Goal: Information Seeking & Learning: Learn about a topic

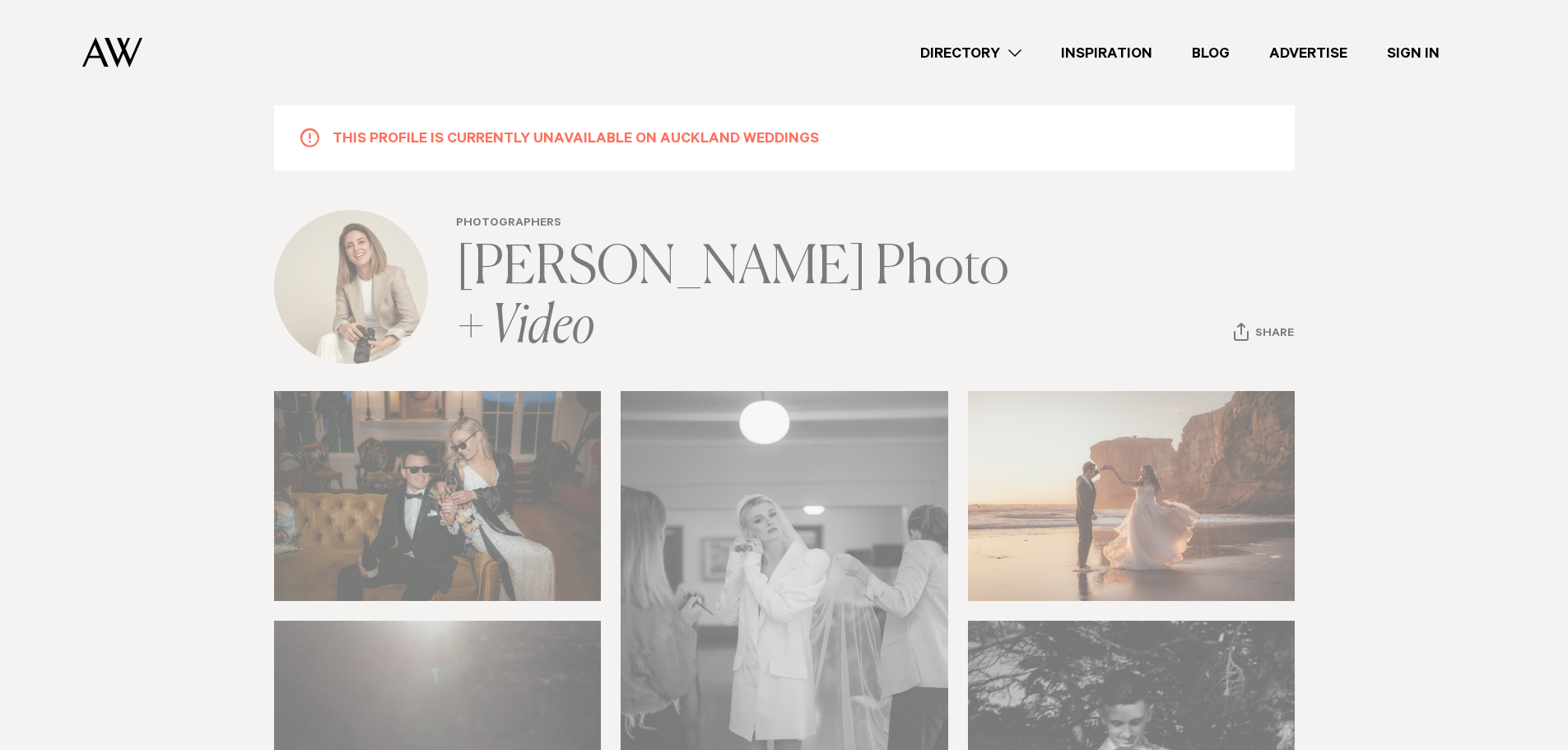
scroll to position [247, 0]
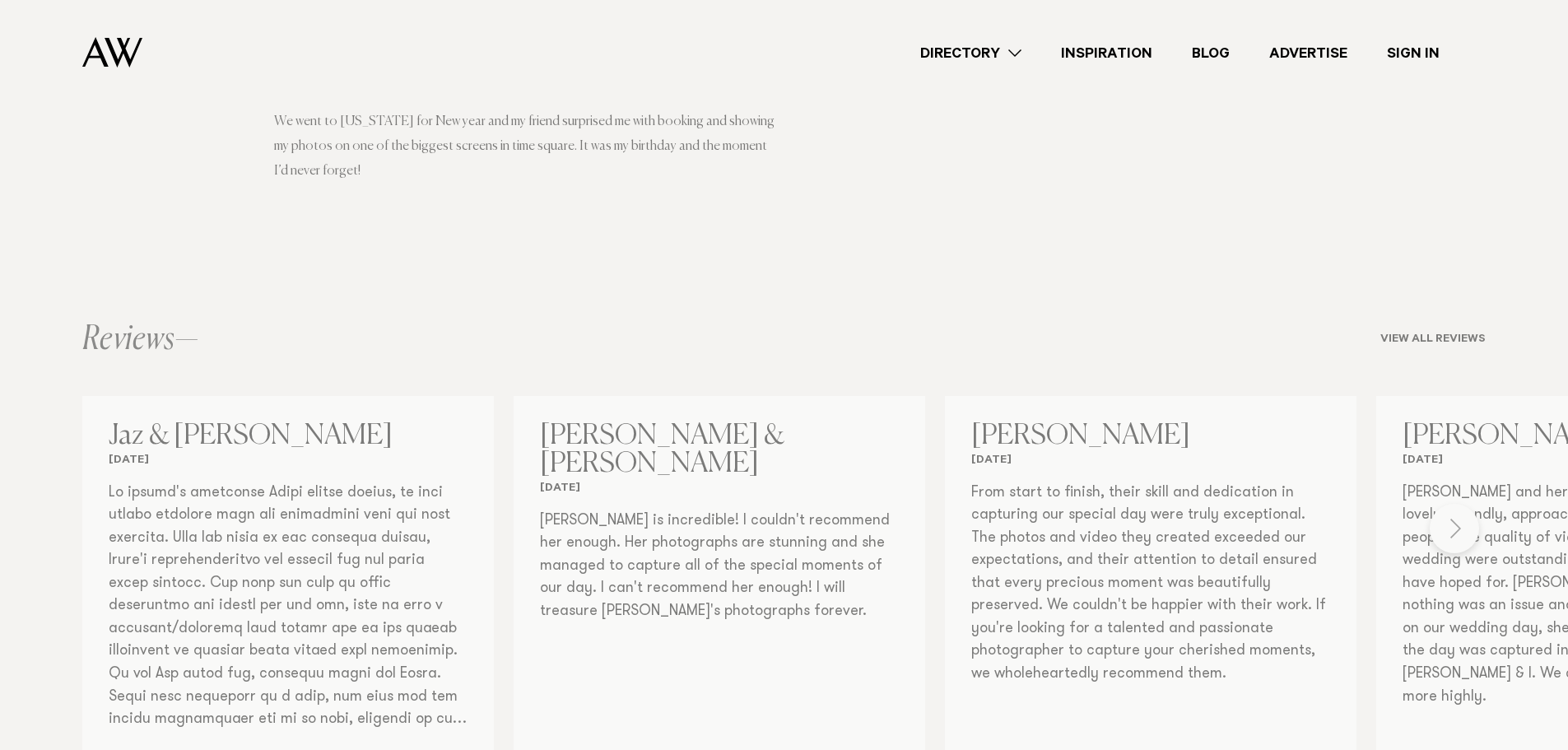
scroll to position [1646, 0]
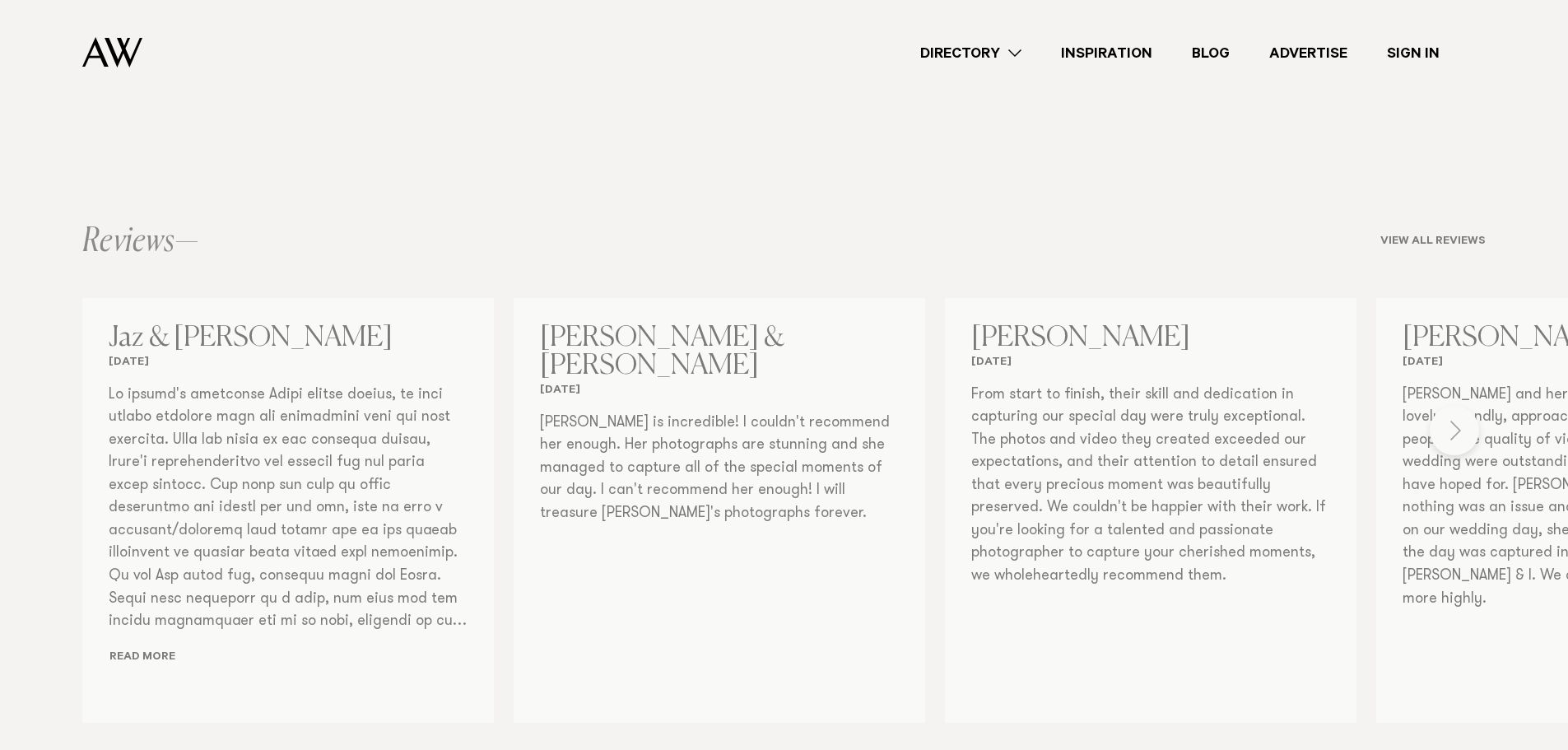
click at [1445, 433] on div "Photographers Ellie Kia Photo + Video Share Copy Link Email twitter" at bounding box center [784, 100] width 1568 height 2932
click at [1461, 432] on div "Photographers Ellie Kia Photo + Video Share Copy Link Email twitter" at bounding box center [784, 100] width 1568 height 2932
click at [1451, 435] on div "Photographers Ellie Kia Photo + Video Share Copy Link Email twitter" at bounding box center [784, 100] width 1568 height 2932
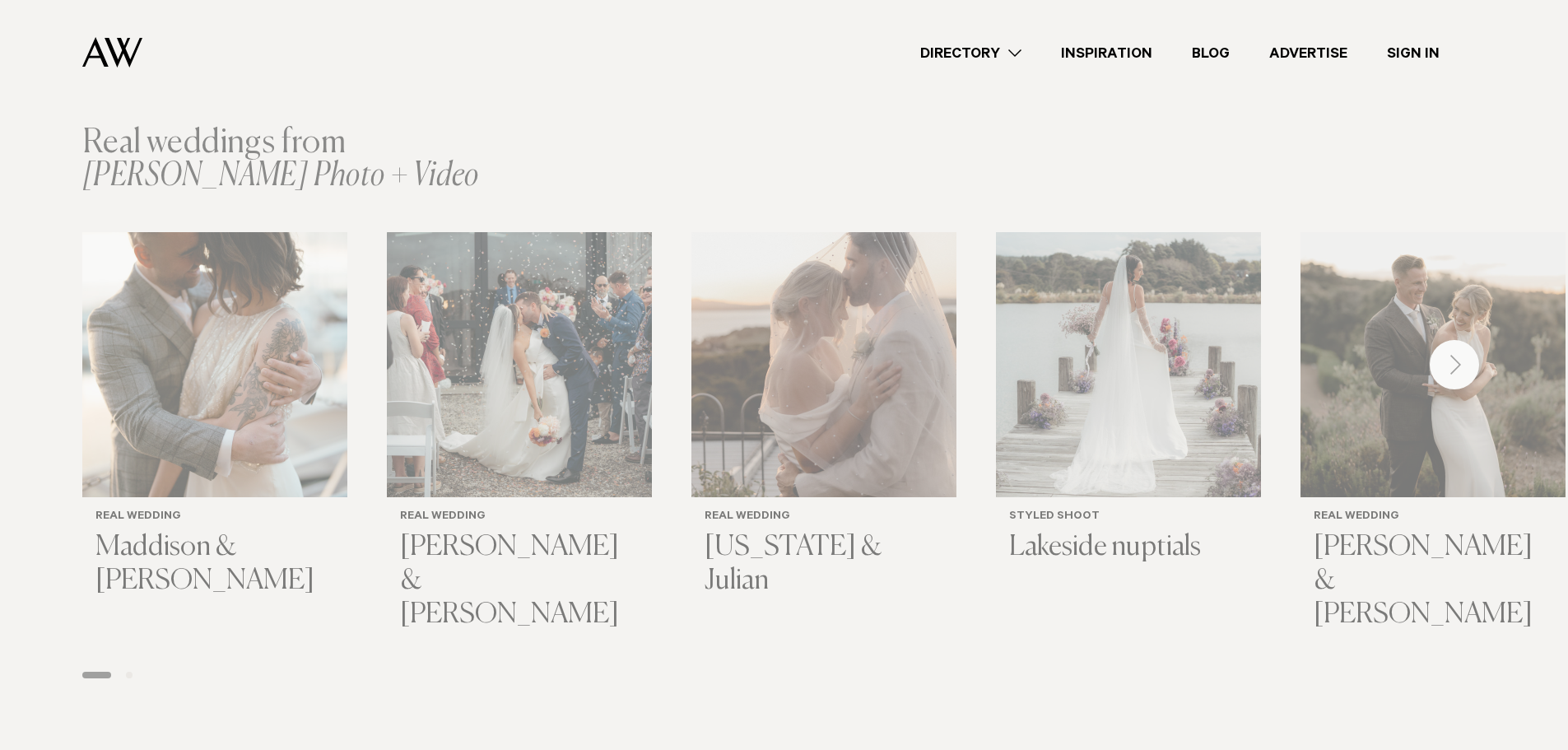
scroll to position [2387, 0]
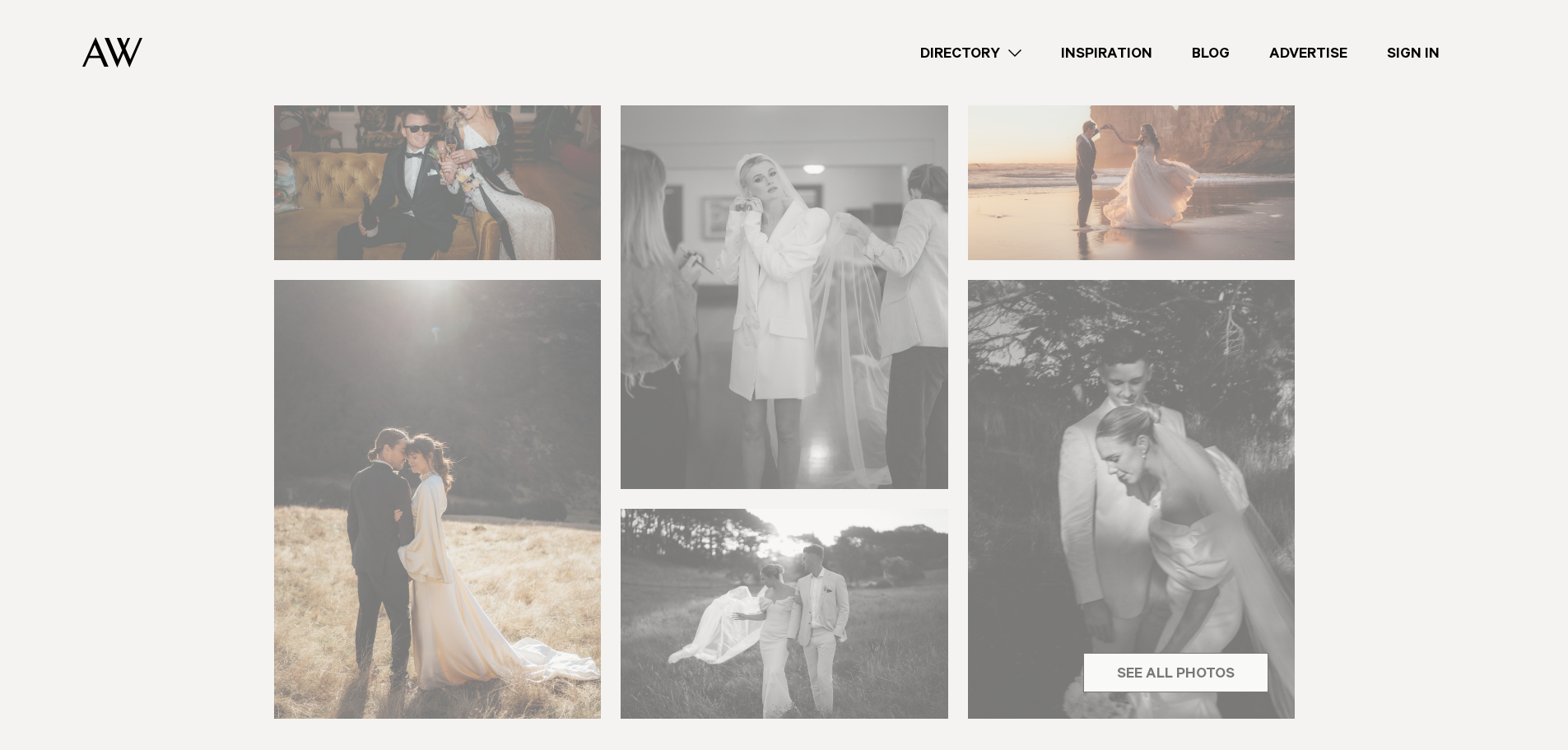
scroll to position [0, 0]
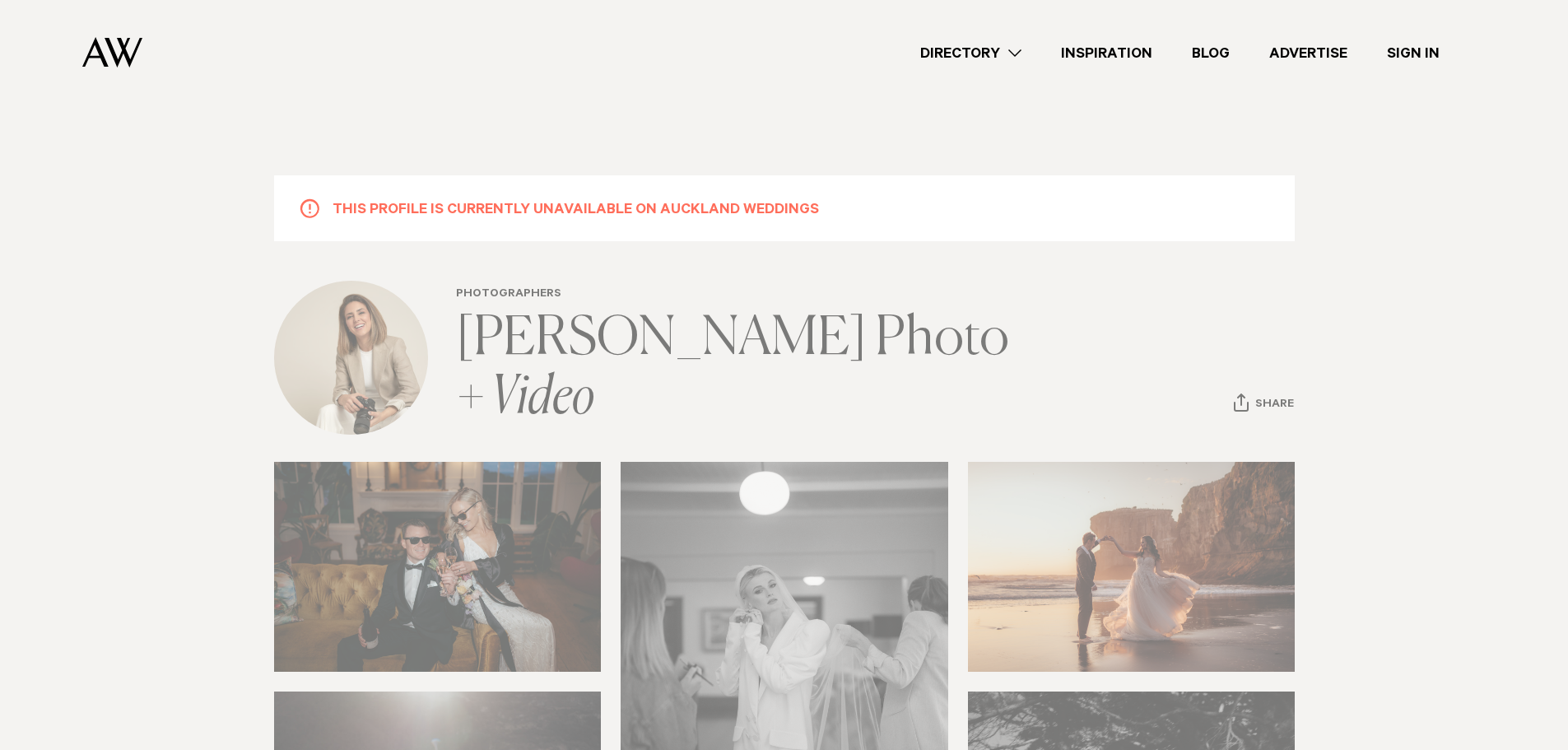
click at [113, 58] on img at bounding box center [112, 53] width 60 height 31
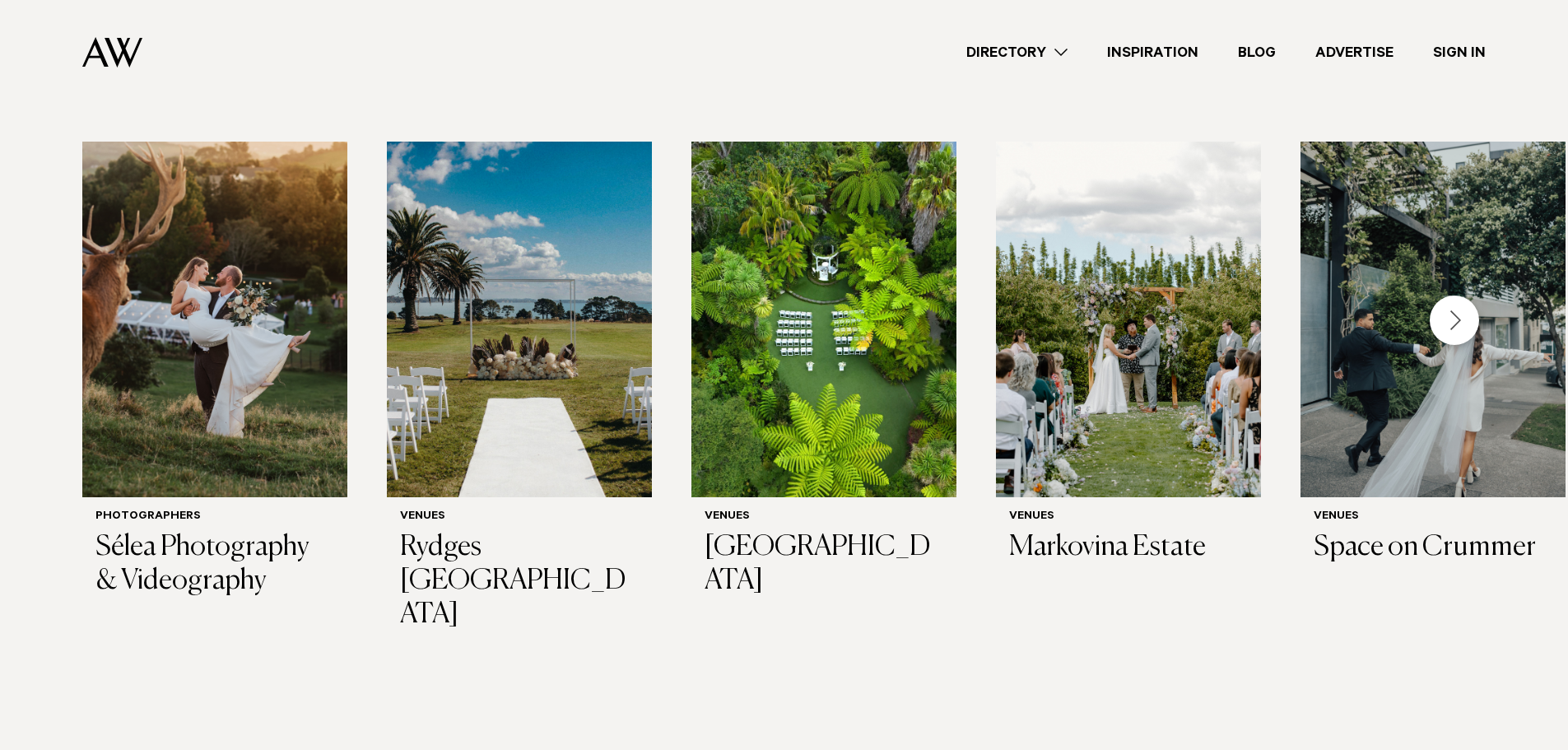
scroll to position [459, 0]
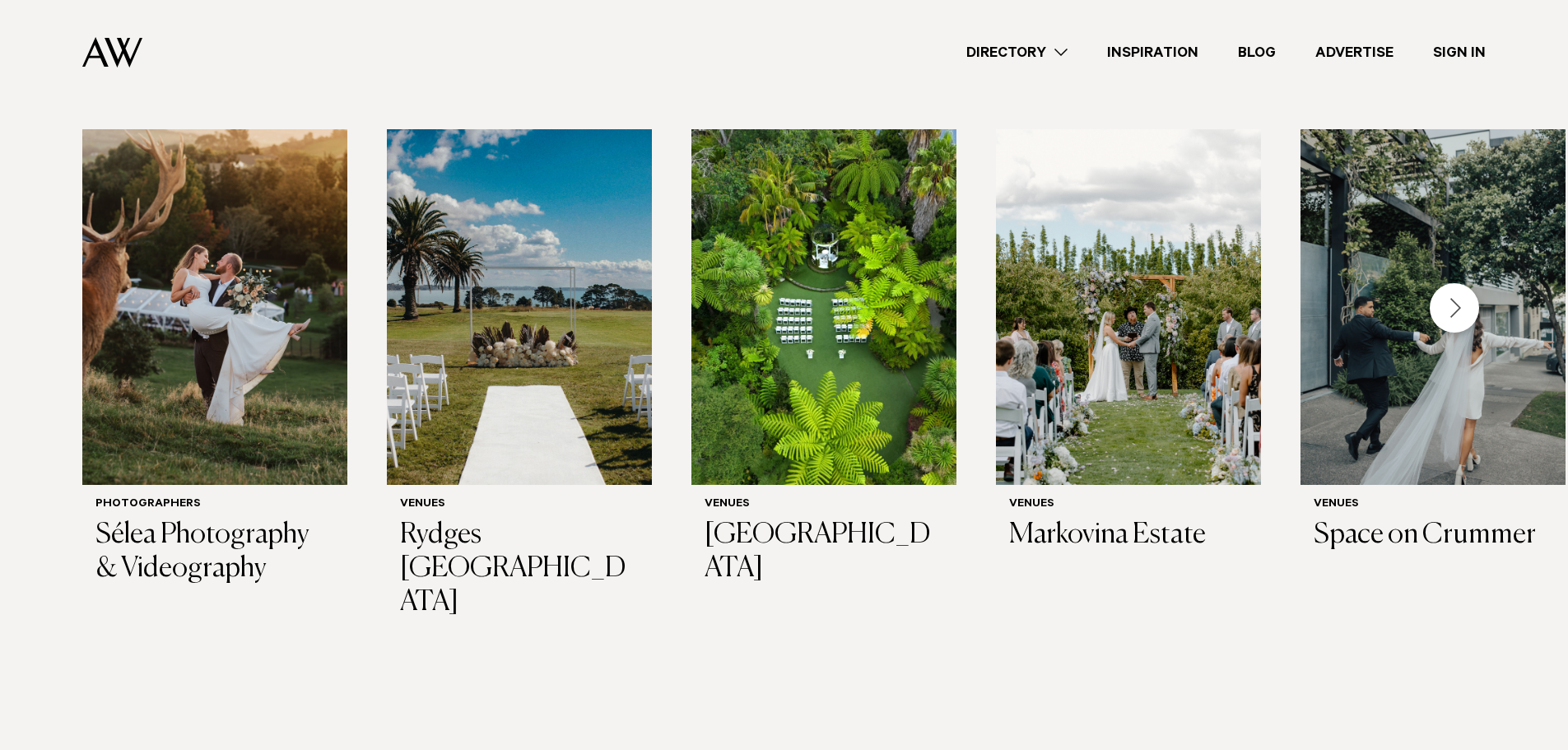
click at [1447, 315] on div "Next slide" at bounding box center [1454, 308] width 50 height 50
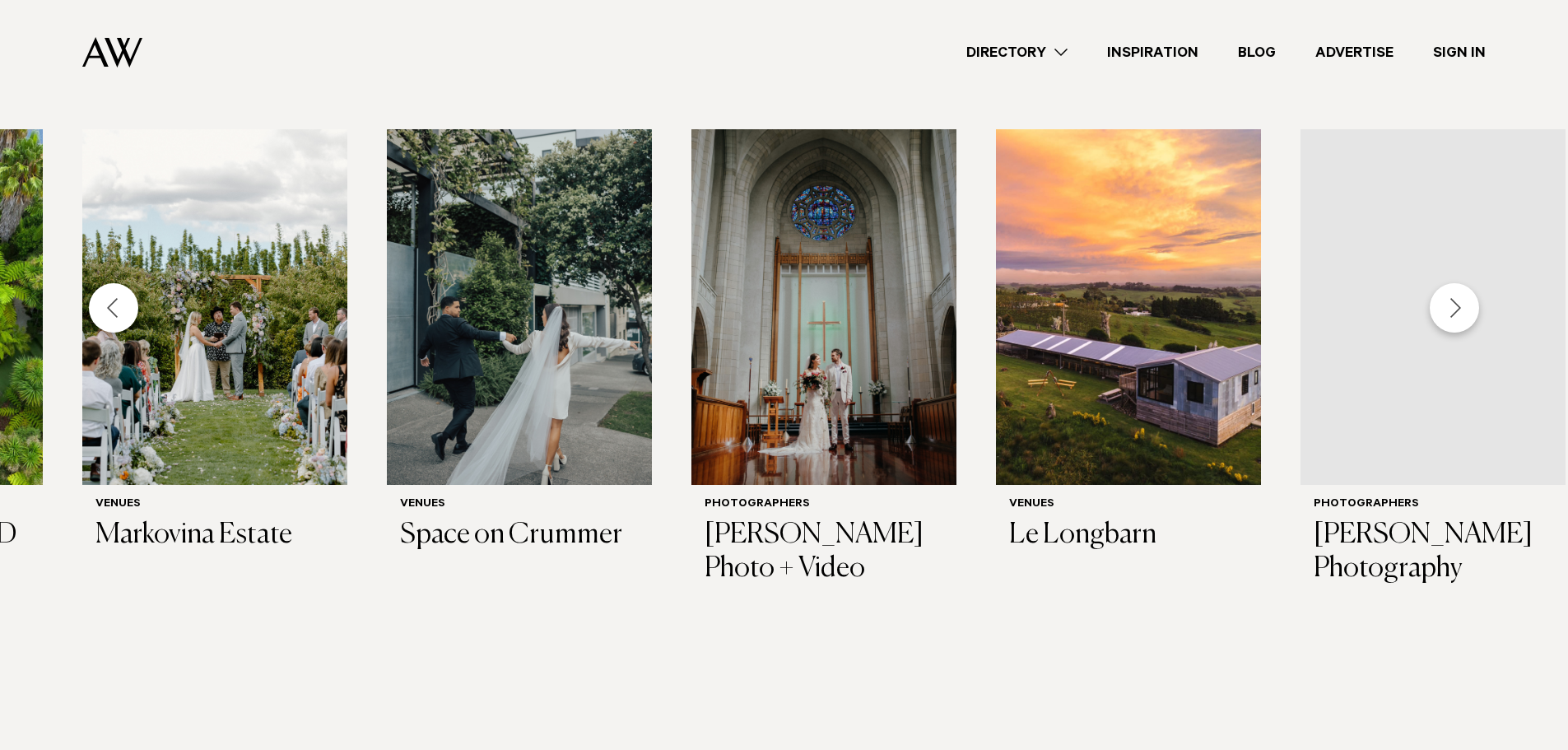
click at [1447, 315] on div "Next slide" at bounding box center [1454, 308] width 50 height 50
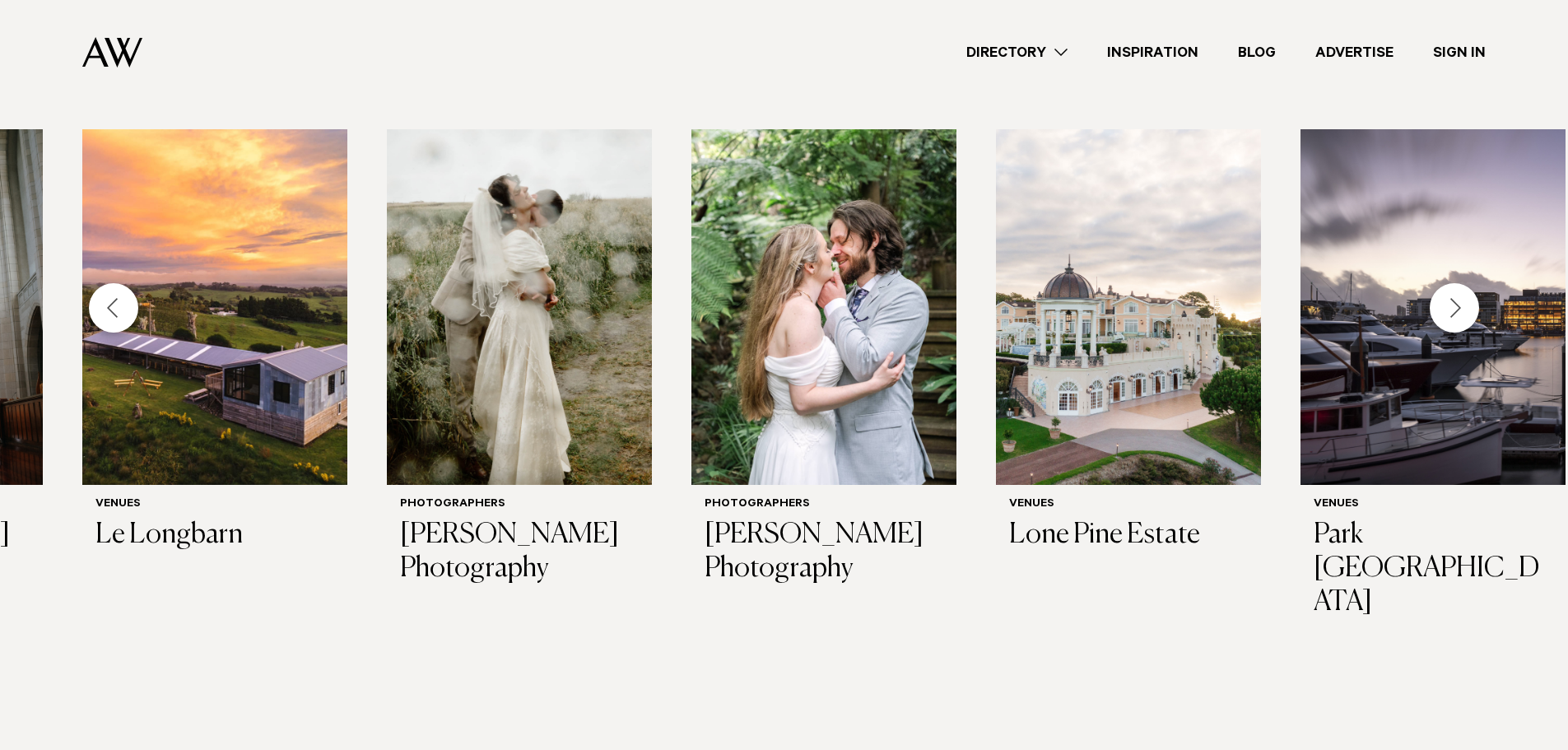
click at [1447, 315] on div "Next slide" at bounding box center [1454, 308] width 50 height 50
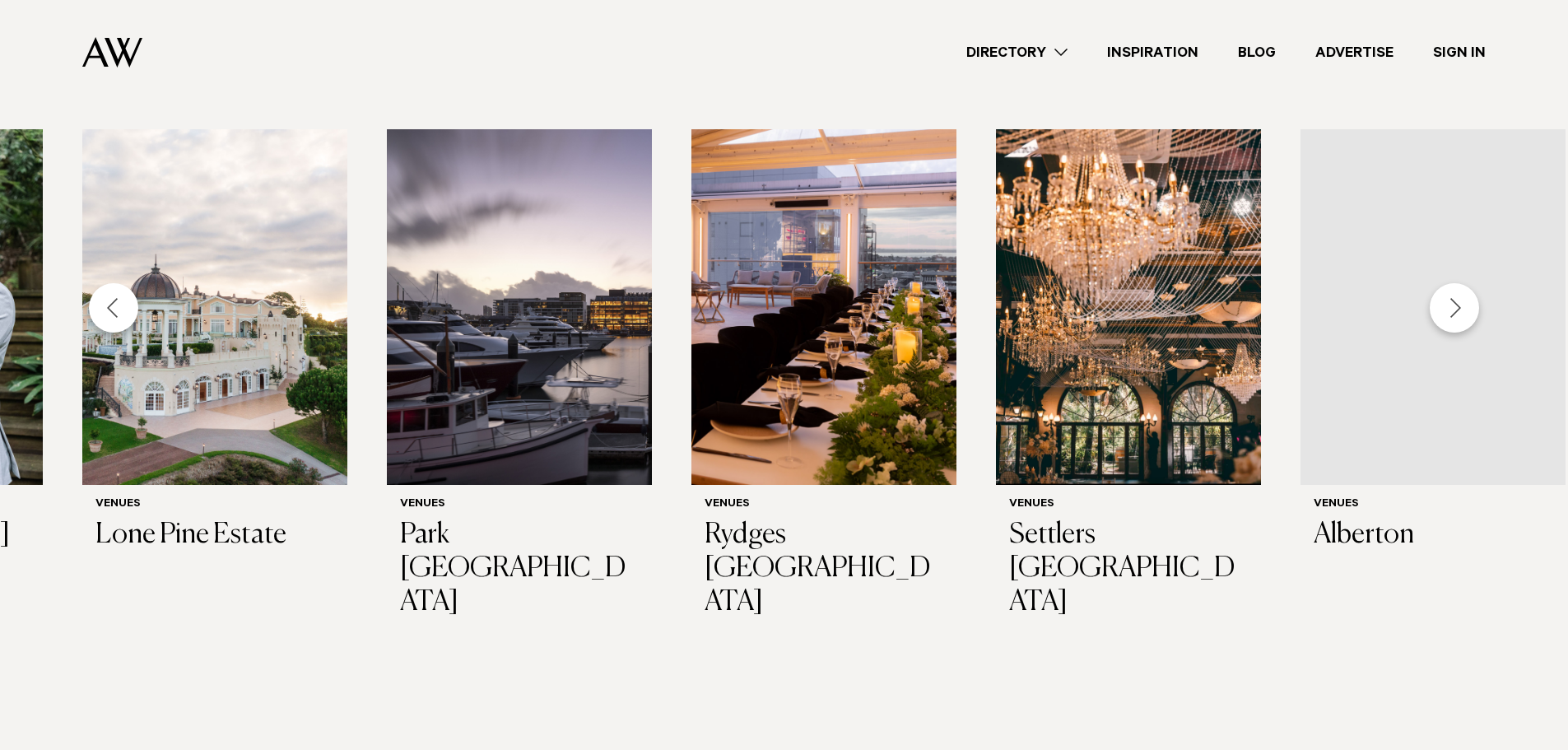
click at [1447, 315] on div "Next slide" at bounding box center [1454, 308] width 50 height 50
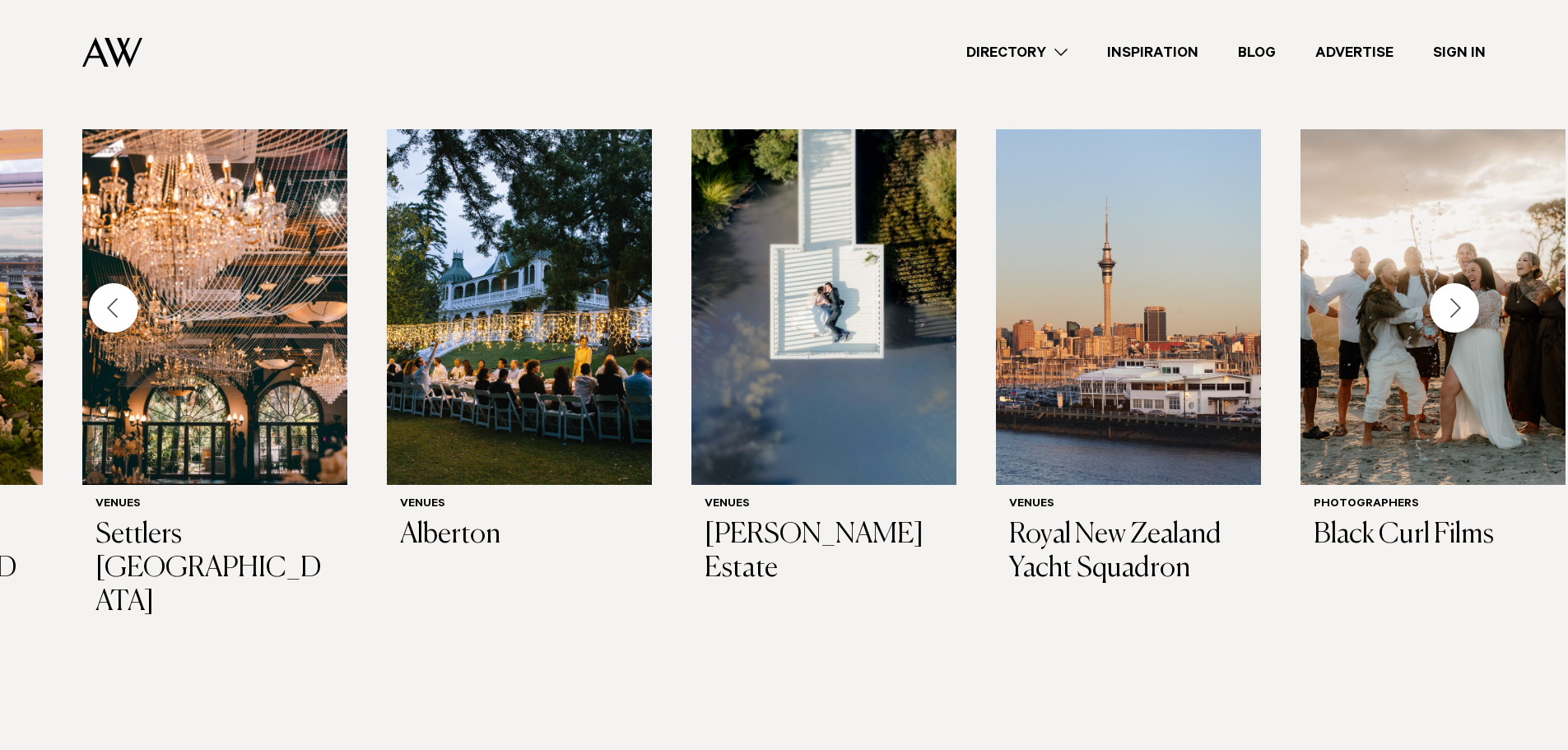
click at [1447, 315] on div "Next slide" at bounding box center [1454, 308] width 50 height 50
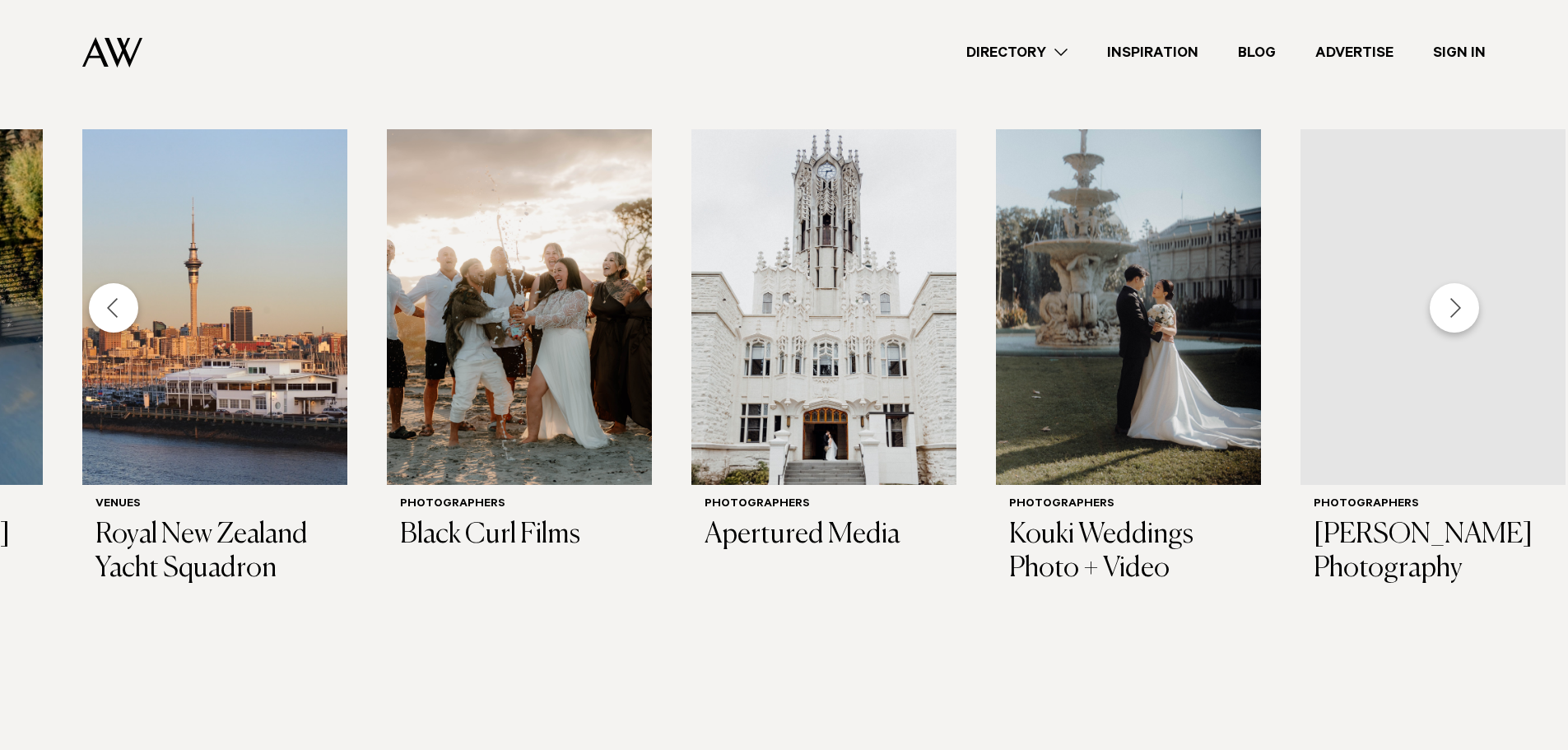
click at [1447, 315] on div "Next slide" at bounding box center [1454, 308] width 50 height 50
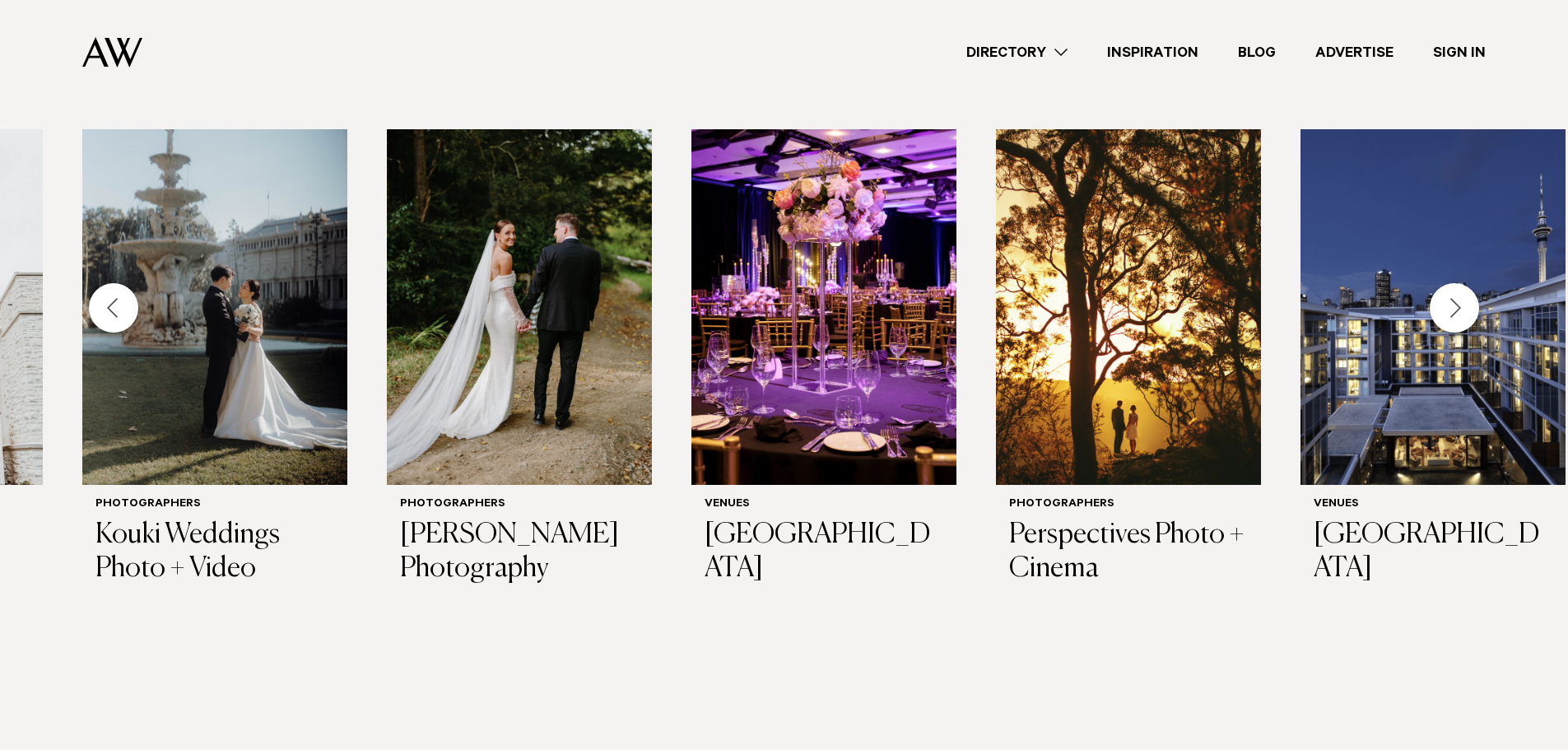
click at [1450, 306] on div "Next slide" at bounding box center [1454, 308] width 50 height 50
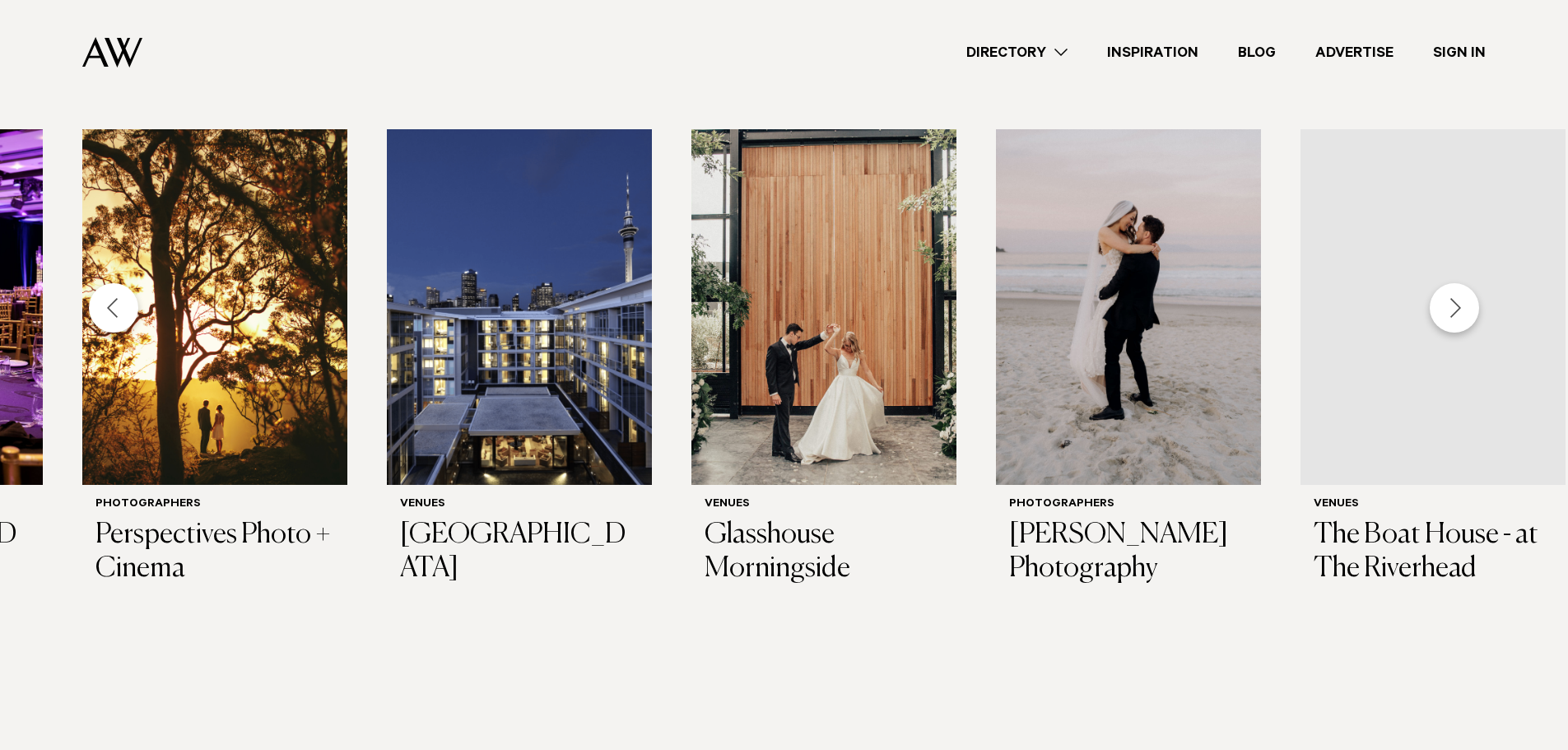
click at [1449, 305] on div "Next slide" at bounding box center [1454, 308] width 50 height 50
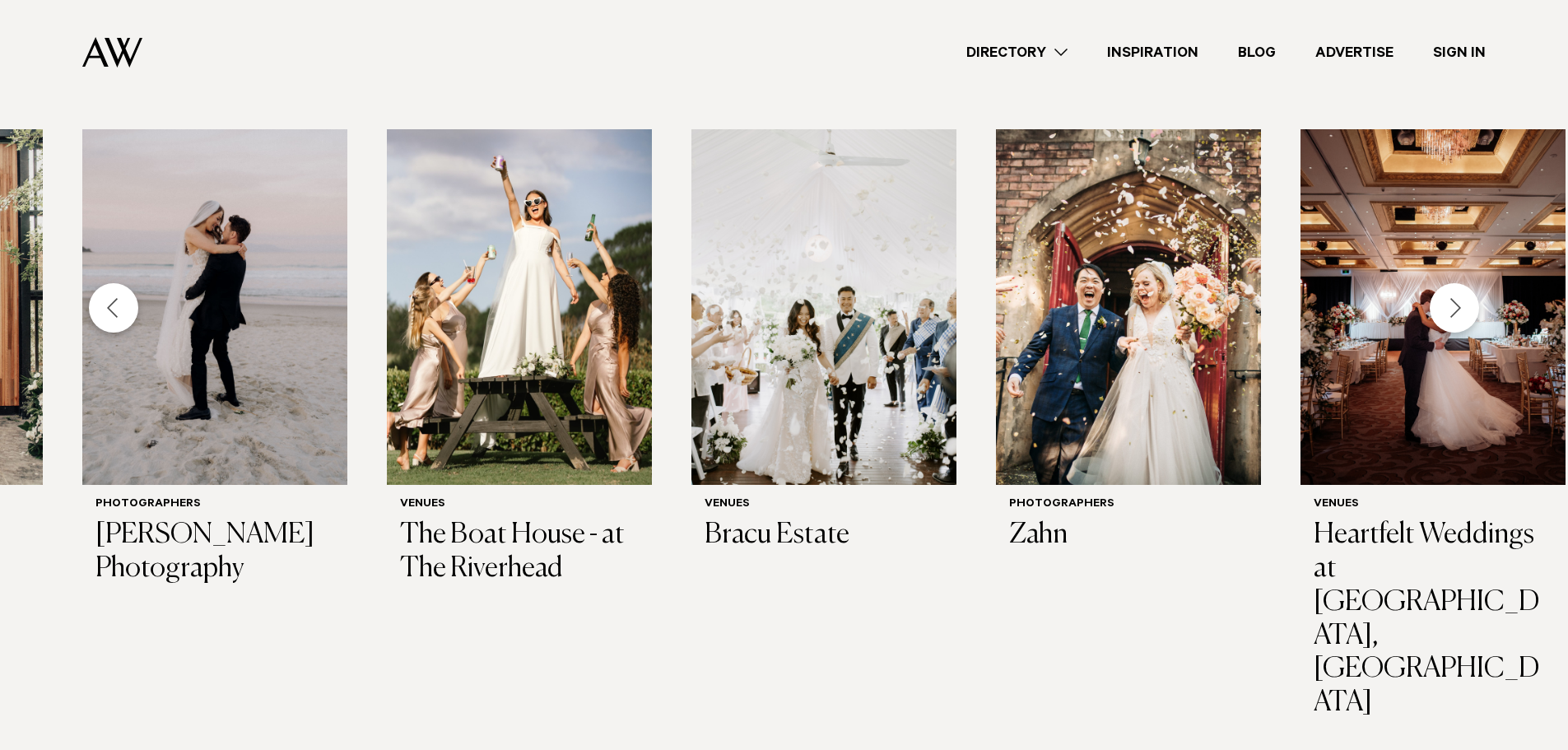
click at [1458, 315] on div "Next slide" at bounding box center [1454, 308] width 50 height 50
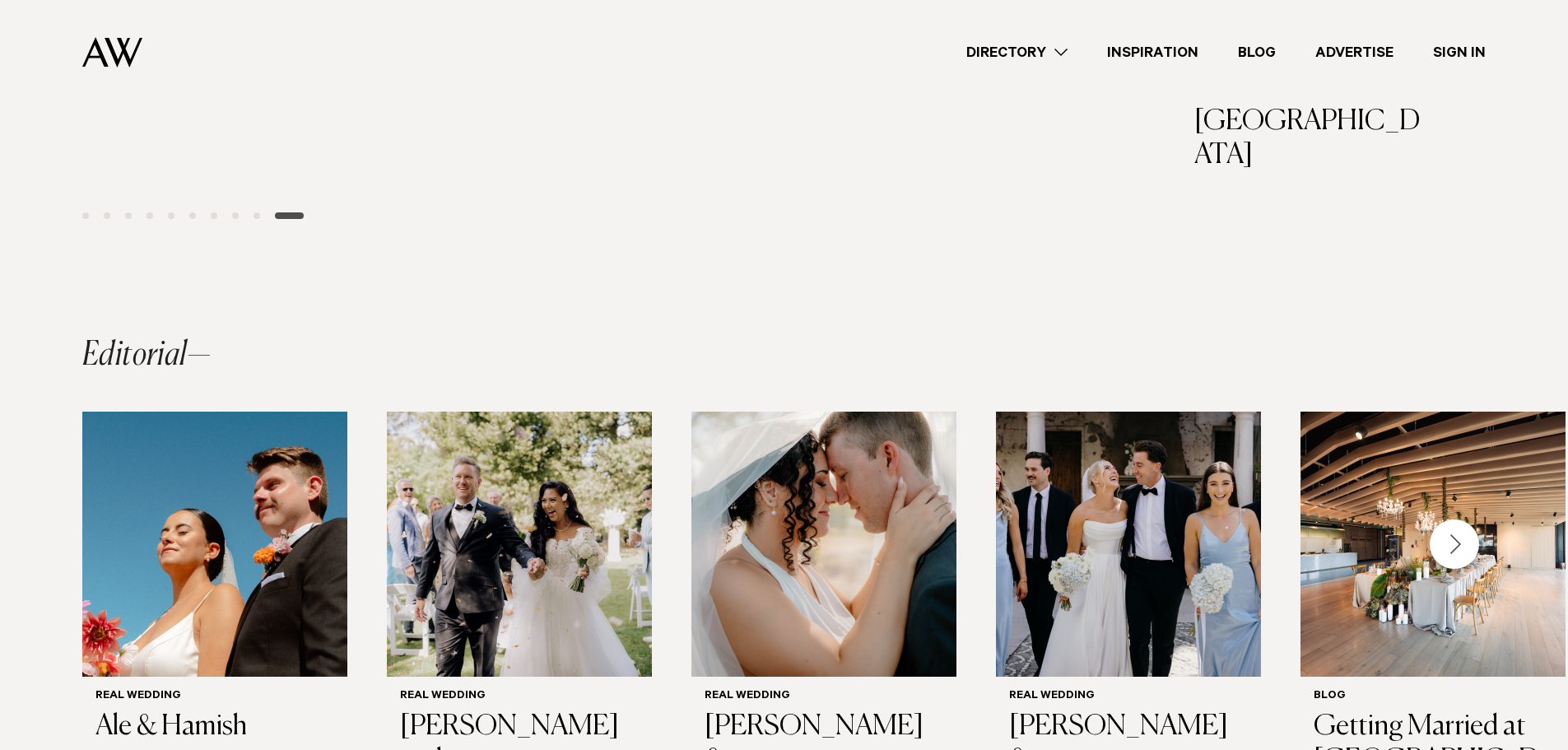
scroll to position [1035, 0]
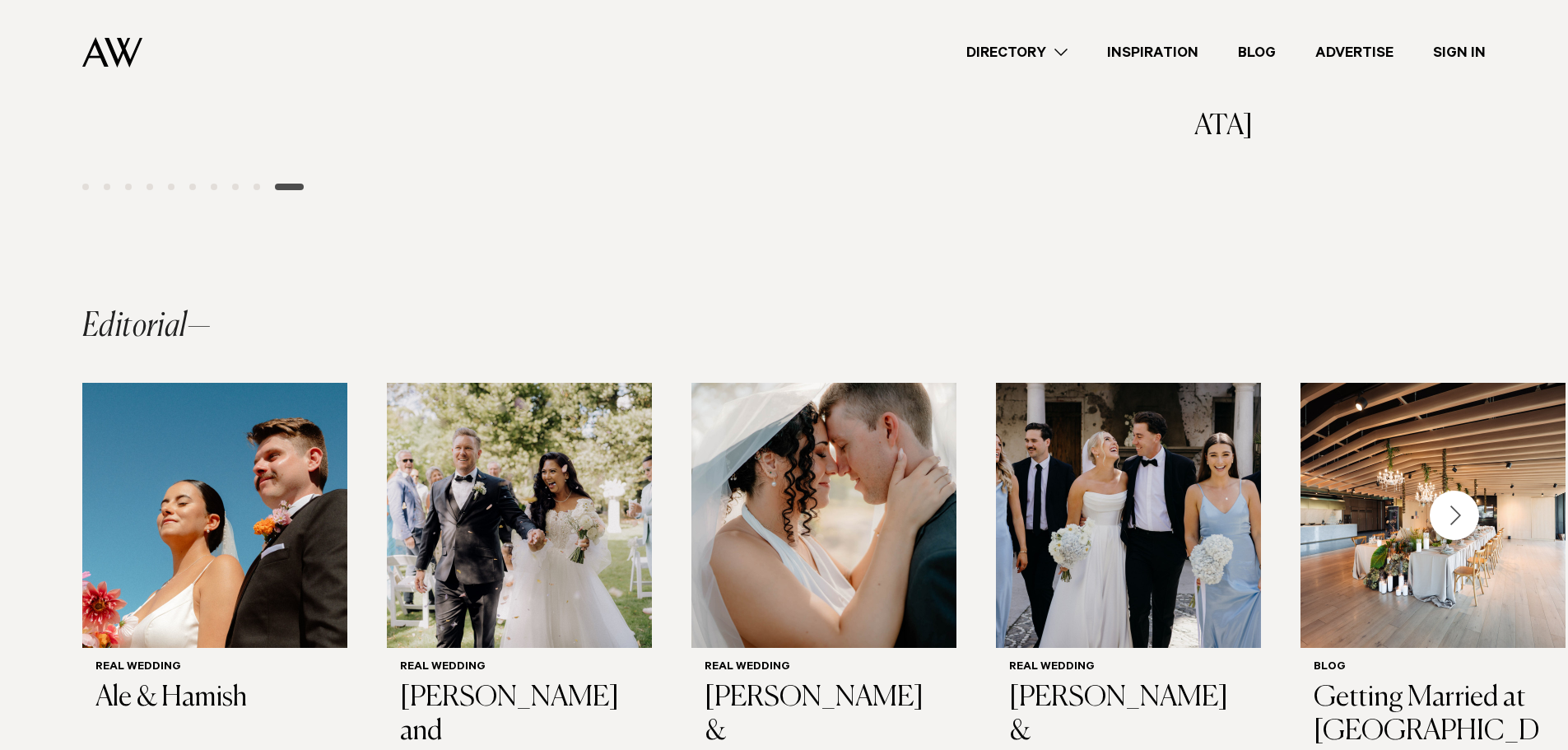
click at [1449, 491] on div "Next slide" at bounding box center [1454, 516] width 50 height 50
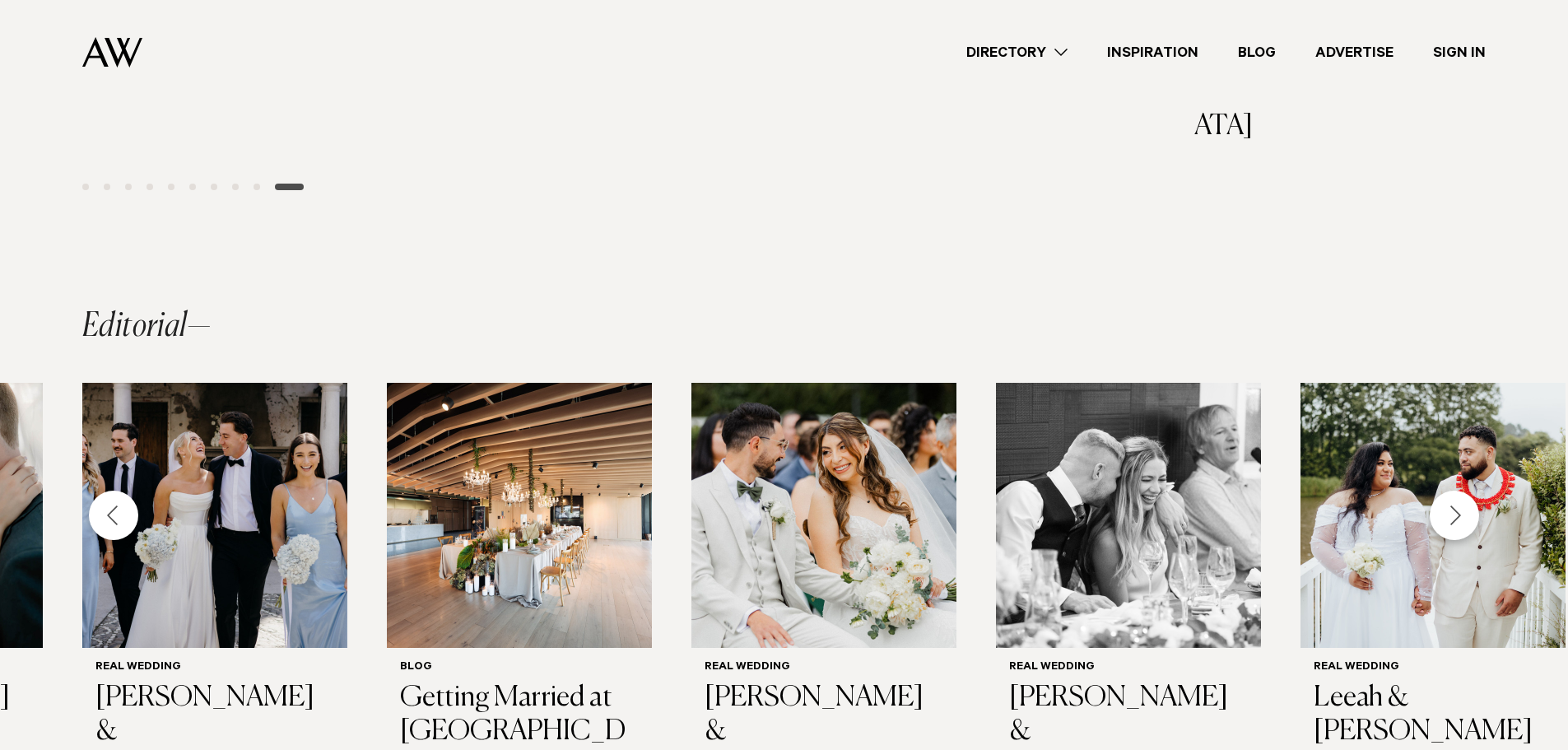
click at [1454, 491] on div "Next slide" at bounding box center [1454, 516] width 50 height 50
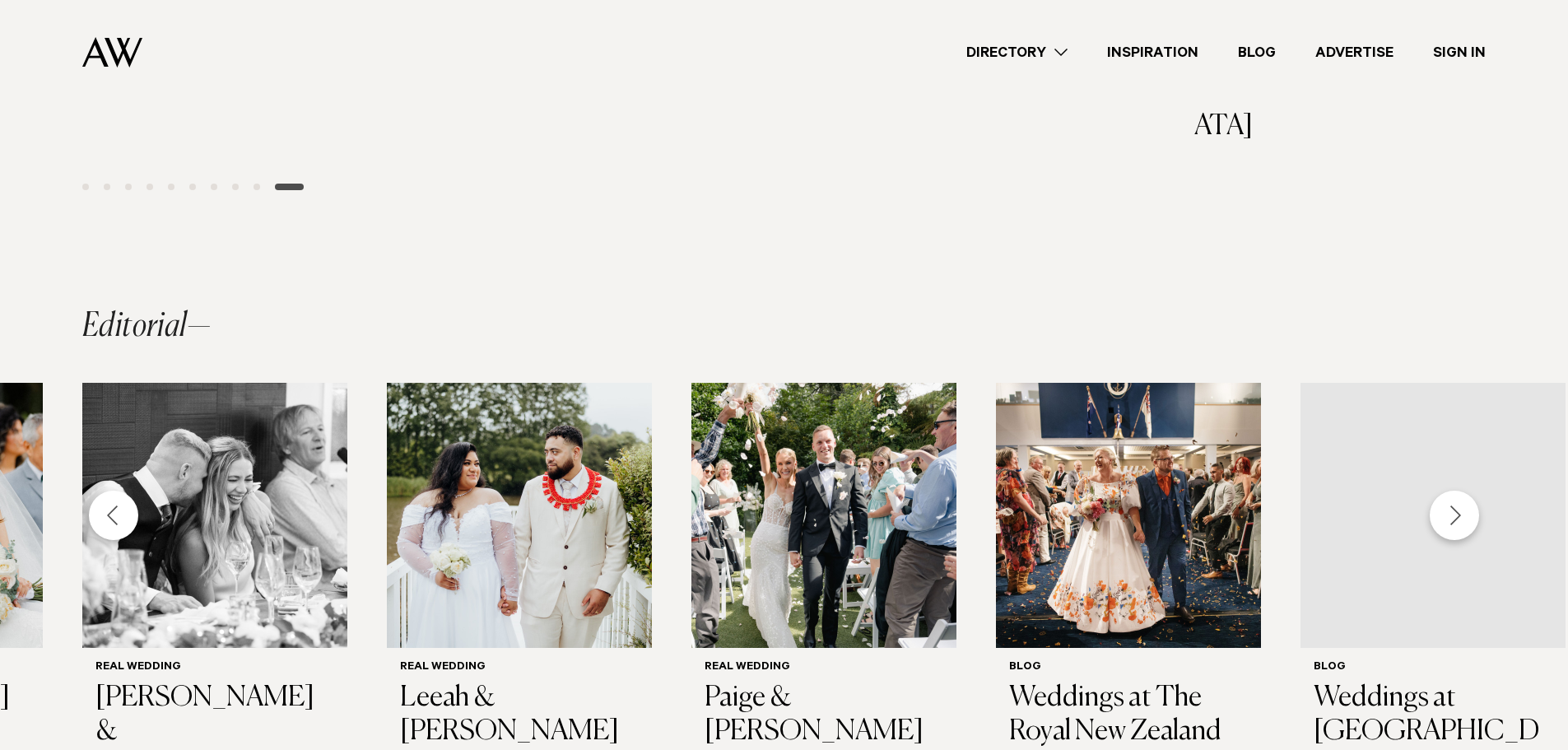
click at [1454, 491] on div "Next slide" at bounding box center [1454, 516] width 50 height 50
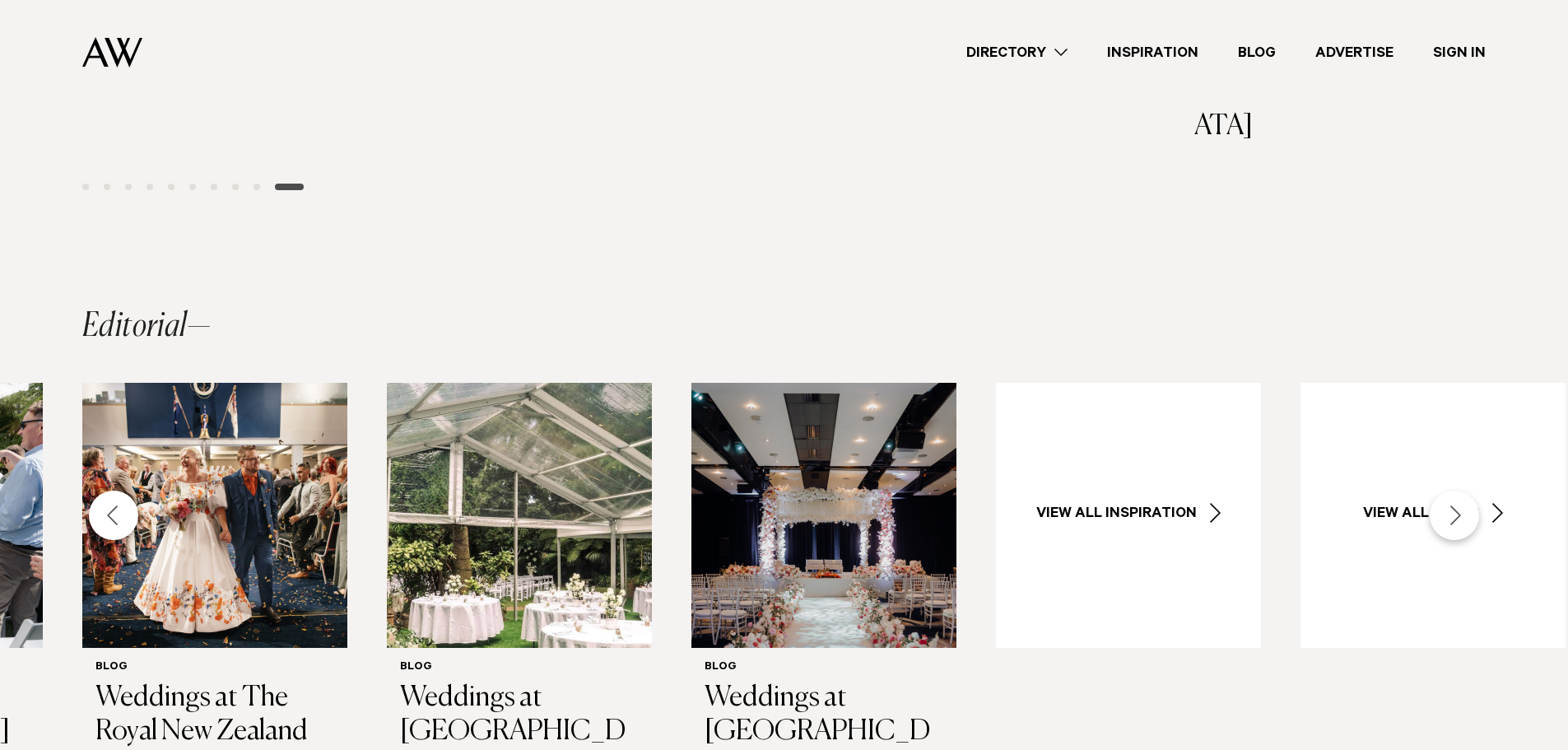
click at [1454, 491] on div "Next slide" at bounding box center [1454, 516] width 50 height 50
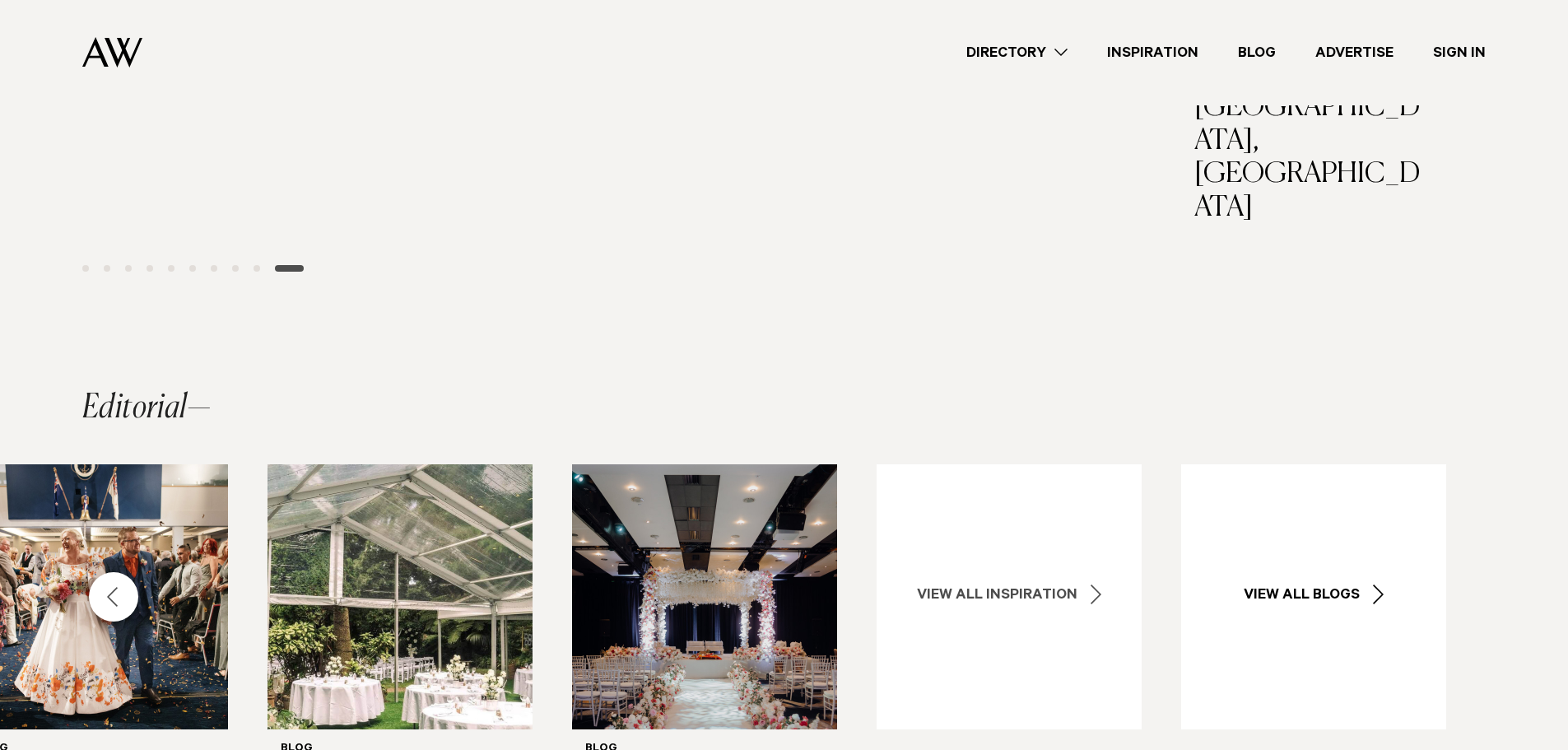
scroll to position [953, 0]
click at [1022, 475] on link "View all Inspiration" at bounding box center [1008, 597] width 265 height 265
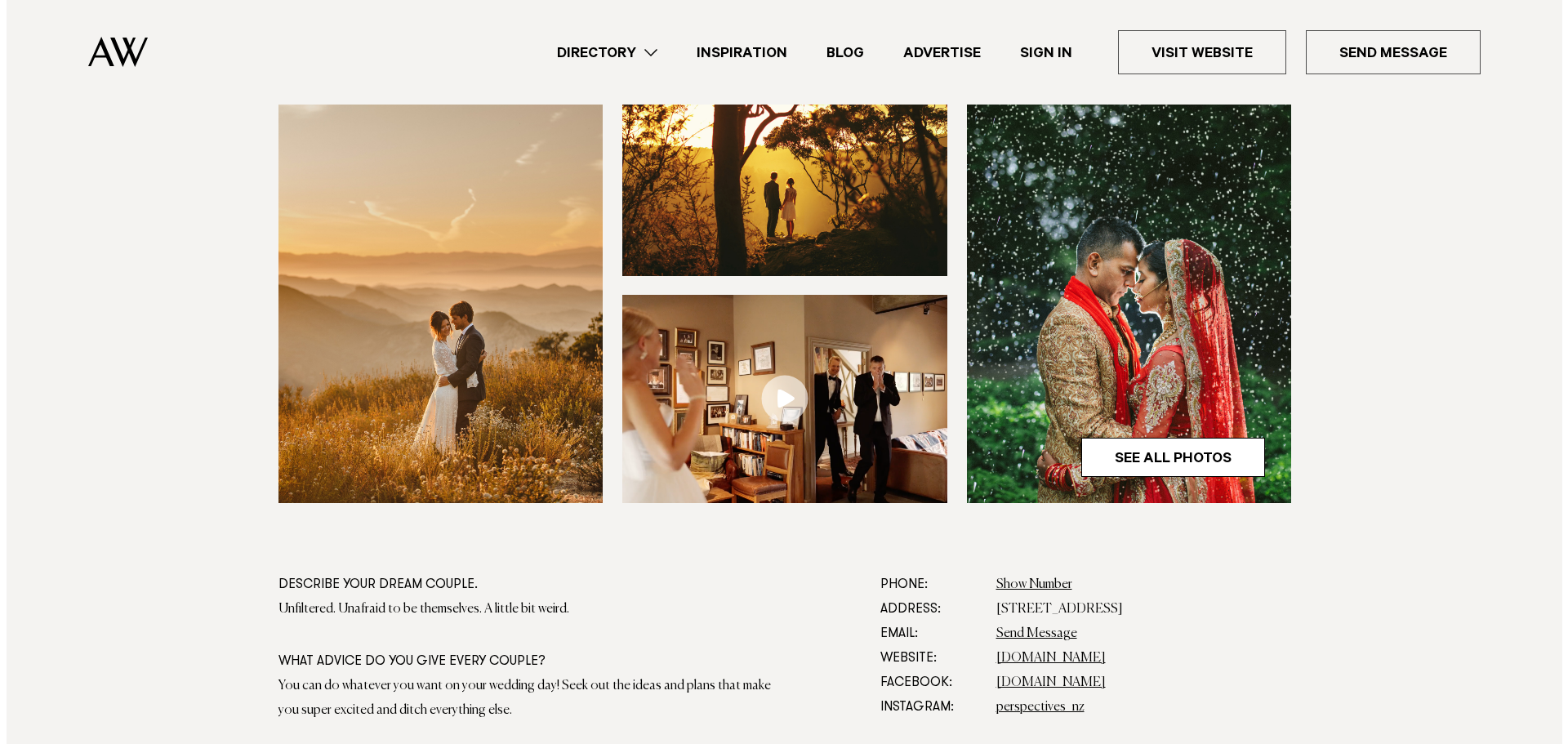
scroll to position [490, 0]
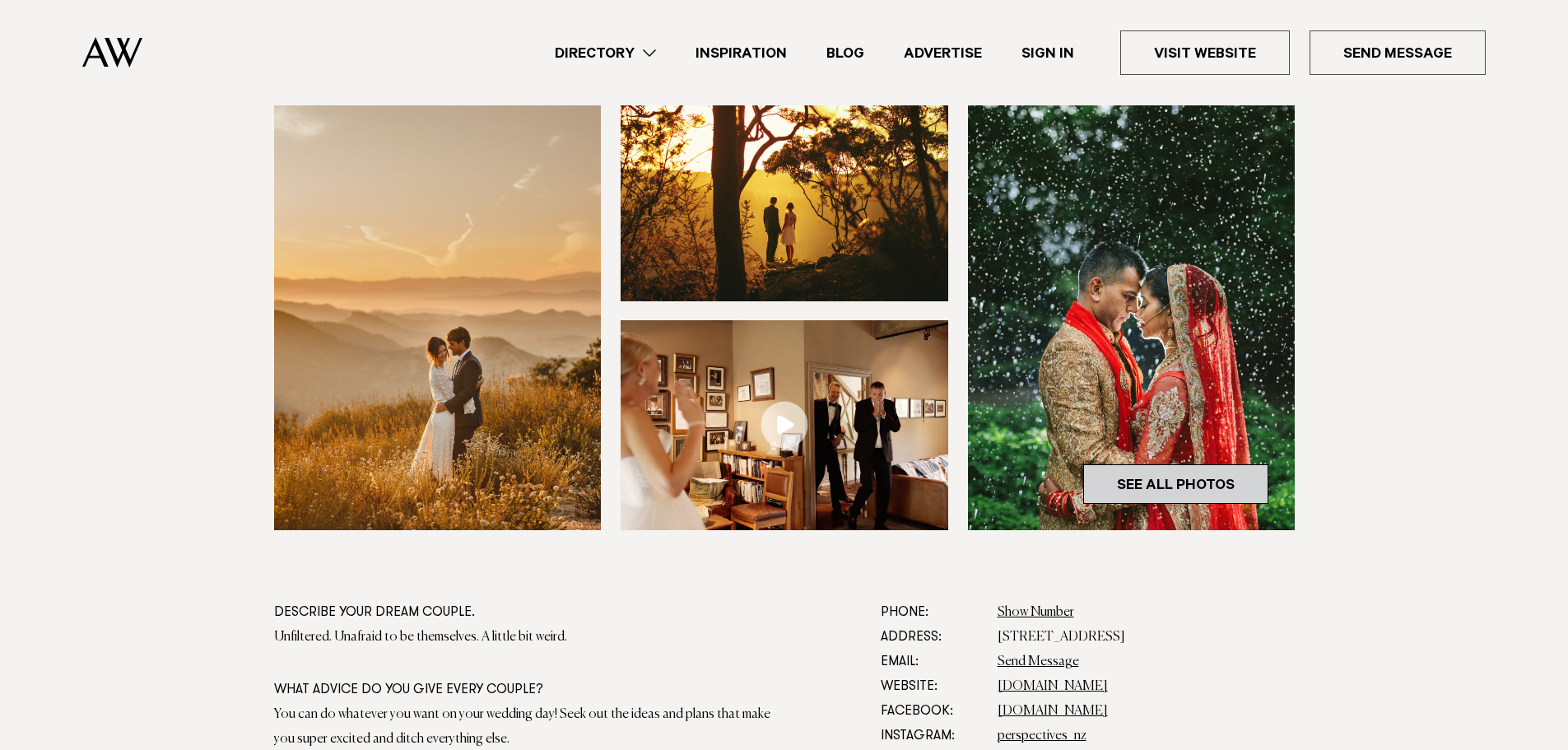
click at [1206, 469] on link "See All Photos" at bounding box center [1176, 483] width 186 height 39
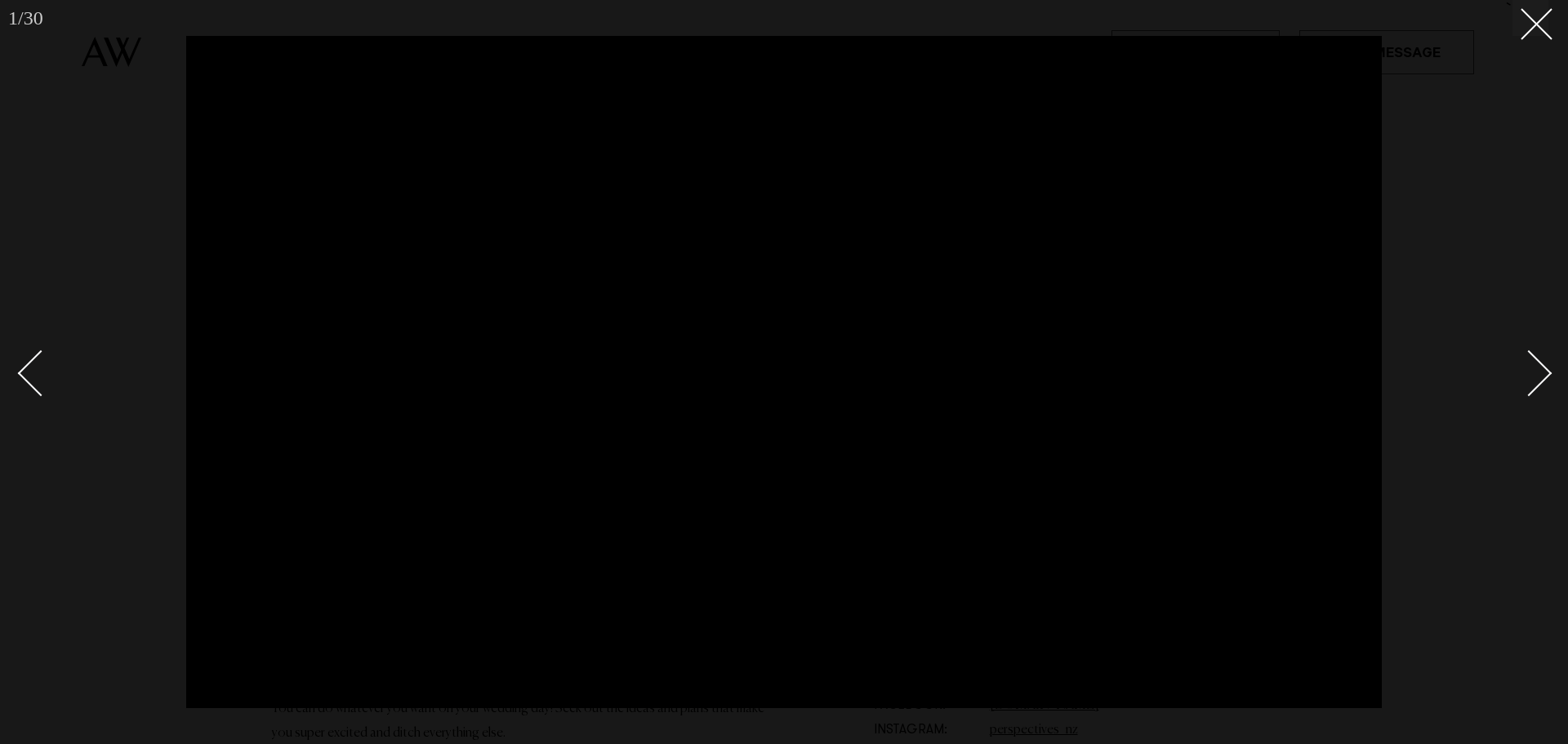
click at [1534, 368] on div "Next slide" at bounding box center [1528, 372] width 47 height 46
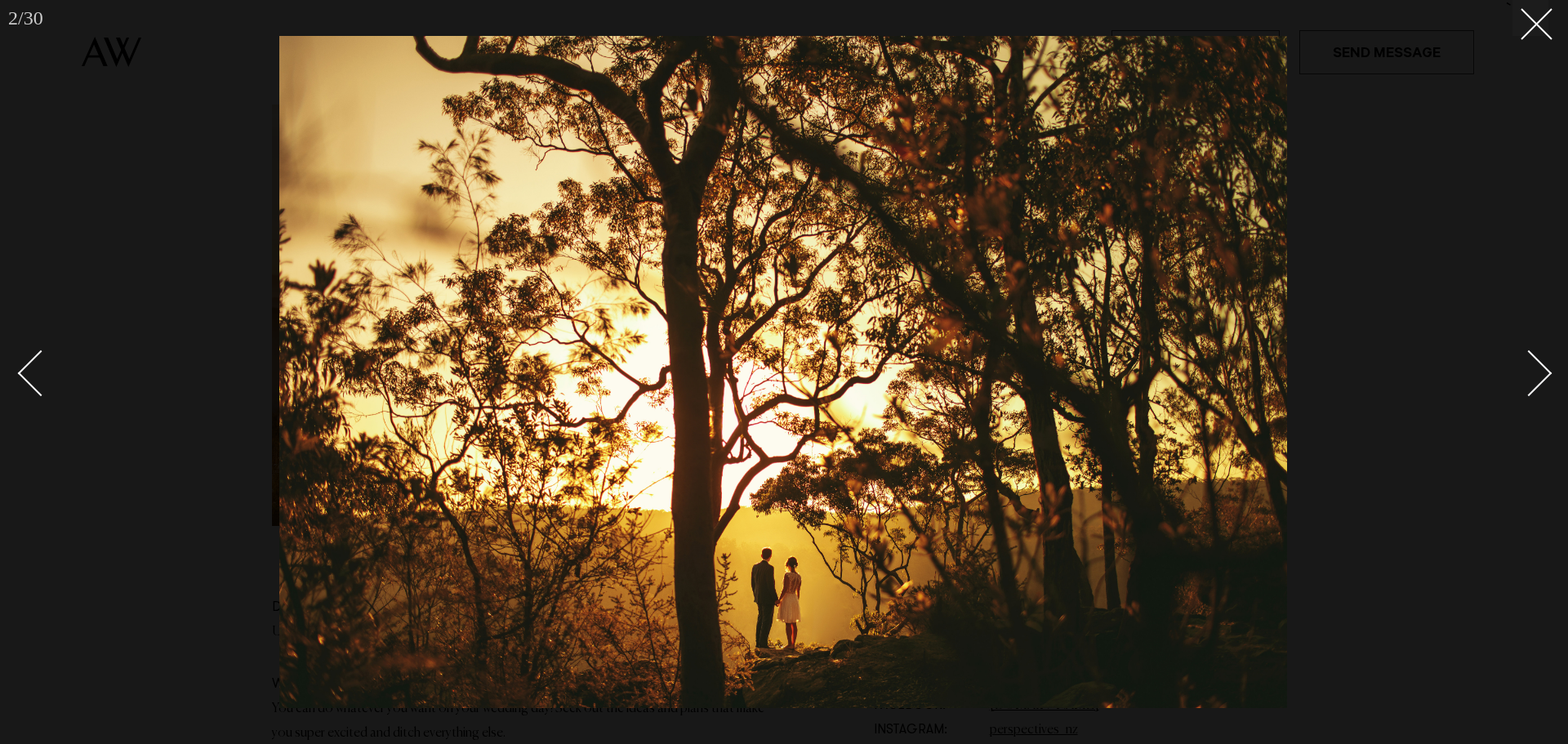
click at [1534, 368] on div "Next slide" at bounding box center [1528, 372] width 47 height 46
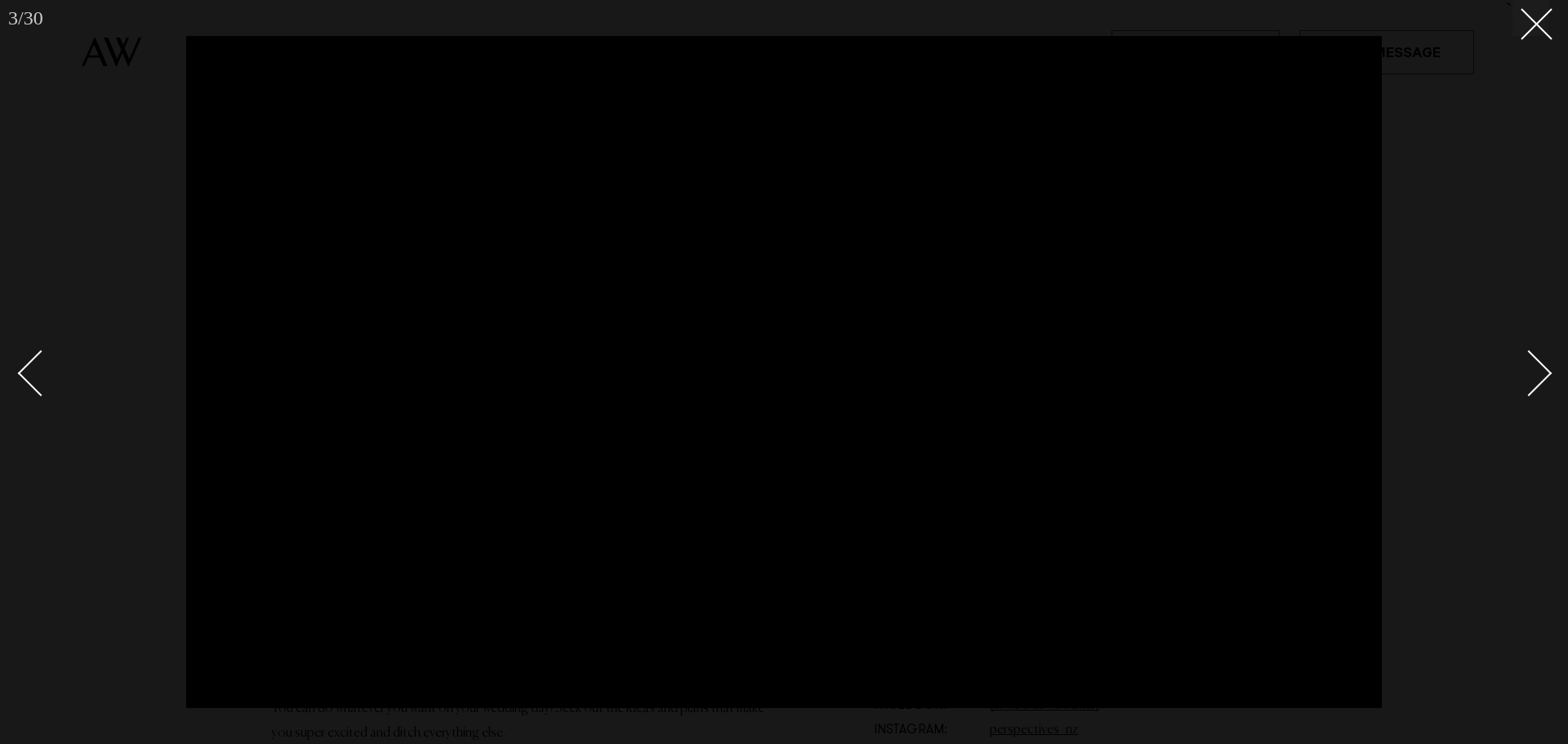
click at [1534, 368] on div "Next slide" at bounding box center [1528, 372] width 47 height 46
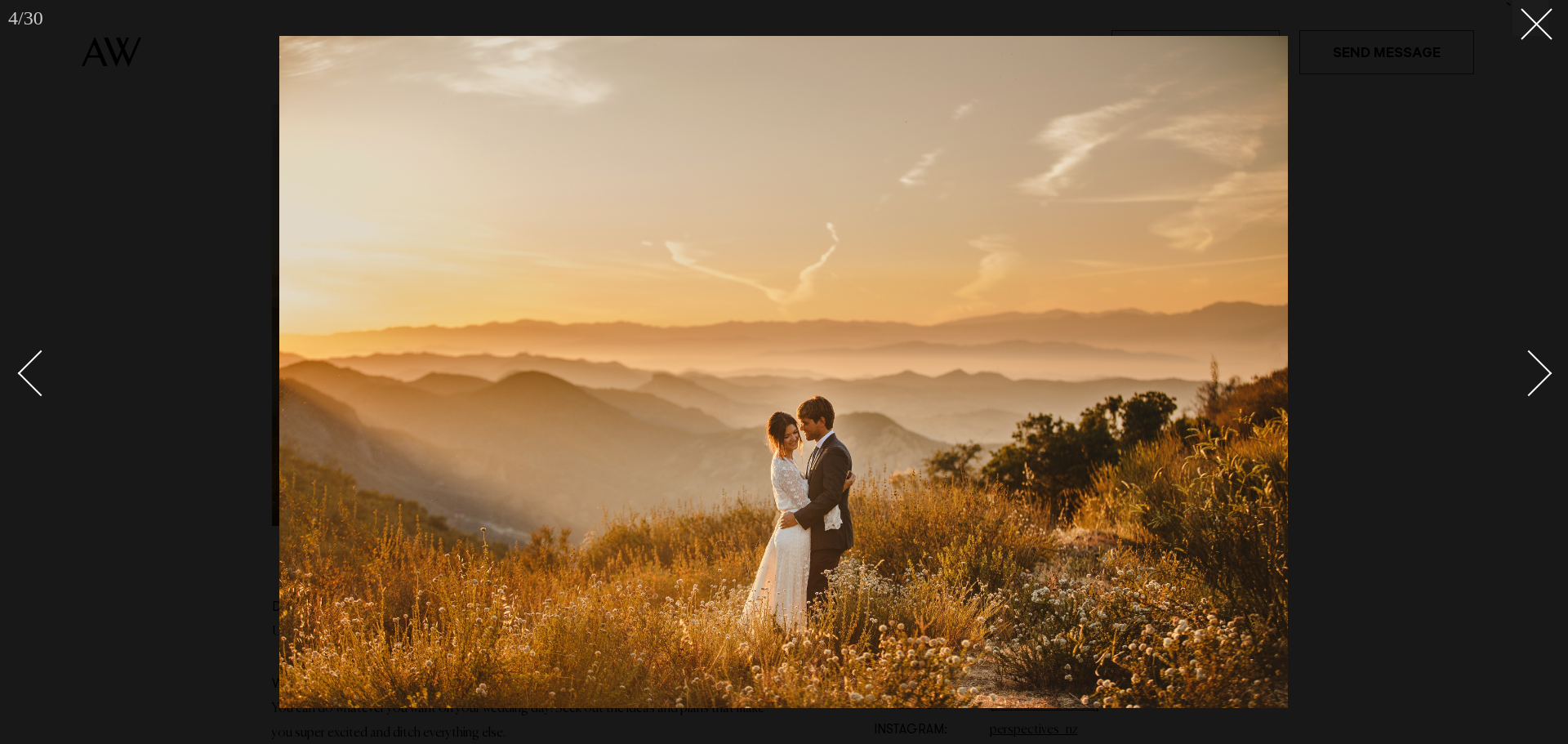
click at [1534, 368] on div "Next slide" at bounding box center [1528, 372] width 47 height 46
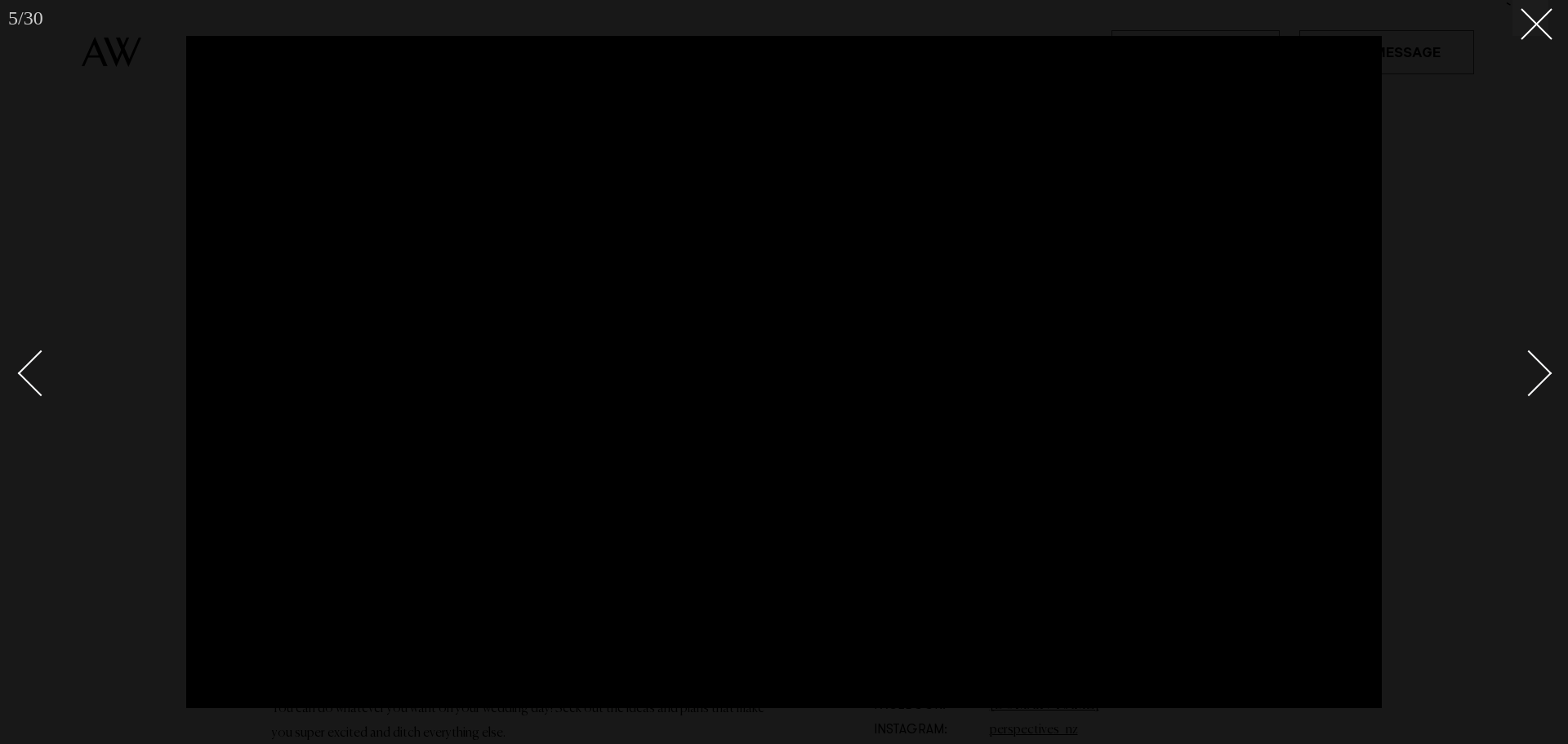
click at [1537, 356] on link at bounding box center [1520, 372] width 57 height 82
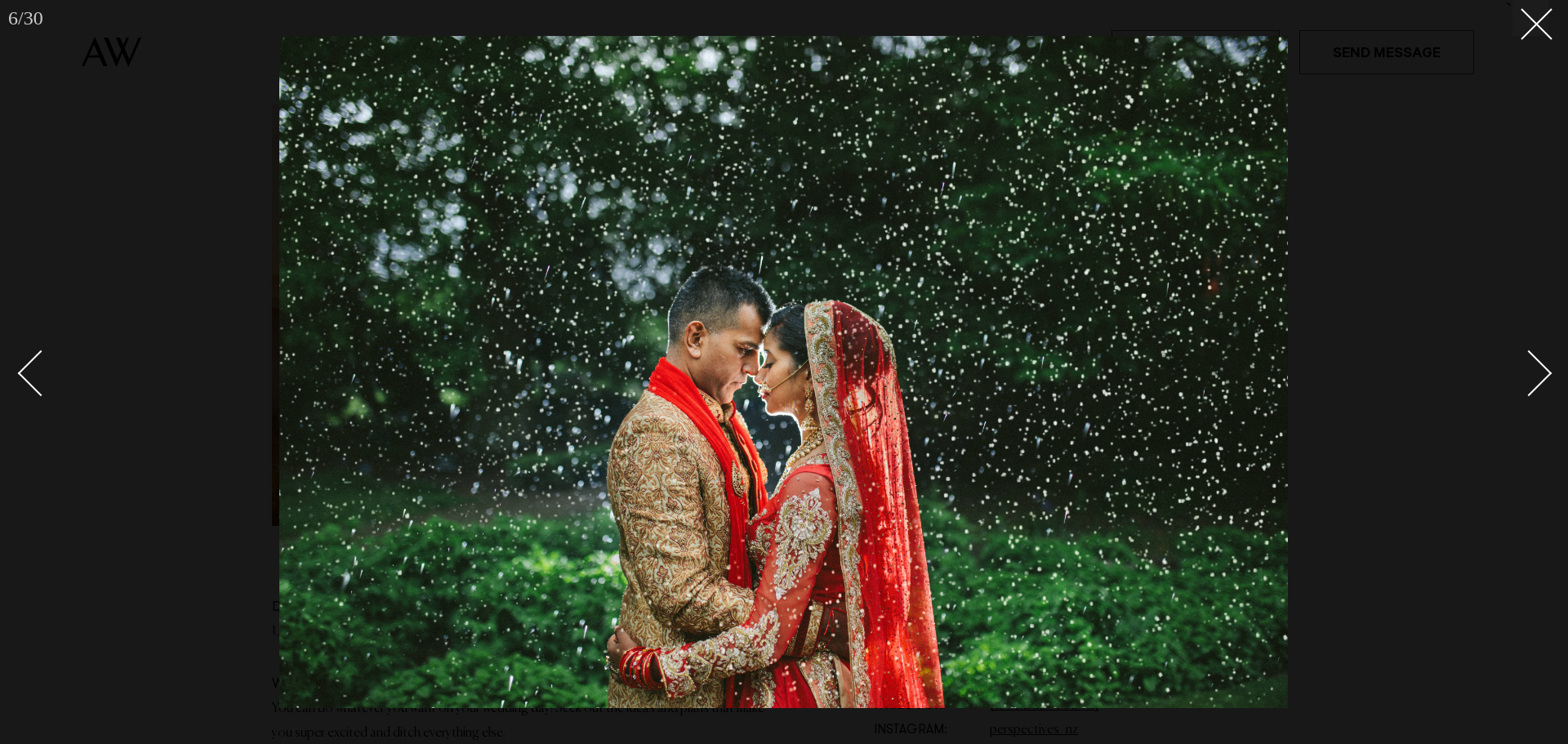
click at [1529, 368] on div "Next slide" at bounding box center [1528, 372] width 47 height 46
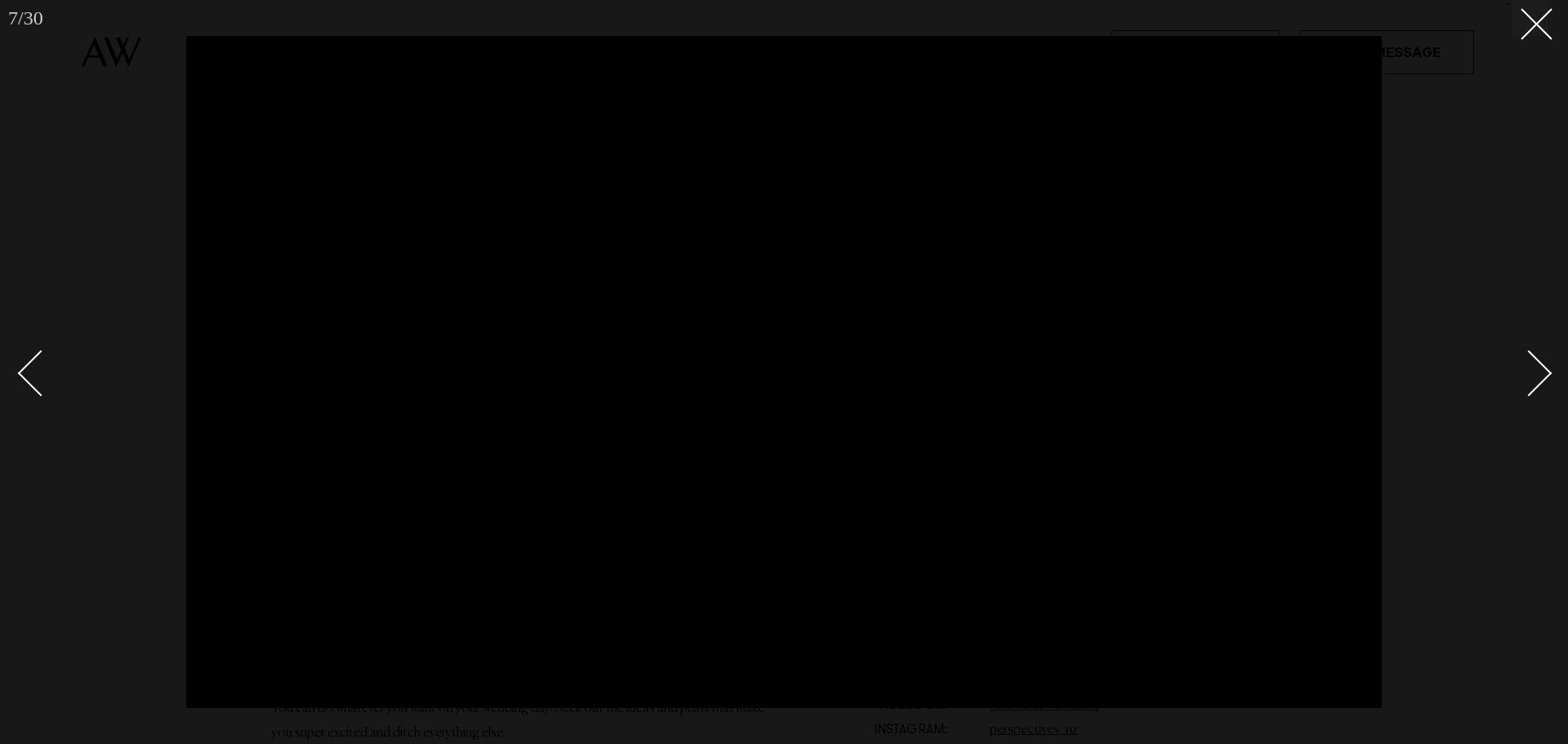
click at [1542, 360] on link at bounding box center [1520, 372] width 57 height 82
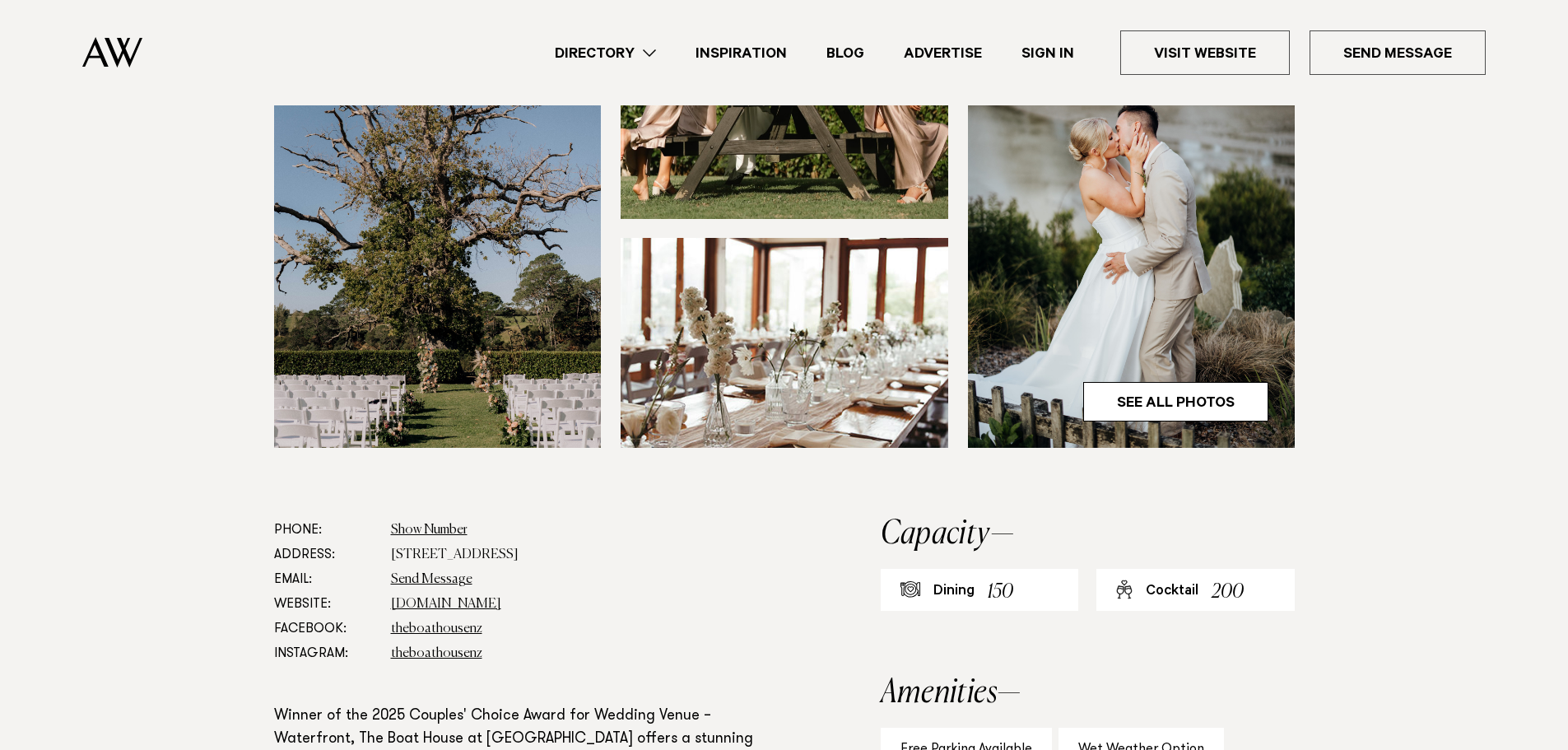
scroll to position [494, 0]
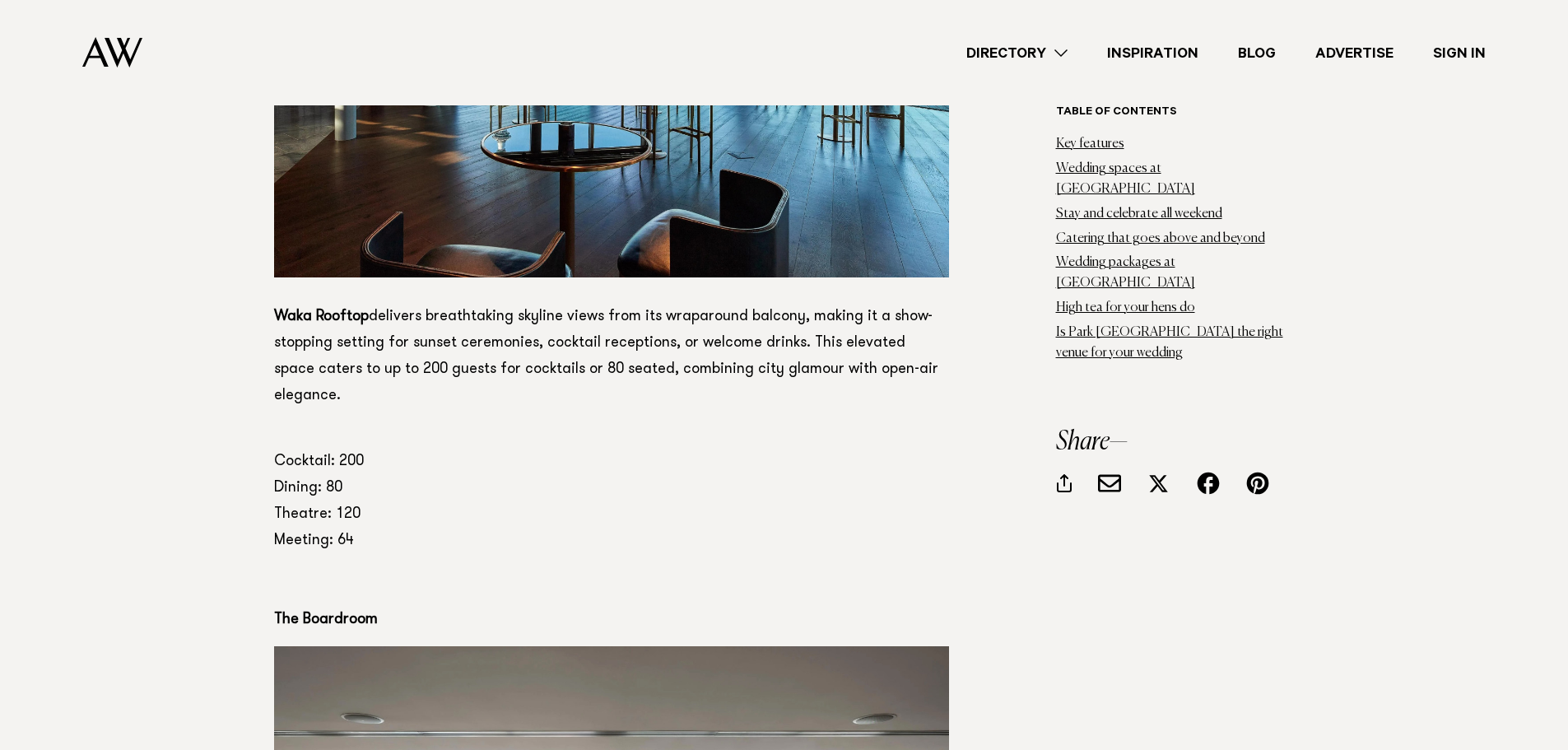
scroll to position [5267, 0]
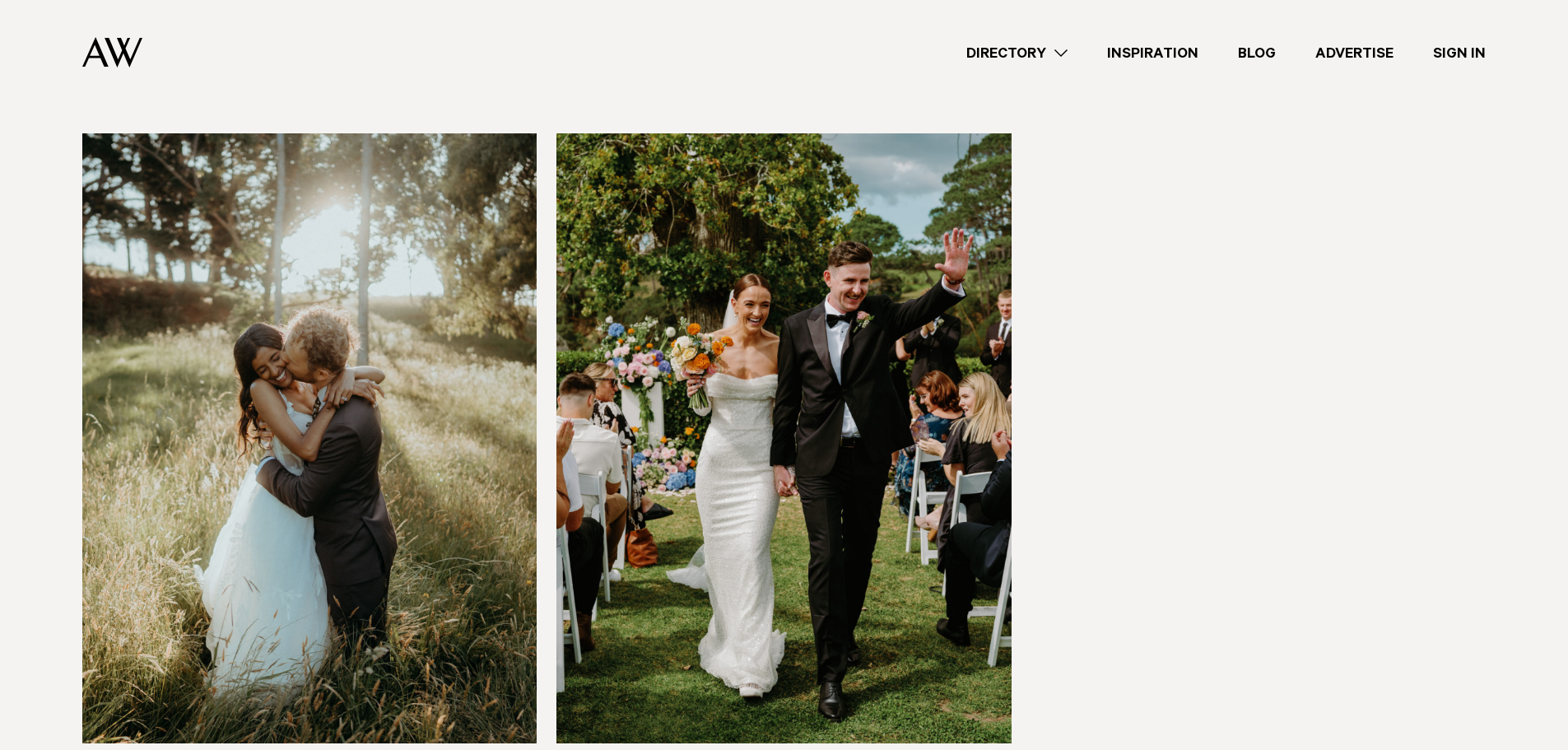
scroll to position [2716, 0]
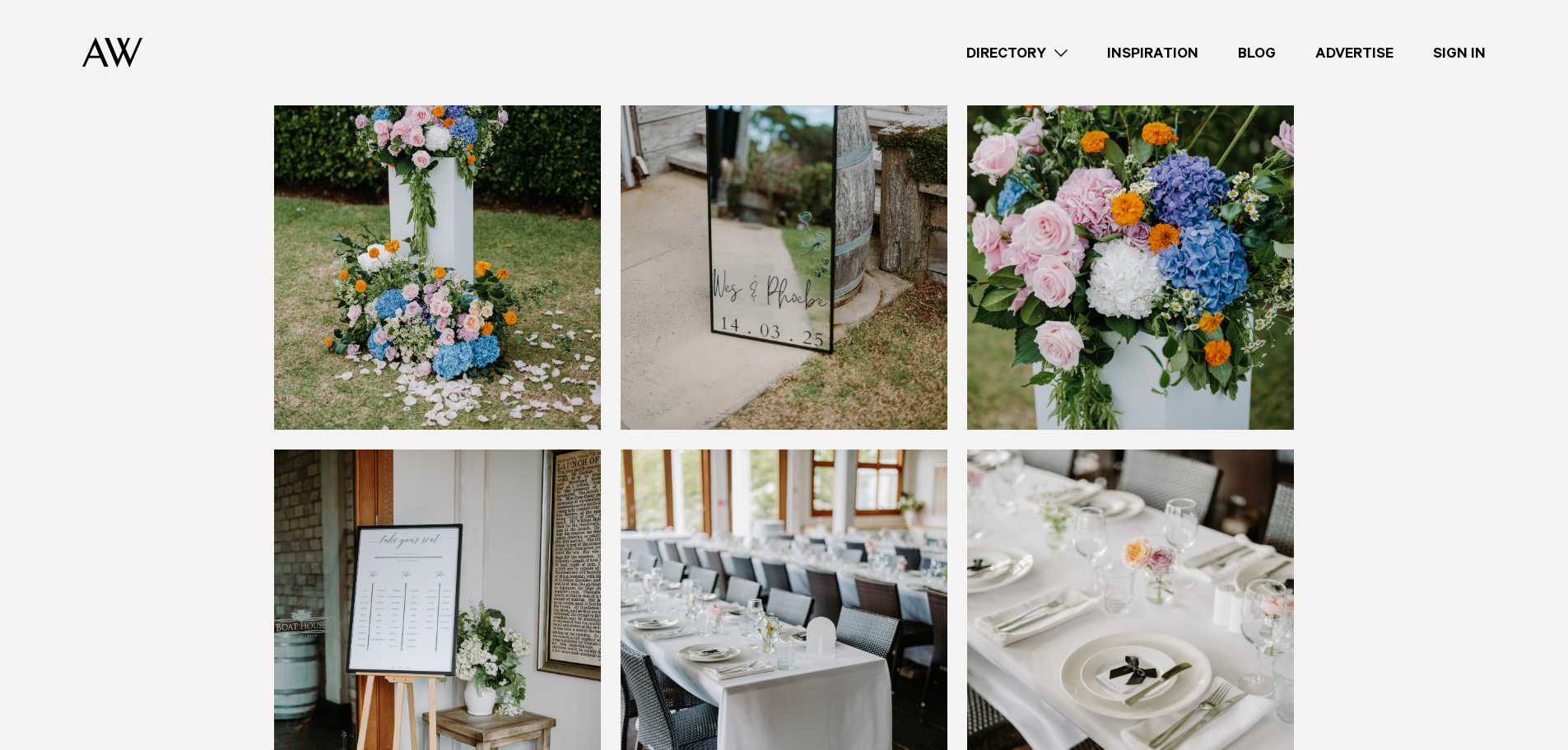
scroll to position [2058, 0]
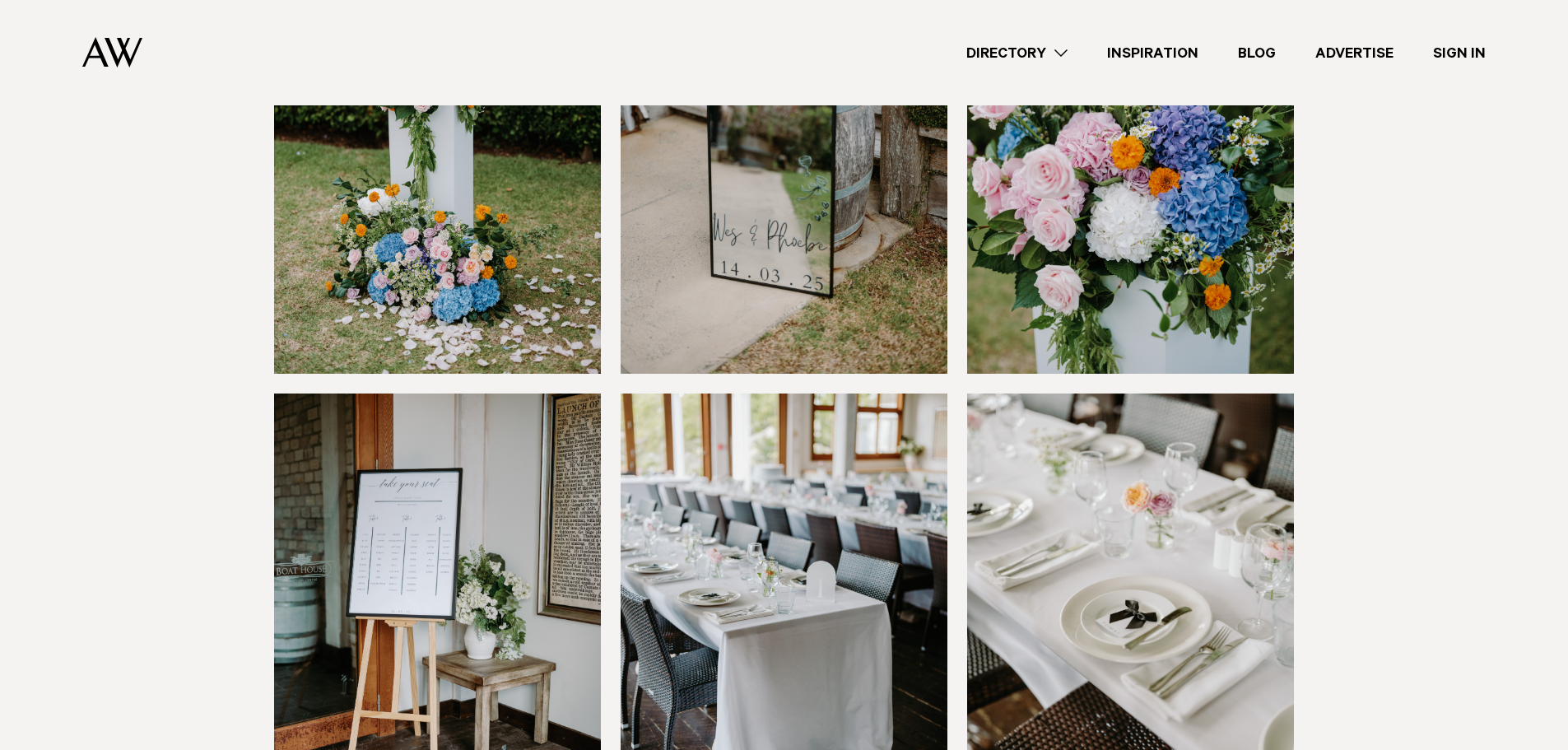
click at [328, 393] on img at bounding box center [437, 611] width 327 height 436
click at [450, 463] on img at bounding box center [437, 611] width 327 height 436
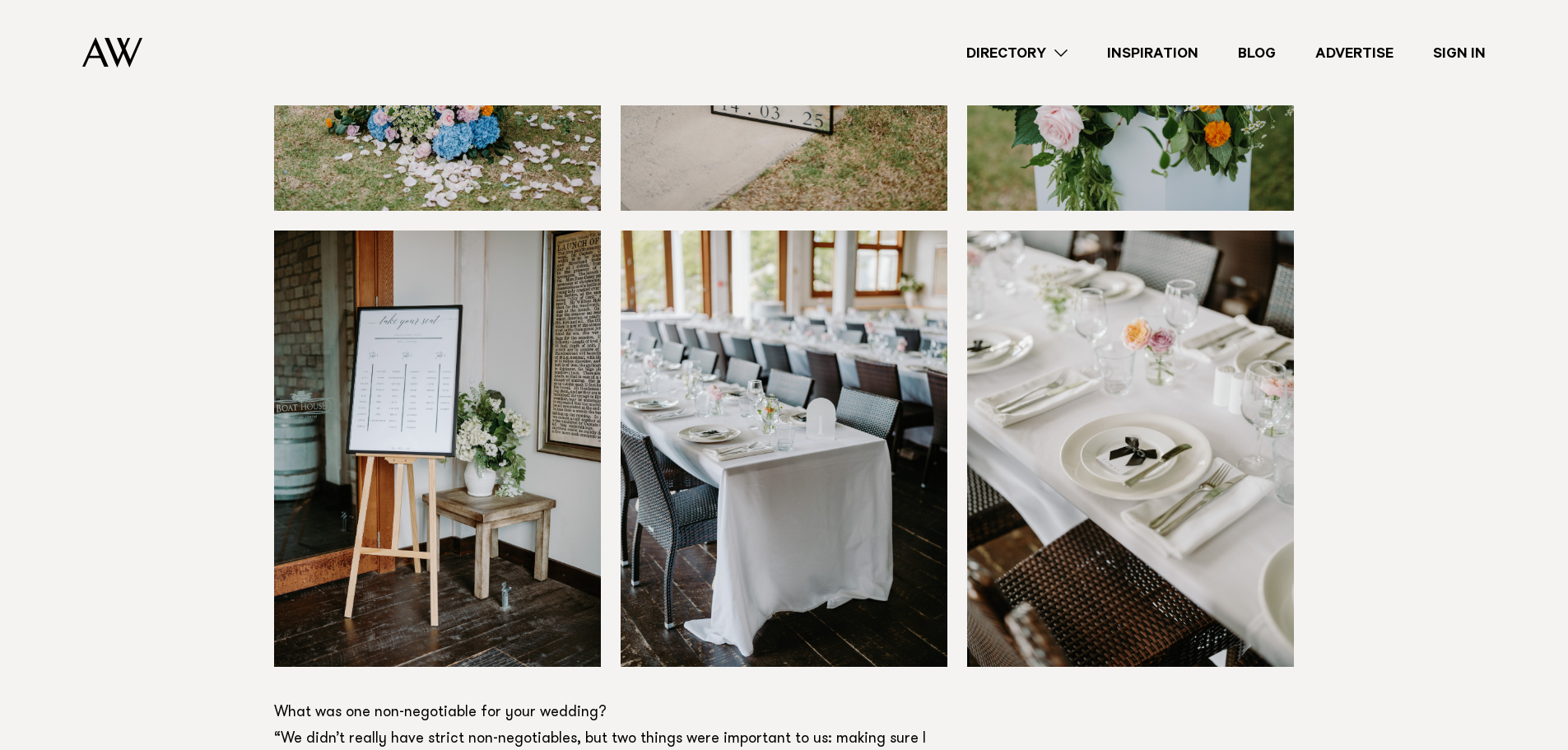
scroll to position [2222, 0]
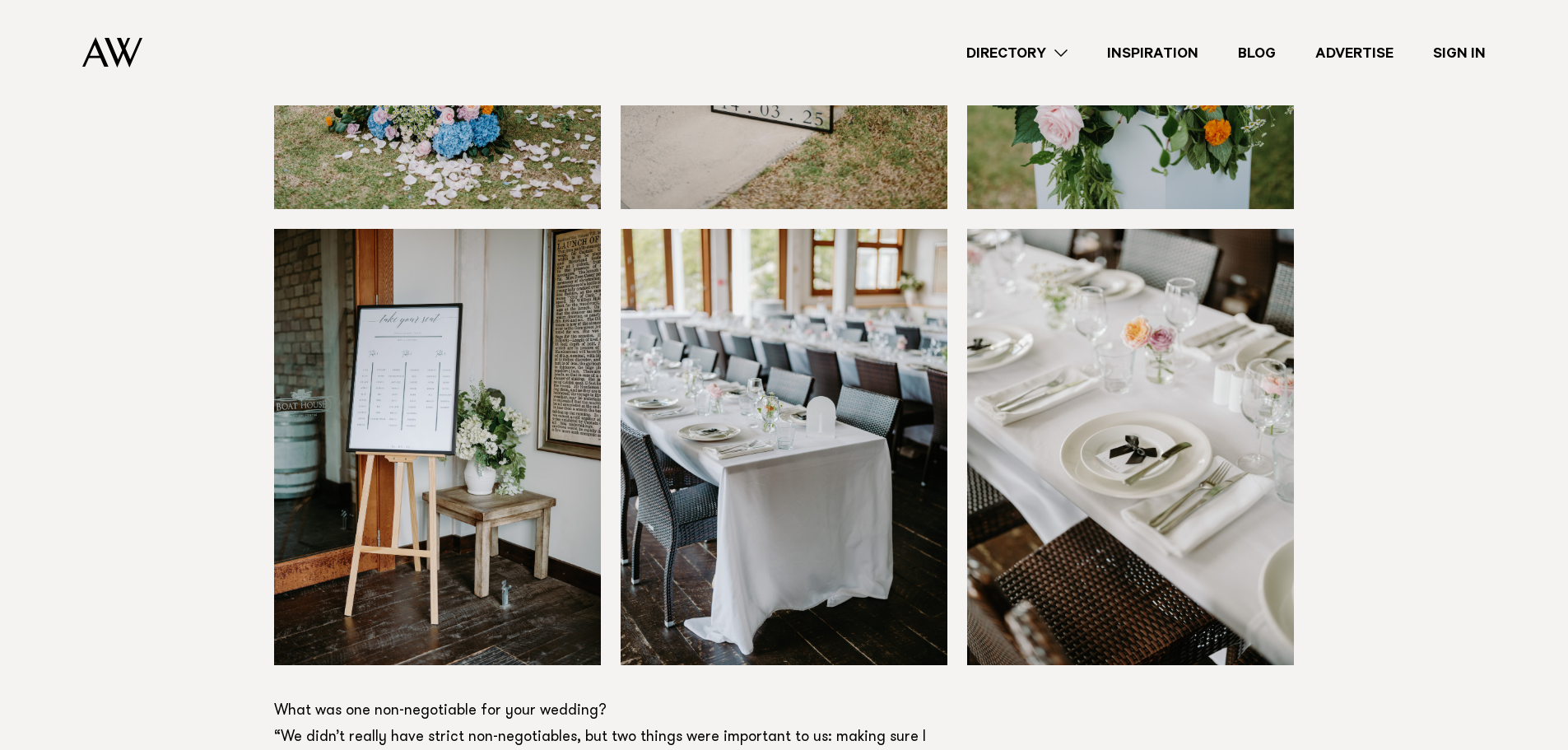
click at [431, 462] on img at bounding box center [437, 447] width 327 height 436
click at [441, 410] on img at bounding box center [437, 447] width 327 height 436
click at [416, 409] on img at bounding box center [437, 447] width 327 height 436
click at [415, 408] on img at bounding box center [437, 447] width 327 height 436
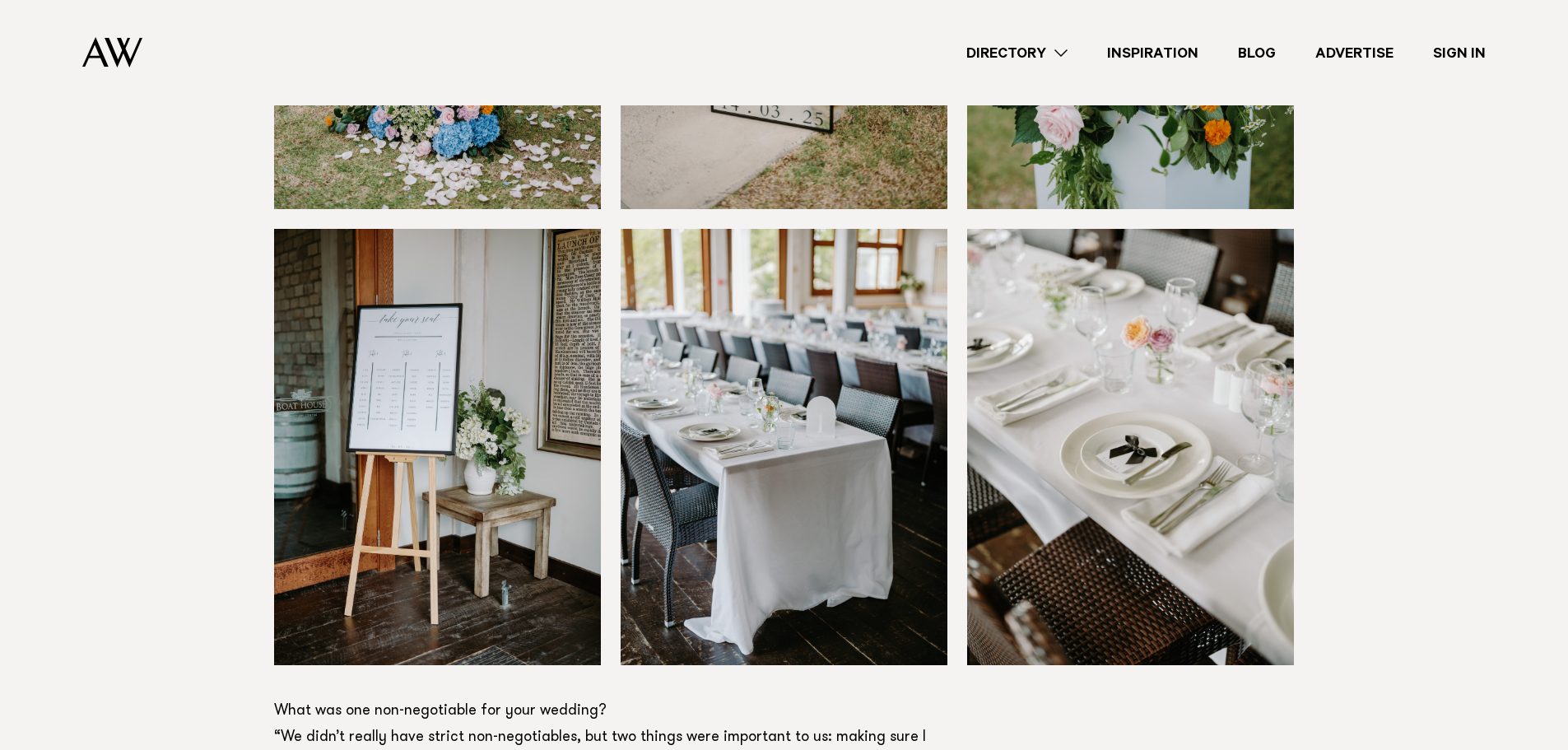
click at [418, 398] on img at bounding box center [437, 447] width 327 height 436
click at [425, 421] on img at bounding box center [437, 447] width 327 height 436
click at [460, 476] on img at bounding box center [437, 447] width 327 height 436
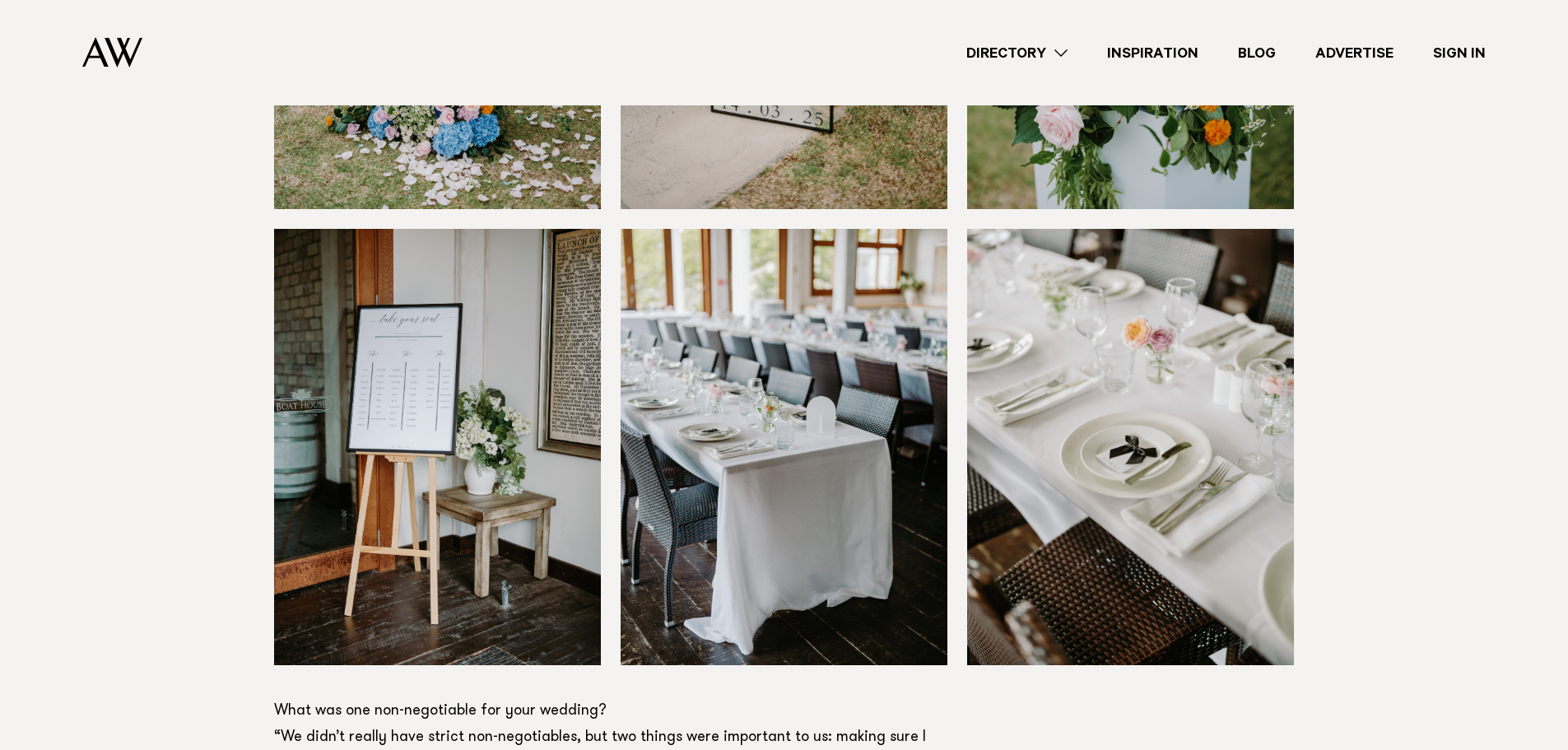
click at [460, 476] on img at bounding box center [437, 447] width 327 height 436
click at [399, 482] on img at bounding box center [437, 447] width 327 height 436
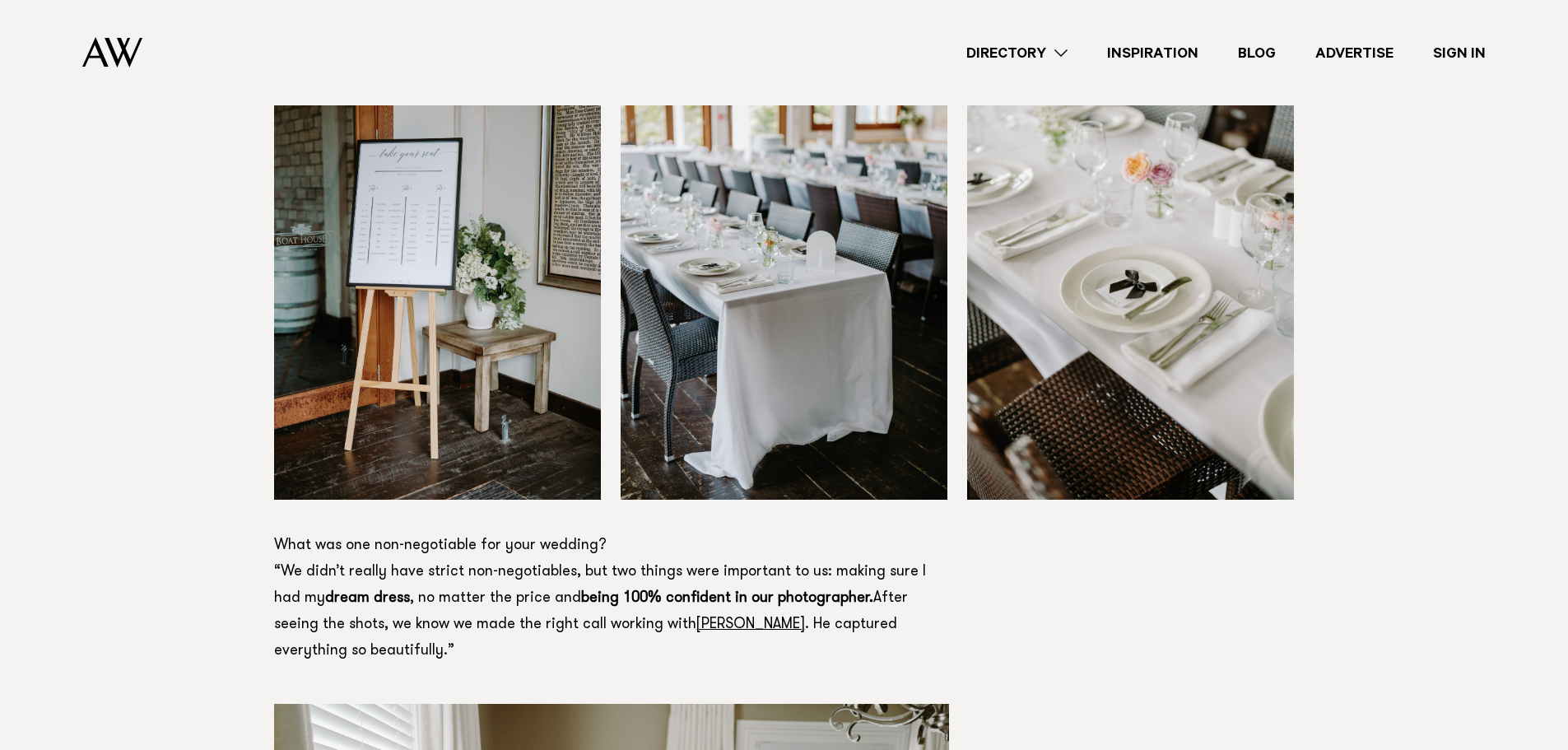
scroll to position [2305, 0]
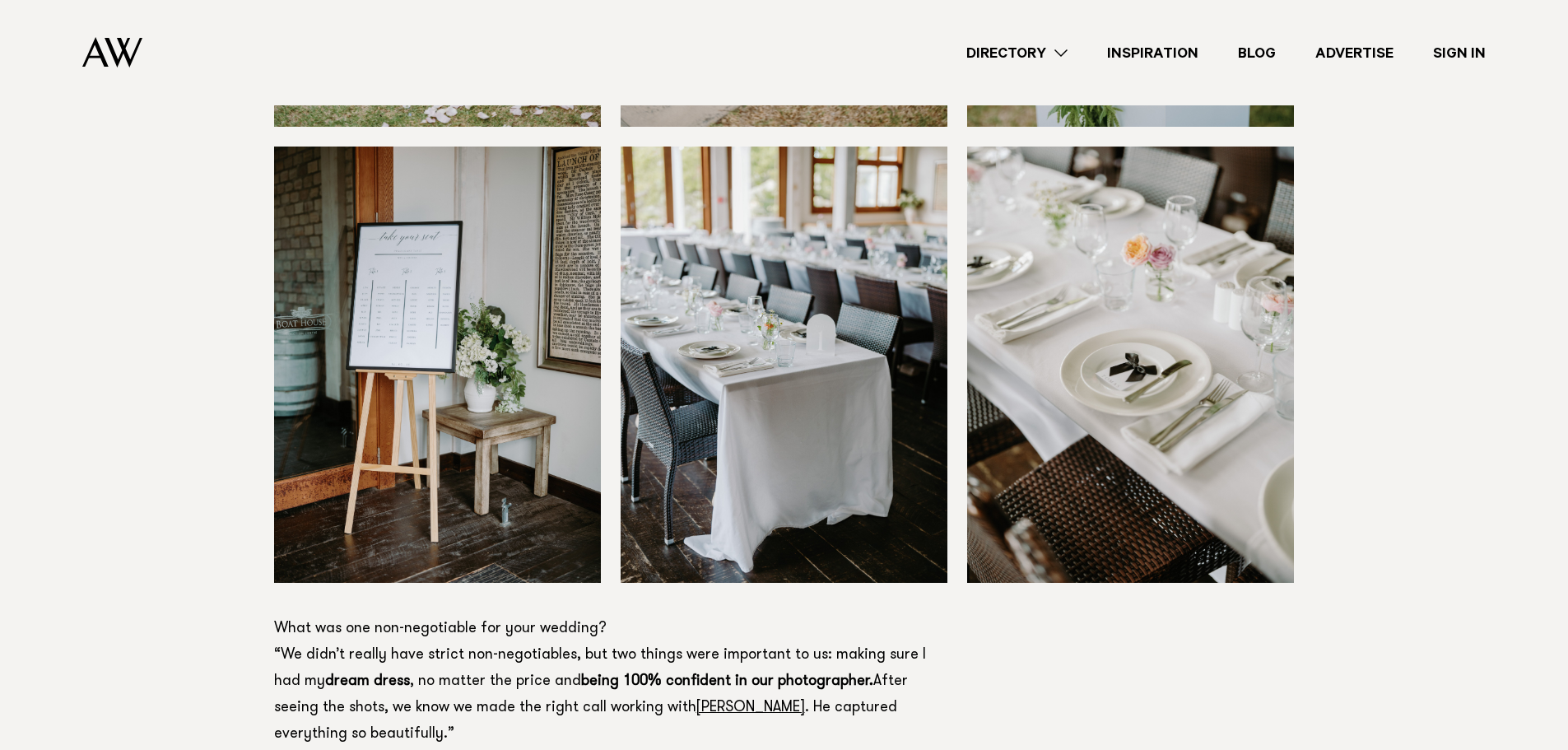
click at [358, 443] on img at bounding box center [437, 364] width 327 height 436
click at [379, 449] on img at bounding box center [437, 364] width 327 height 436
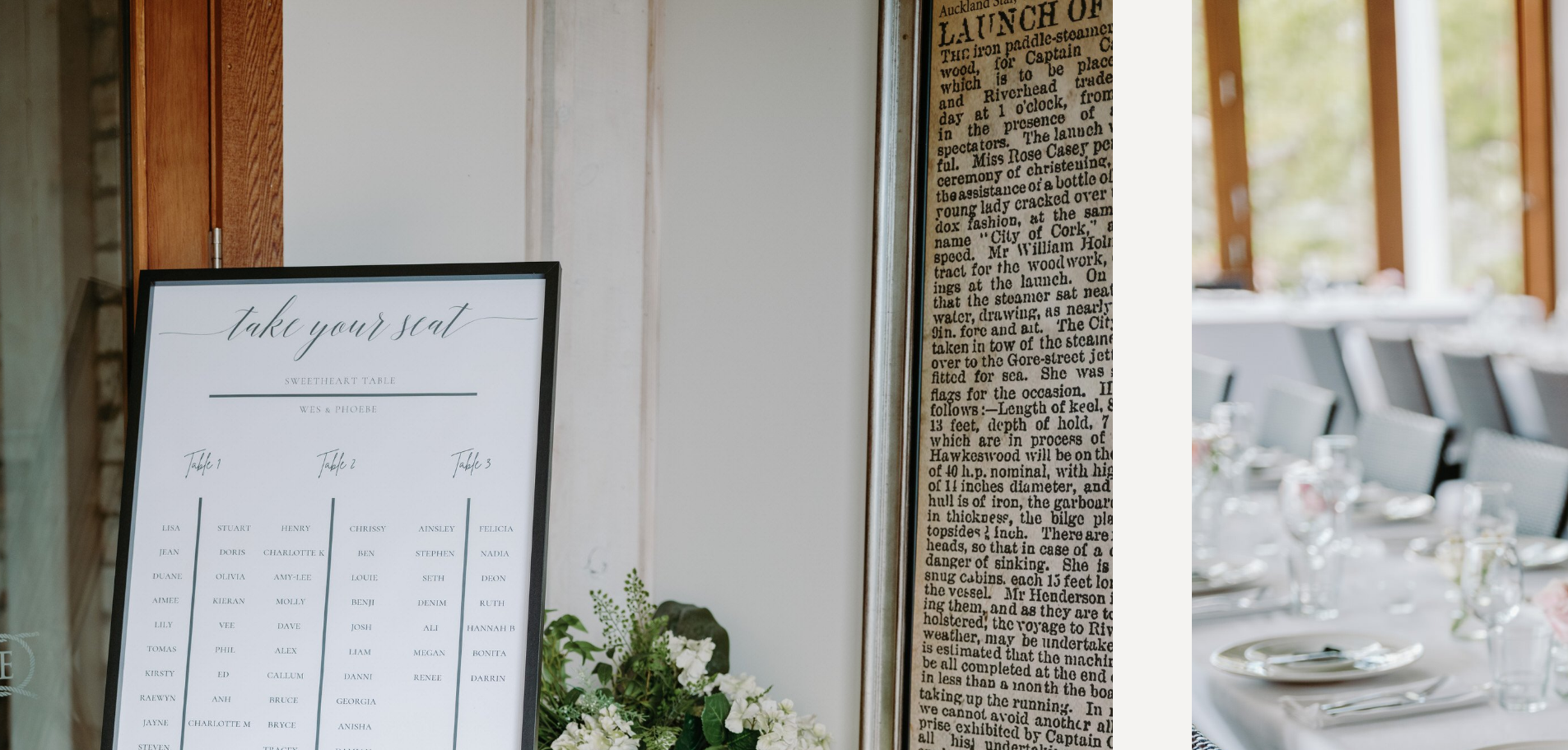
click at [477, 338] on img at bounding box center [437, 447] width 327 height 436
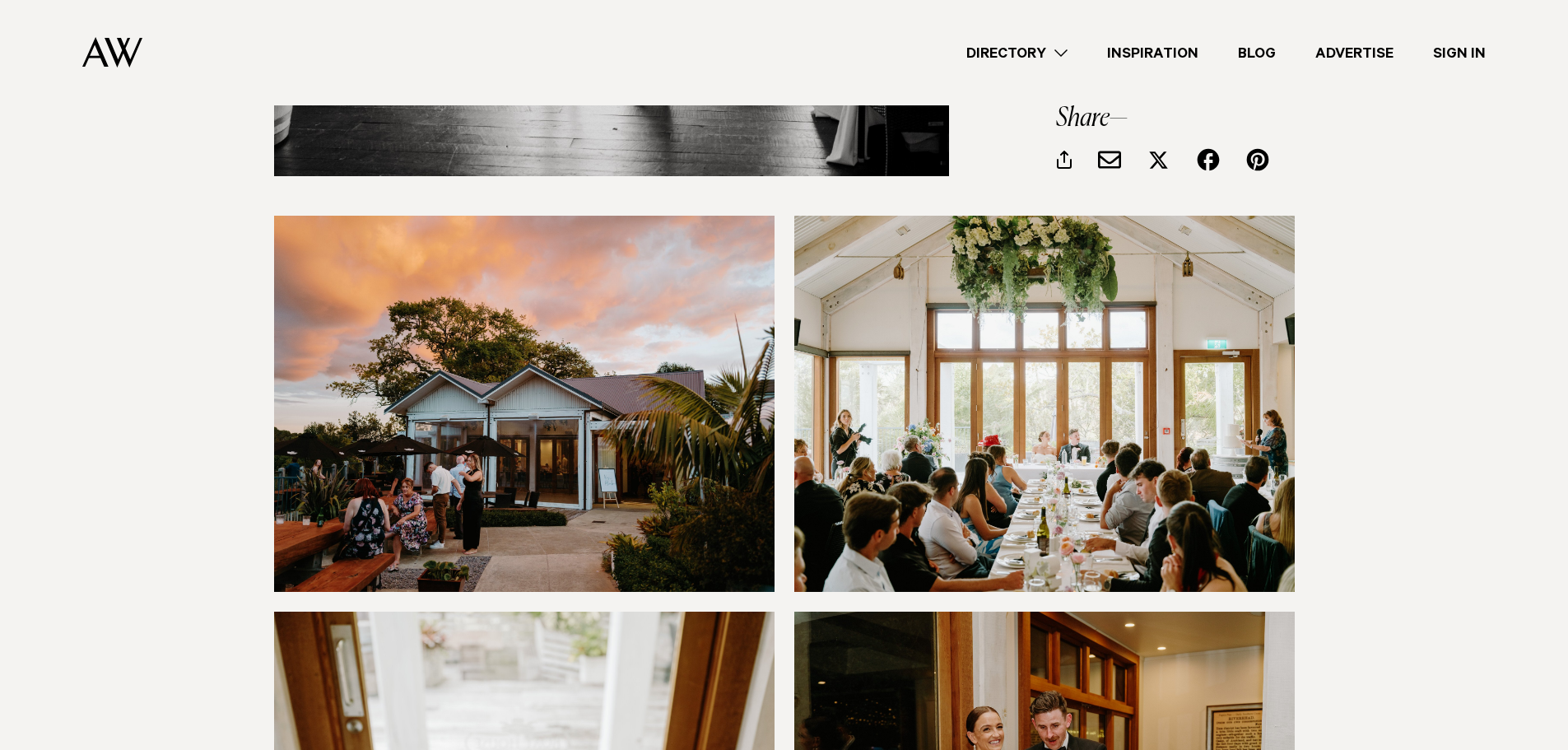
scroll to position [13524, 0]
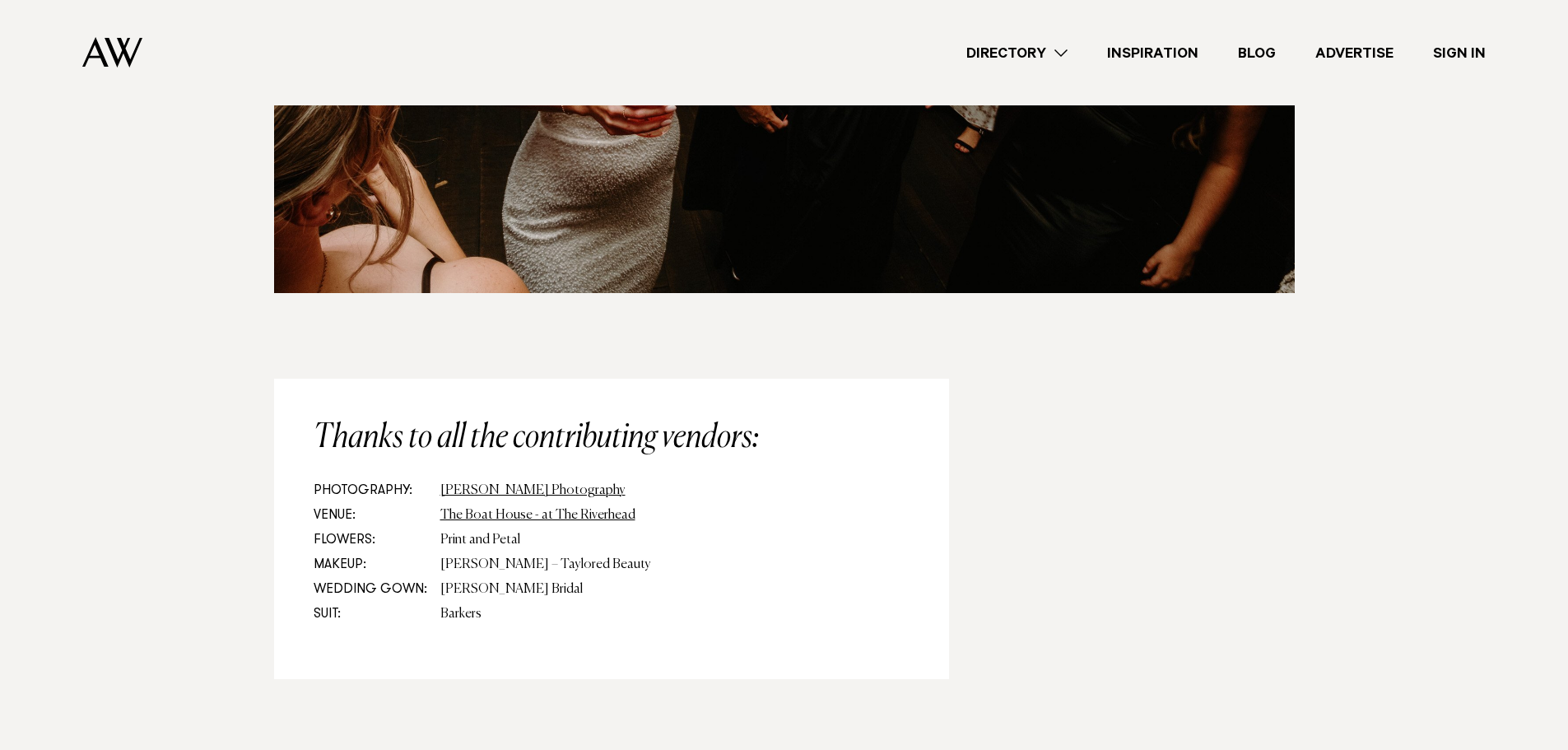
scroll to position [15416, 0]
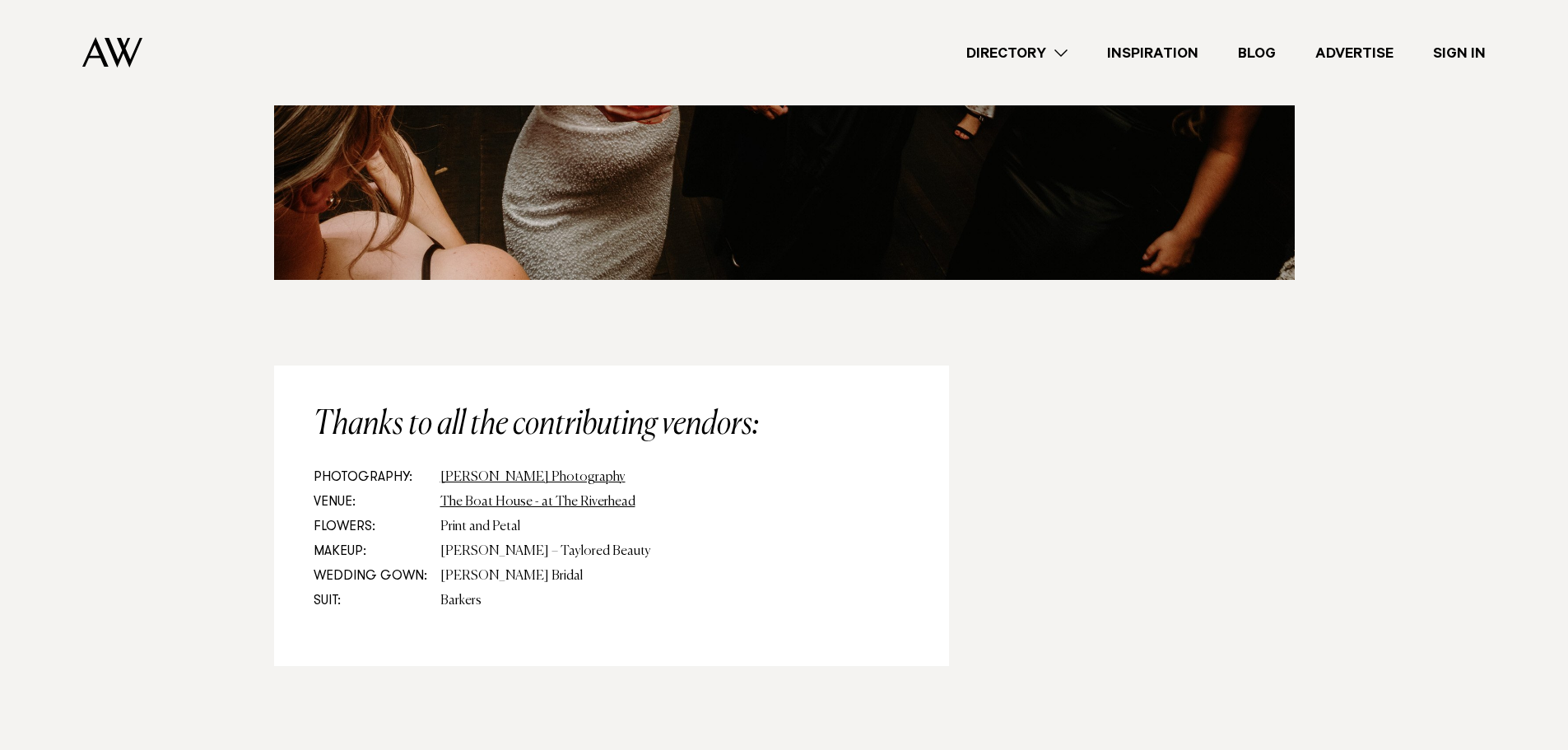
drag, startPoint x: 516, startPoint y: 442, endPoint x: 438, endPoint y: 439, distance: 78.1
click at [440, 515] on dd "Print and Petal" at bounding box center [674, 527] width 469 height 25
copy dd "Print and Petal"
click at [588, 496] on link "The Boat House - at The Riverhead" at bounding box center [538, 502] width 195 height 13
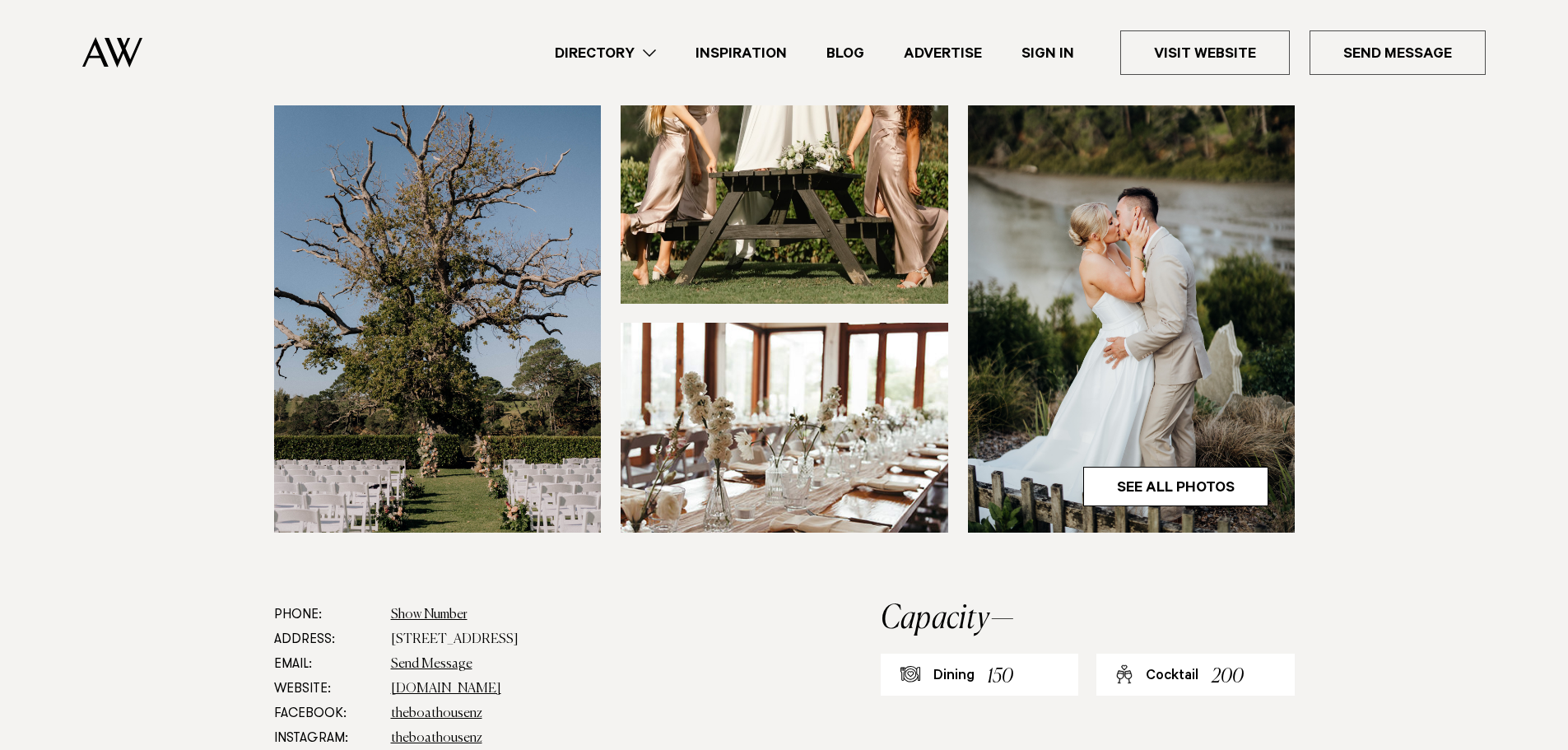
scroll to position [494, 0]
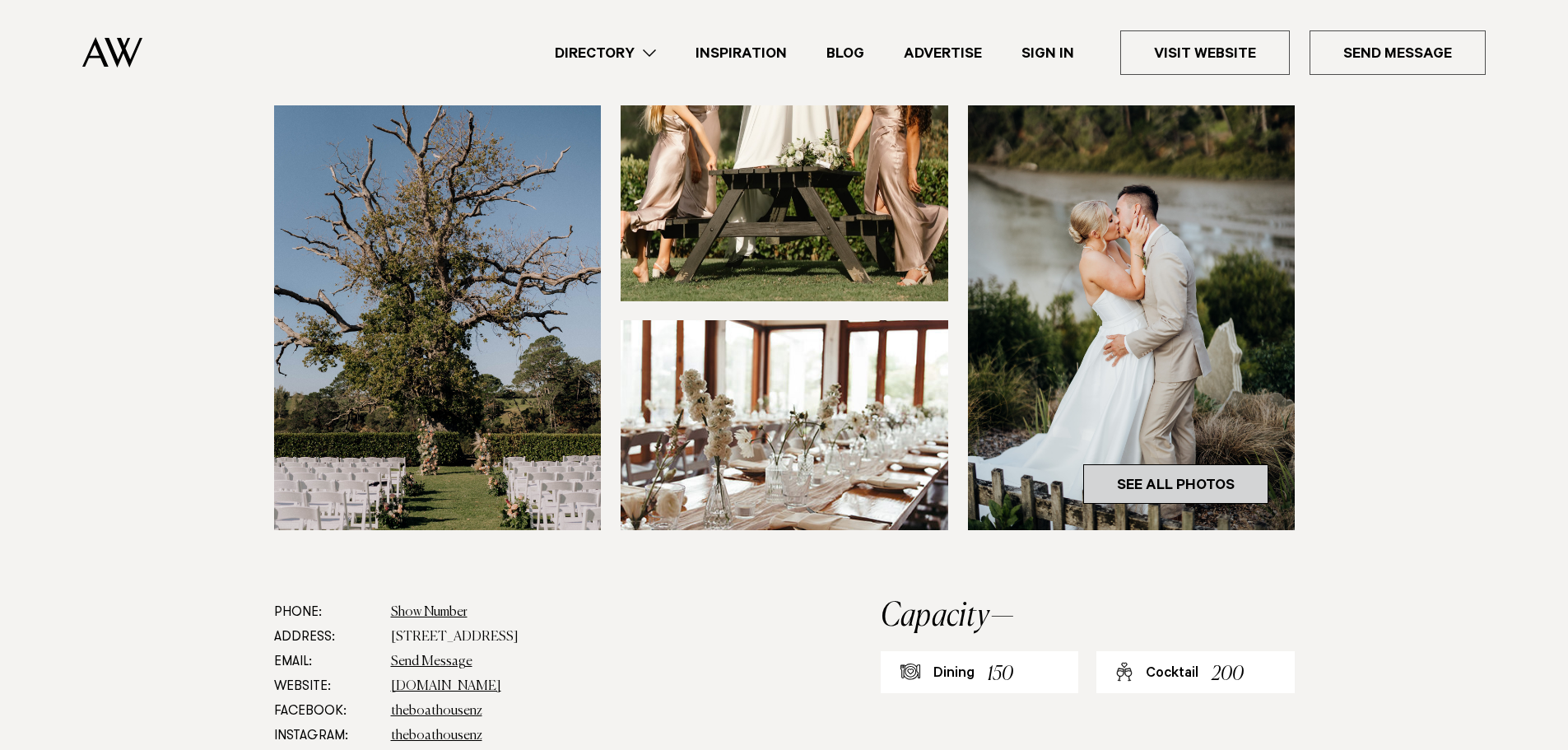
click at [1166, 482] on link "See All Photos" at bounding box center [1176, 483] width 186 height 39
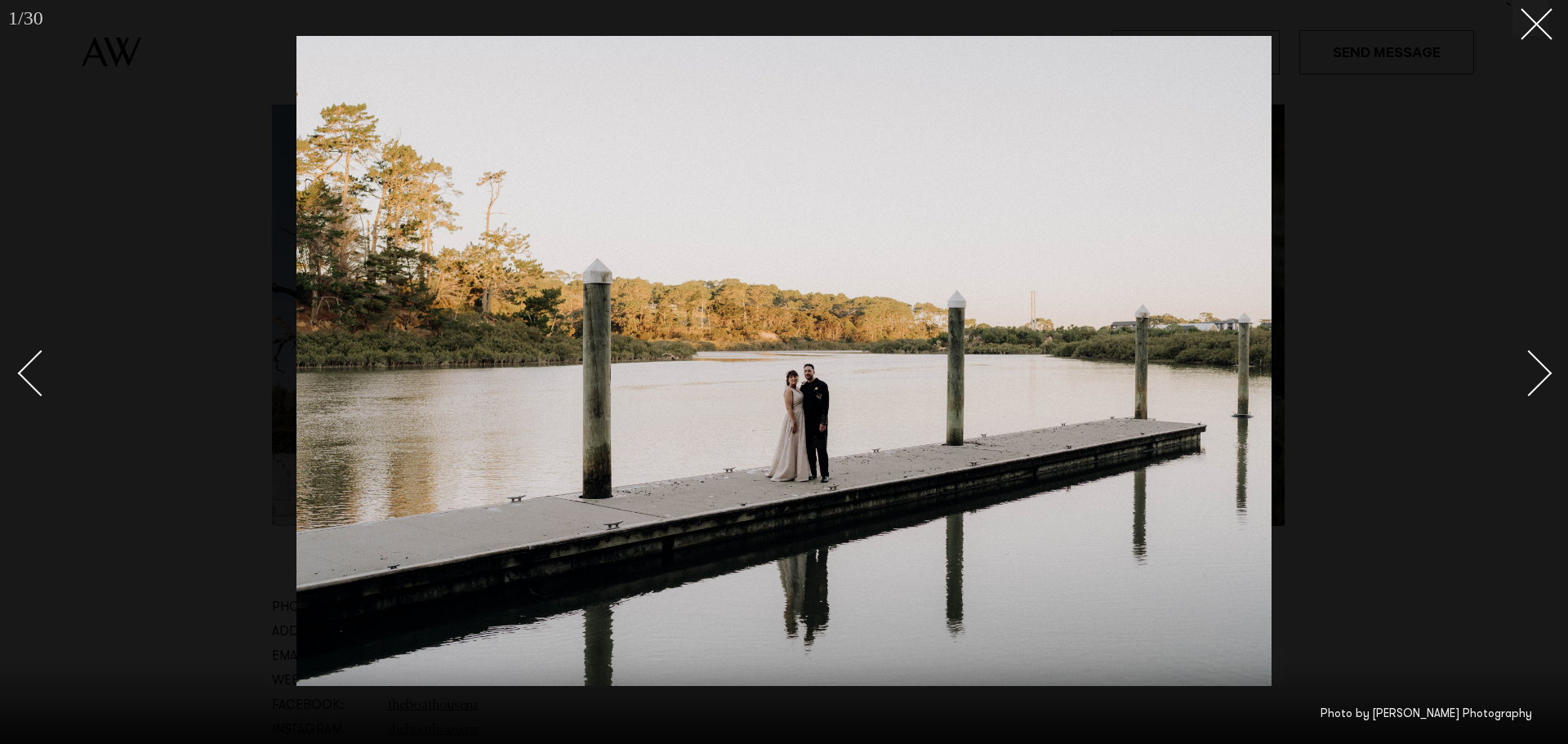
click at [1360, 465] on div at bounding box center [784, 372] width 1568 height 744
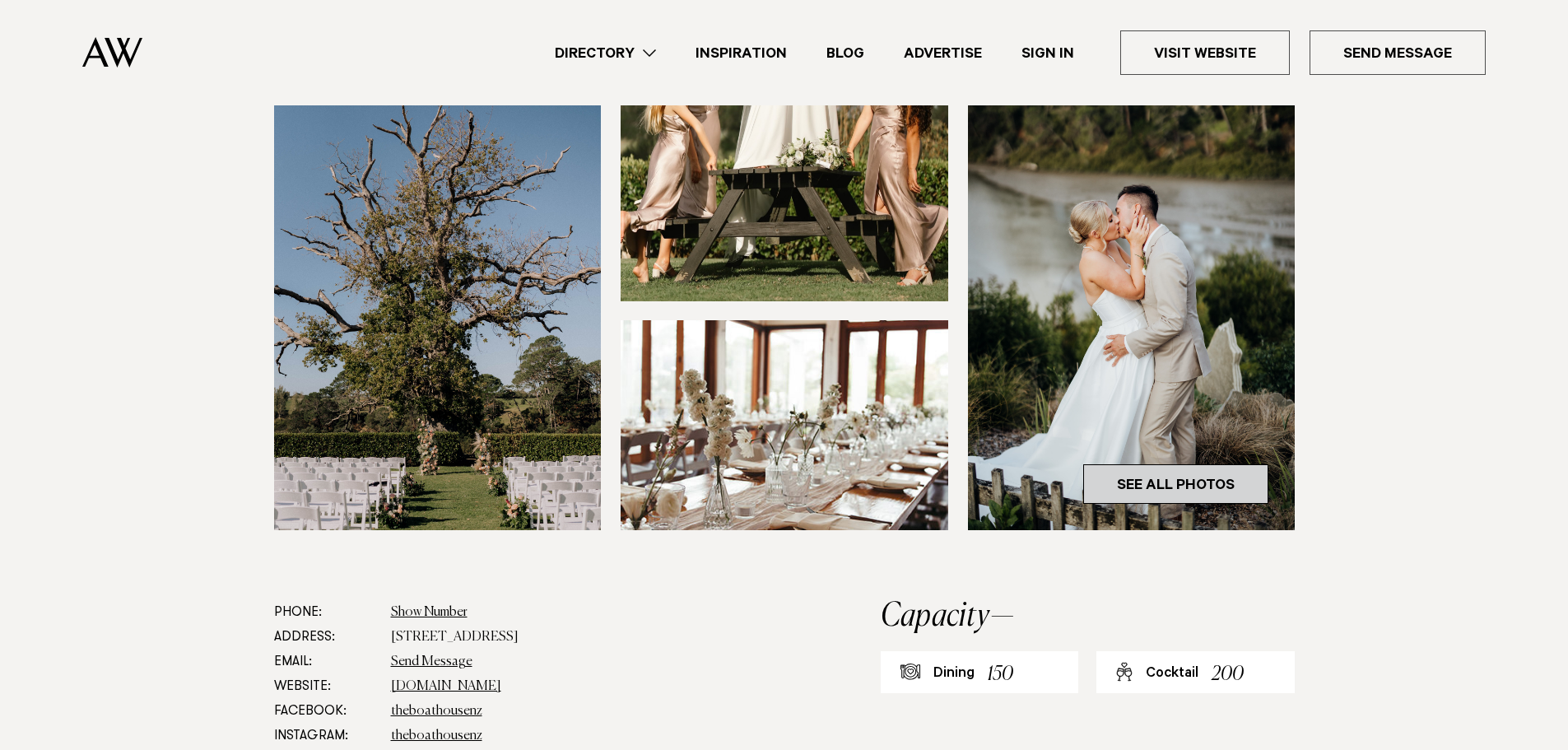
click at [1220, 480] on link "See All Photos" at bounding box center [1176, 483] width 186 height 39
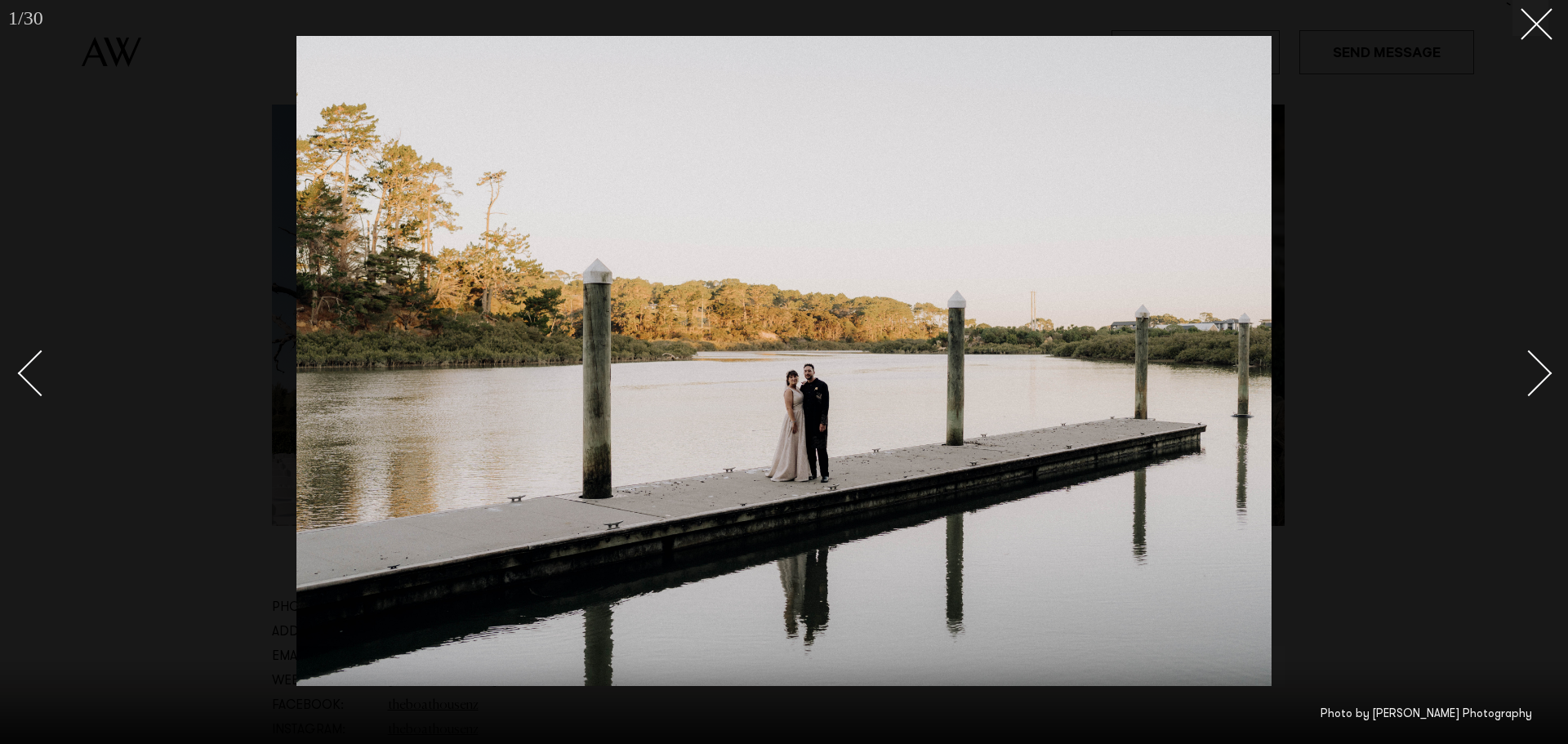
click at [1541, 379] on div "Next slide" at bounding box center [1528, 372] width 47 height 46
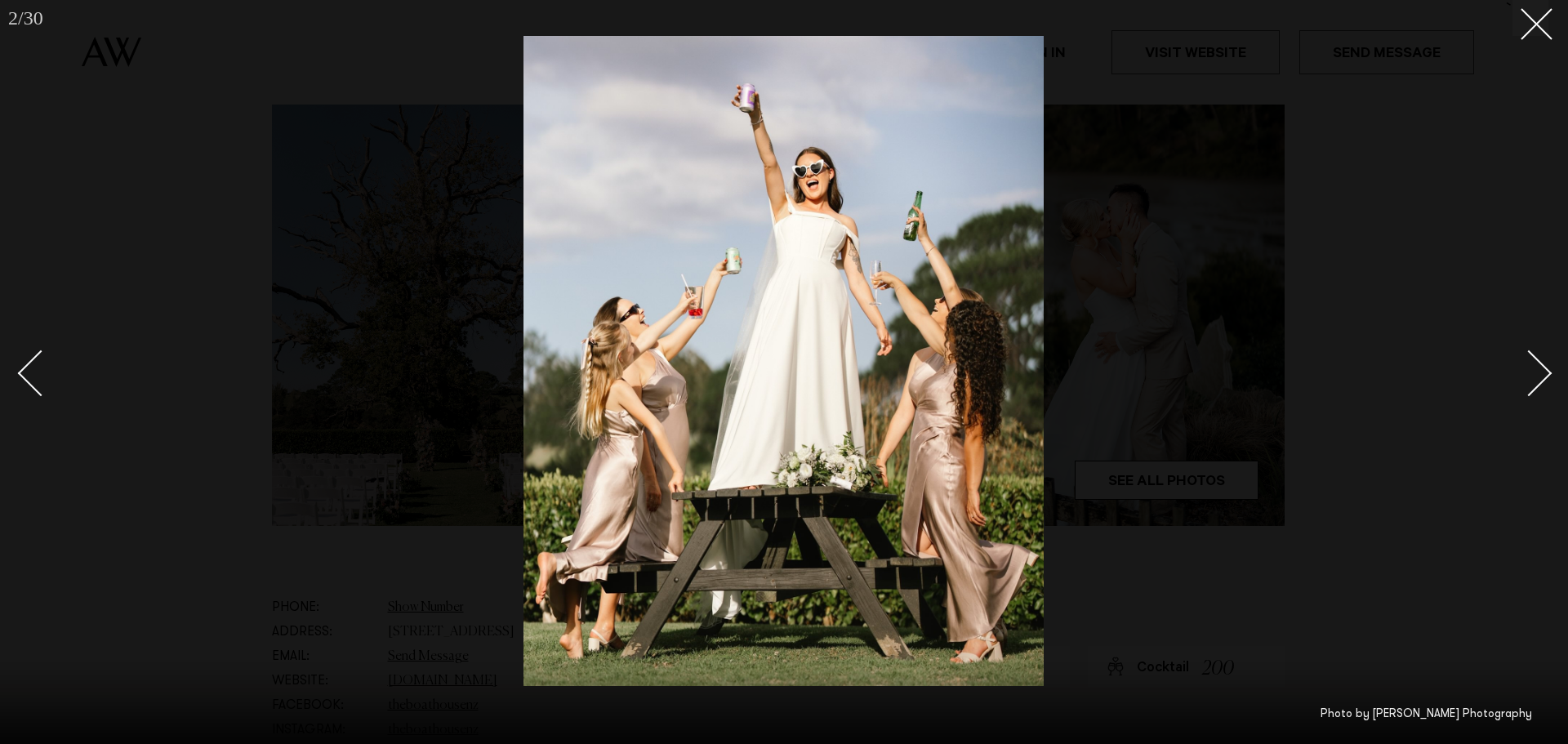
click at [1541, 379] on div "Next slide" at bounding box center [1528, 372] width 47 height 46
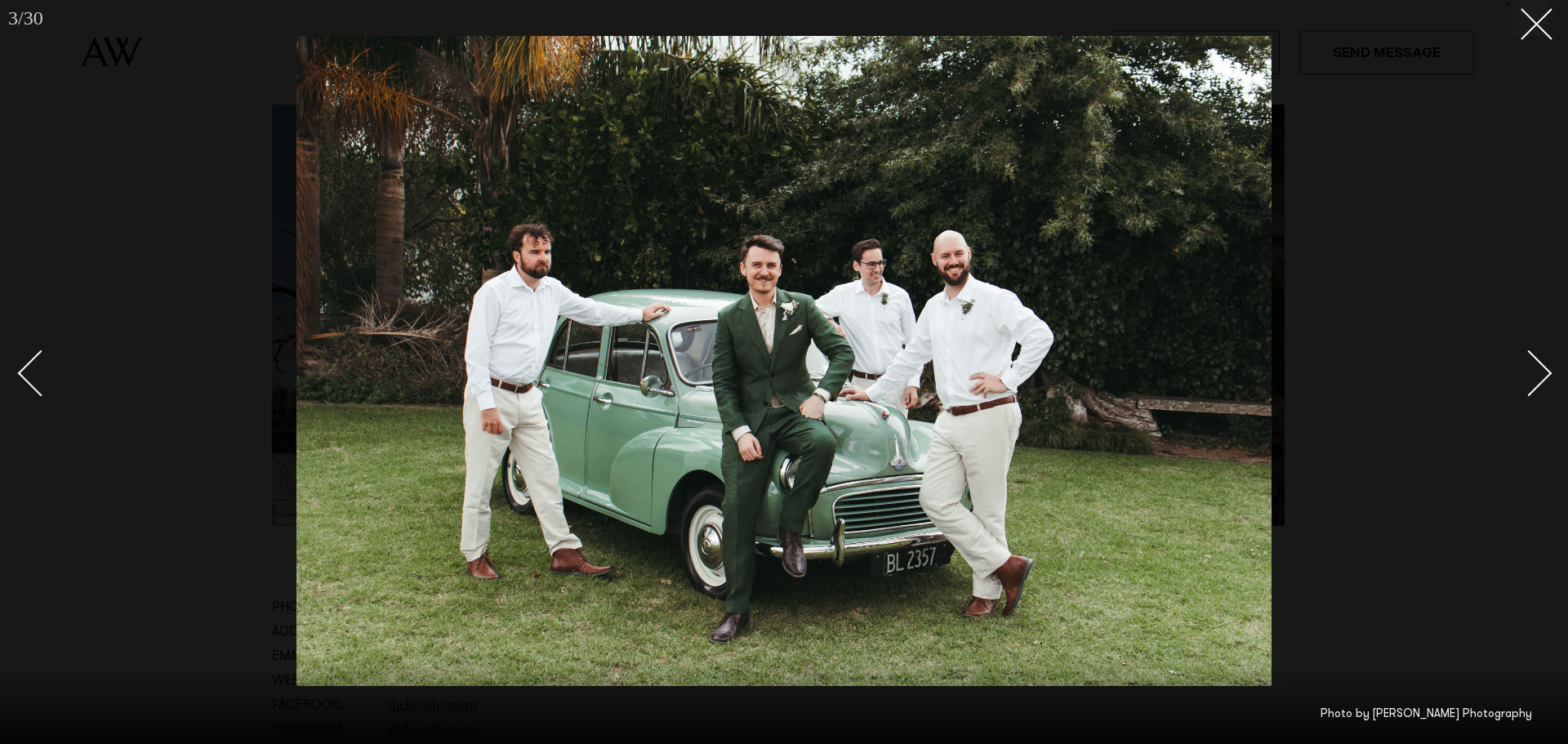
click at [1541, 379] on div "Next slide" at bounding box center [1528, 372] width 47 height 46
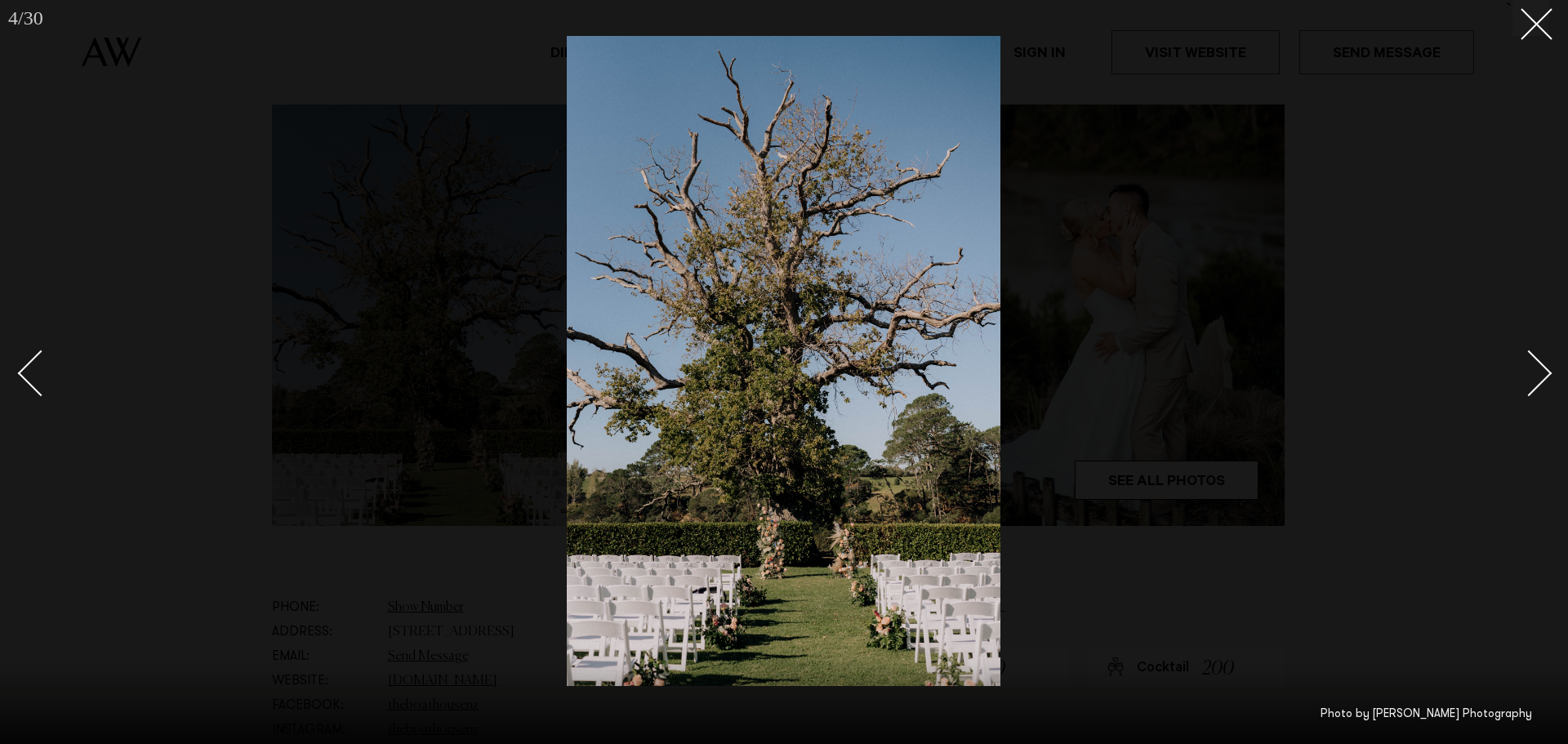
click at [1541, 379] on div "Next slide" at bounding box center [1528, 372] width 47 height 46
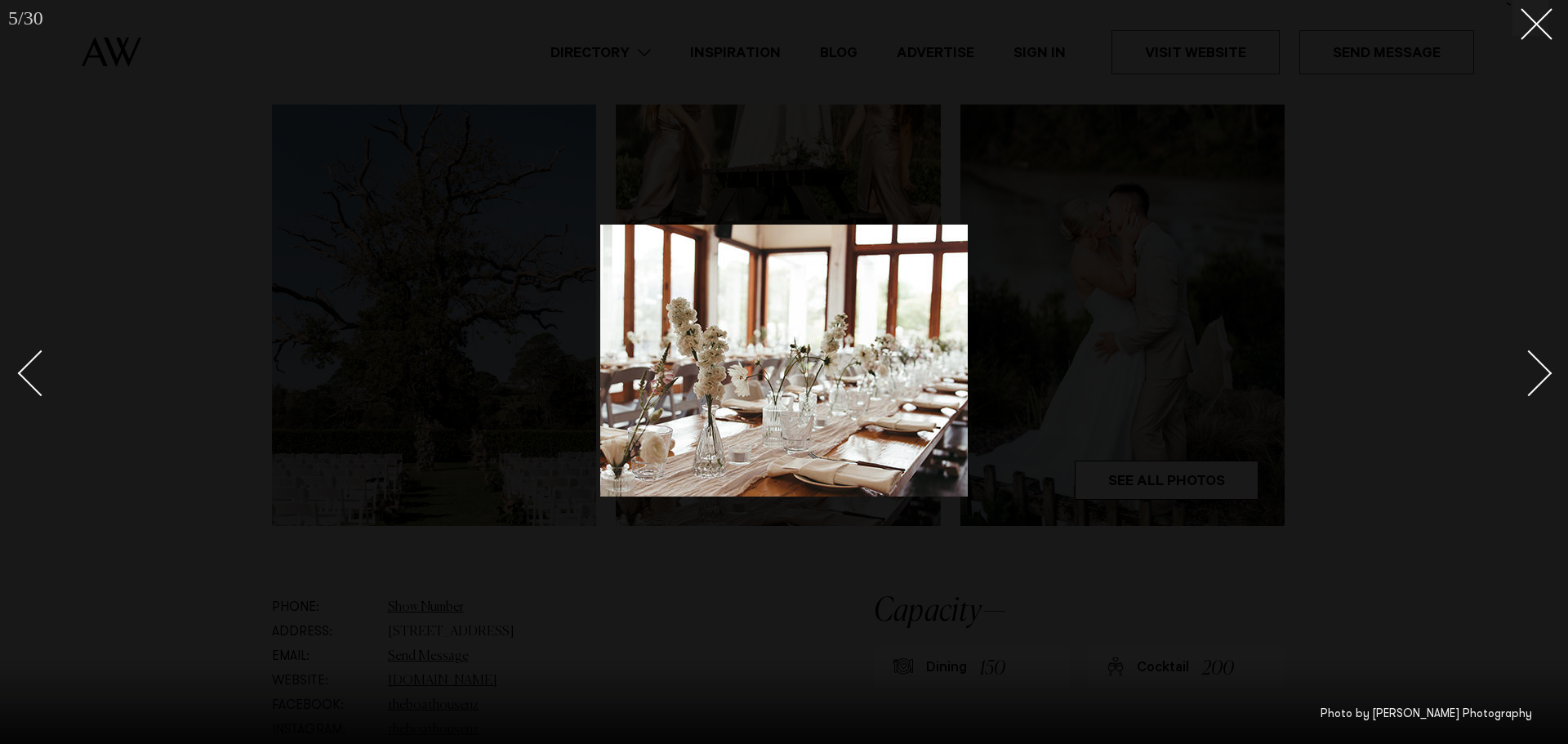
click at [1541, 379] on div "Next slide" at bounding box center [1528, 372] width 47 height 46
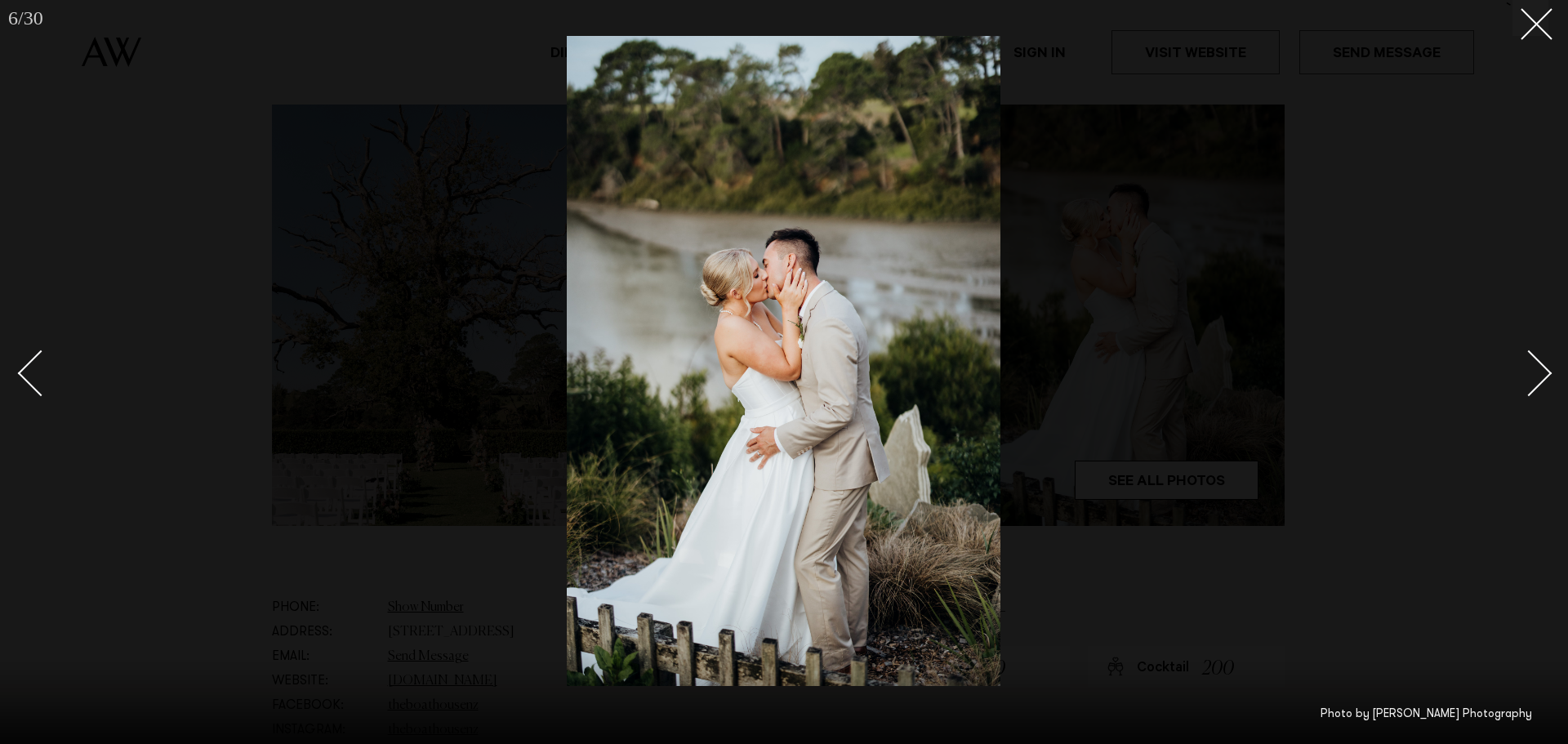
click at [1541, 379] on div "Next slide" at bounding box center [1528, 372] width 47 height 46
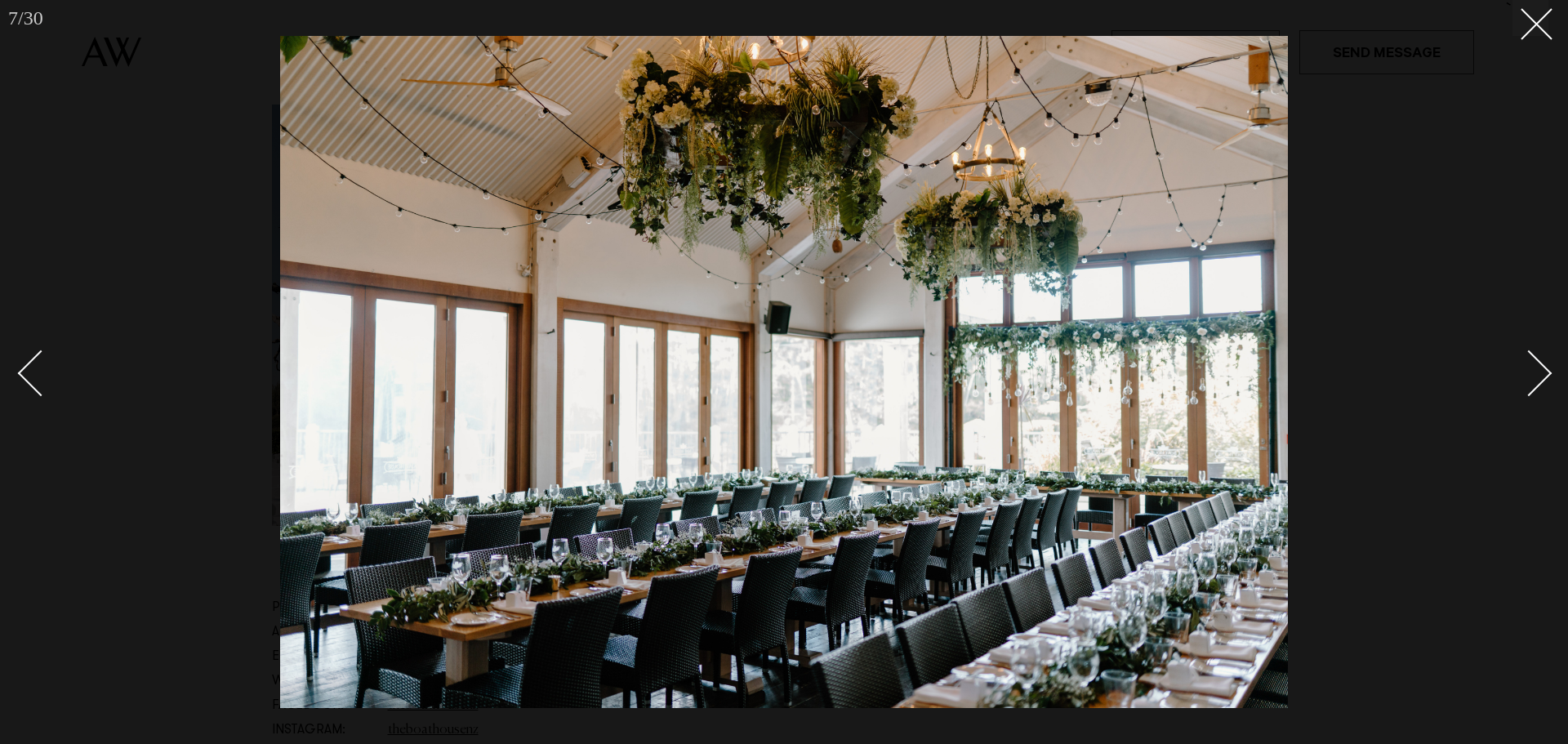
click at [1541, 379] on div "Next slide" at bounding box center [1528, 372] width 47 height 46
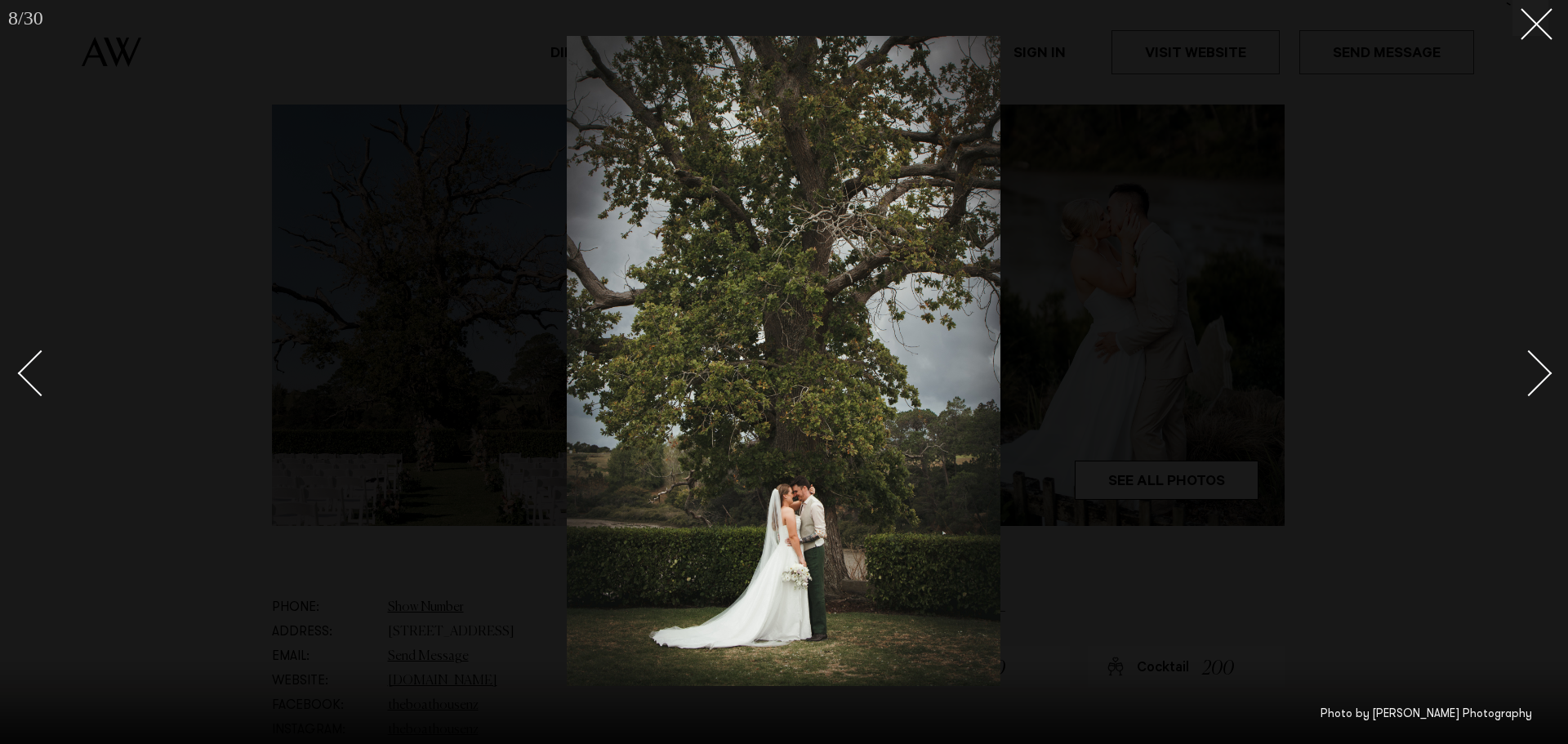
click at [1541, 379] on div "Next slide" at bounding box center [1528, 372] width 47 height 46
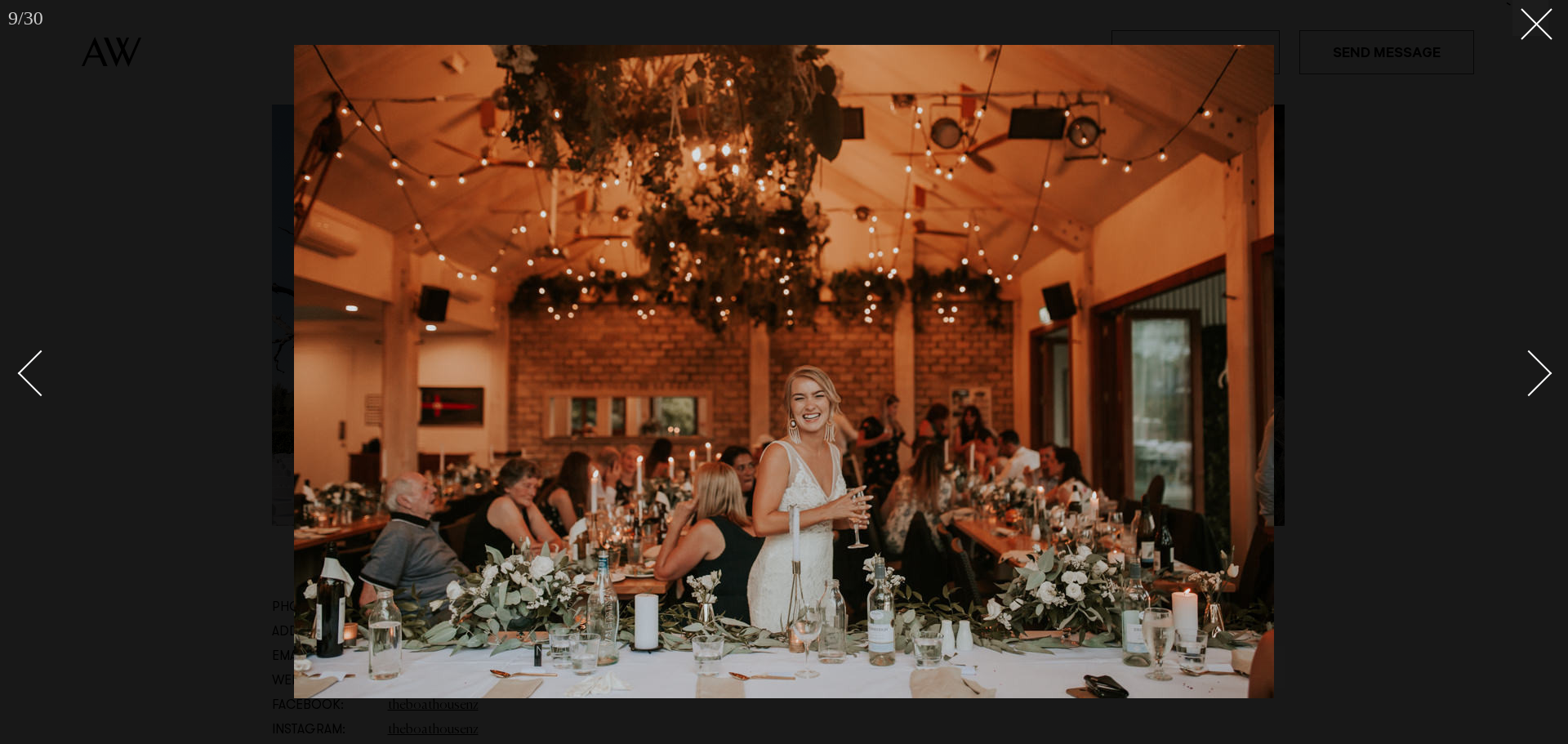
click at [1541, 379] on div "Next slide" at bounding box center [1528, 372] width 47 height 46
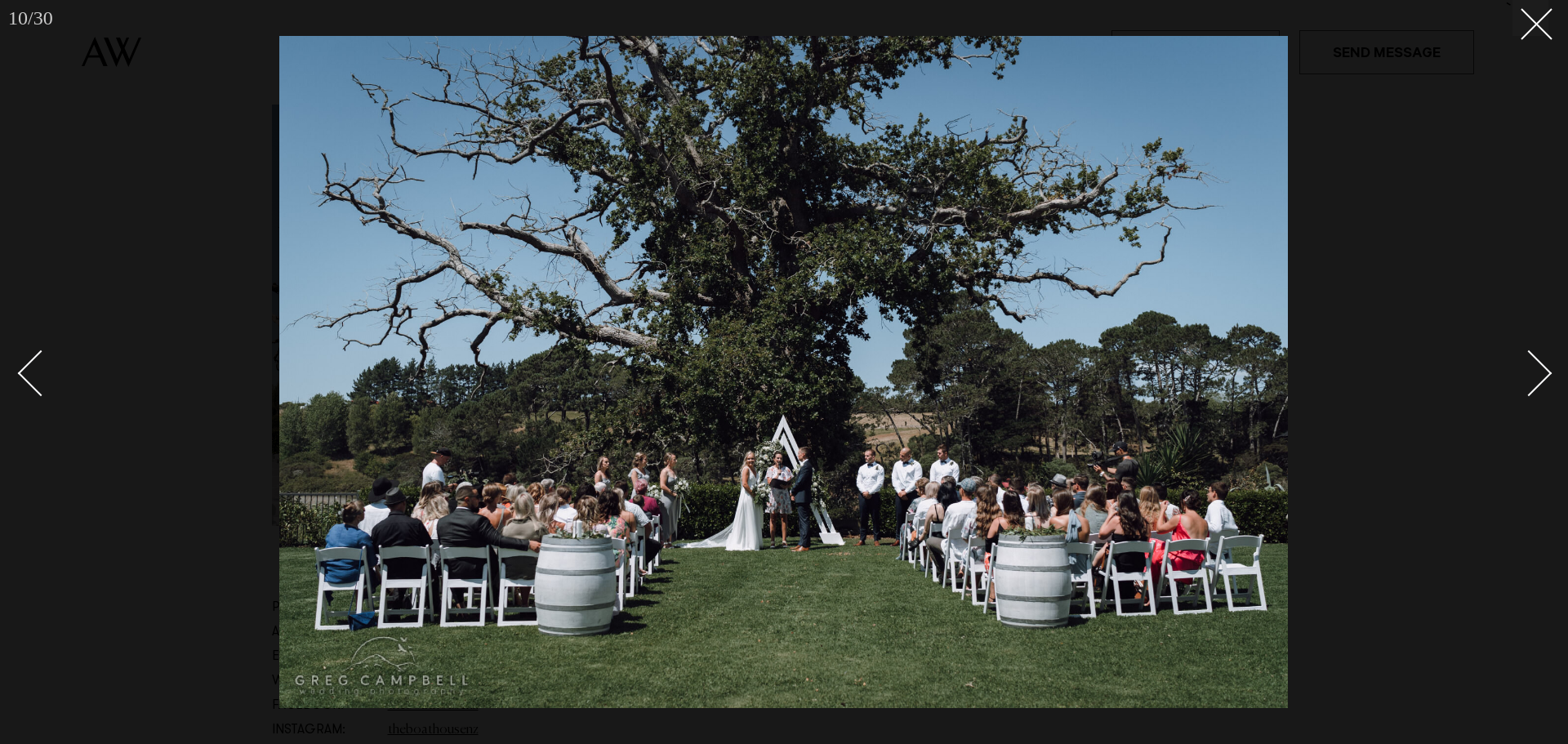
click at [1541, 379] on div "Next slide" at bounding box center [1528, 372] width 47 height 46
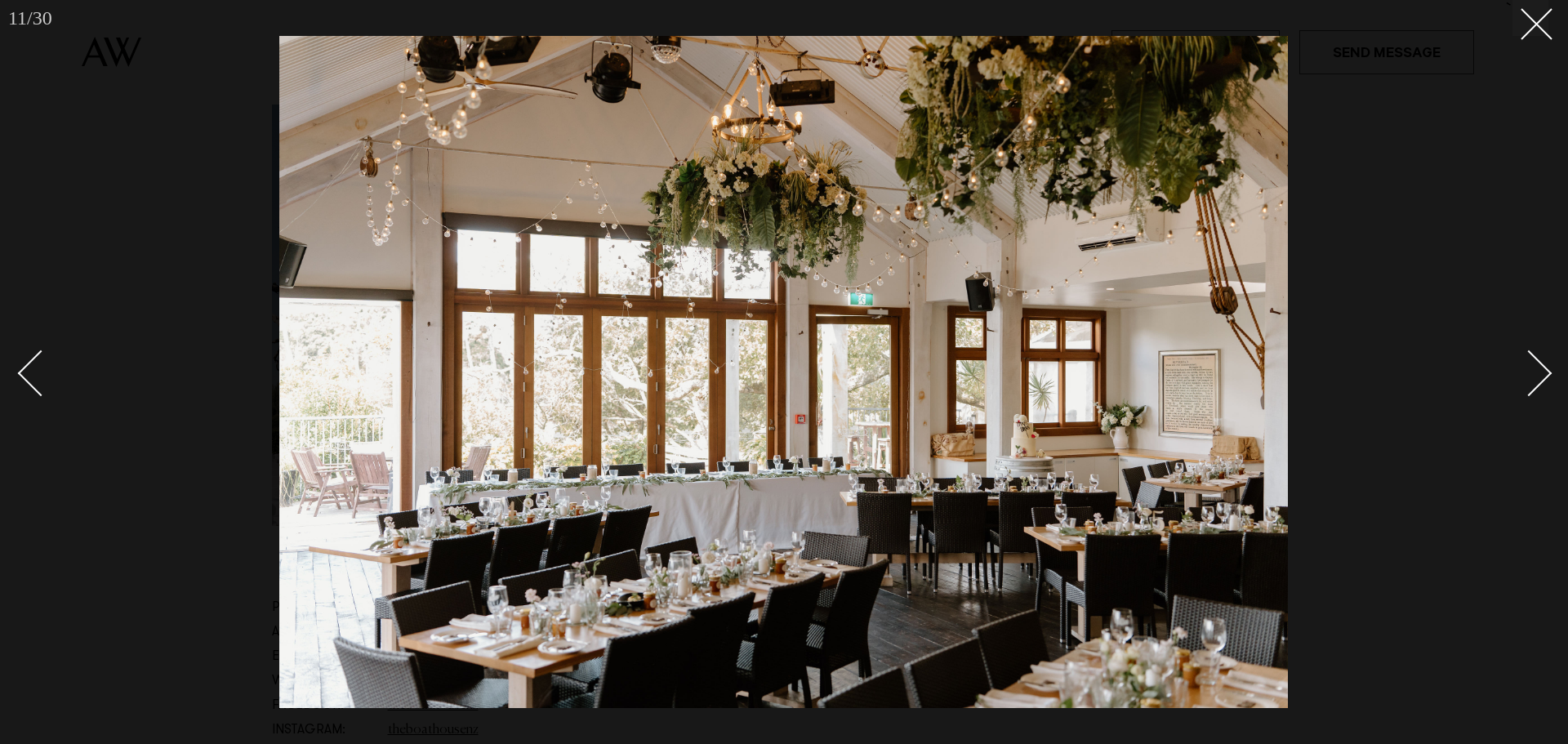
click at [1540, 379] on div "Next slide" at bounding box center [1528, 372] width 47 height 46
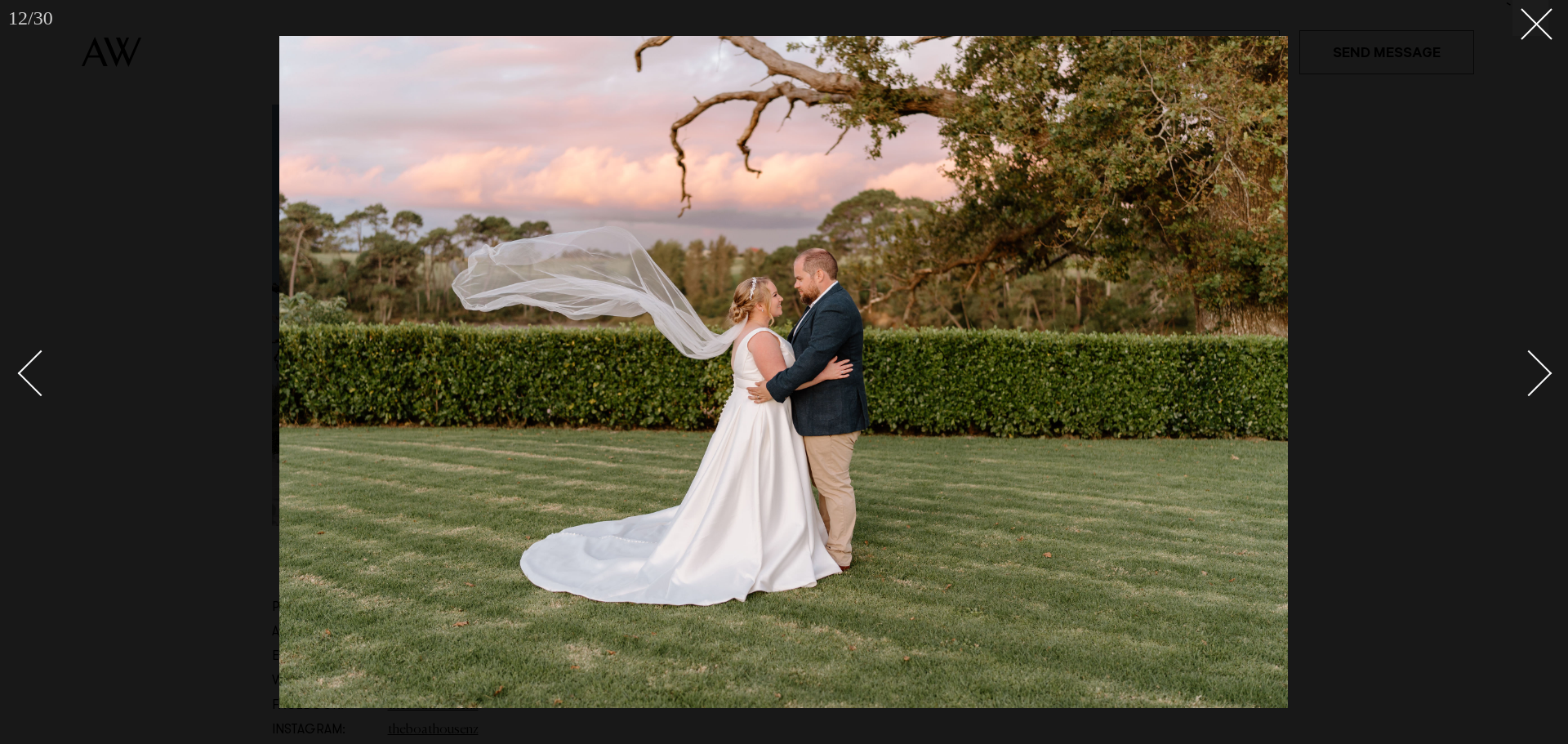
click at [1540, 379] on div "Next slide" at bounding box center [1528, 372] width 47 height 46
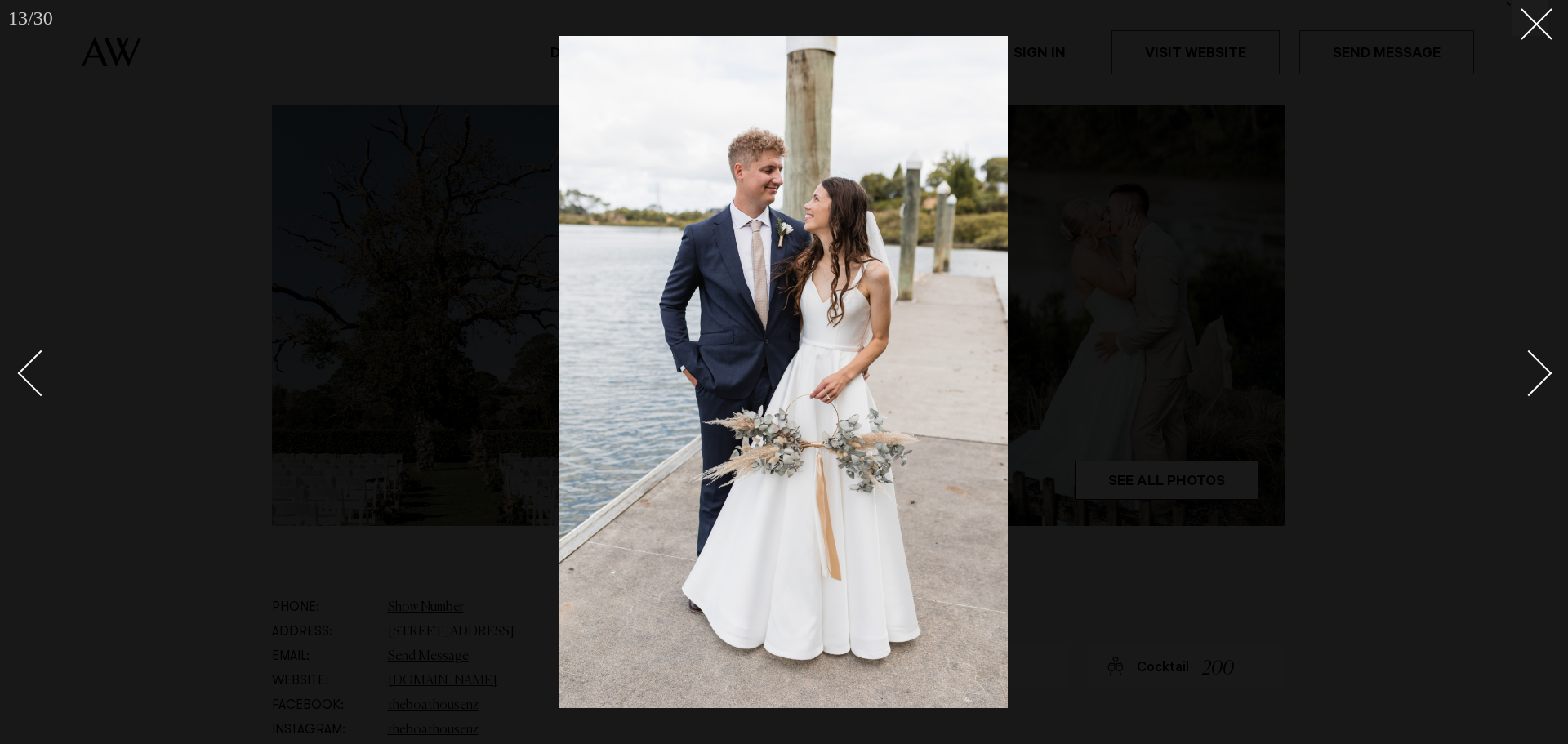
click at [1540, 379] on div "Next slide" at bounding box center [1528, 372] width 47 height 46
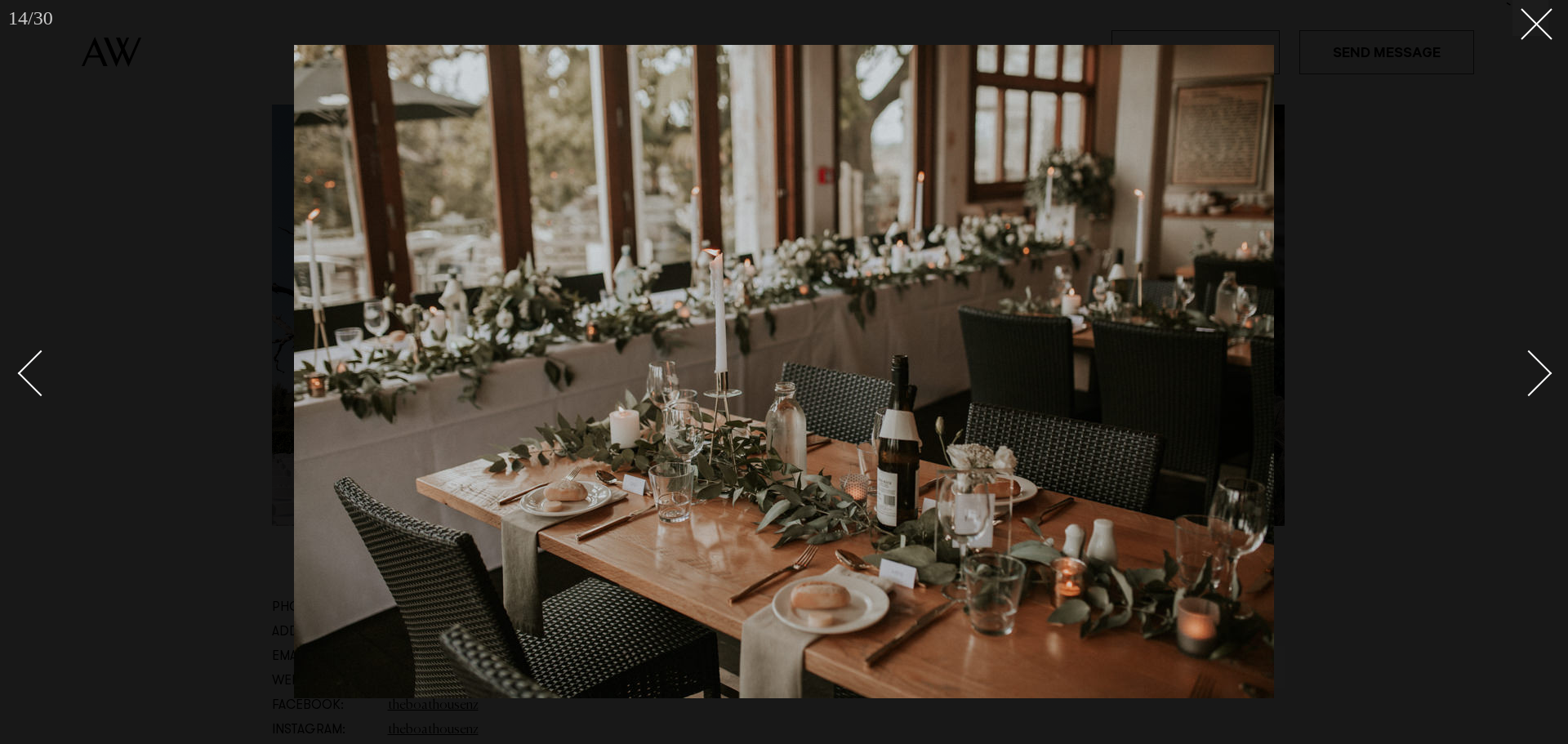
click at [1540, 379] on div "Next slide" at bounding box center [1528, 372] width 47 height 46
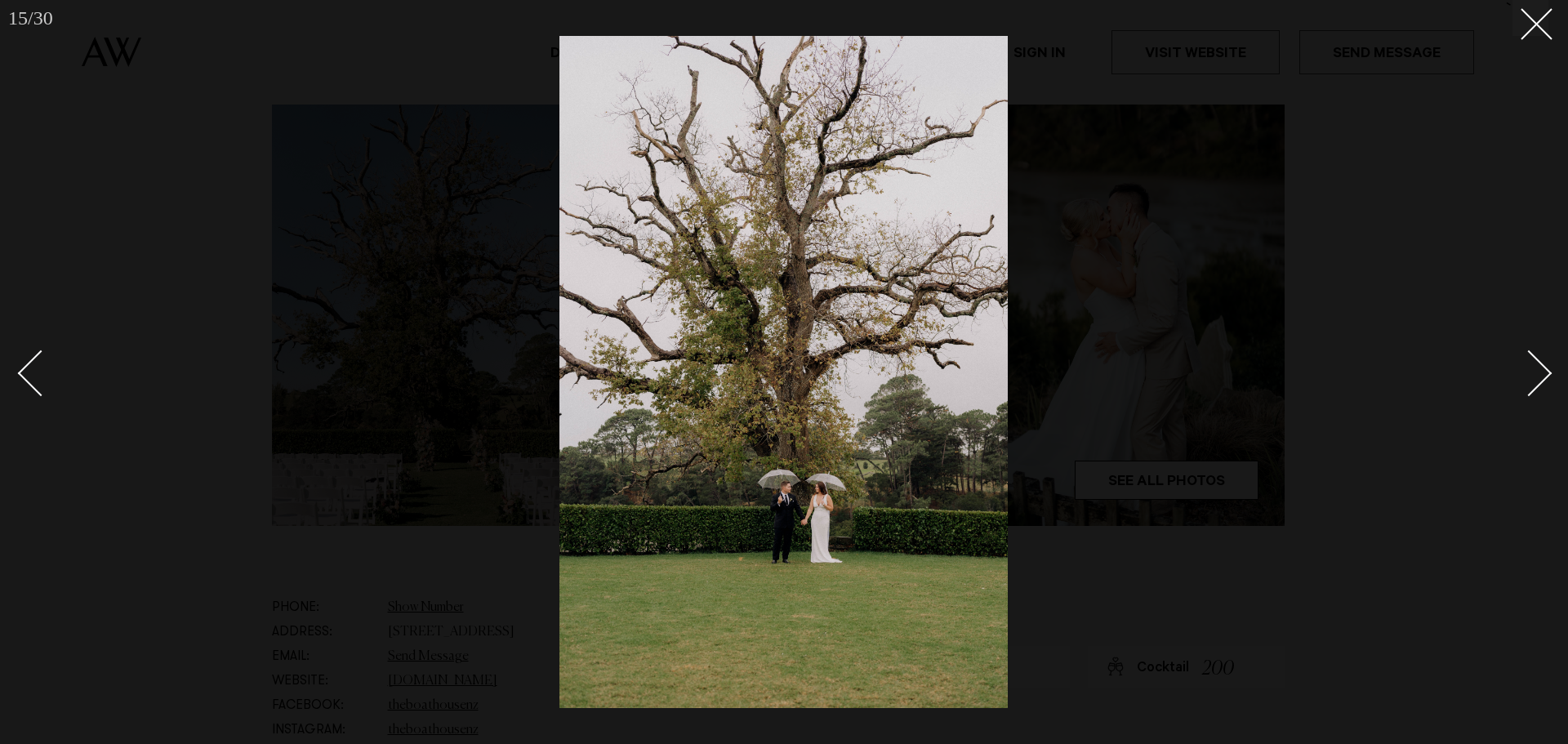
click at [1540, 379] on div "Next slide" at bounding box center [1528, 372] width 47 height 46
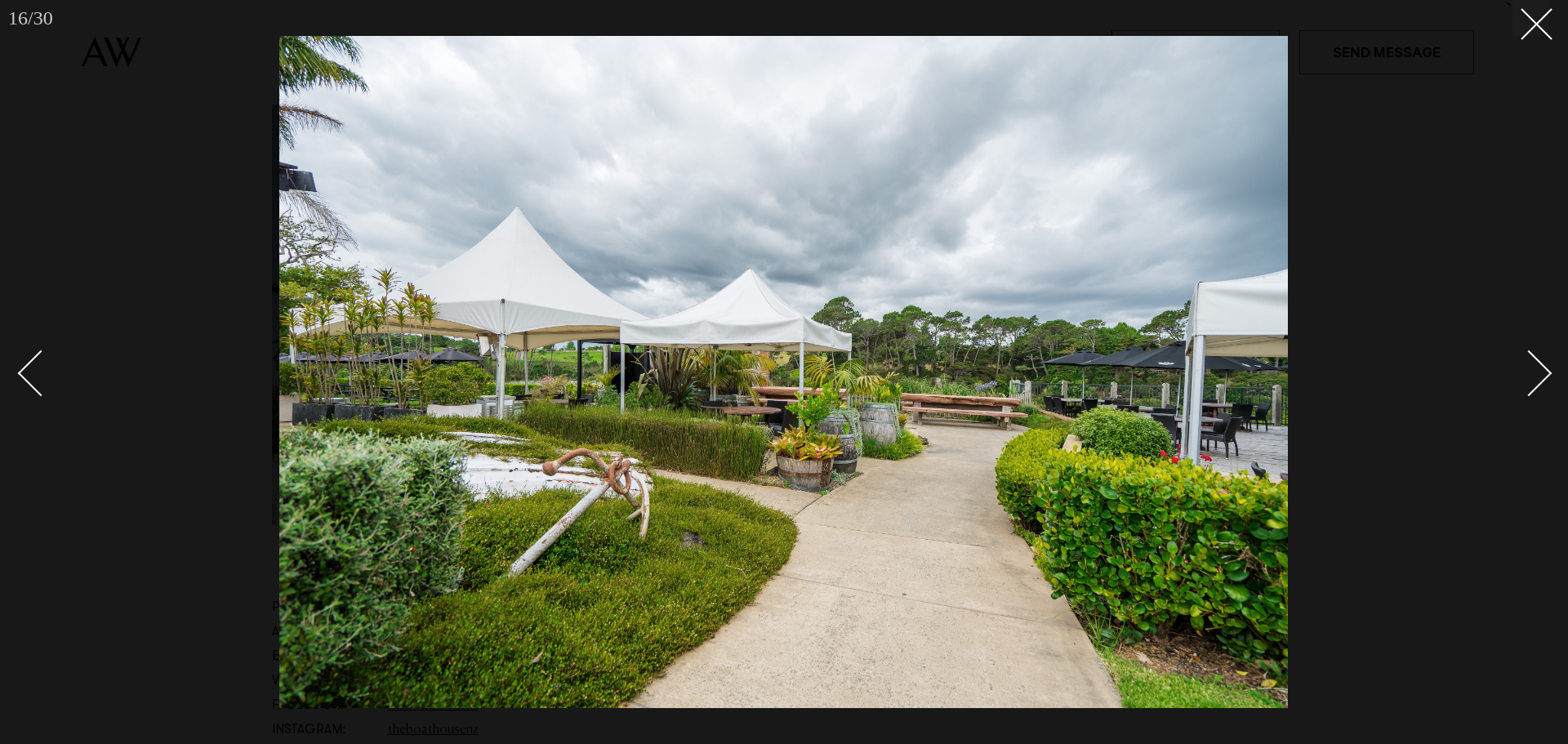
click at [1539, 377] on div "Next slide" at bounding box center [1528, 372] width 47 height 46
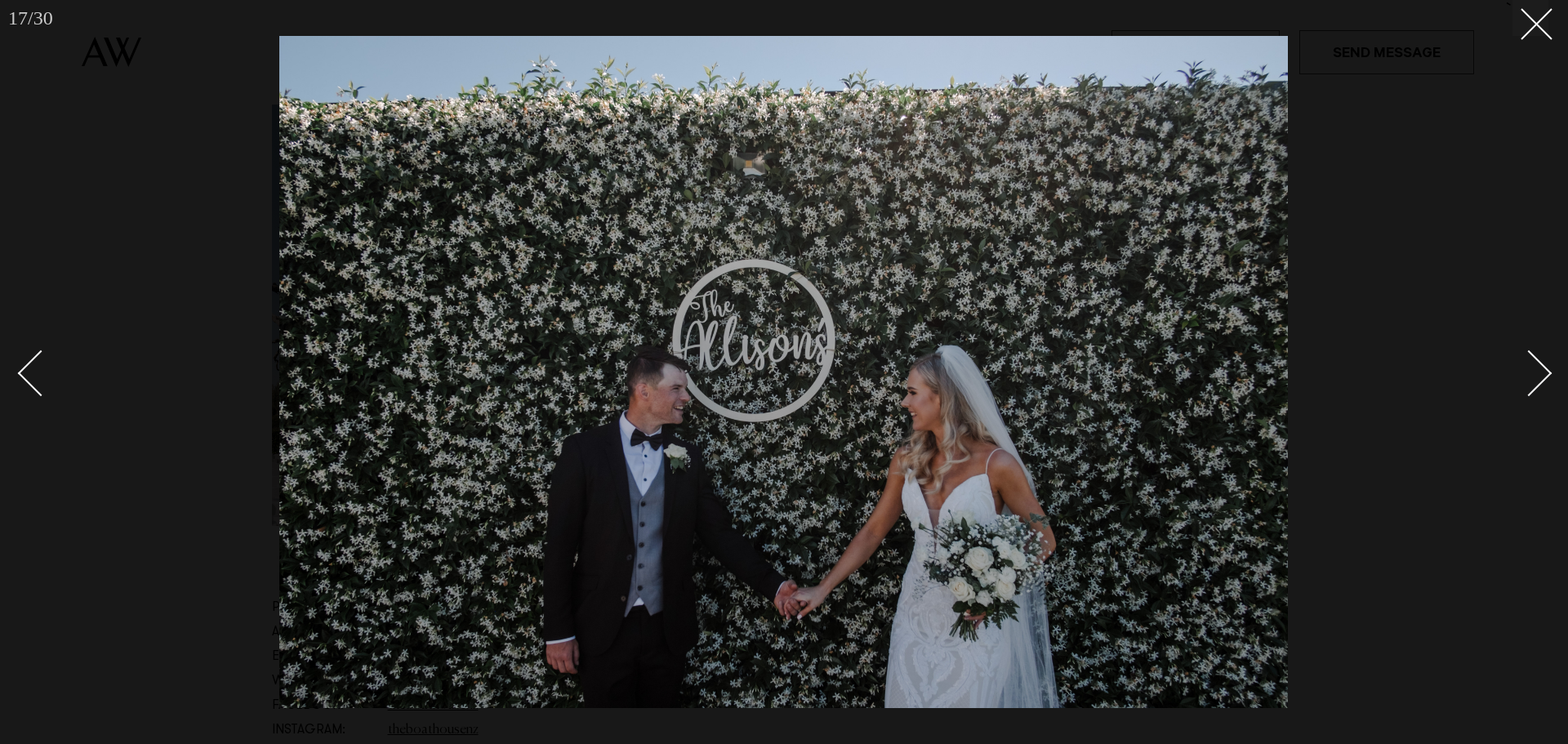
click at [1539, 377] on div "Next slide" at bounding box center [1528, 372] width 47 height 46
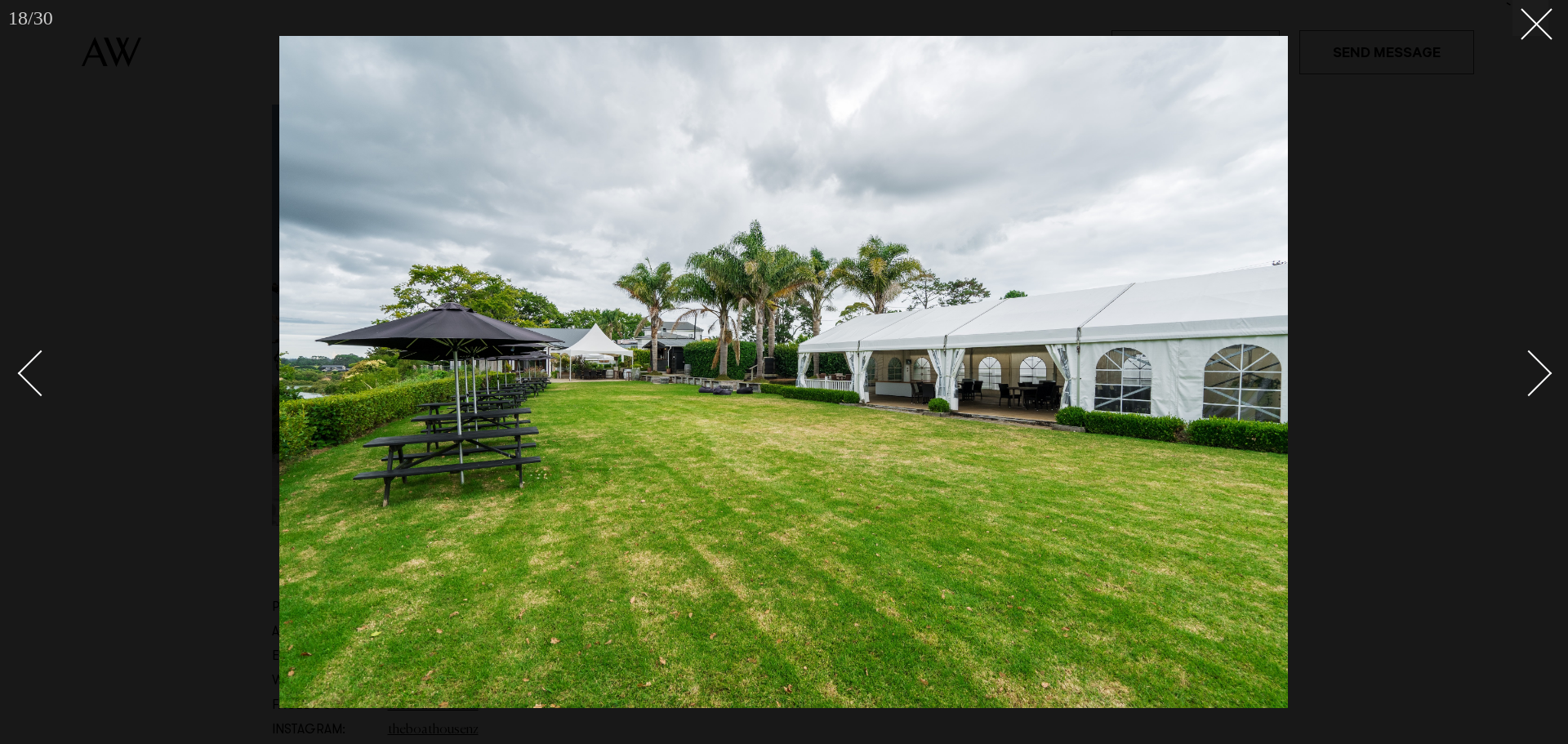
click at [1539, 377] on div "Next slide" at bounding box center [1528, 372] width 47 height 46
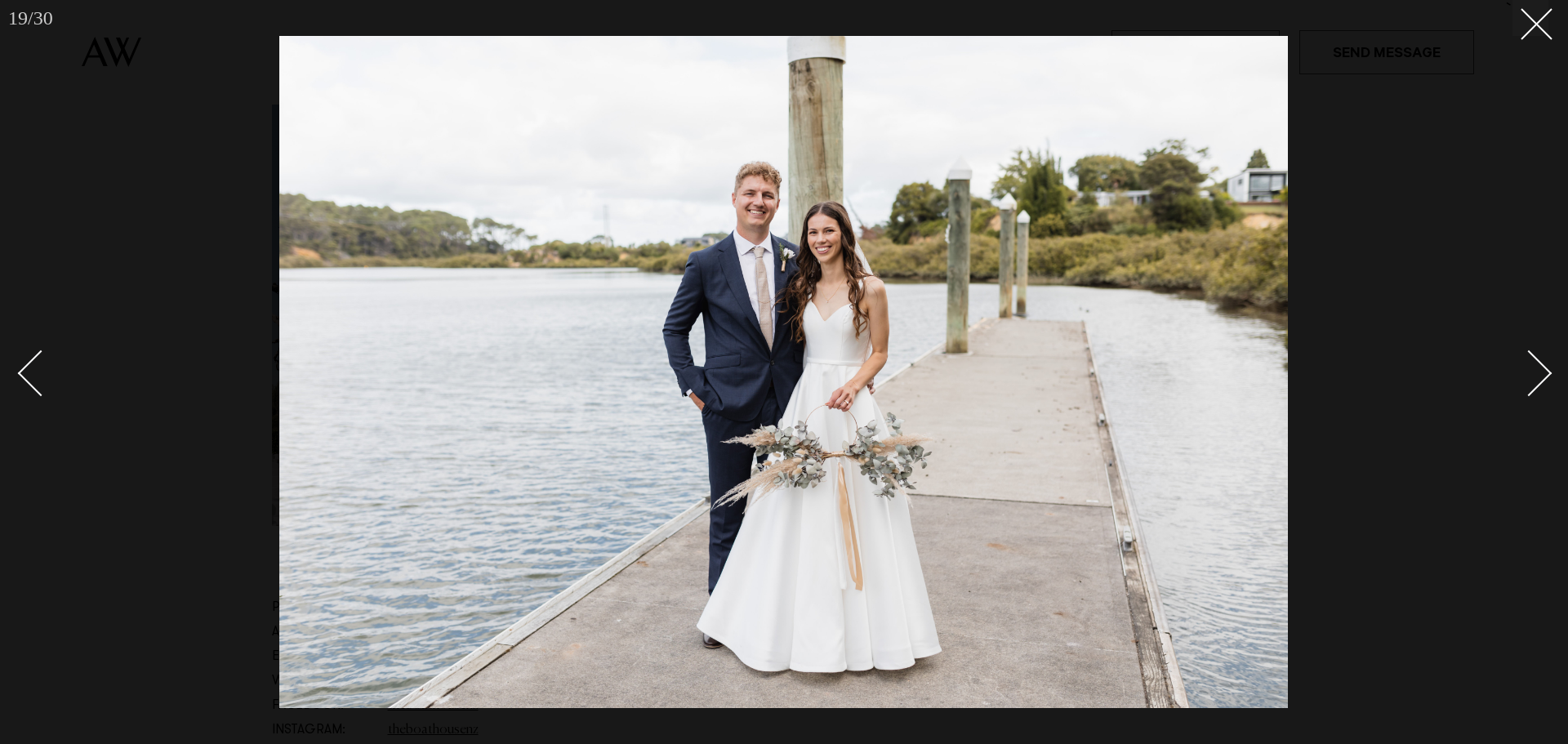
click at [1539, 377] on div "Next slide" at bounding box center [1528, 372] width 47 height 46
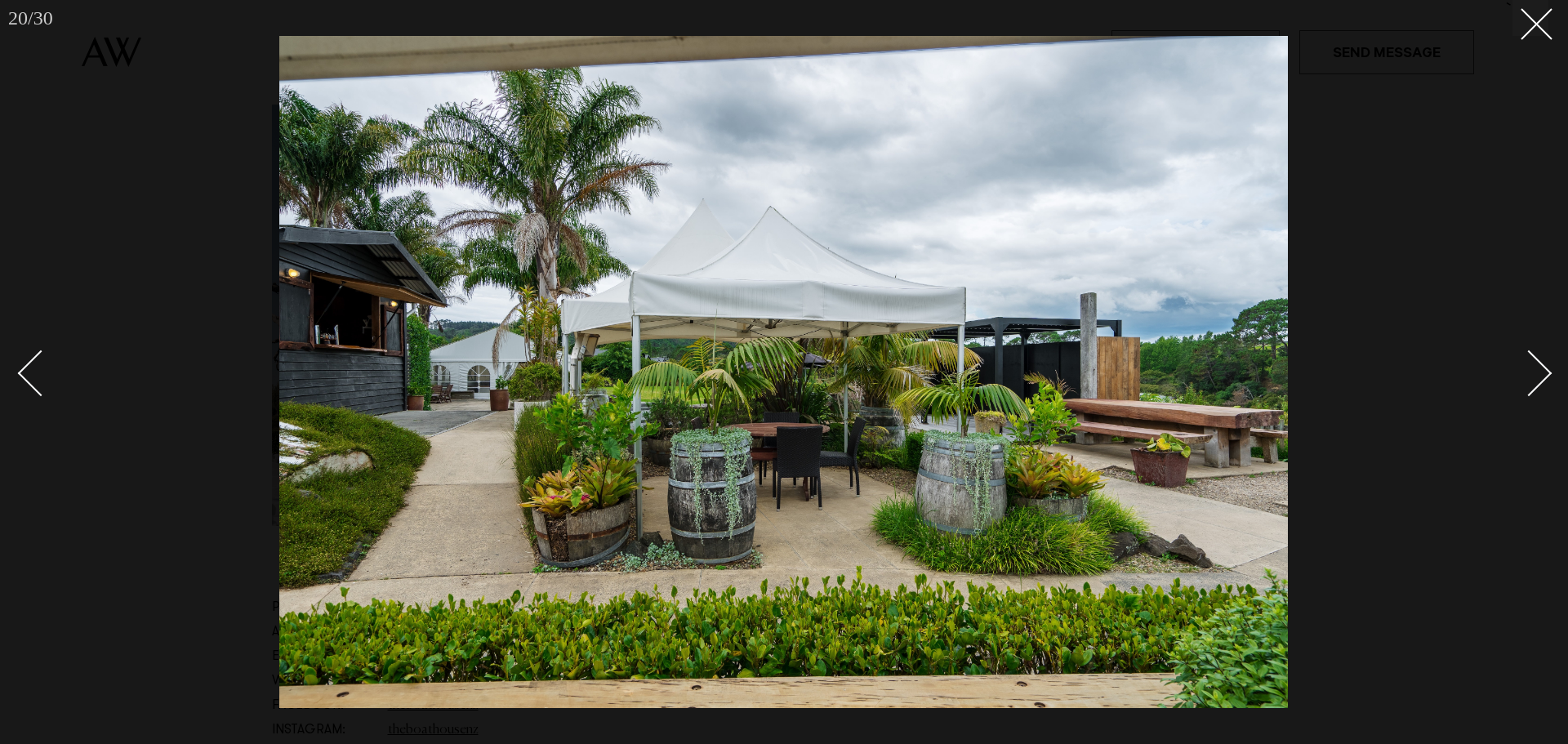
click at [1539, 377] on div "Next slide" at bounding box center [1528, 372] width 47 height 46
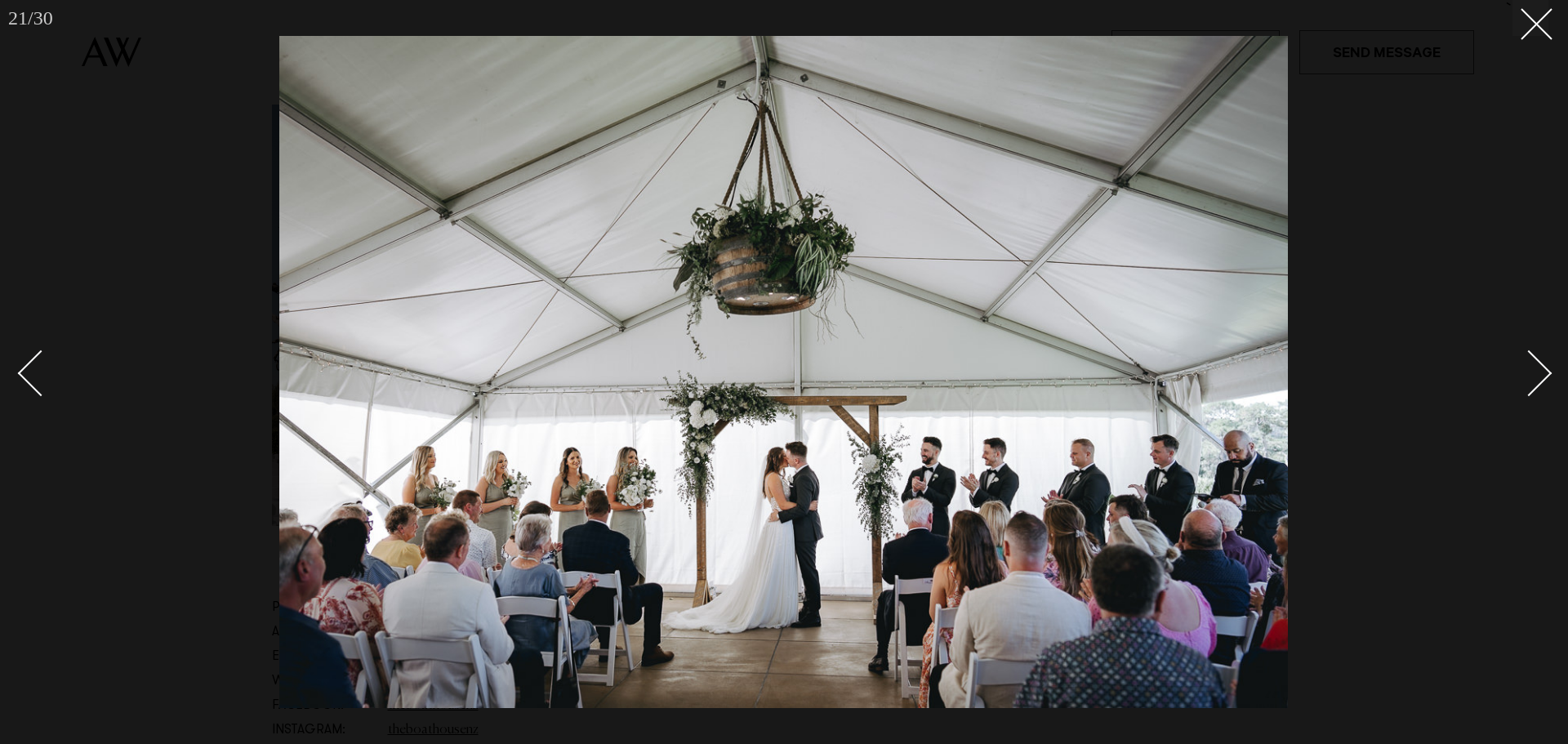
click at [1539, 377] on div "Next slide" at bounding box center [1528, 372] width 47 height 46
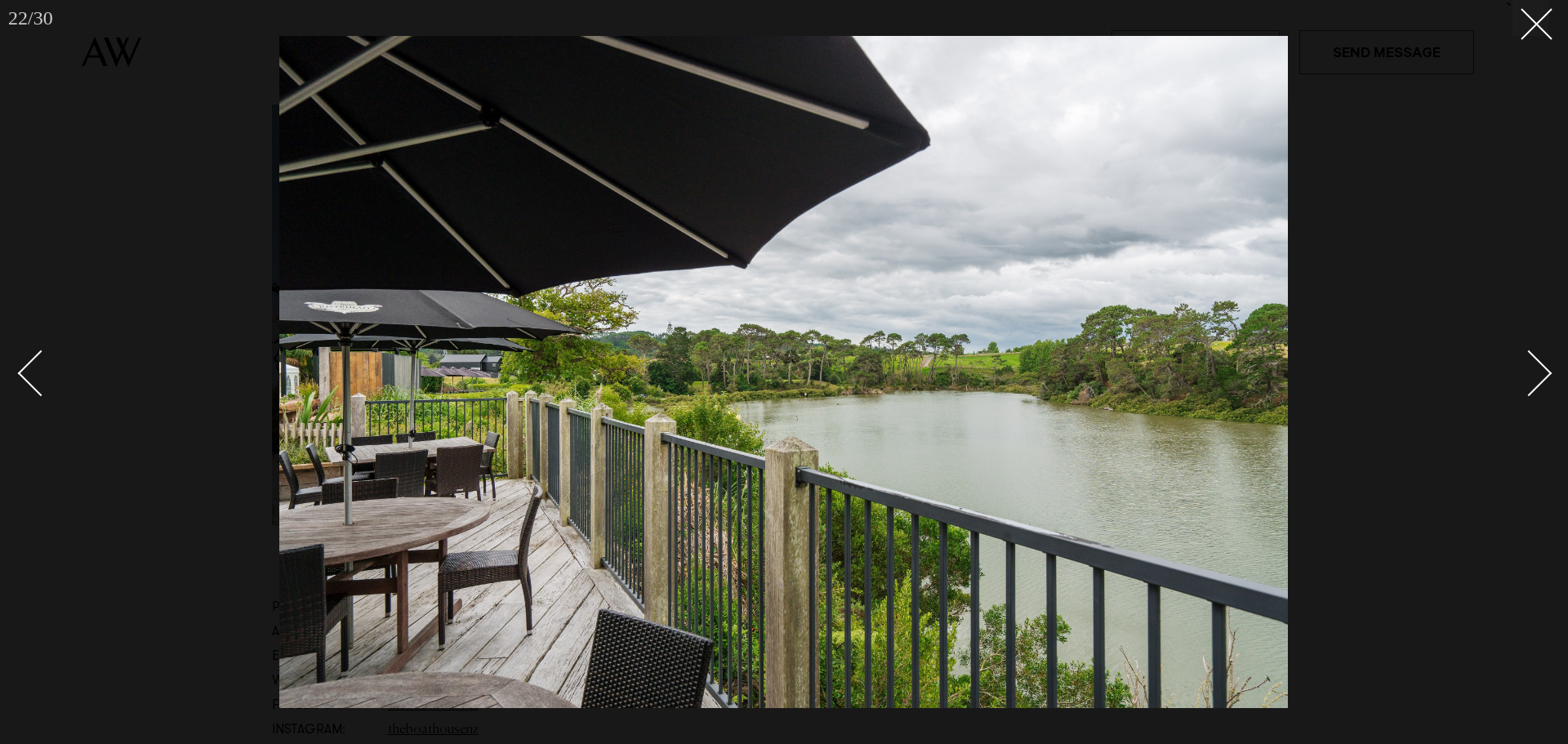
click at [1539, 377] on div "Next slide" at bounding box center [1528, 372] width 47 height 46
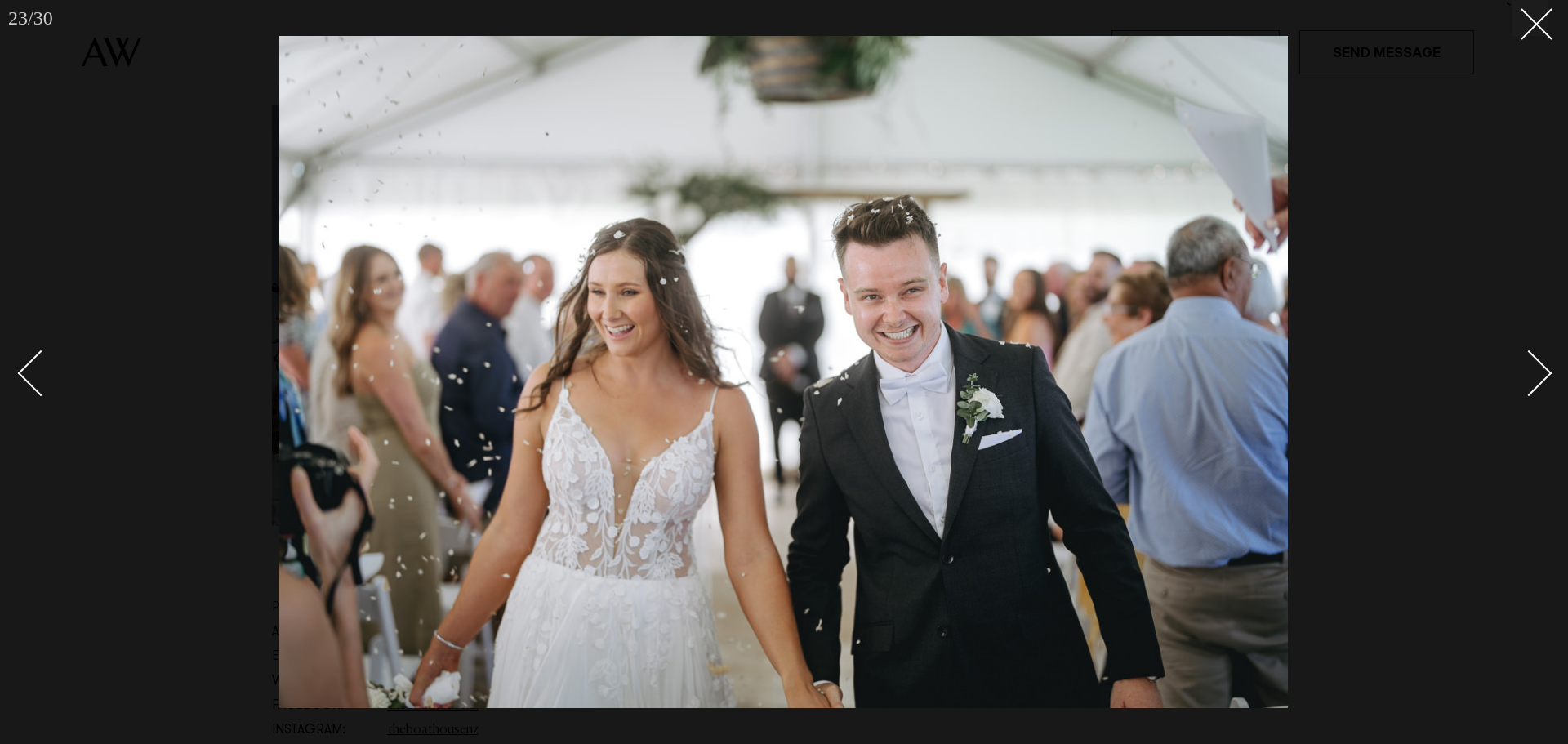
click at [1539, 377] on div "Next slide" at bounding box center [1528, 372] width 47 height 46
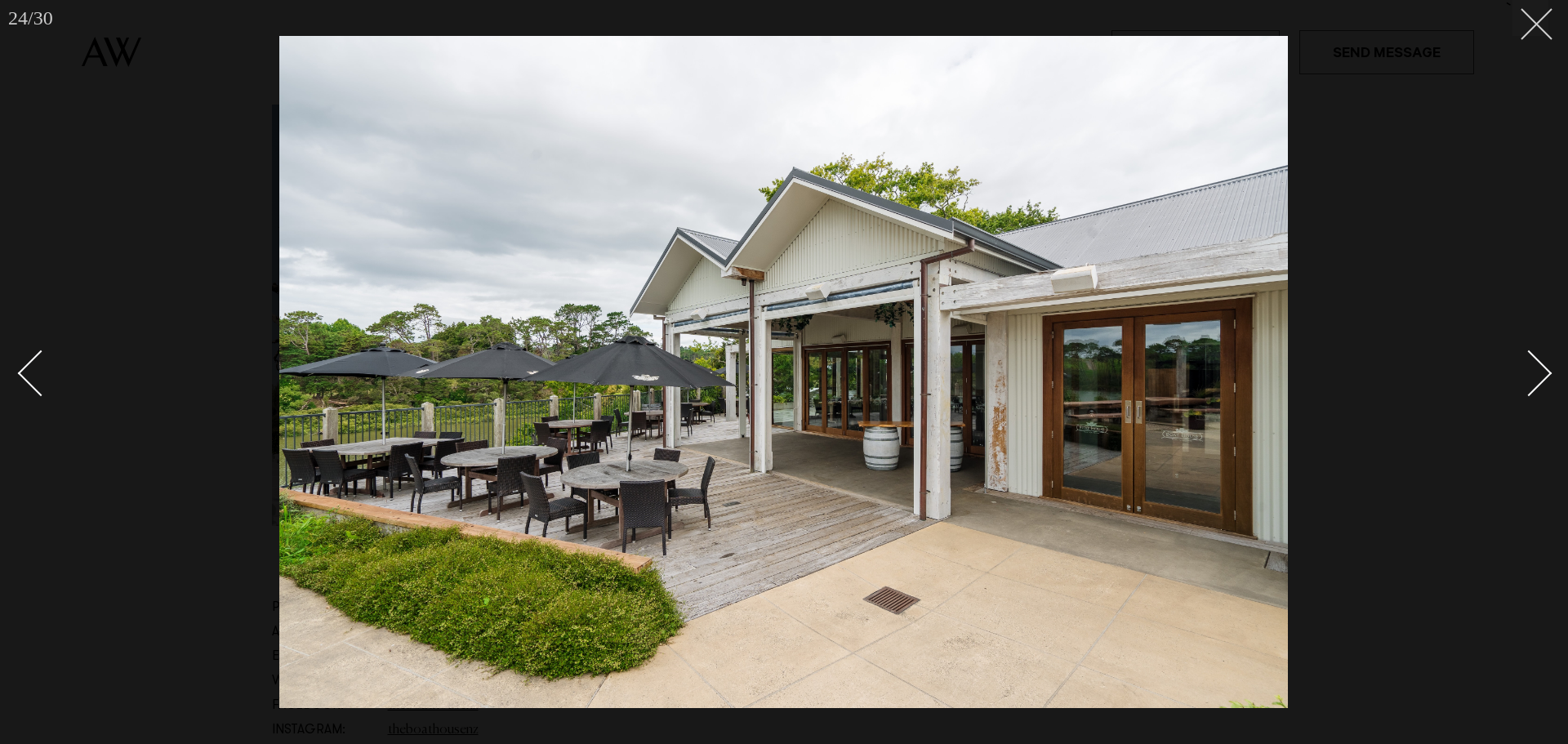
click at [1537, 23] on line at bounding box center [1537, 24] width 30 height 30
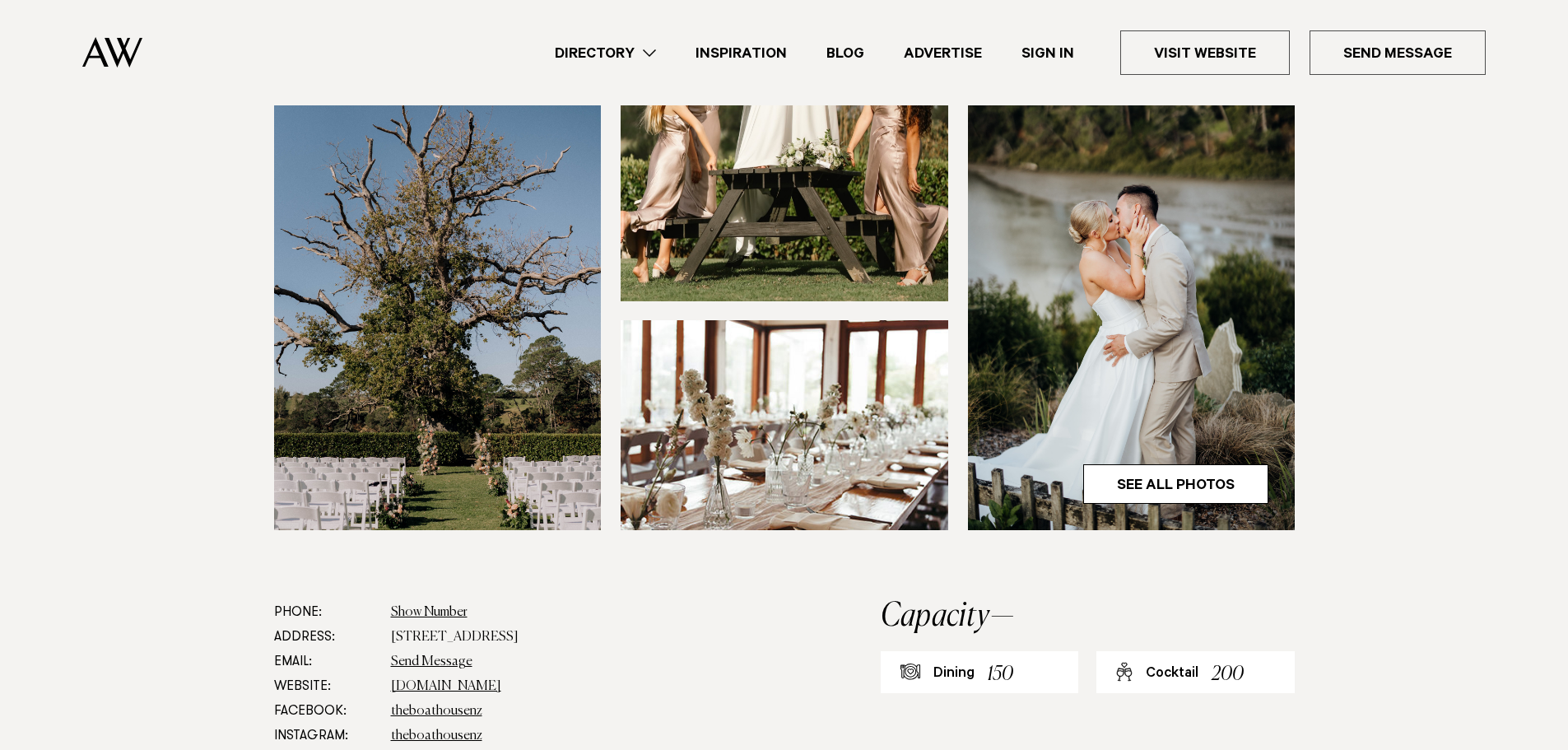
click at [581, 50] on link "Directory" at bounding box center [605, 53] width 141 height 22
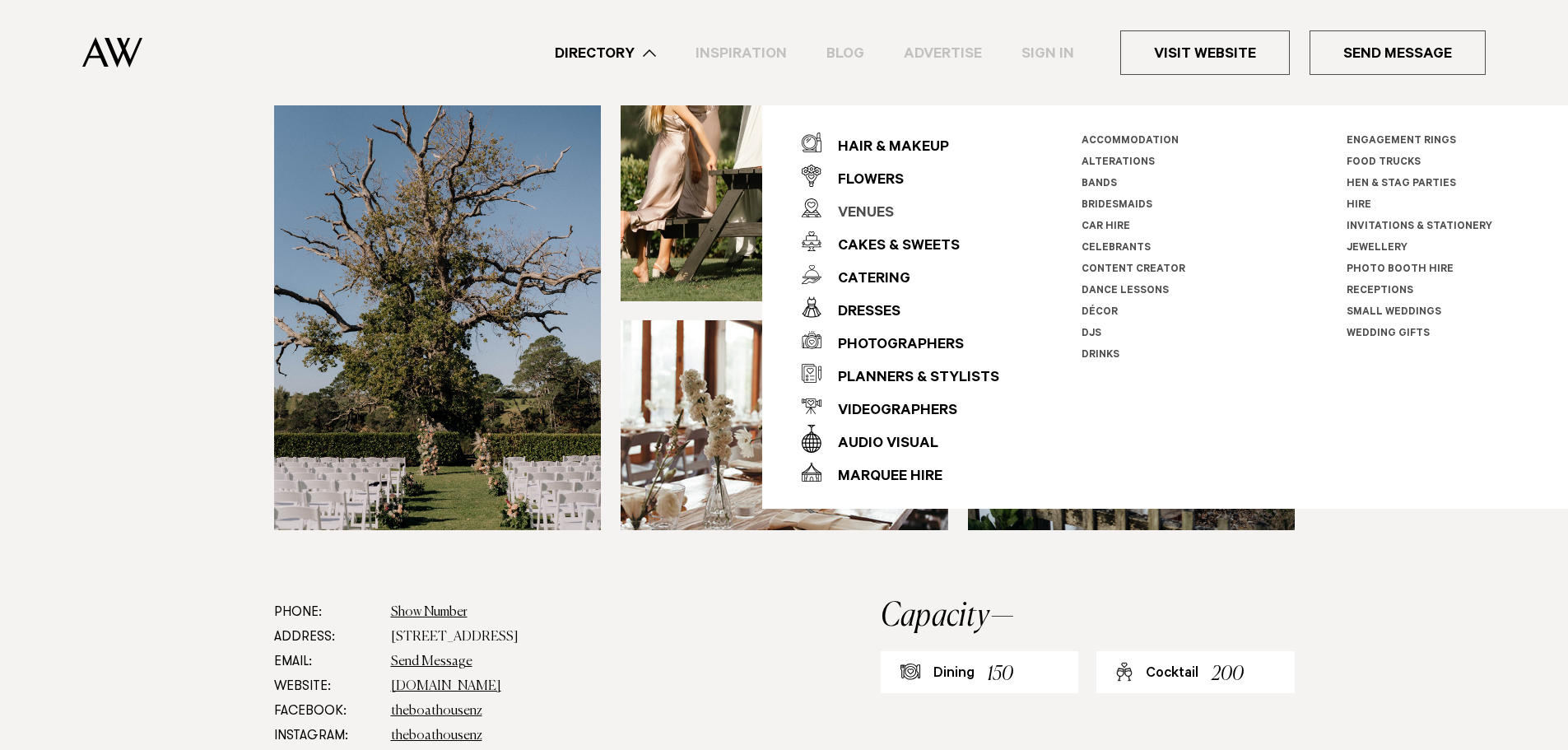
click at [880, 210] on div "Venues" at bounding box center [858, 213] width 73 height 33
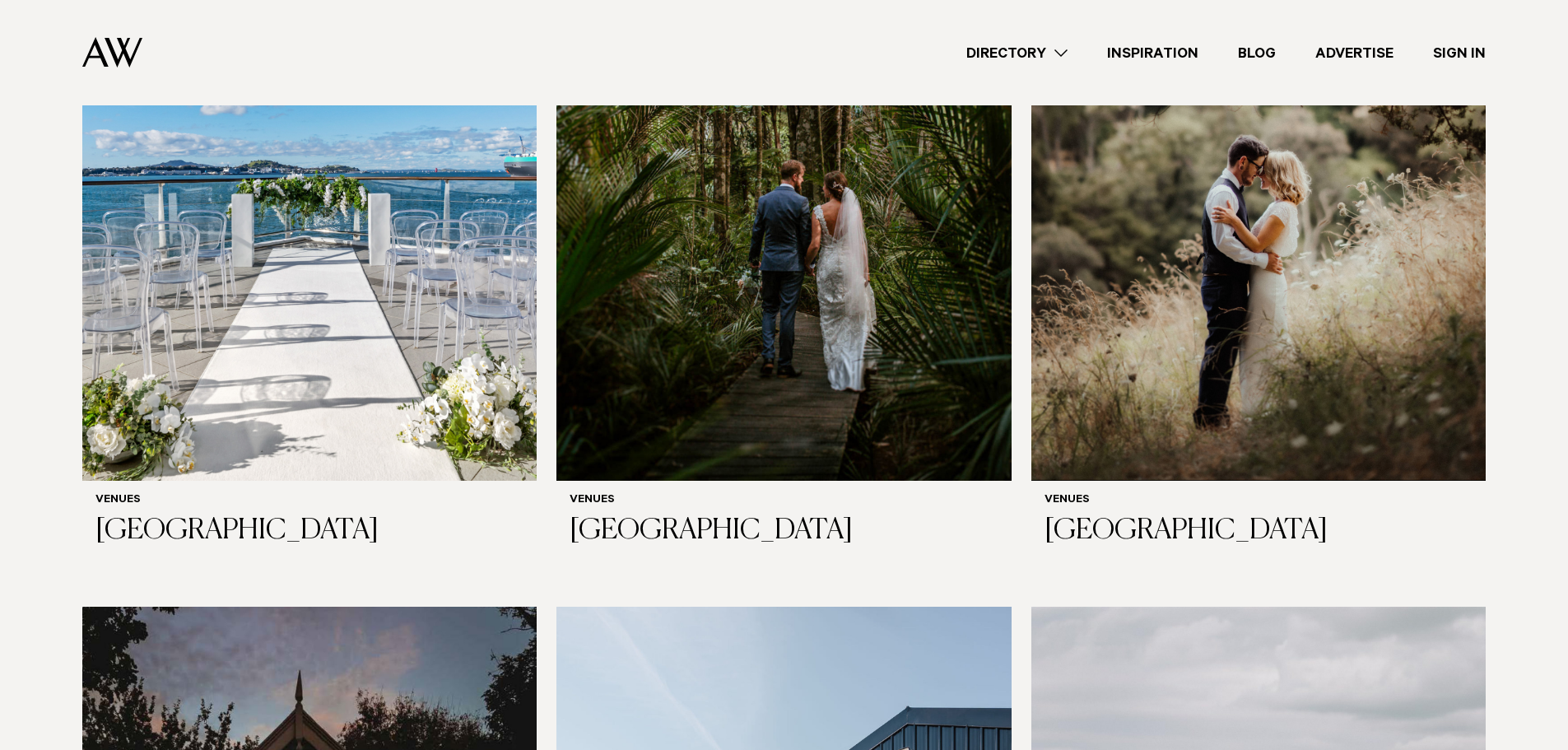
scroll to position [7407, 0]
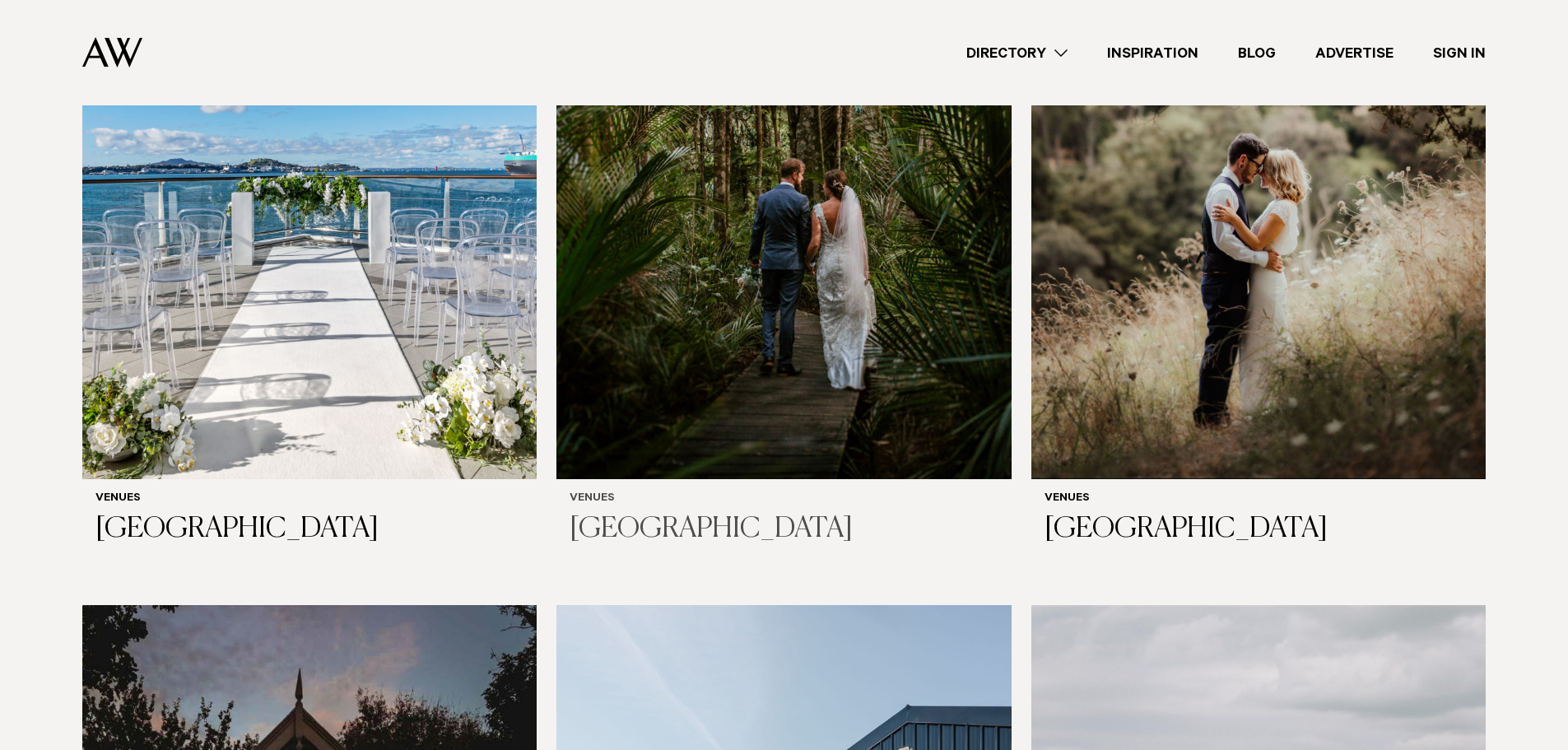
click at [616, 513] on h3 "[GEOGRAPHIC_DATA]" at bounding box center [783, 529] width 428 height 33
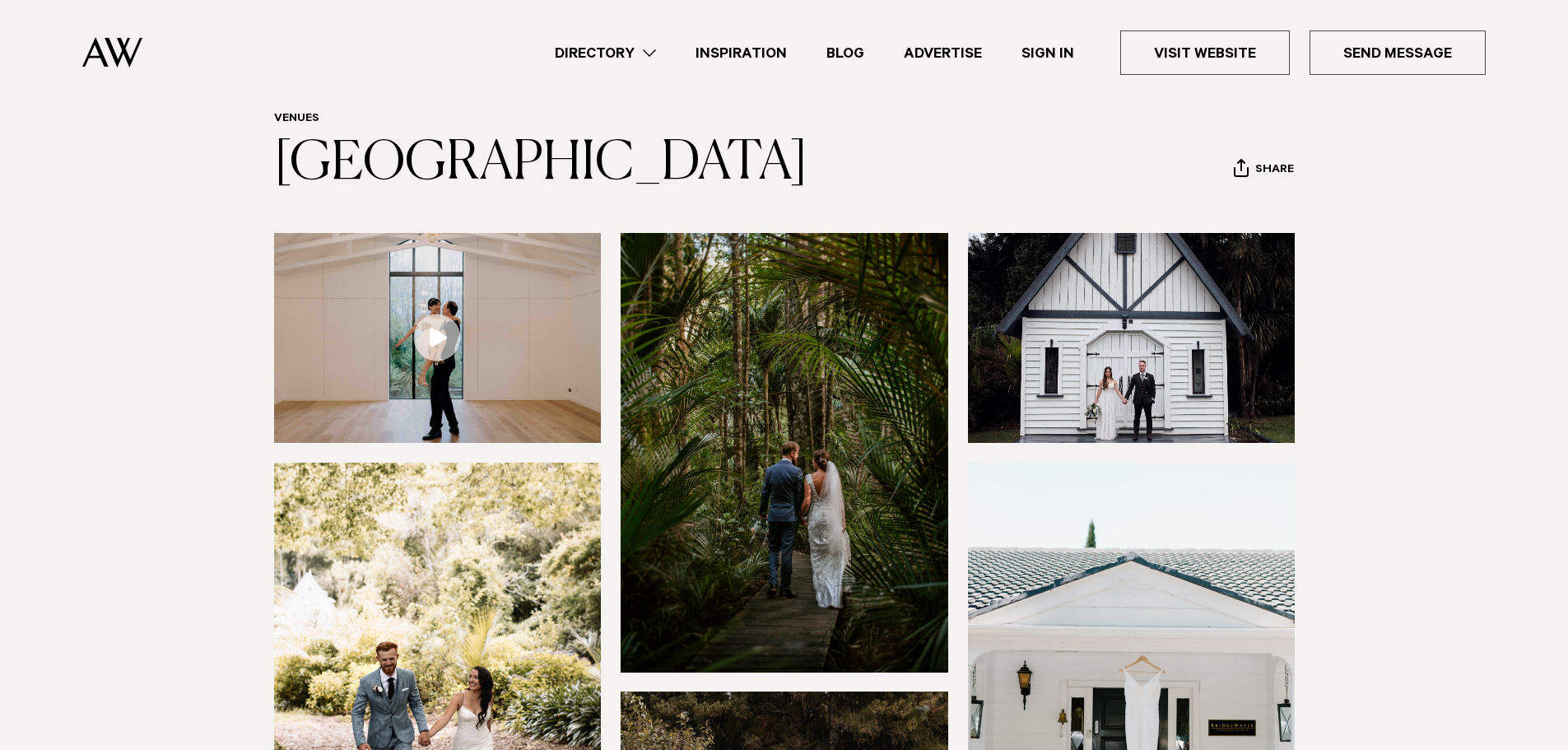
scroll to position [247, 0]
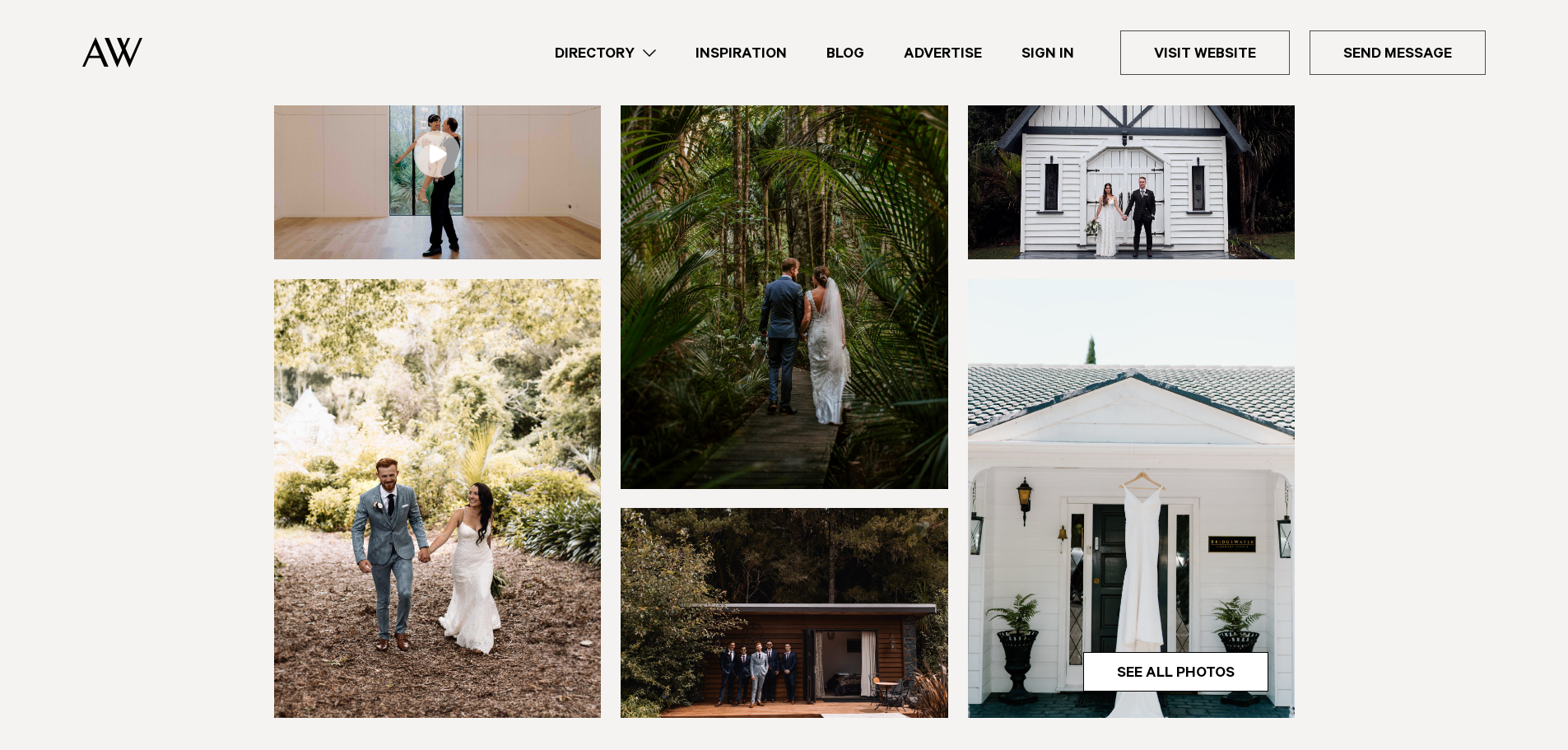
click at [443, 215] on link at bounding box center [437, 154] width 327 height 210
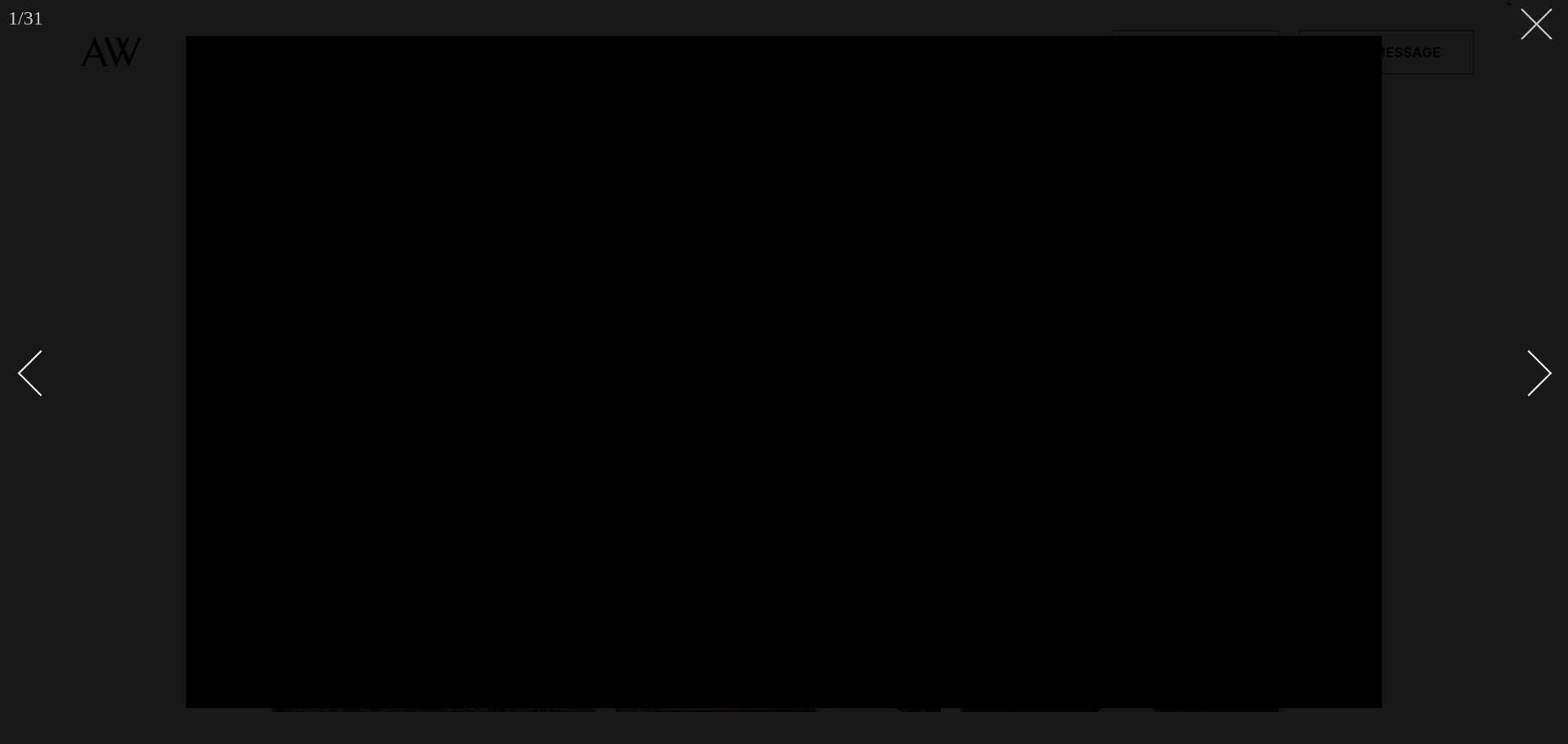
click at [1540, 14] on button at bounding box center [1530, 18] width 36 height 36
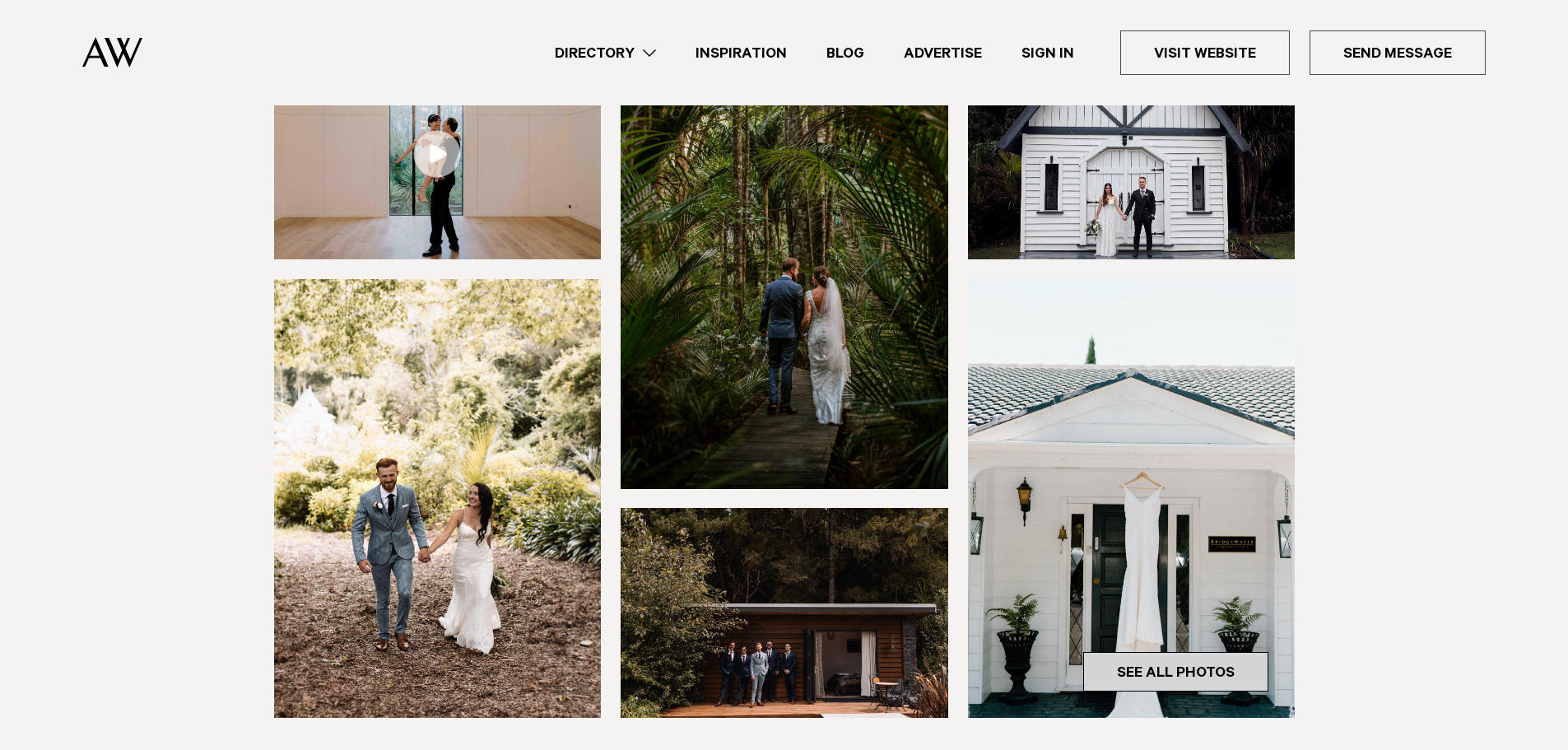
click at [1158, 692] on link "See All Photos" at bounding box center [1176, 671] width 186 height 39
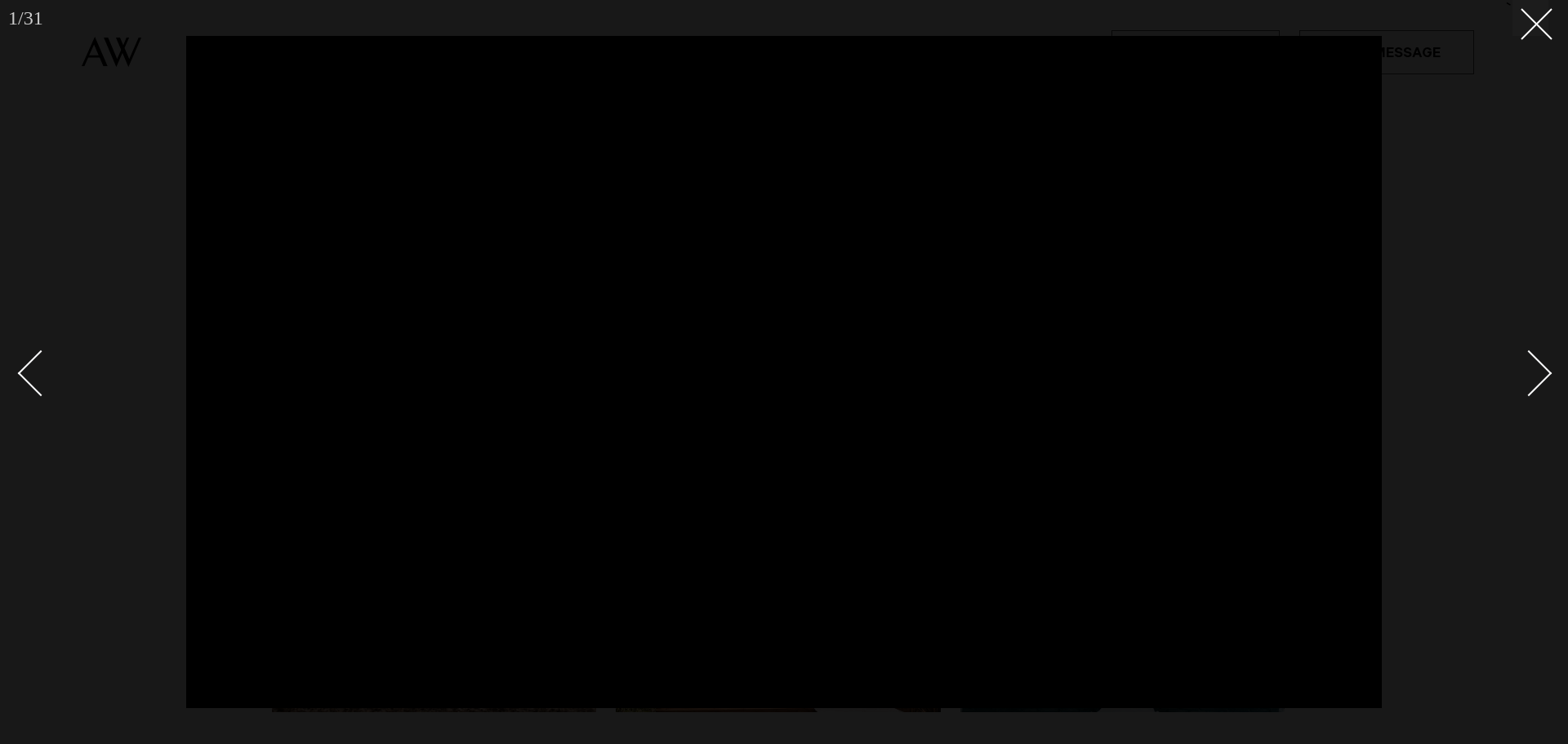
click at [1538, 389] on link at bounding box center [1520, 372] width 57 height 82
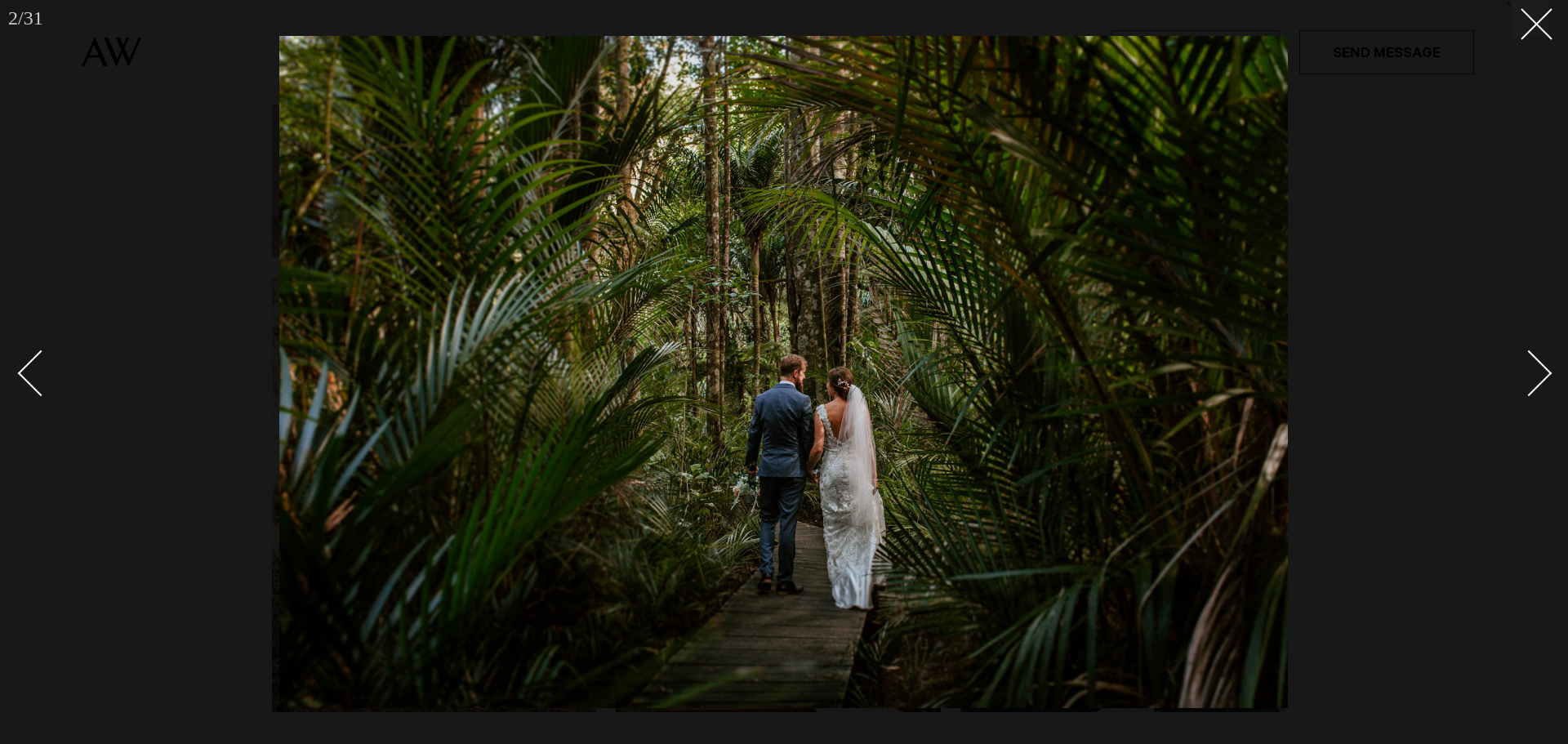
click at [1471, 313] on div at bounding box center [784, 372] width 1568 height 744
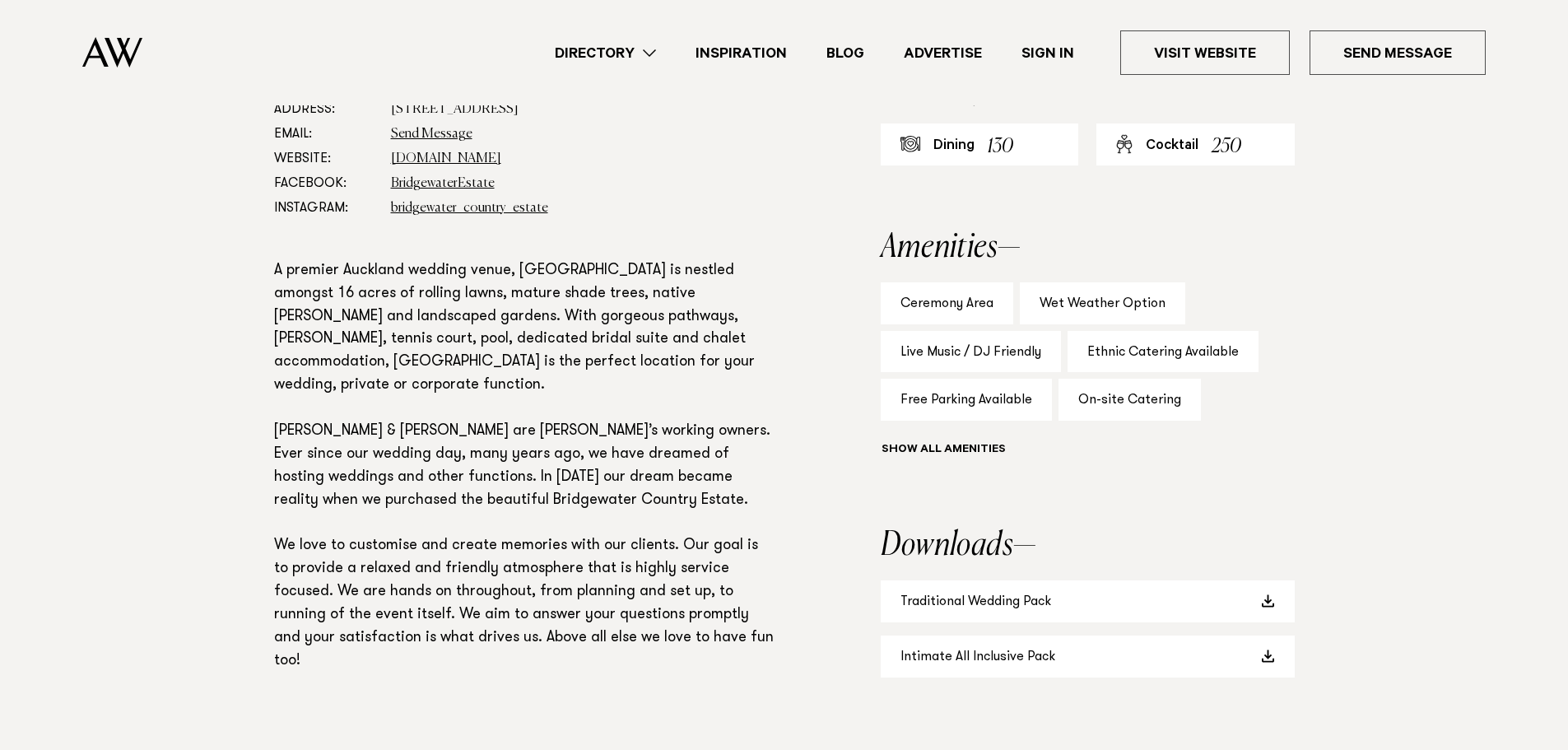
scroll to position [823, 0]
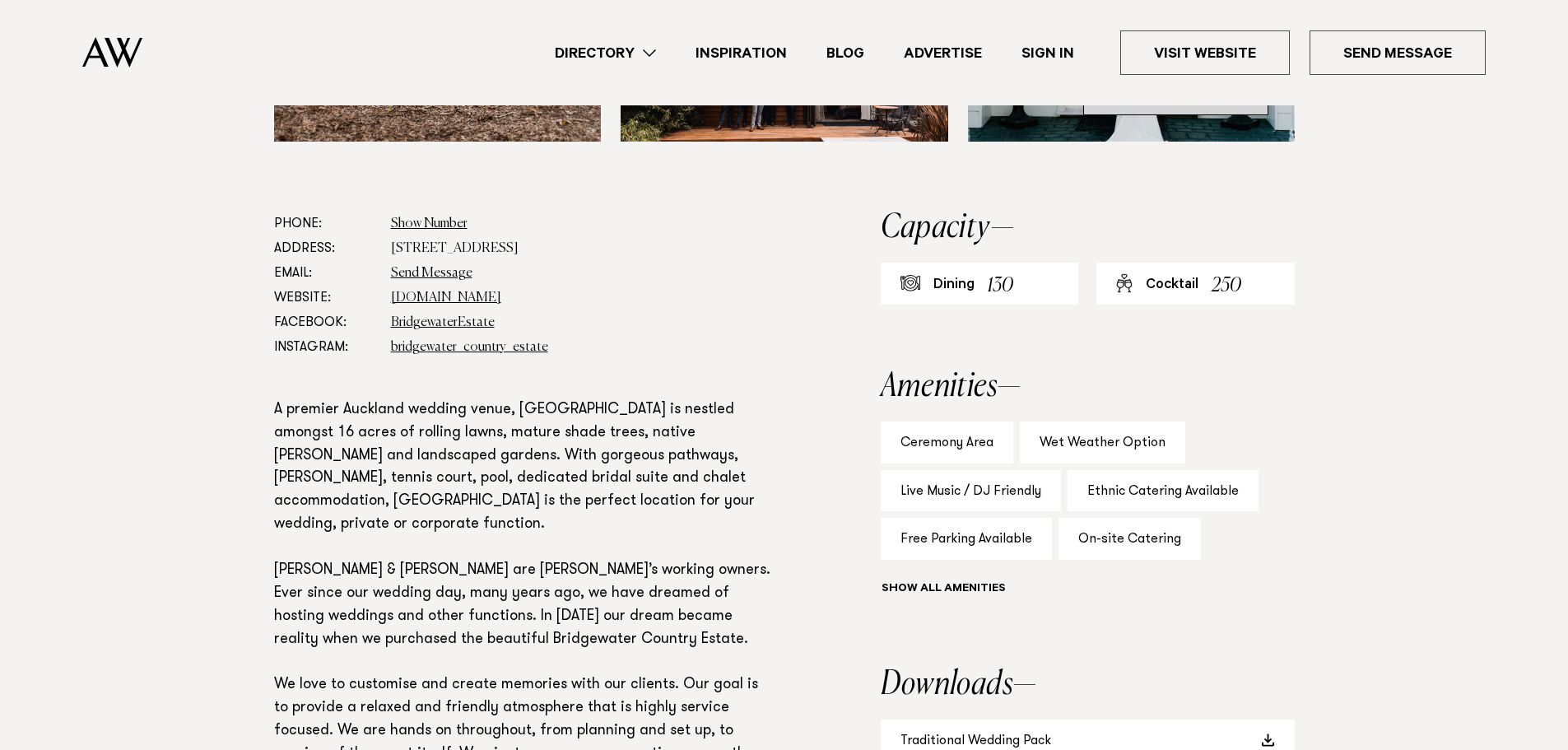
click at [1159, 115] on link "See All Photos" at bounding box center [1176, 95] width 186 height 39
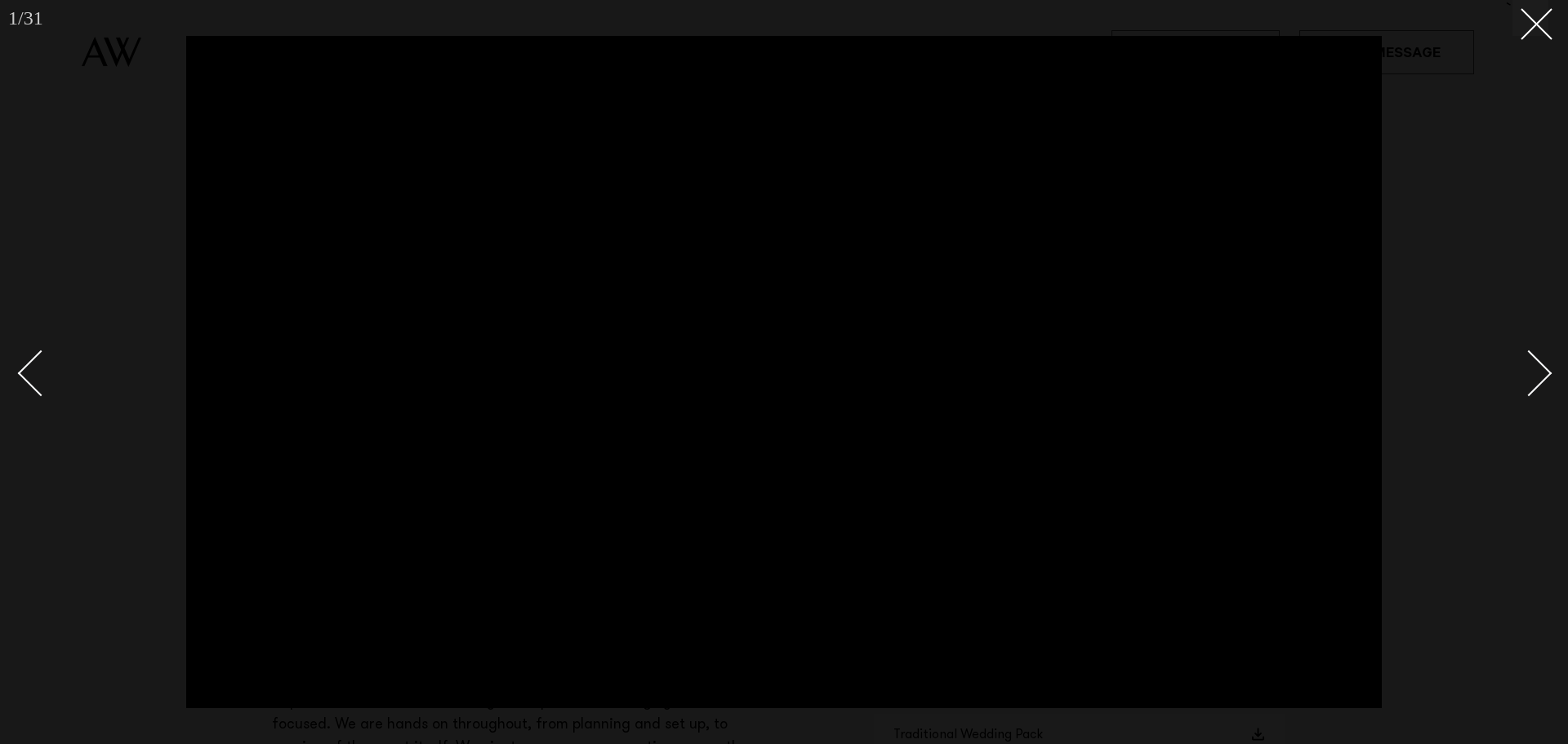
click at [1541, 388] on link at bounding box center [1520, 372] width 57 height 82
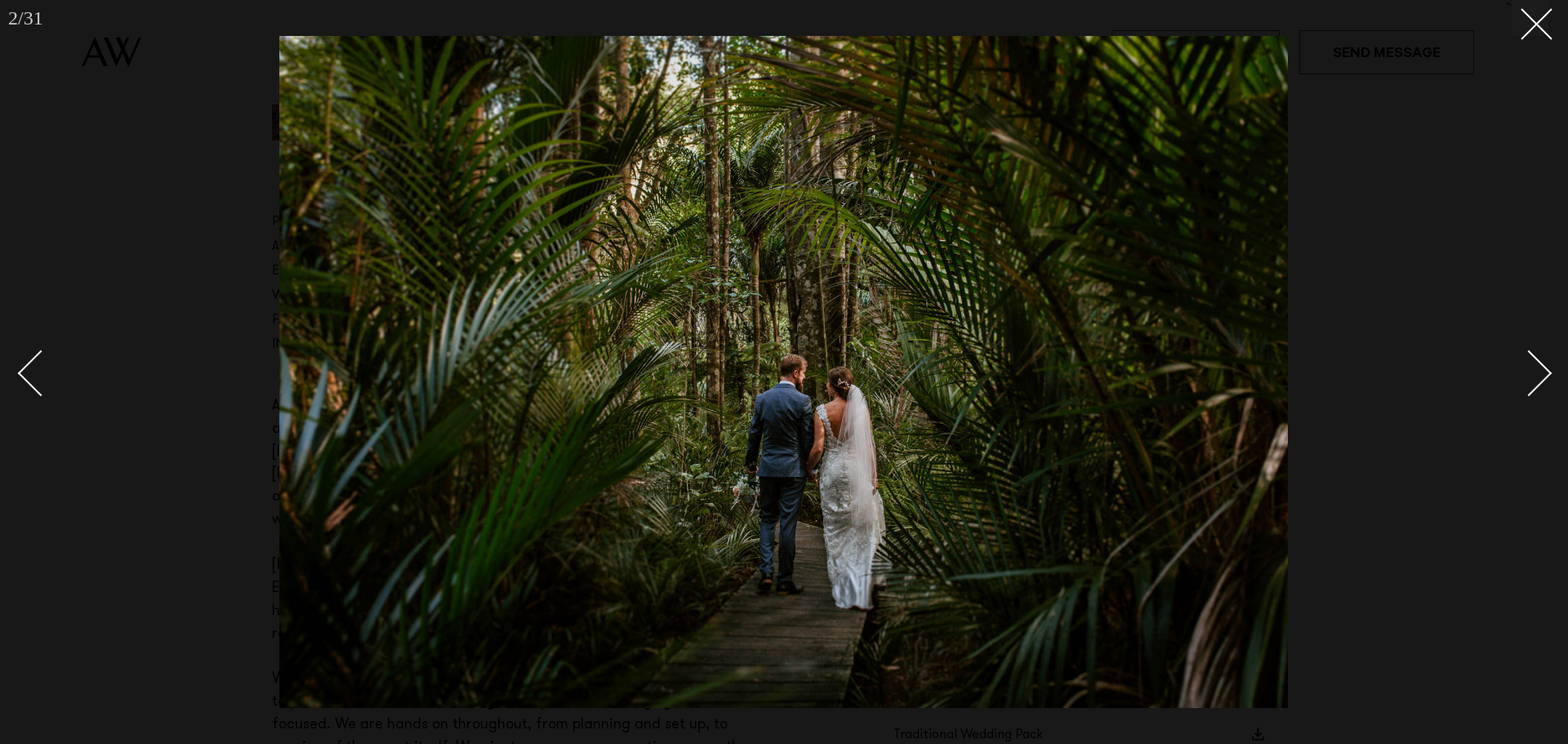
click at [1541, 388] on link at bounding box center [1520, 372] width 57 height 82
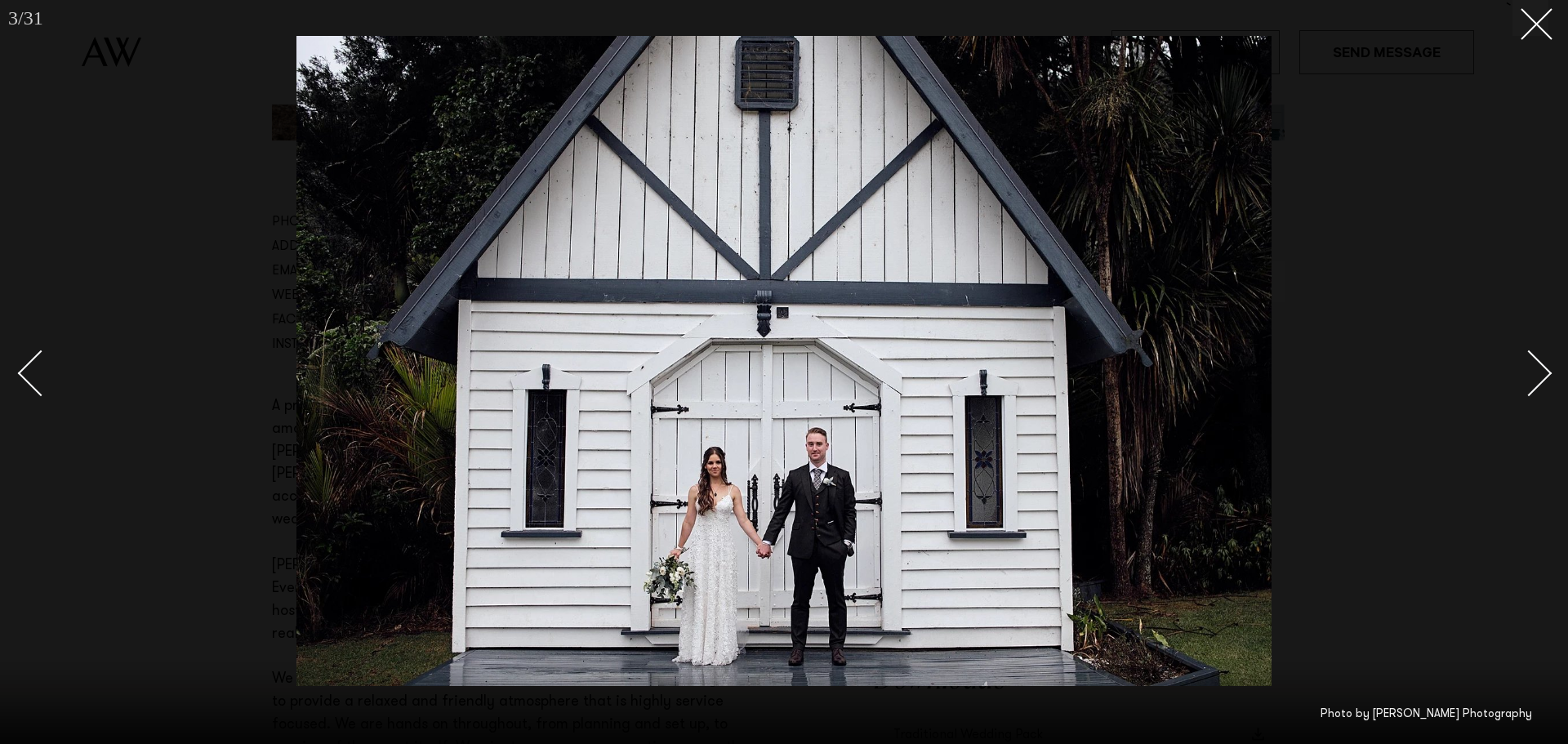
click at [1541, 388] on link at bounding box center [1520, 372] width 57 height 82
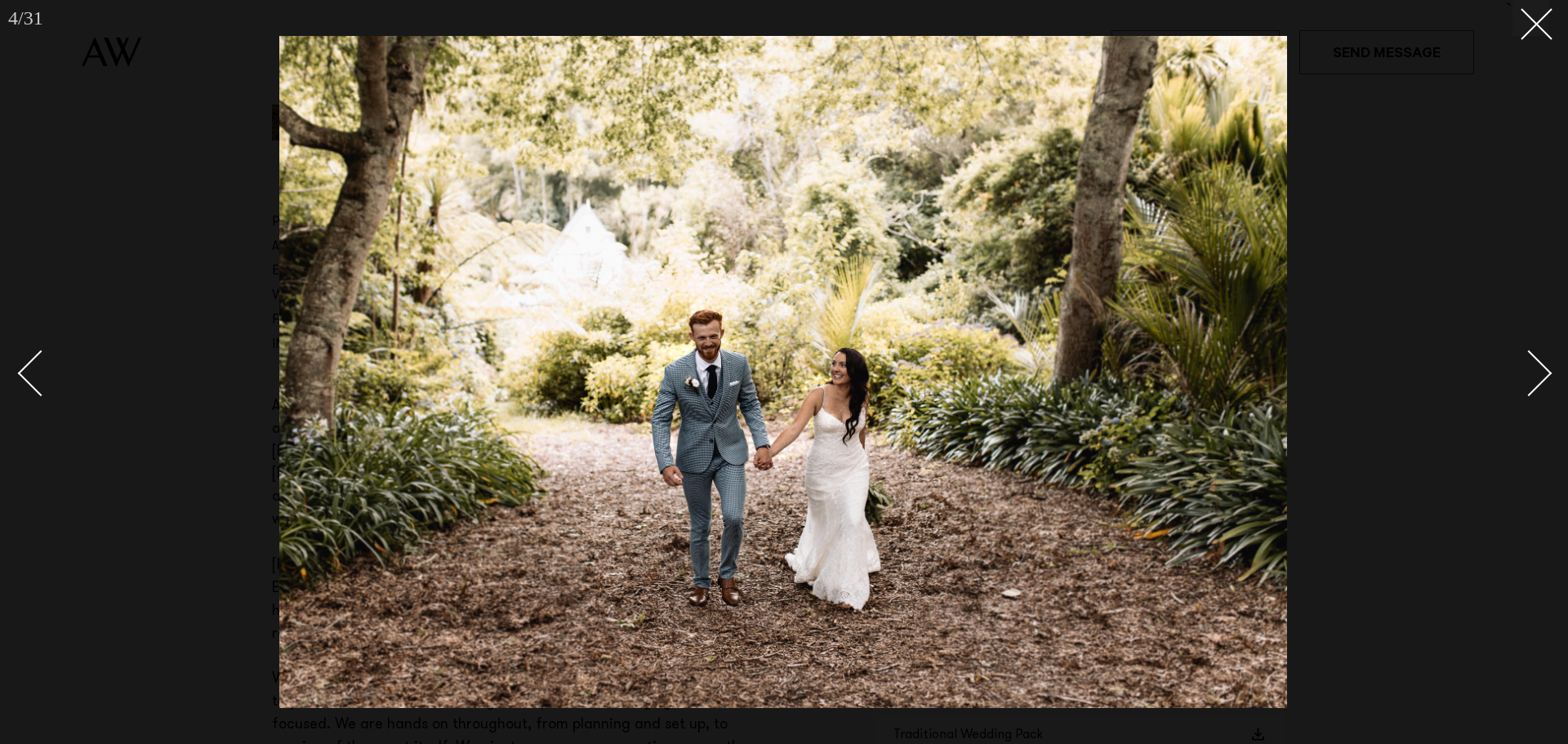
click at [1541, 388] on link at bounding box center [1520, 372] width 57 height 82
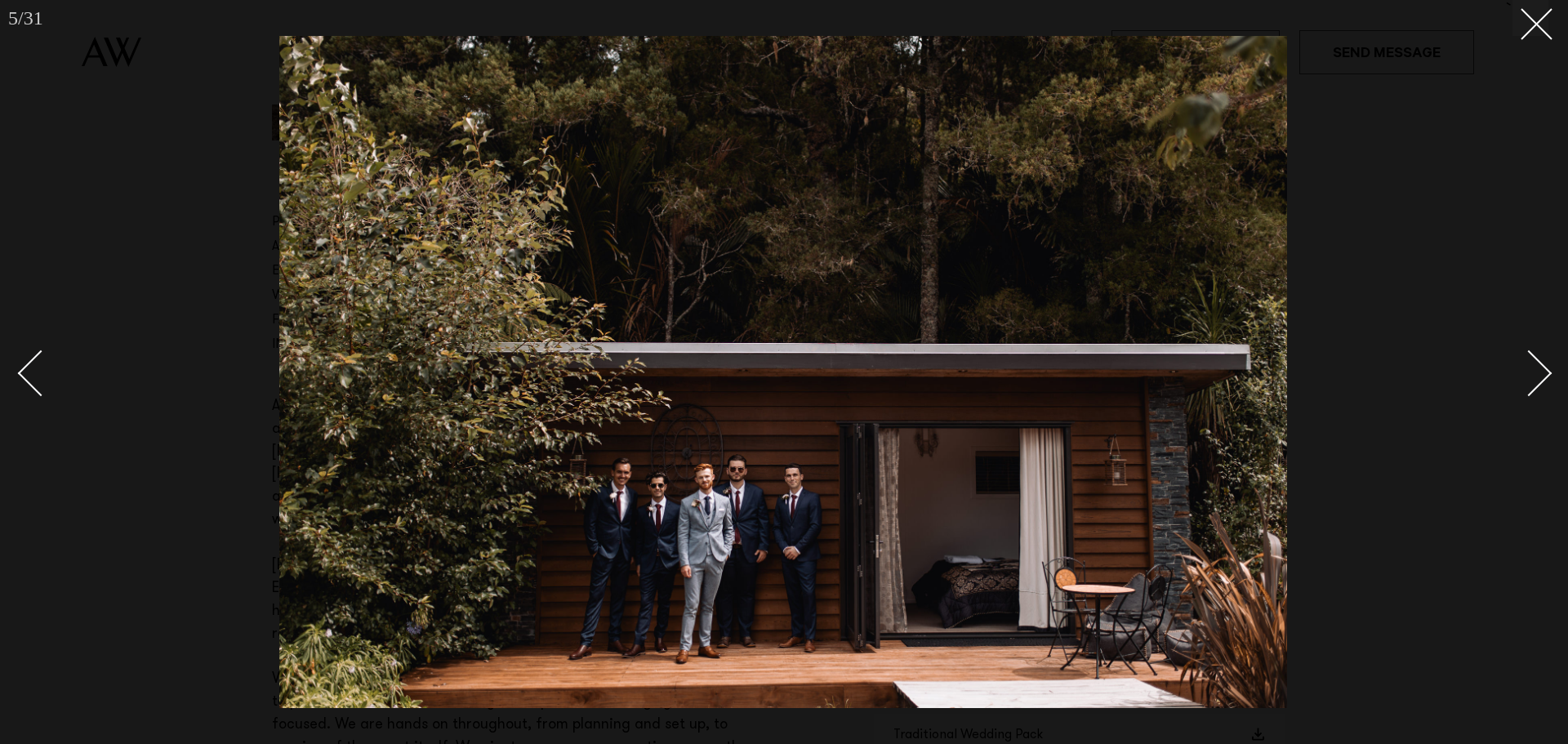
click at [1541, 388] on link at bounding box center [1520, 372] width 57 height 82
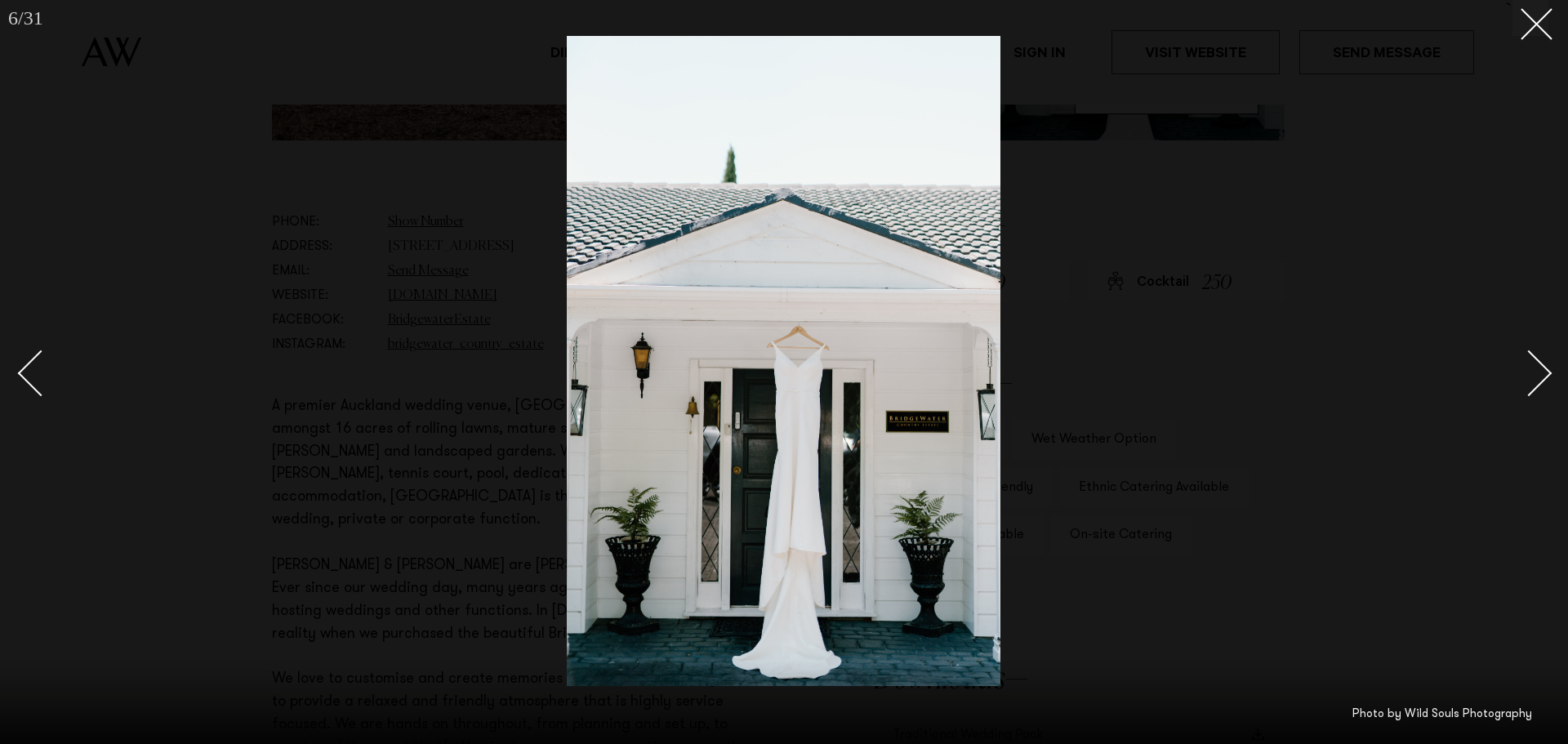
click at [1541, 388] on link at bounding box center [1520, 372] width 57 height 82
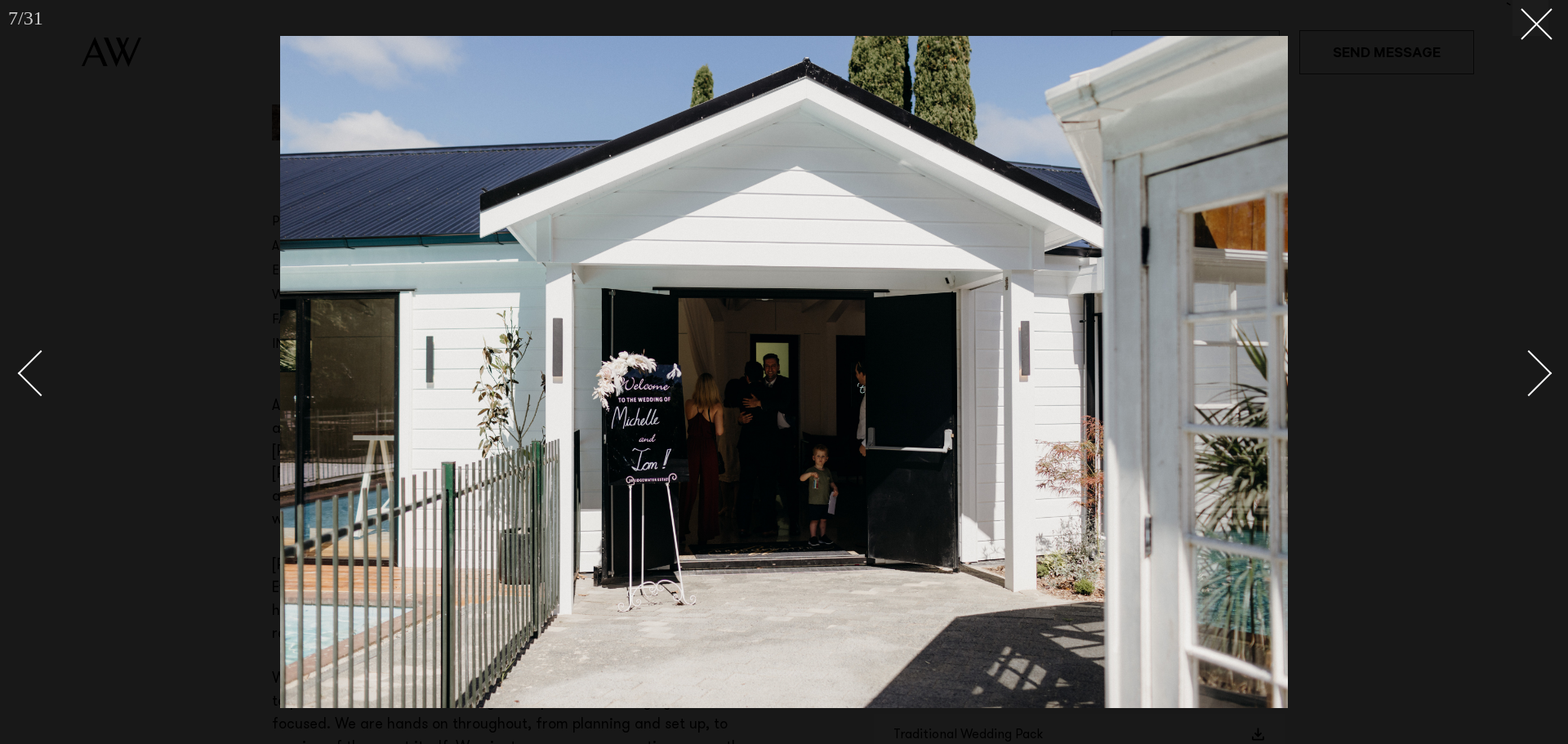
click at [1541, 388] on link at bounding box center [1520, 372] width 57 height 82
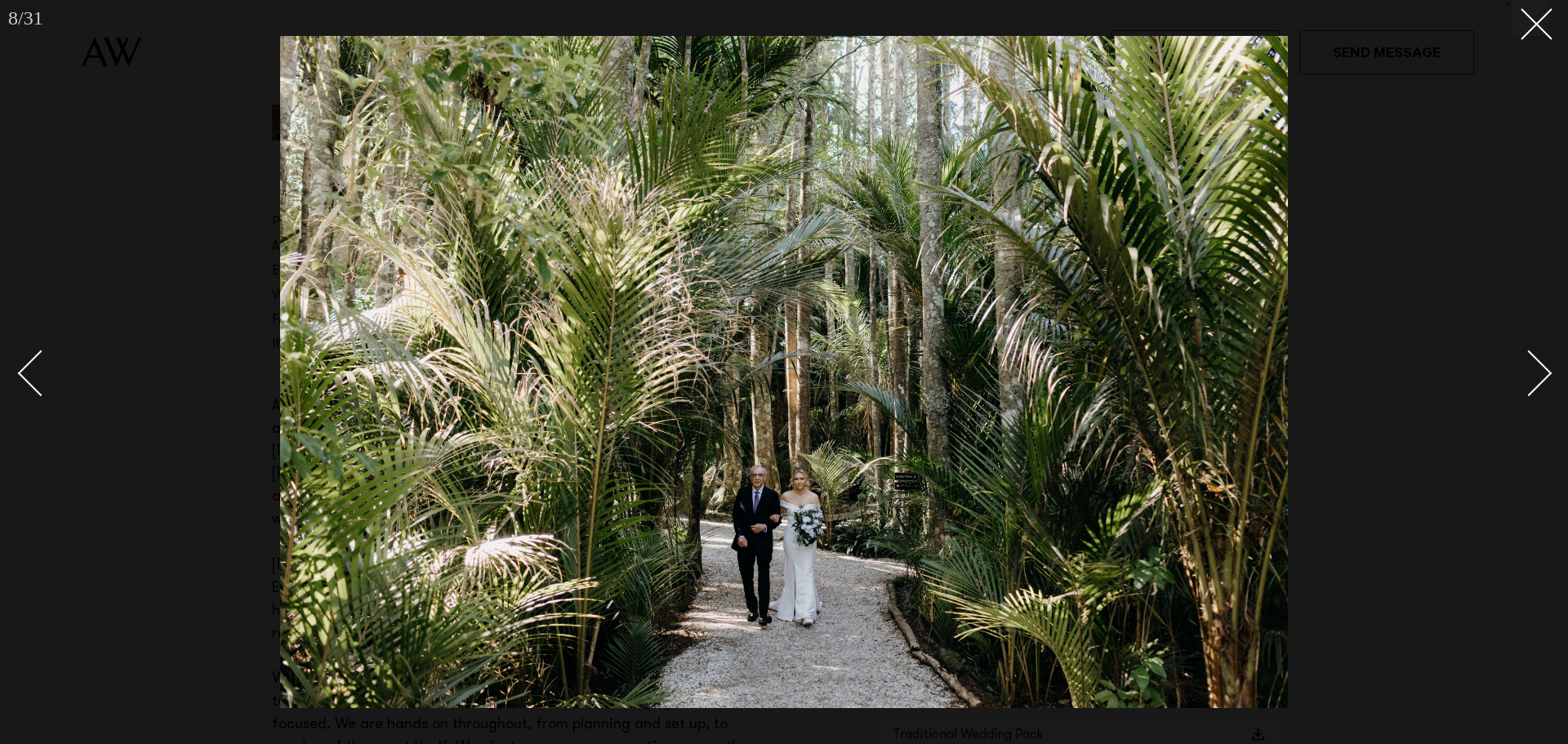
click at [1541, 388] on link at bounding box center [1520, 372] width 57 height 82
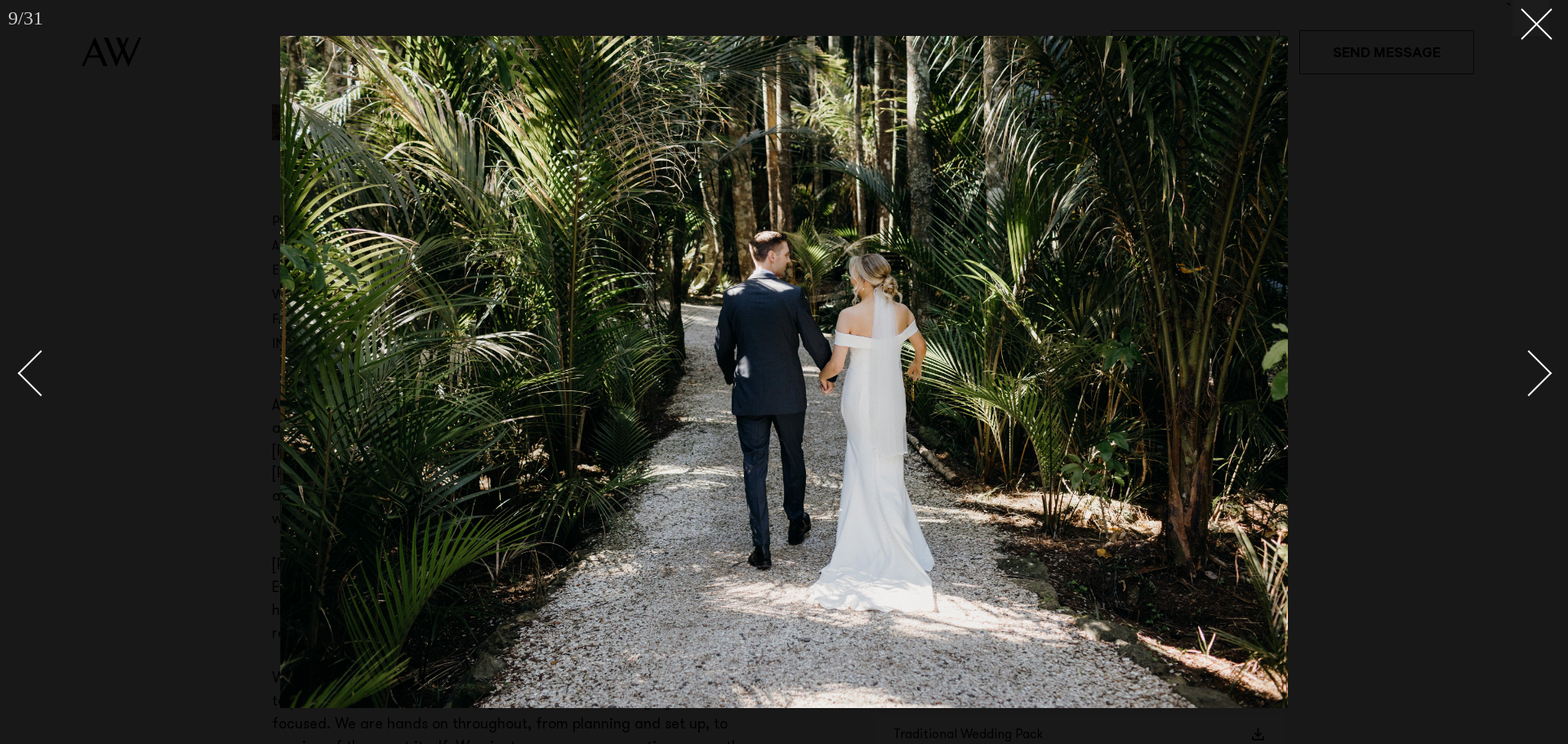
click at [1541, 388] on link at bounding box center [1520, 372] width 57 height 82
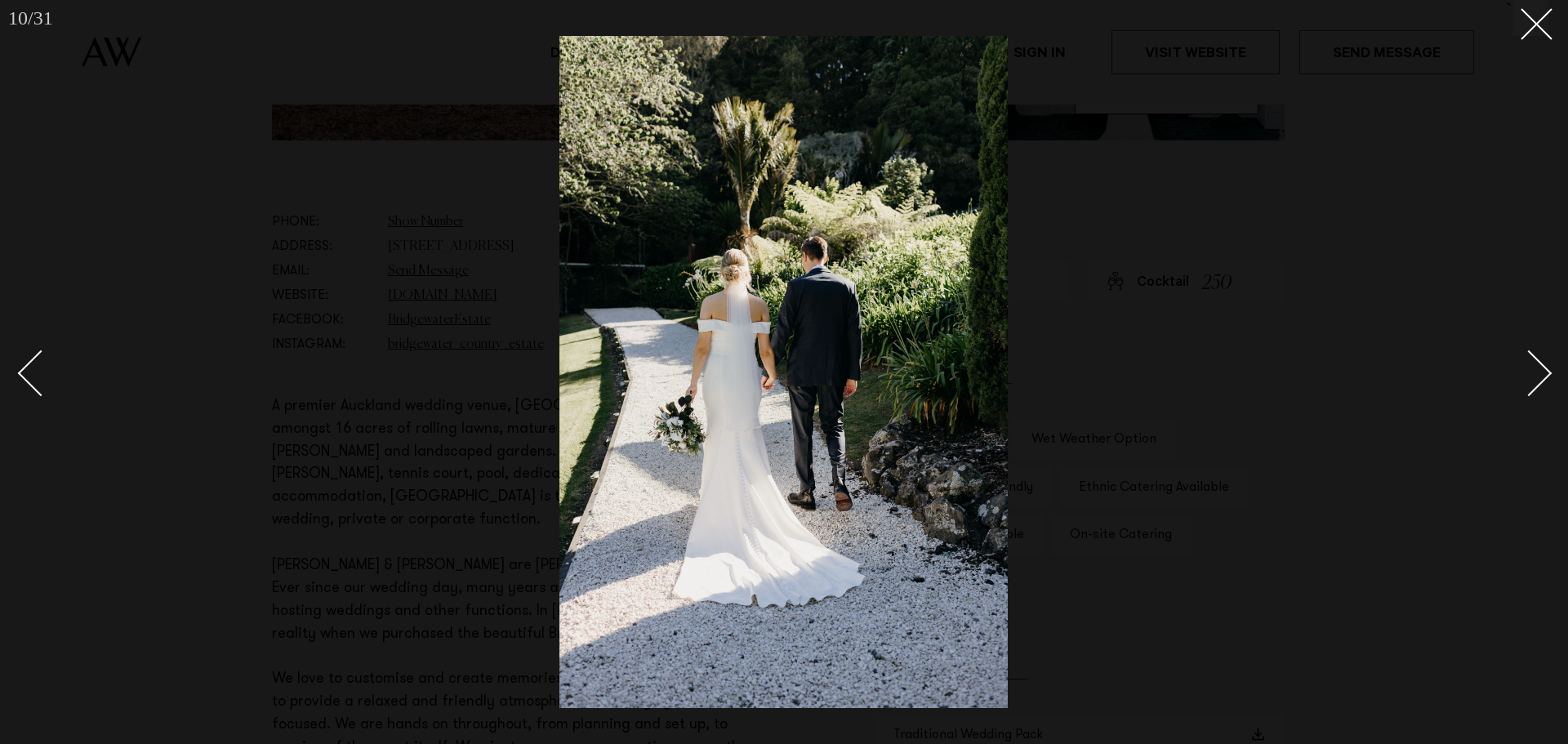
click at [1541, 388] on link at bounding box center [1520, 372] width 57 height 82
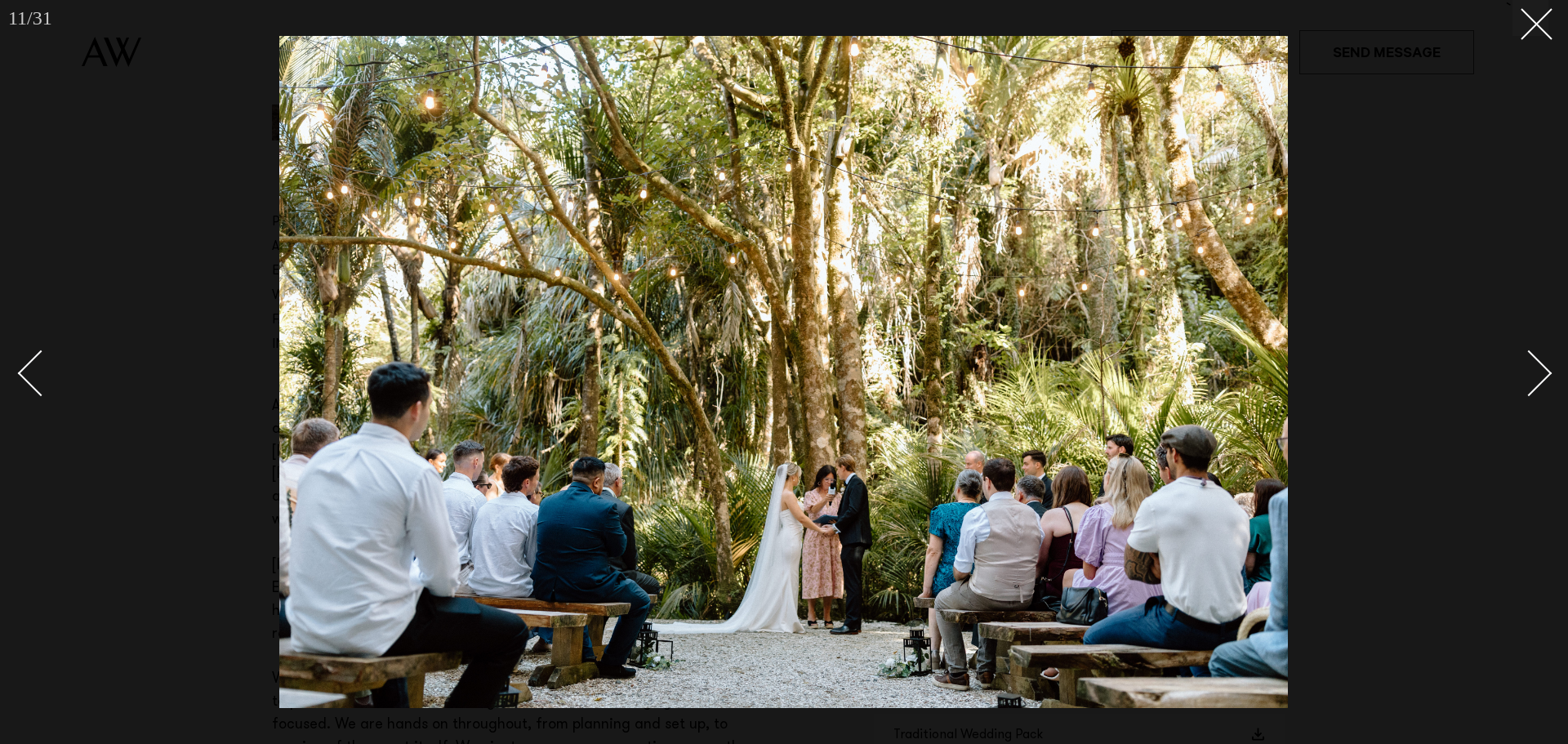
click at [1541, 388] on link at bounding box center [1520, 372] width 57 height 82
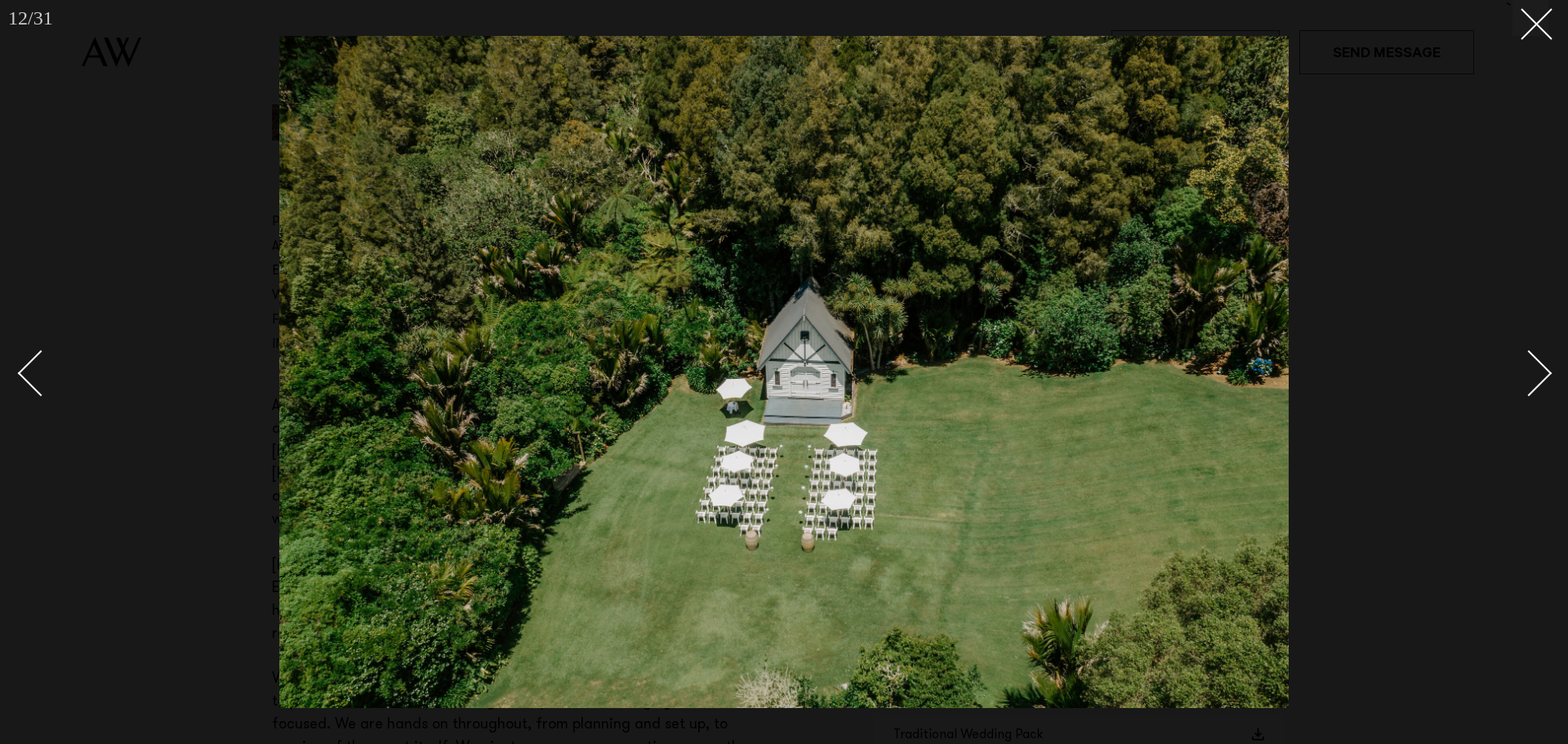
click at [1541, 388] on link at bounding box center [1520, 372] width 57 height 82
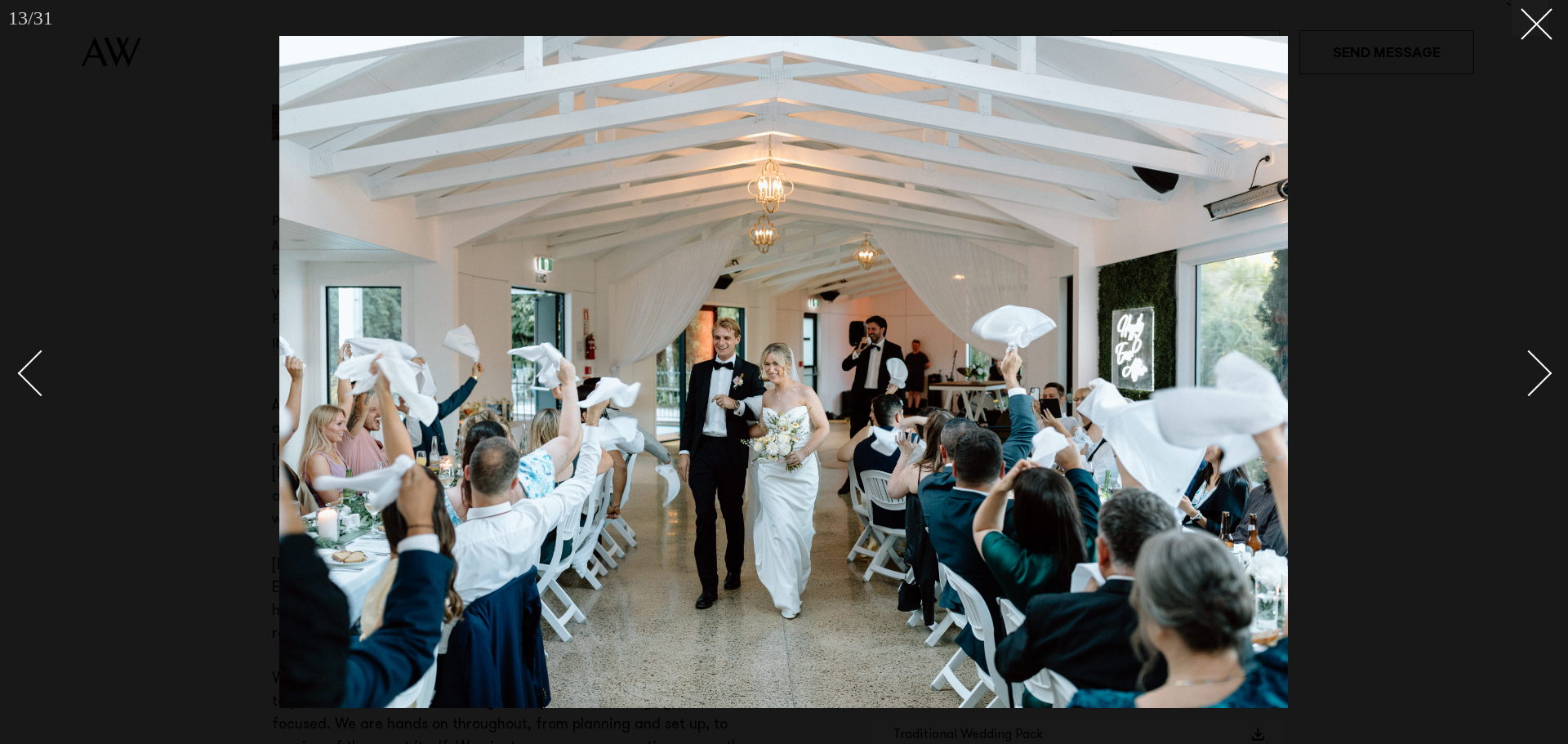
click at [1540, 387] on link at bounding box center [1520, 372] width 57 height 82
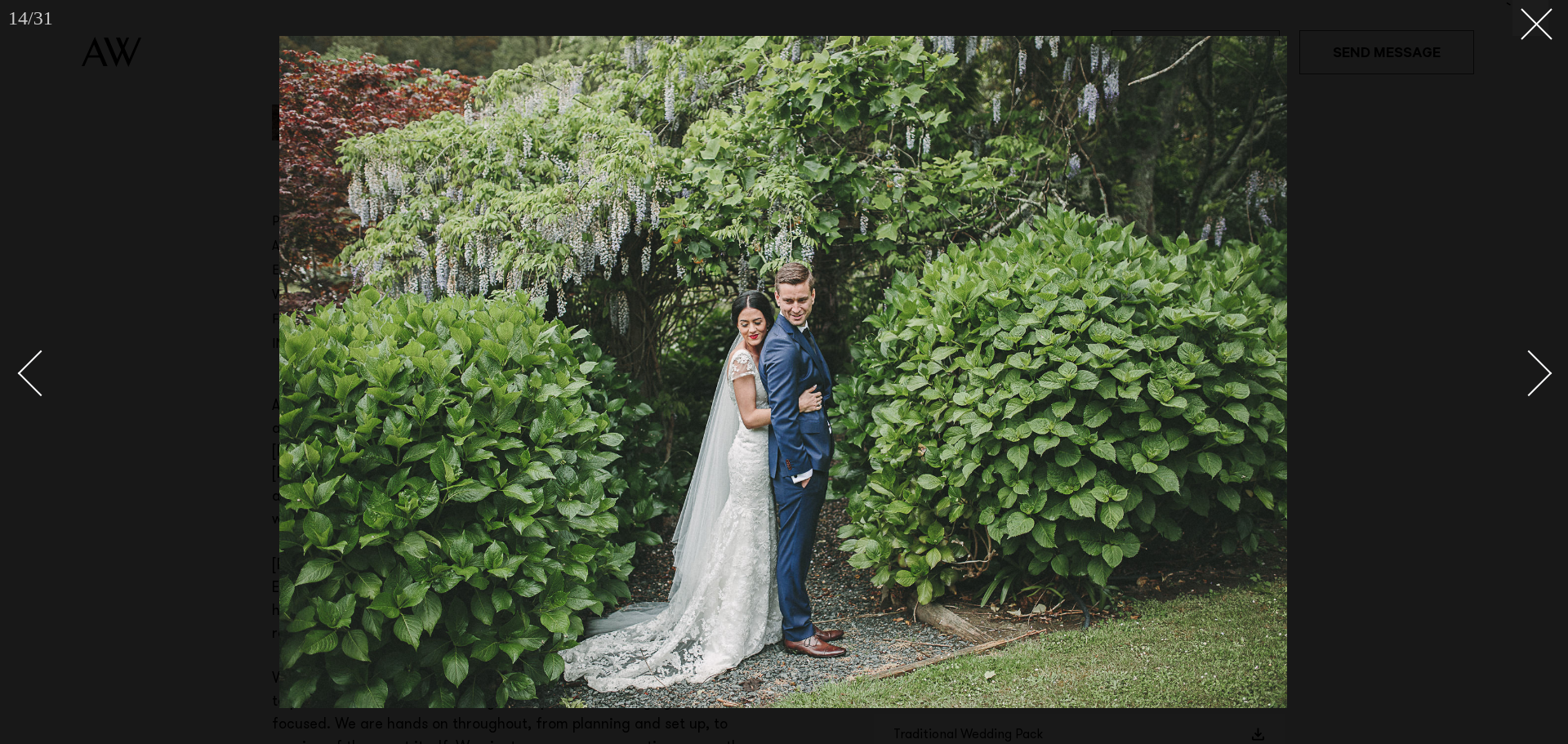
click at [1540, 387] on link at bounding box center [1520, 372] width 57 height 82
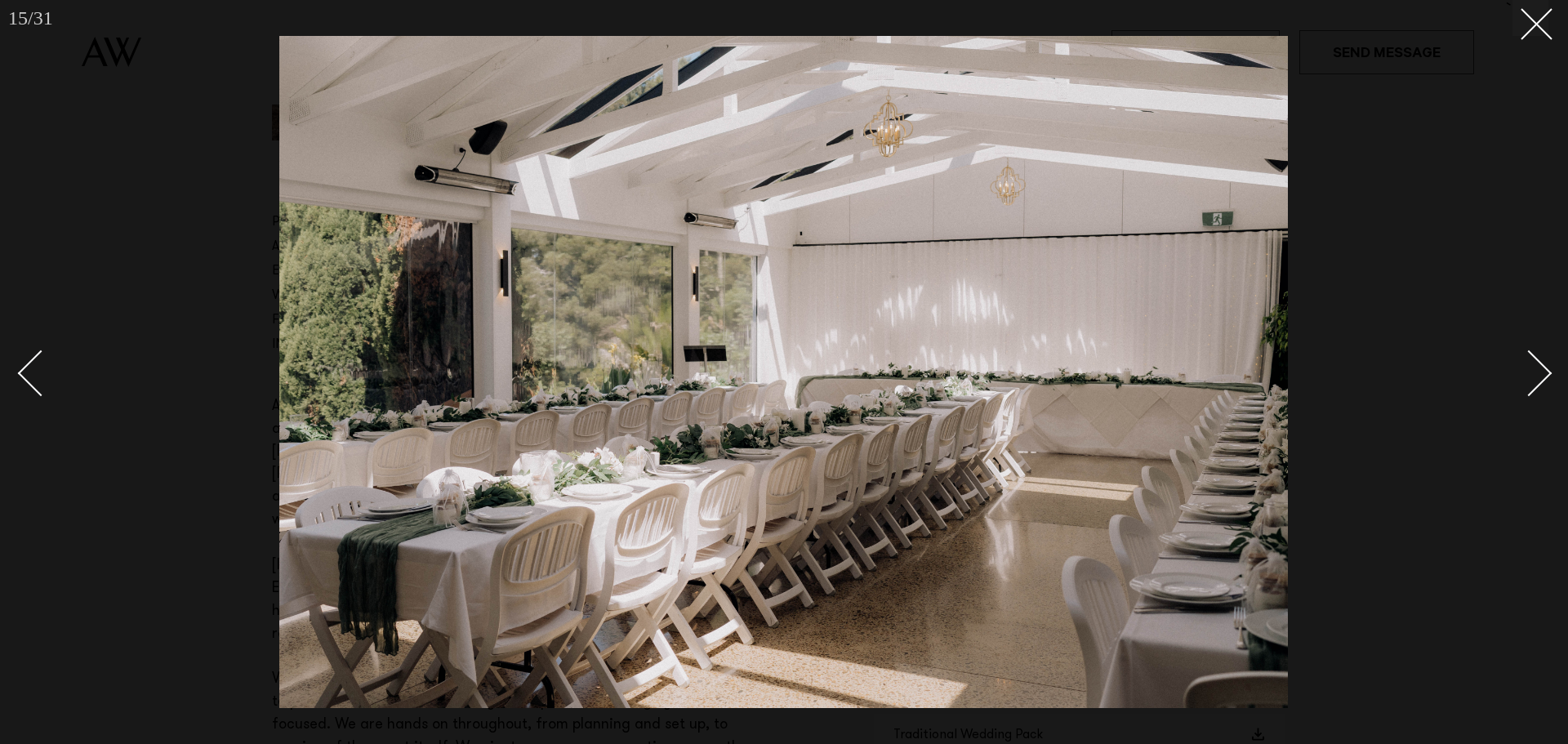
click at [1540, 387] on link at bounding box center [1520, 372] width 57 height 82
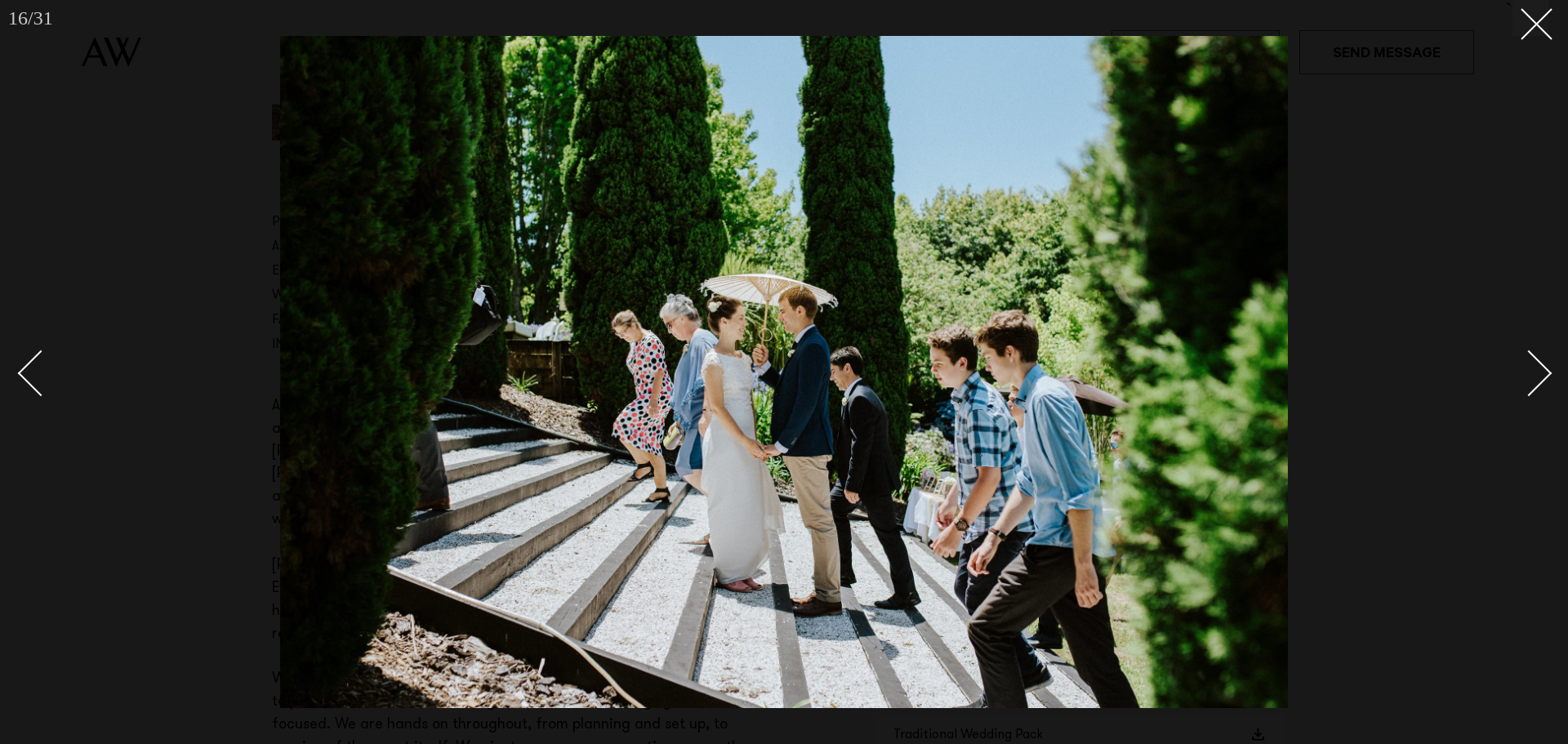
click at [1540, 387] on link at bounding box center [1520, 372] width 57 height 82
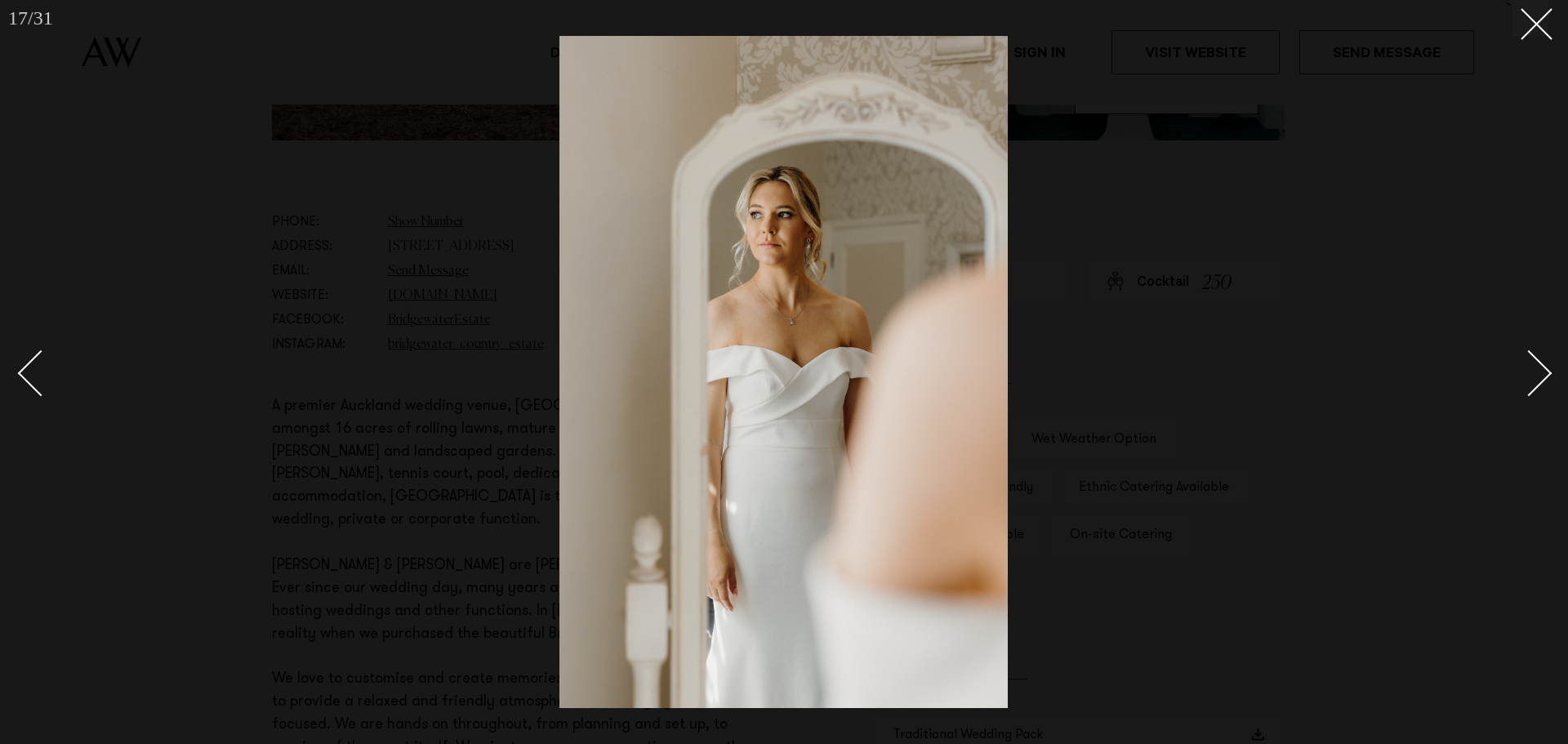
click at [1540, 363] on div "Next slide" at bounding box center [1528, 372] width 47 height 46
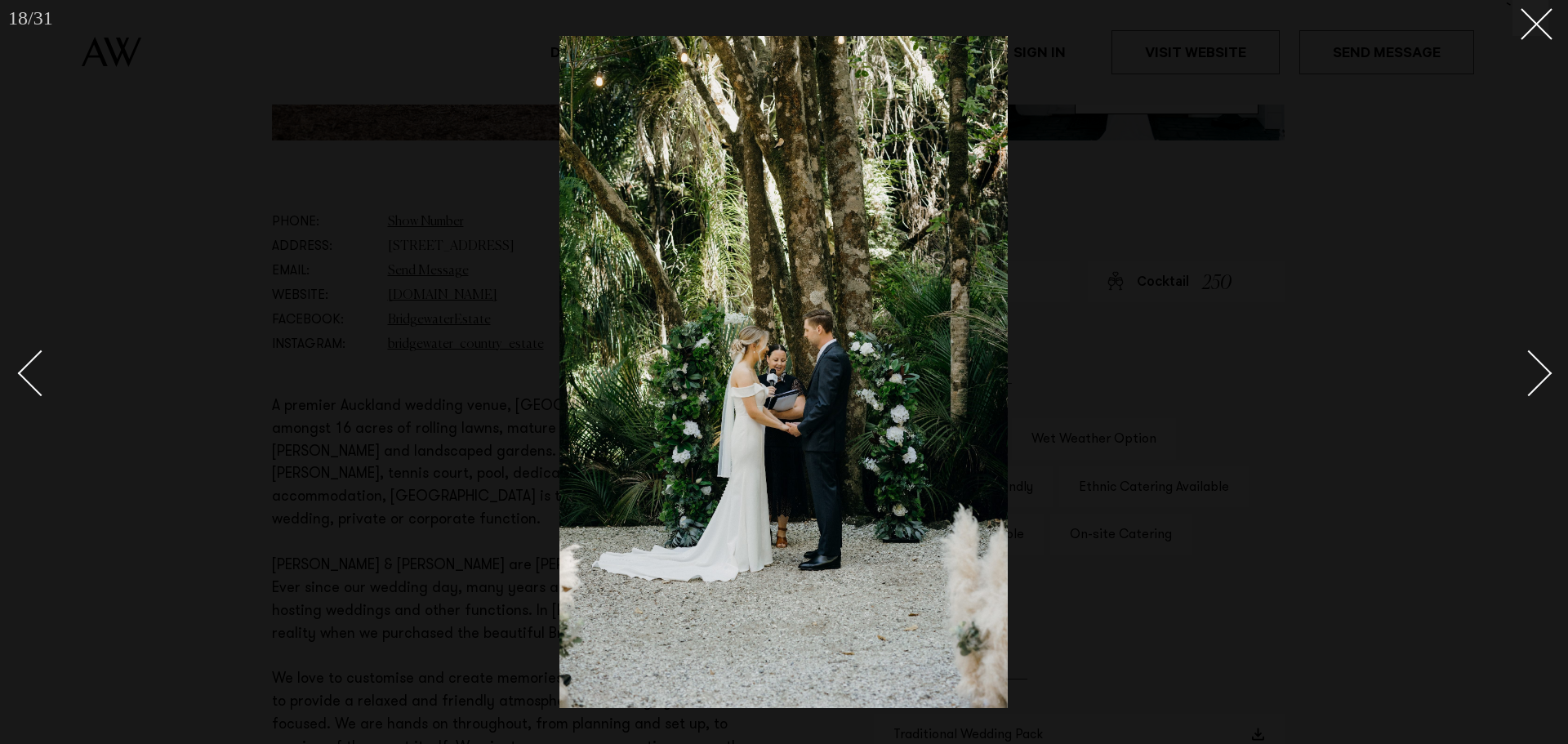
click at [1535, 357] on div "Next slide" at bounding box center [1528, 372] width 47 height 46
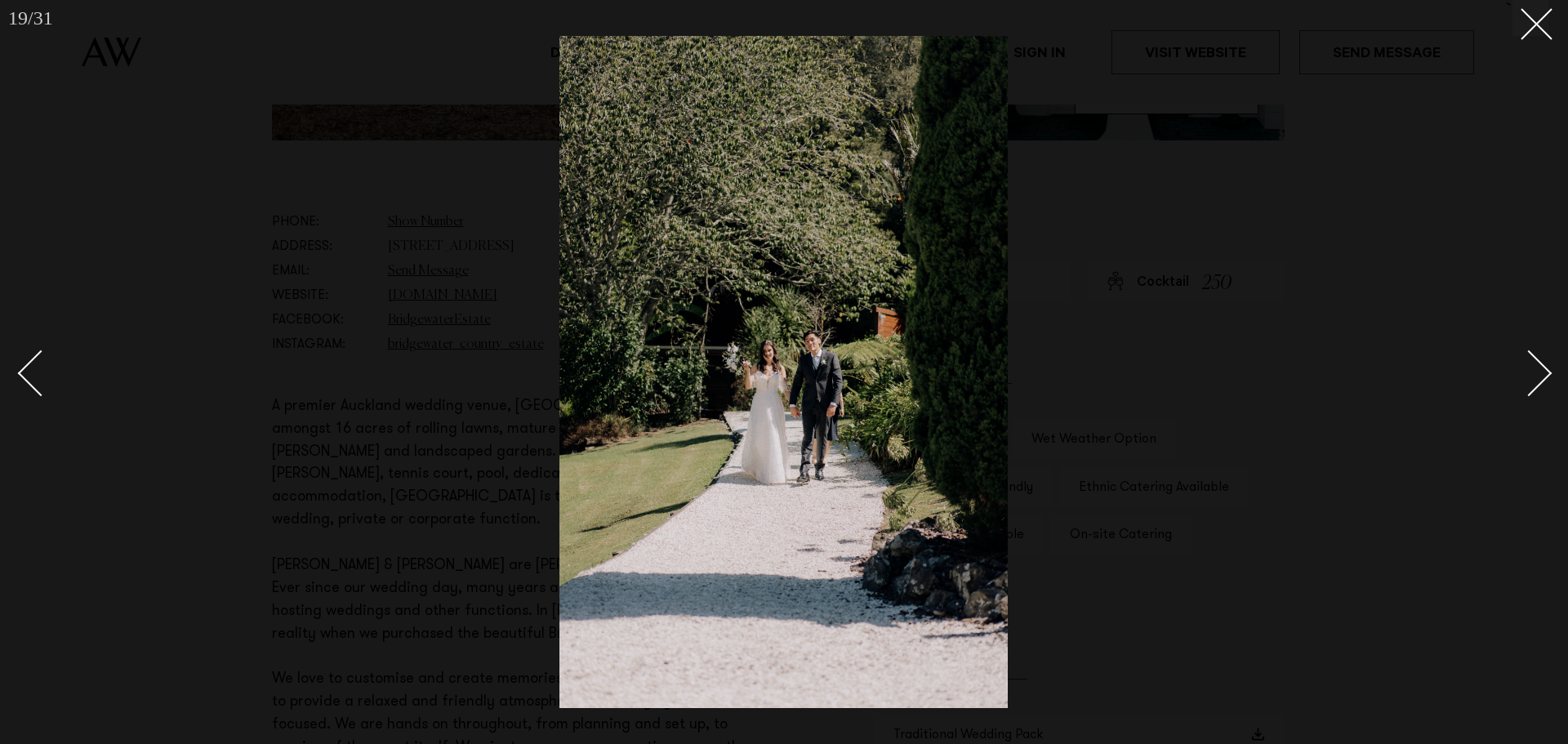
click at [1535, 357] on div "Next slide" at bounding box center [1528, 372] width 47 height 46
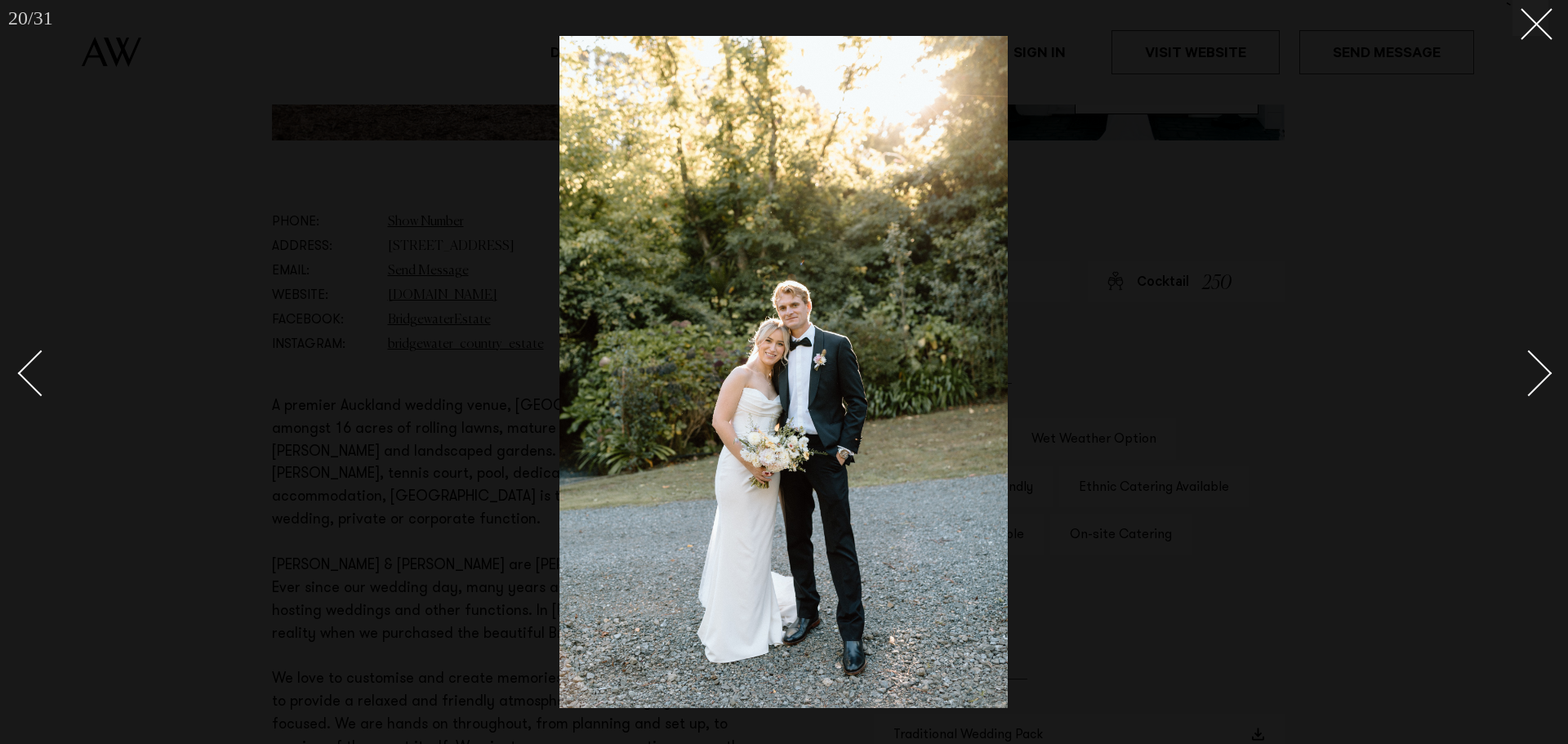
click at [1535, 357] on div "Next slide" at bounding box center [1528, 372] width 47 height 46
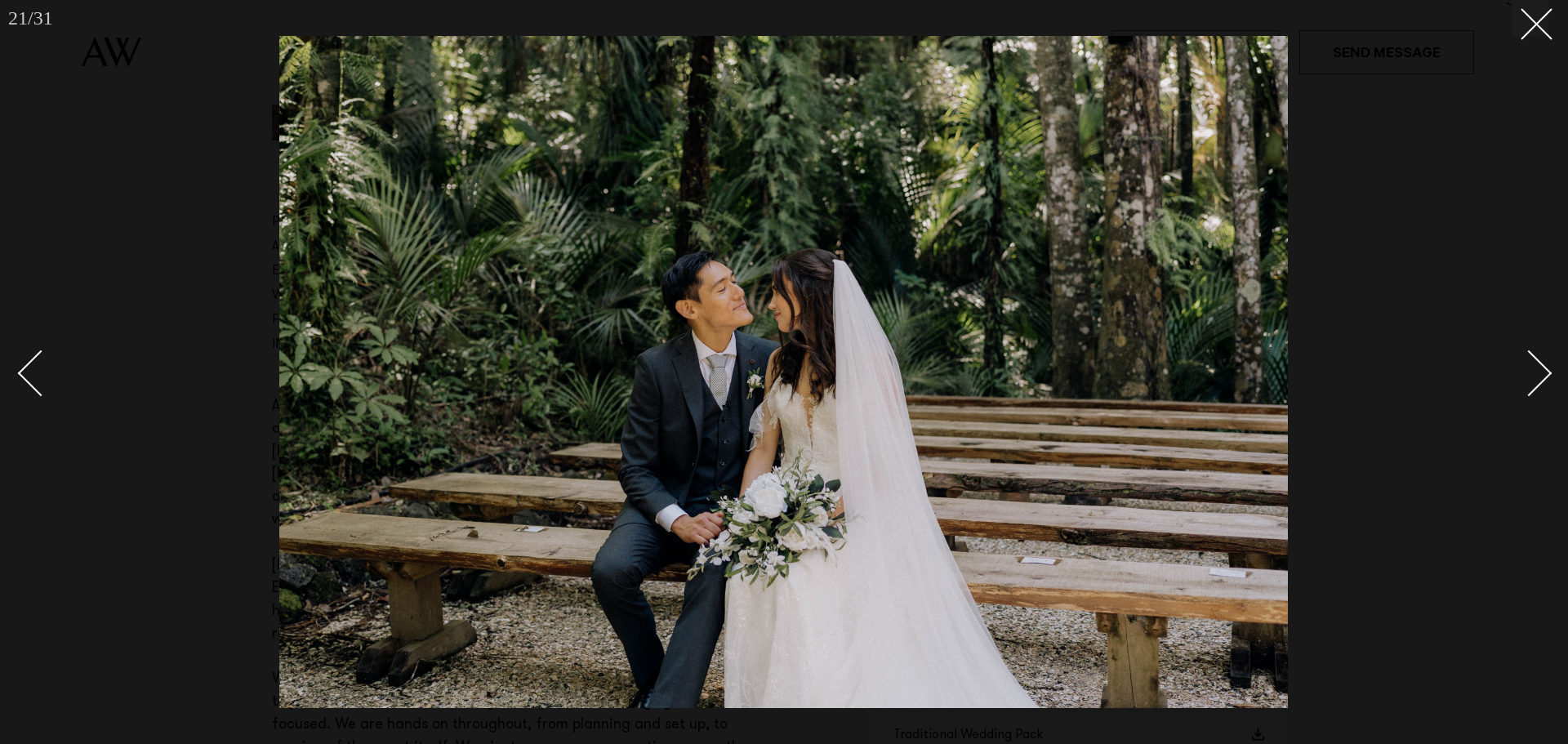
click at [1535, 357] on div "Next slide" at bounding box center [1528, 372] width 47 height 46
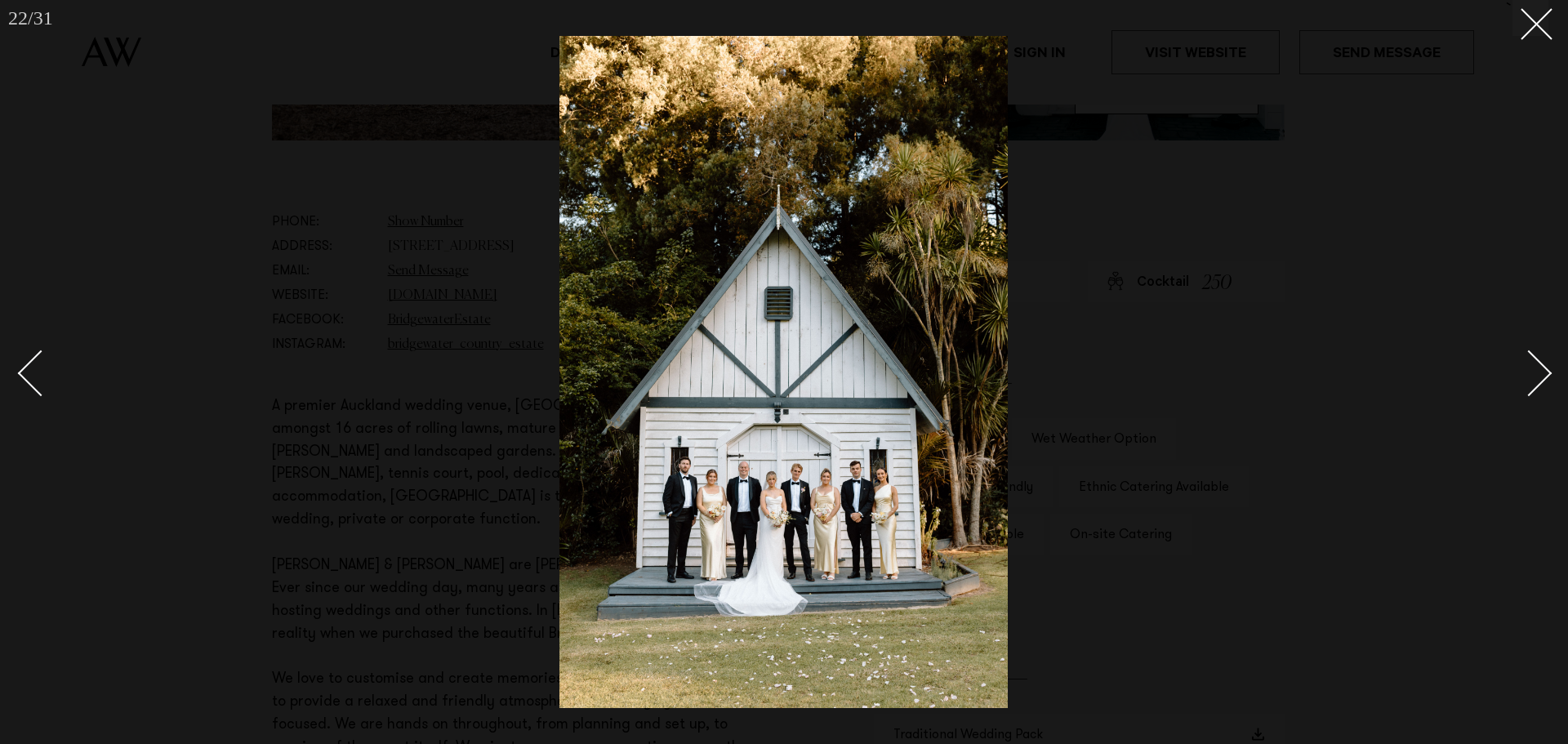
click at [1535, 357] on div "Next slide" at bounding box center [1528, 372] width 47 height 46
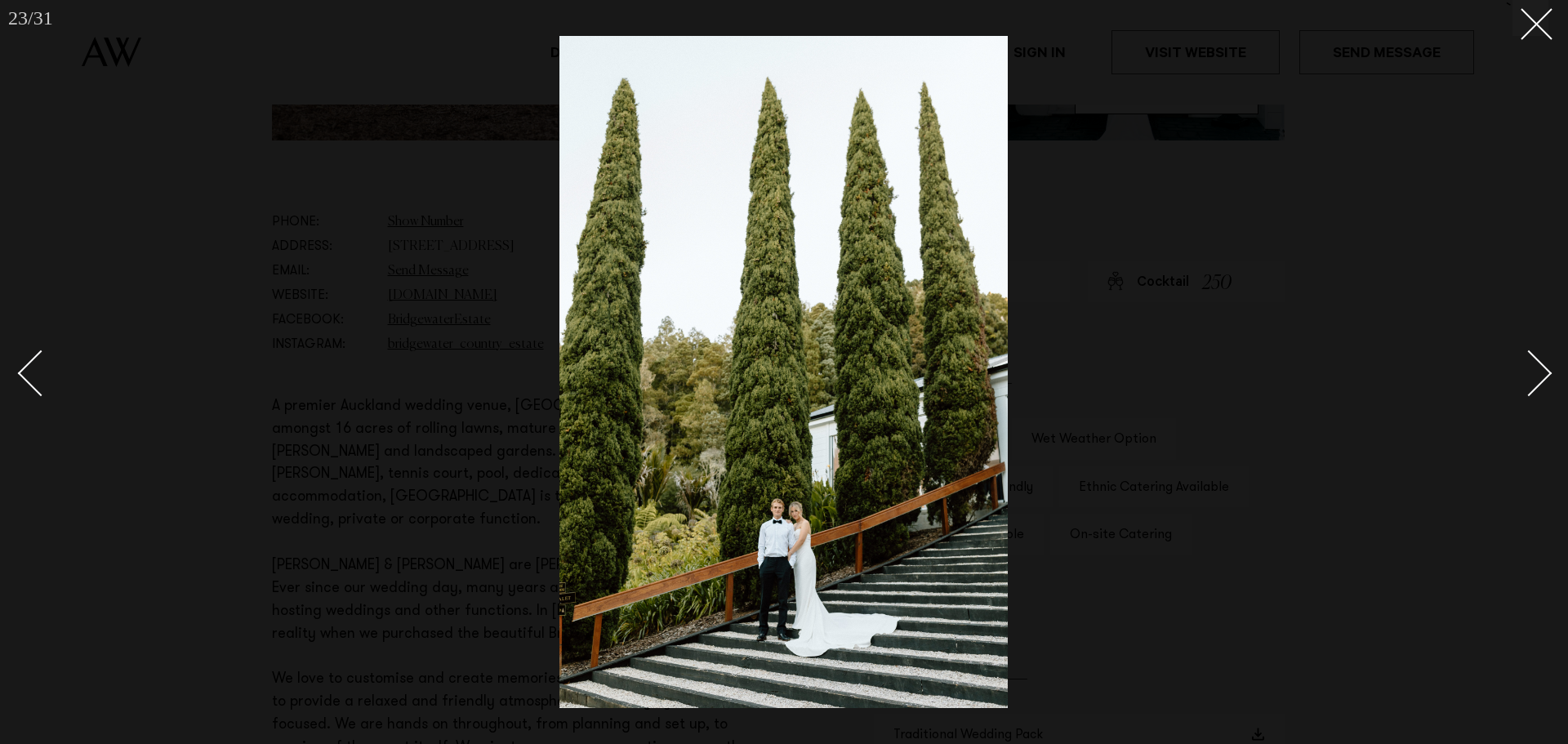
click at [23, 360] on link at bounding box center [48, 372] width 57 height 82
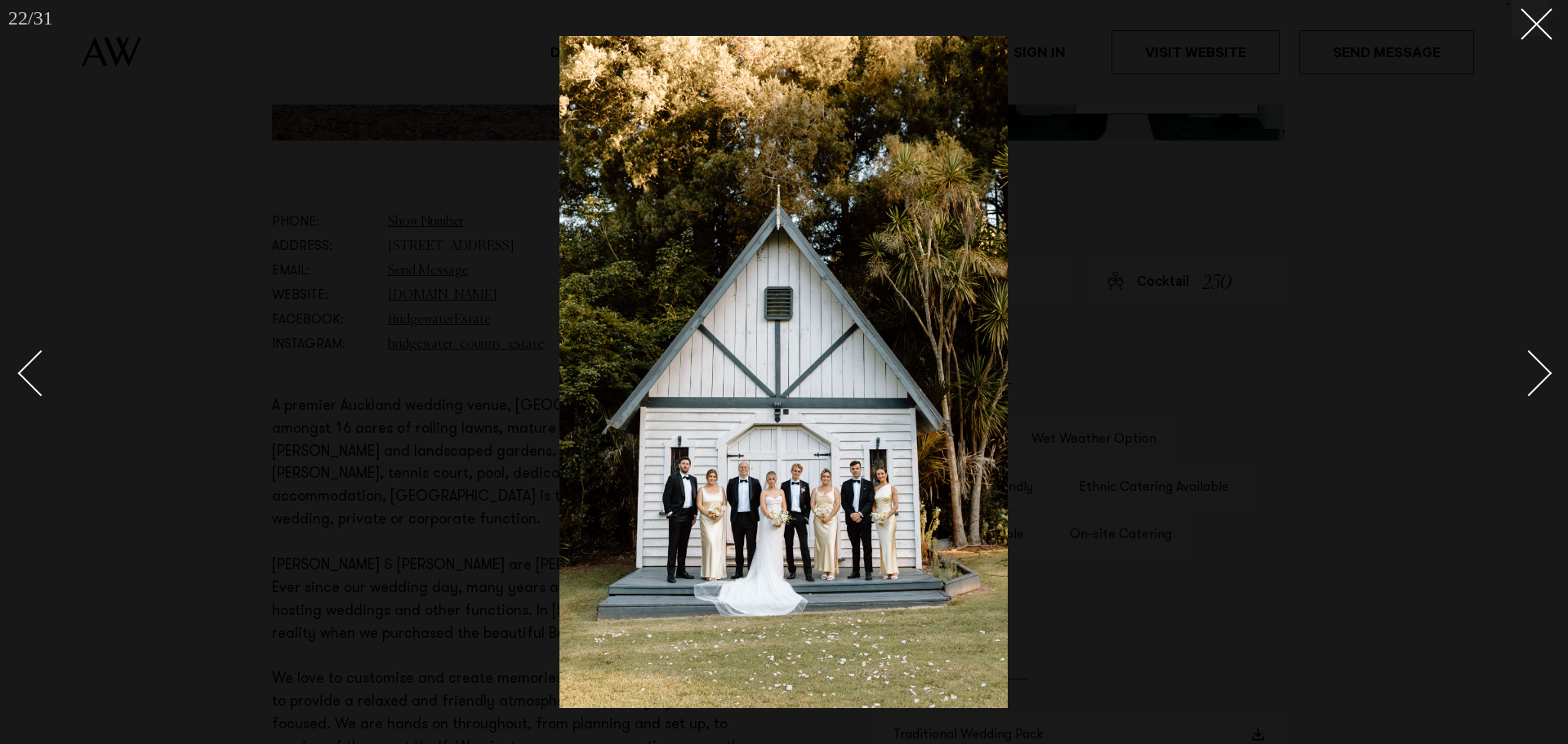
click at [1555, 372] on div at bounding box center [784, 372] width 1568 height 744
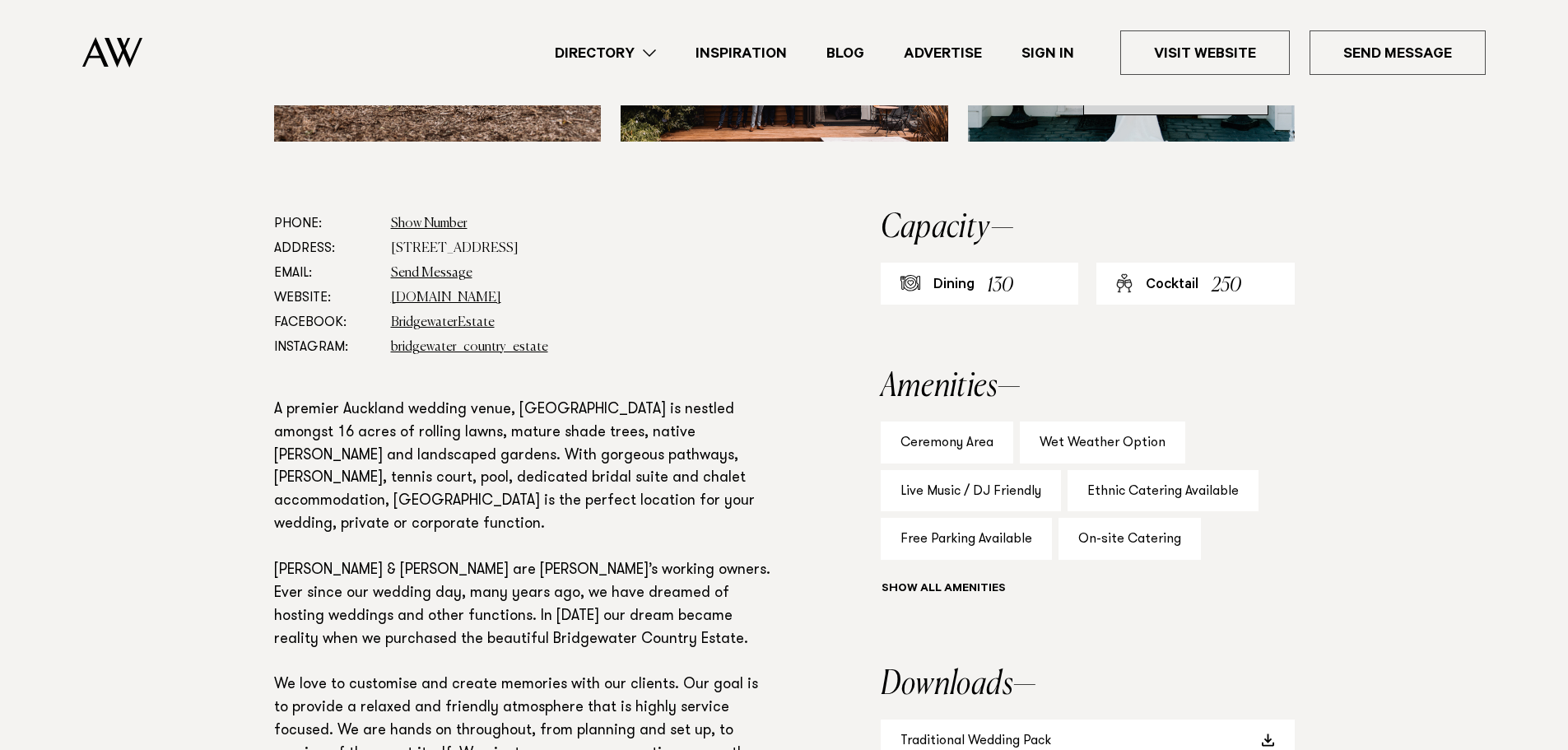
click at [1216, 115] on link "See All Photos" at bounding box center [1176, 95] width 186 height 39
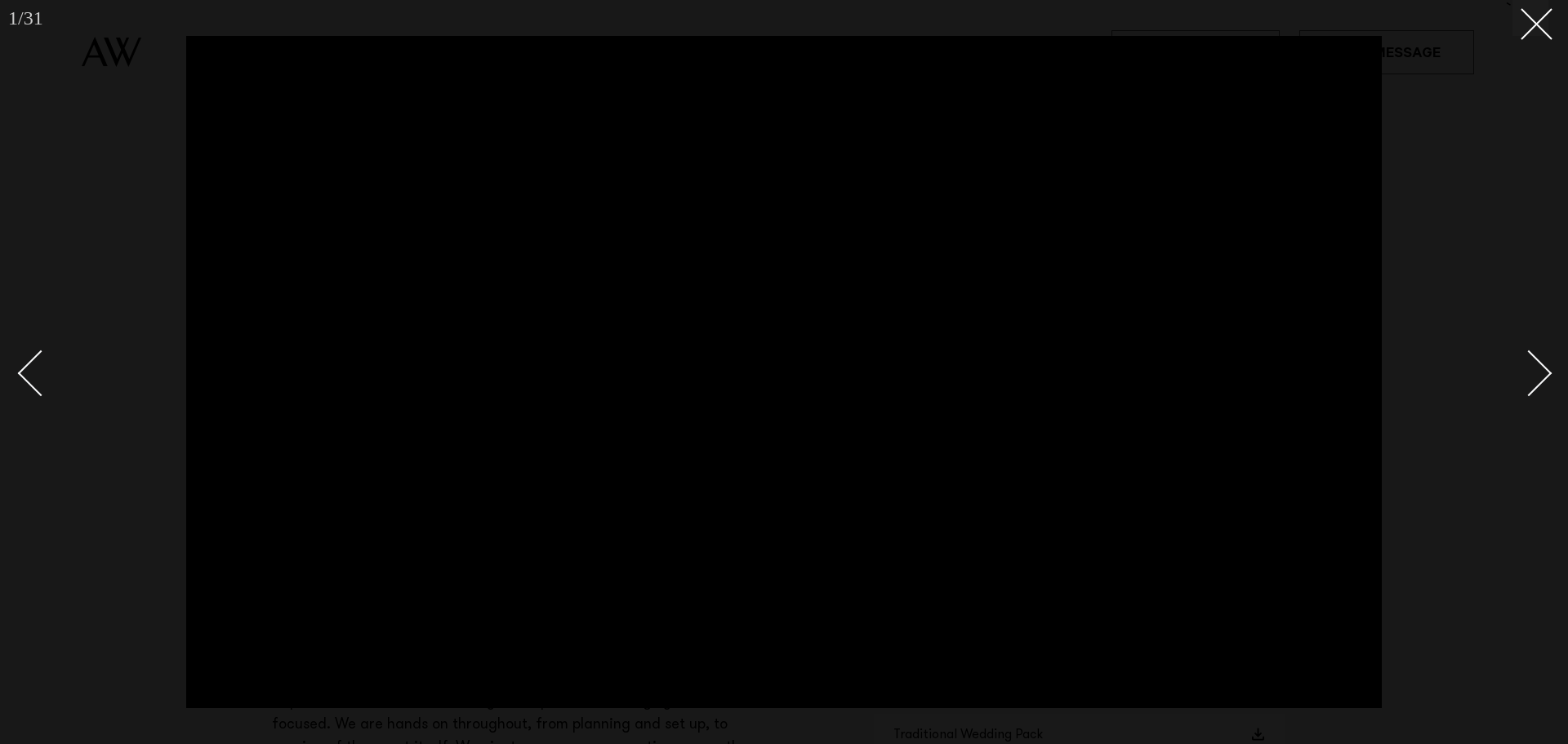
click at [1532, 381] on div "Next slide" at bounding box center [1528, 372] width 47 height 46
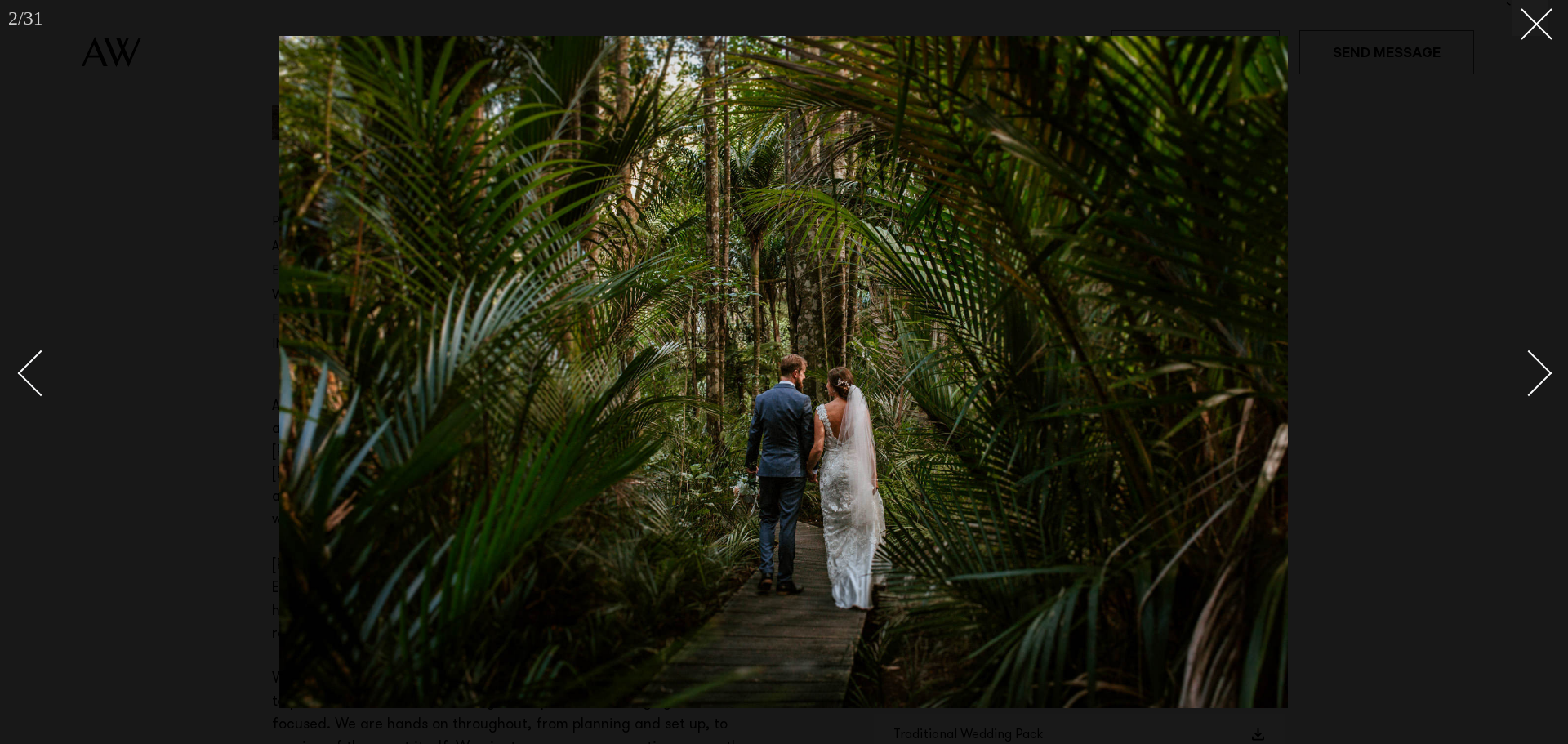
click at [1532, 381] on div "Next slide" at bounding box center [1528, 372] width 47 height 46
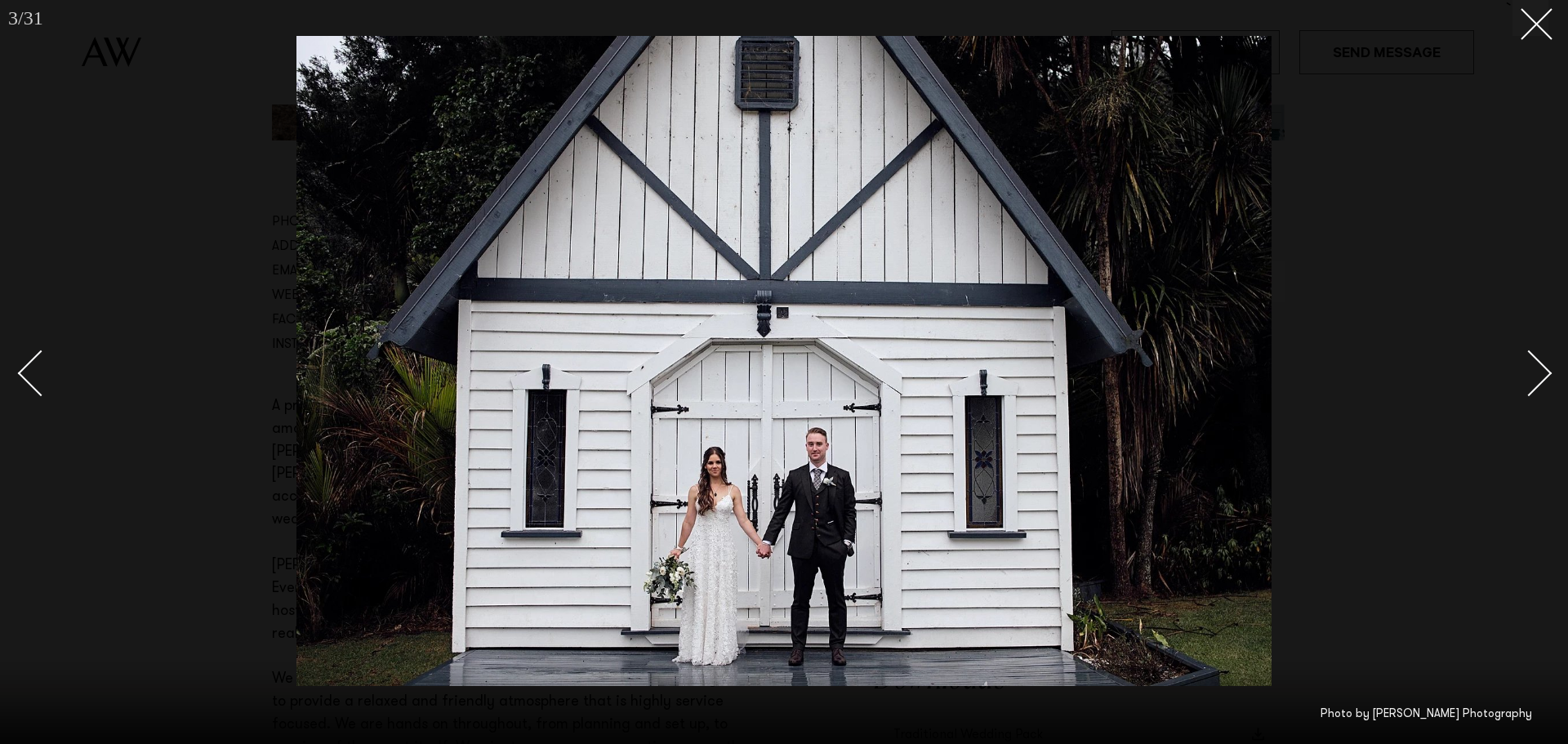
click at [1532, 381] on div "Next slide" at bounding box center [1528, 372] width 47 height 46
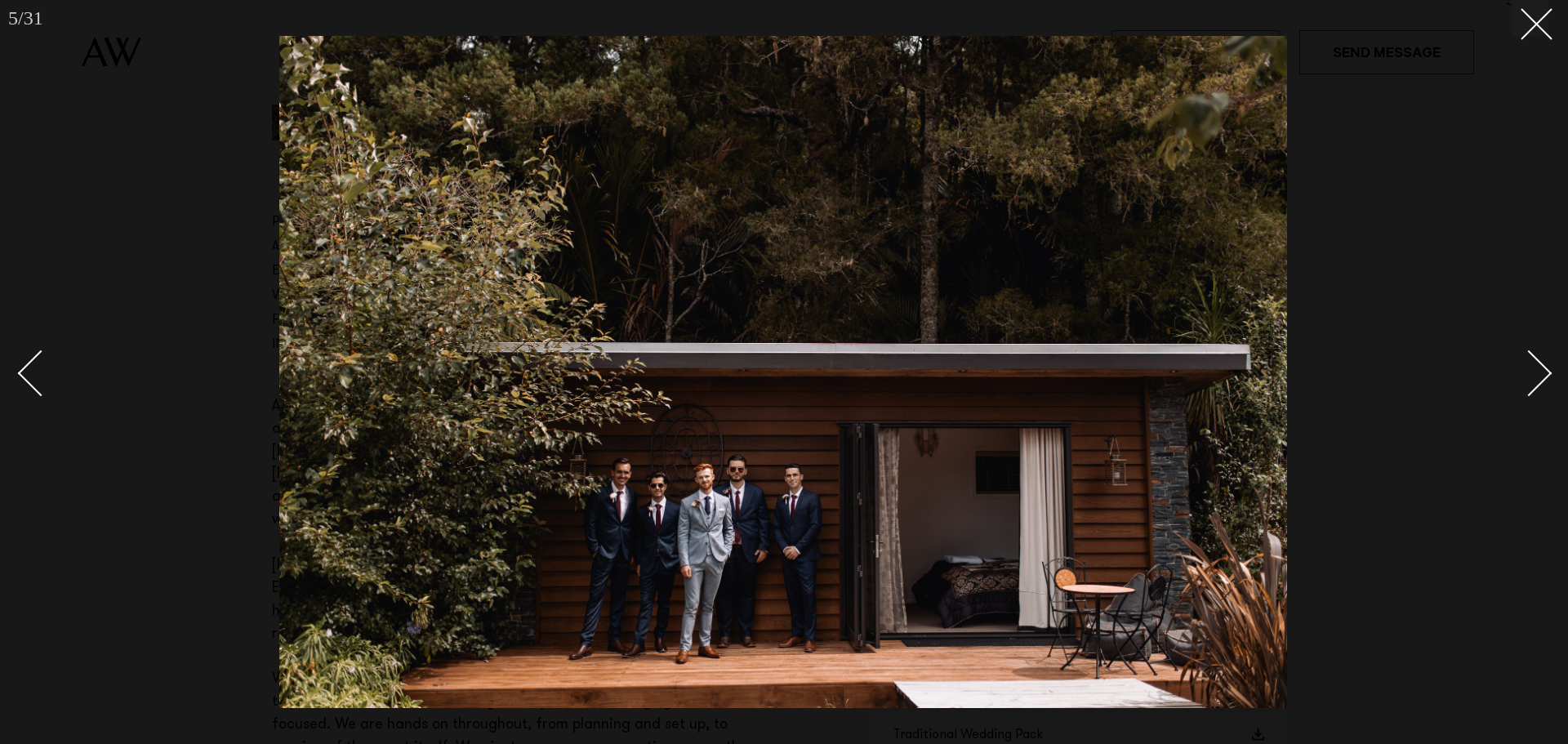
click at [1532, 381] on div "Next slide" at bounding box center [1528, 372] width 47 height 46
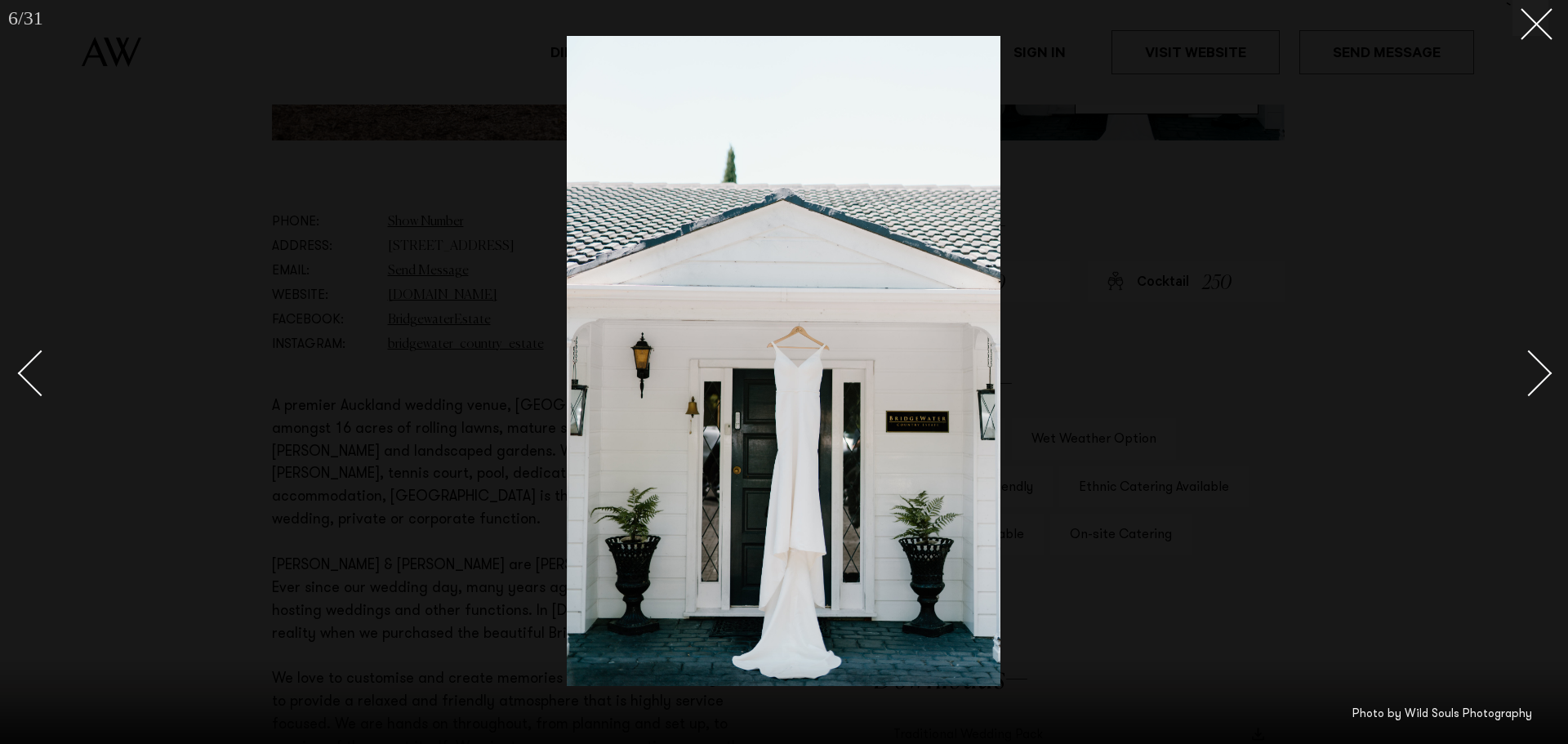
click at [1532, 381] on div "Next slide" at bounding box center [1528, 372] width 47 height 46
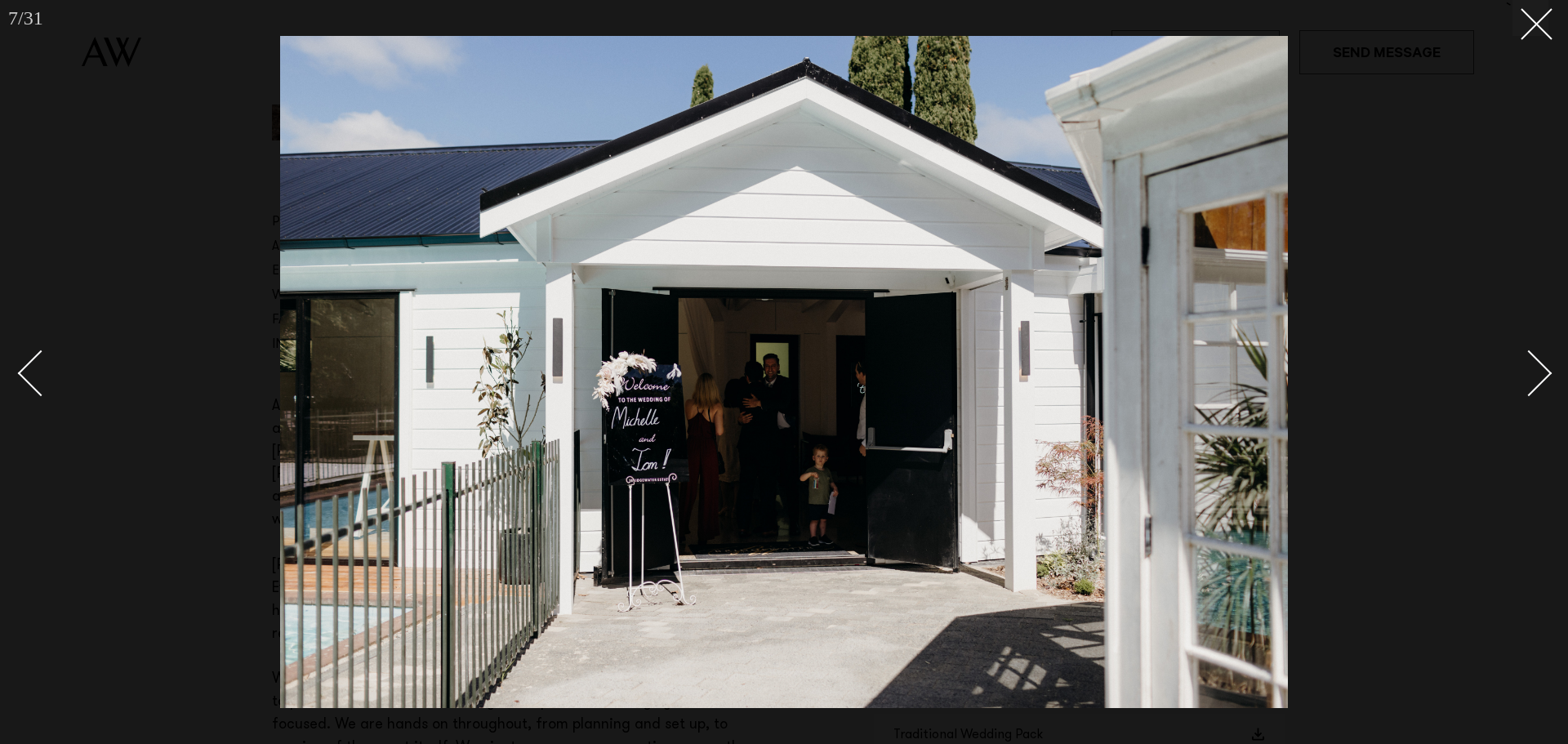
click at [1532, 381] on div "Next slide" at bounding box center [1528, 372] width 47 height 46
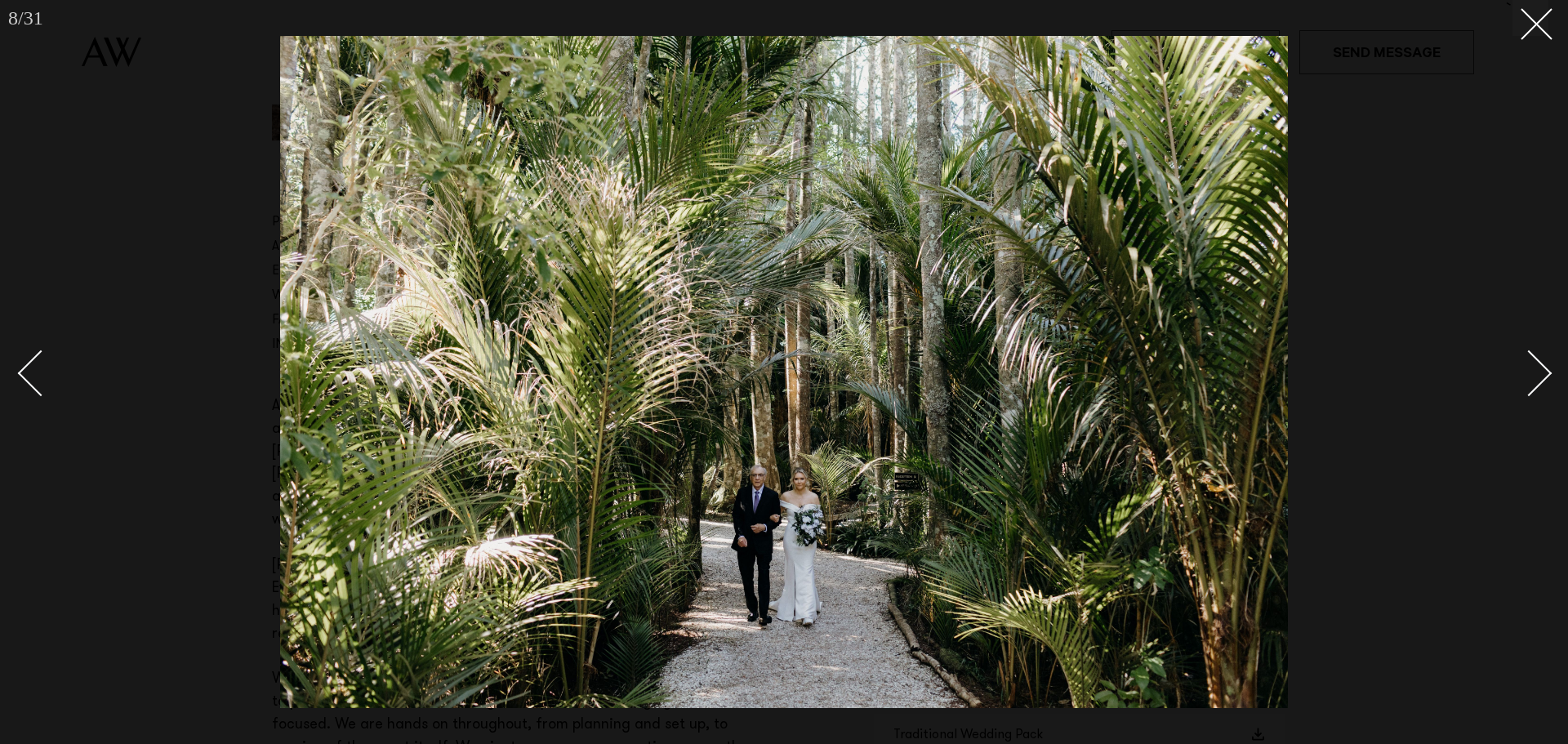
click at [1532, 381] on div "Next slide" at bounding box center [1528, 372] width 47 height 46
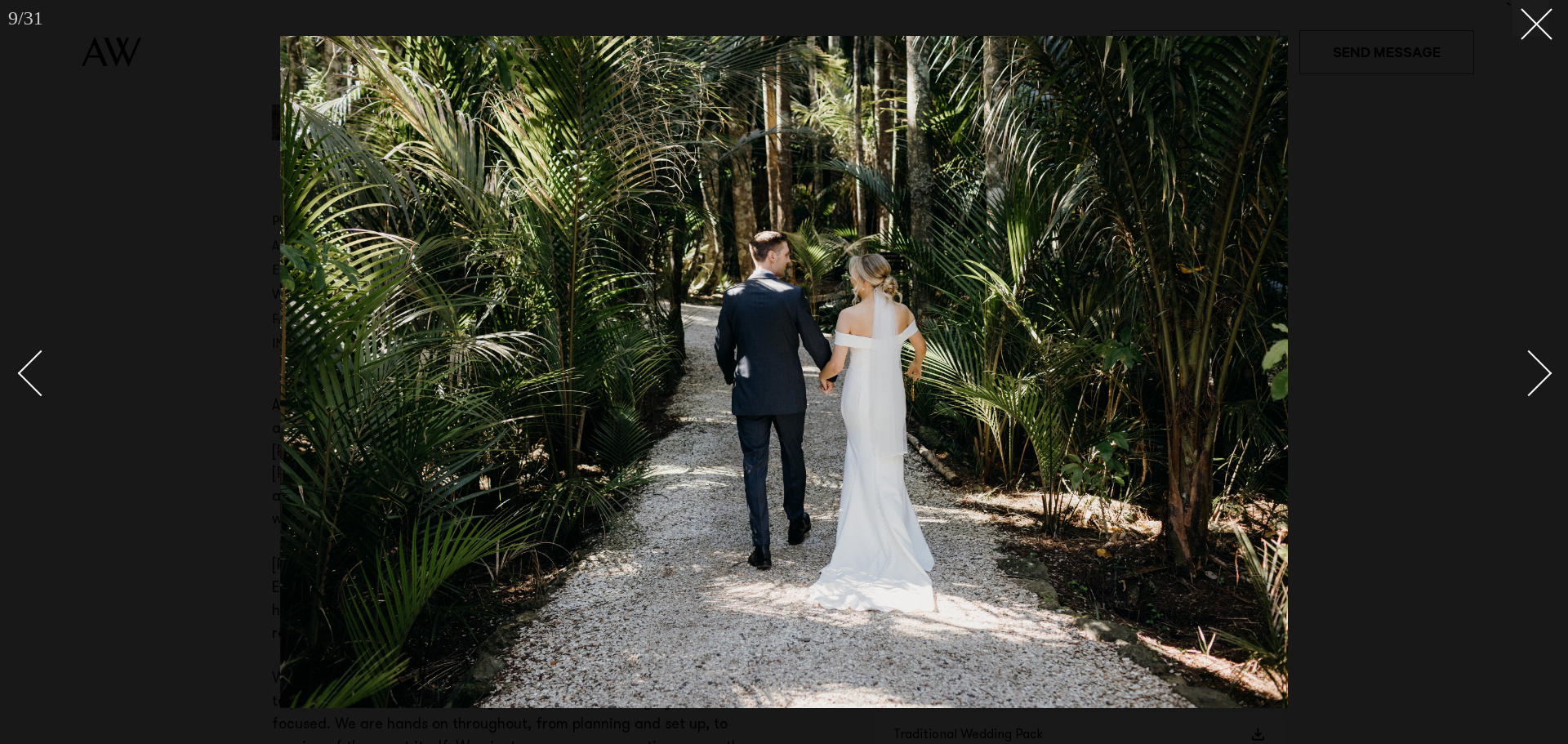
click at [1532, 381] on div "Next slide" at bounding box center [1528, 372] width 47 height 46
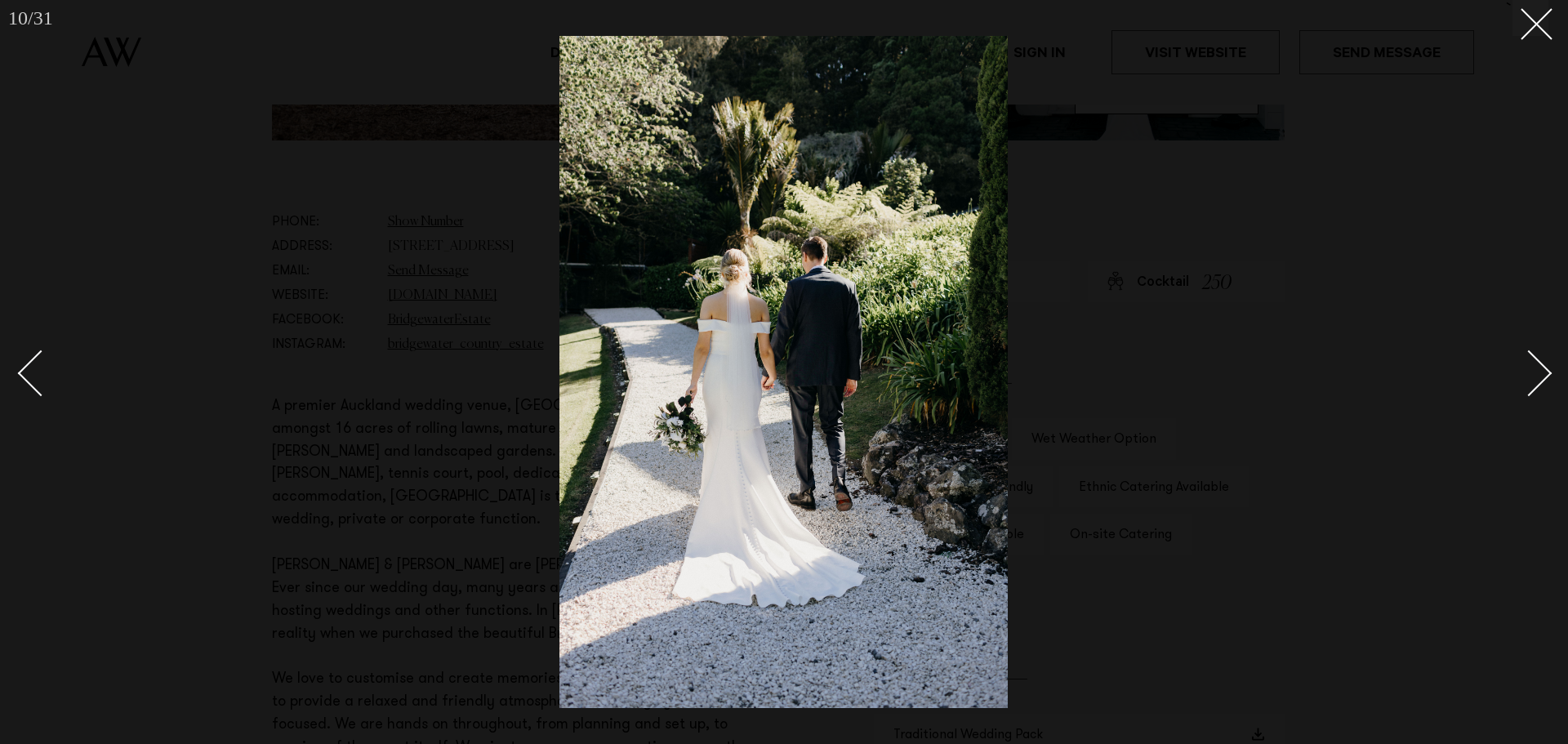
click at [1532, 381] on div "Next slide" at bounding box center [1528, 372] width 47 height 46
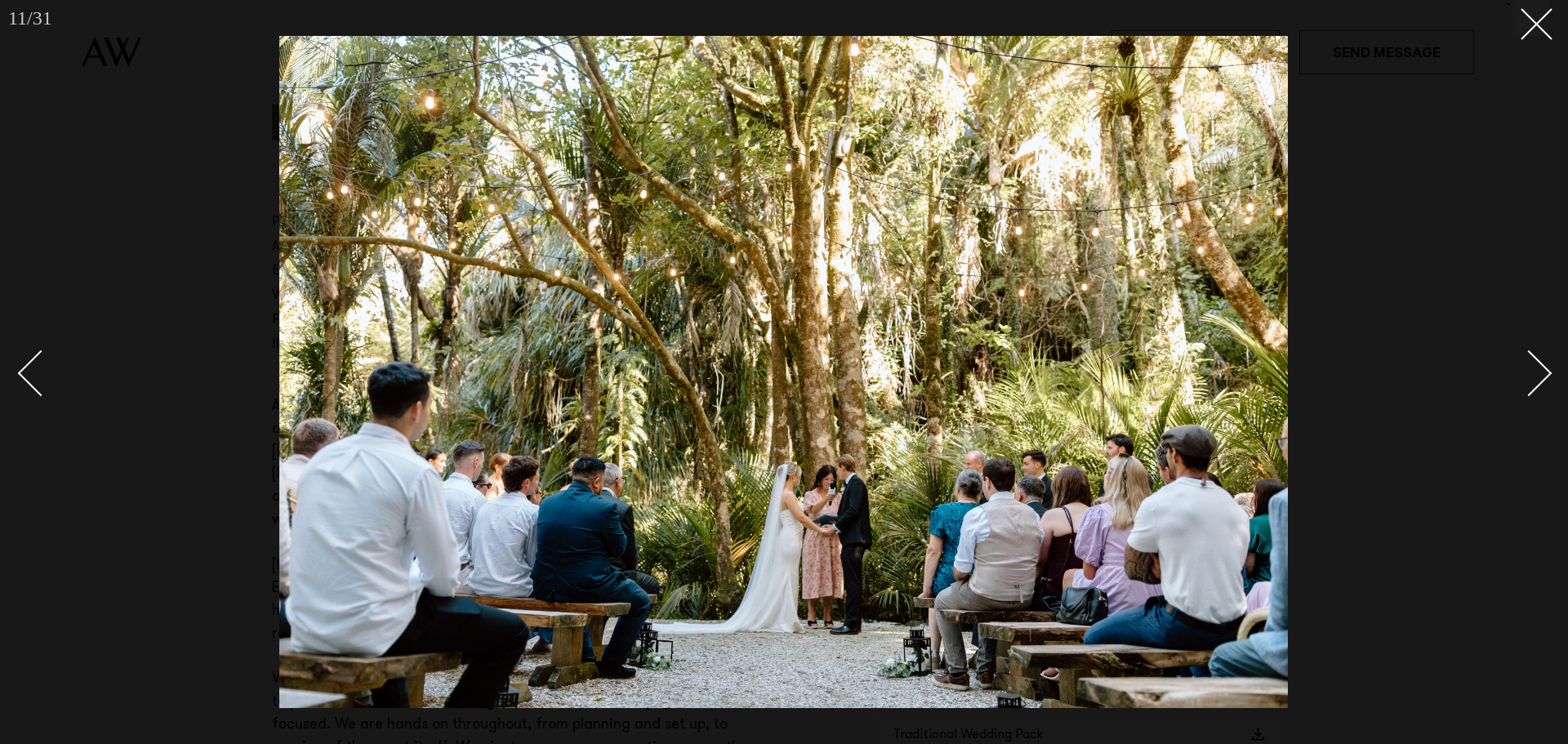
click at [1532, 381] on div "Next slide" at bounding box center [1528, 372] width 47 height 46
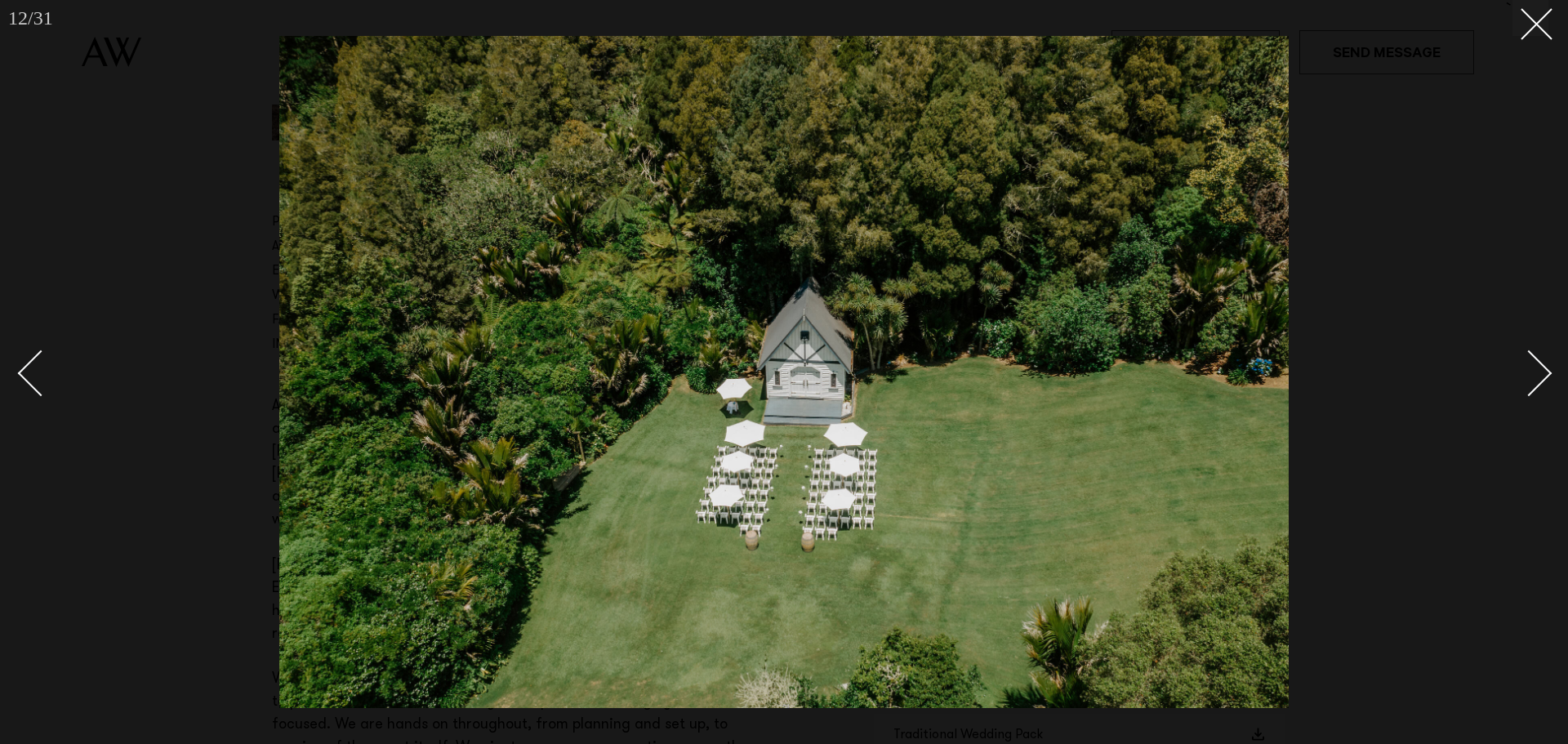
click at [1538, 381] on div "Next slide" at bounding box center [1528, 372] width 47 height 46
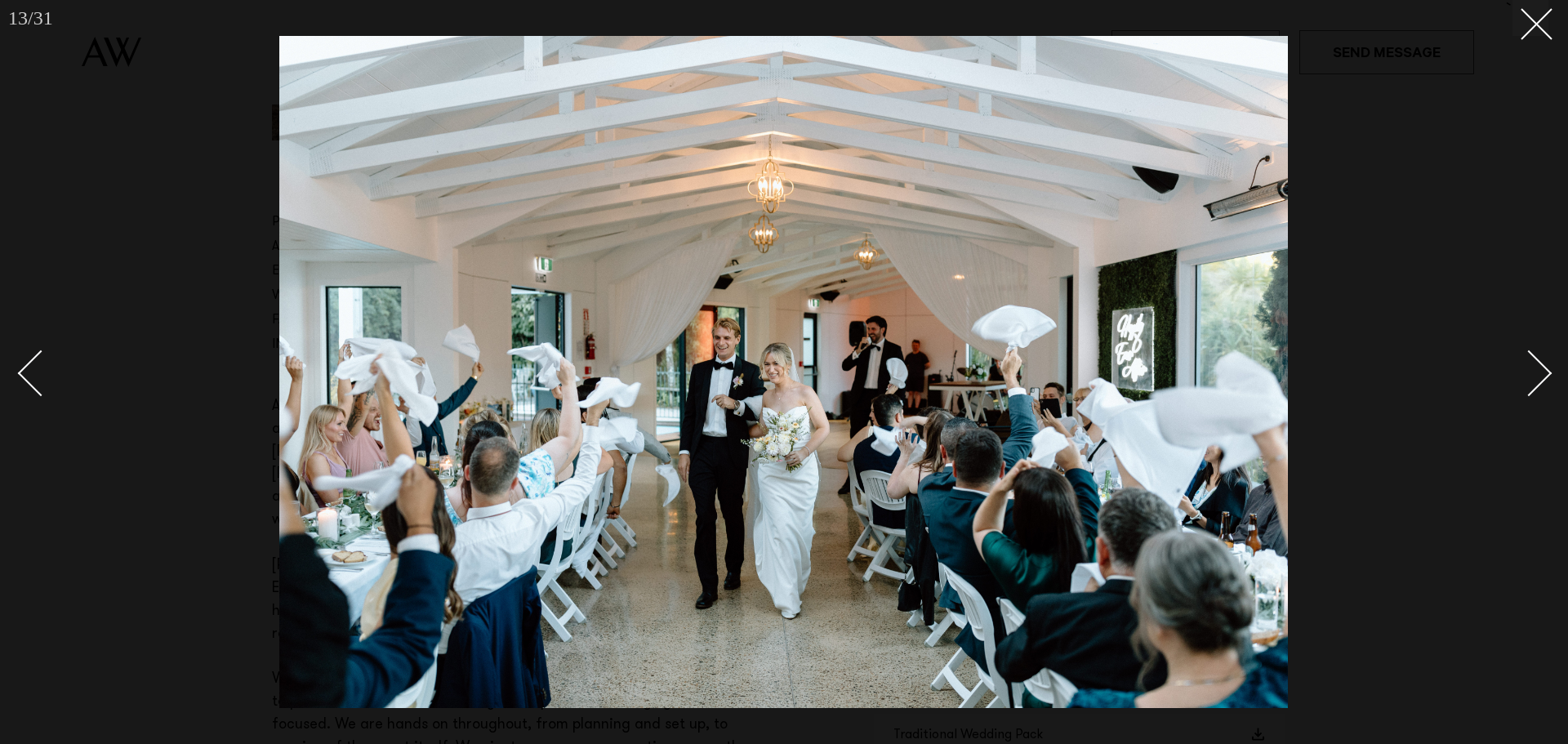
click at [1538, 381] on div "Next slide" at bounding box center [1528, 372] width 47 height 46
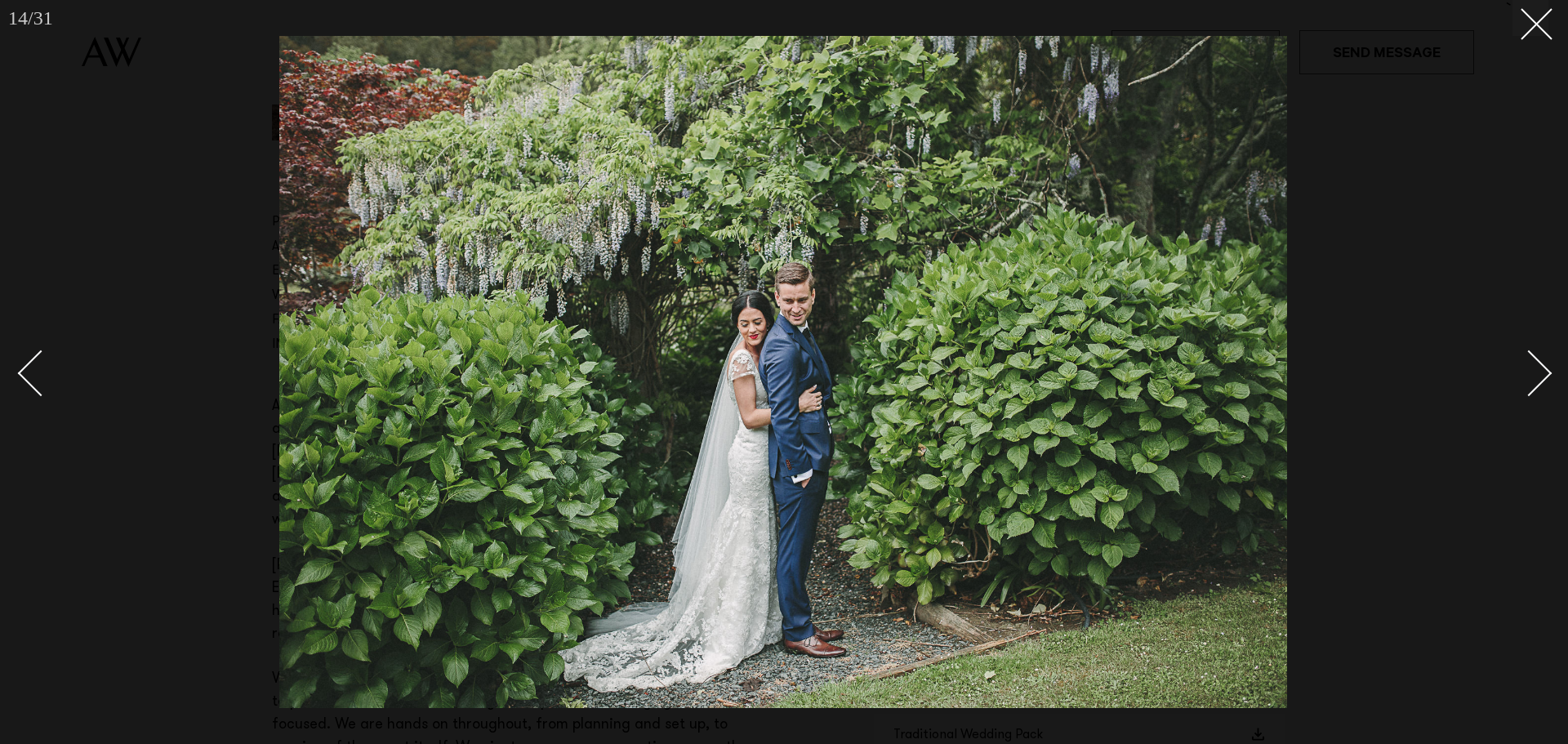
click at [1538, 381] on div "Next slide" at bounding box center [1528, 372] width 47 height 46
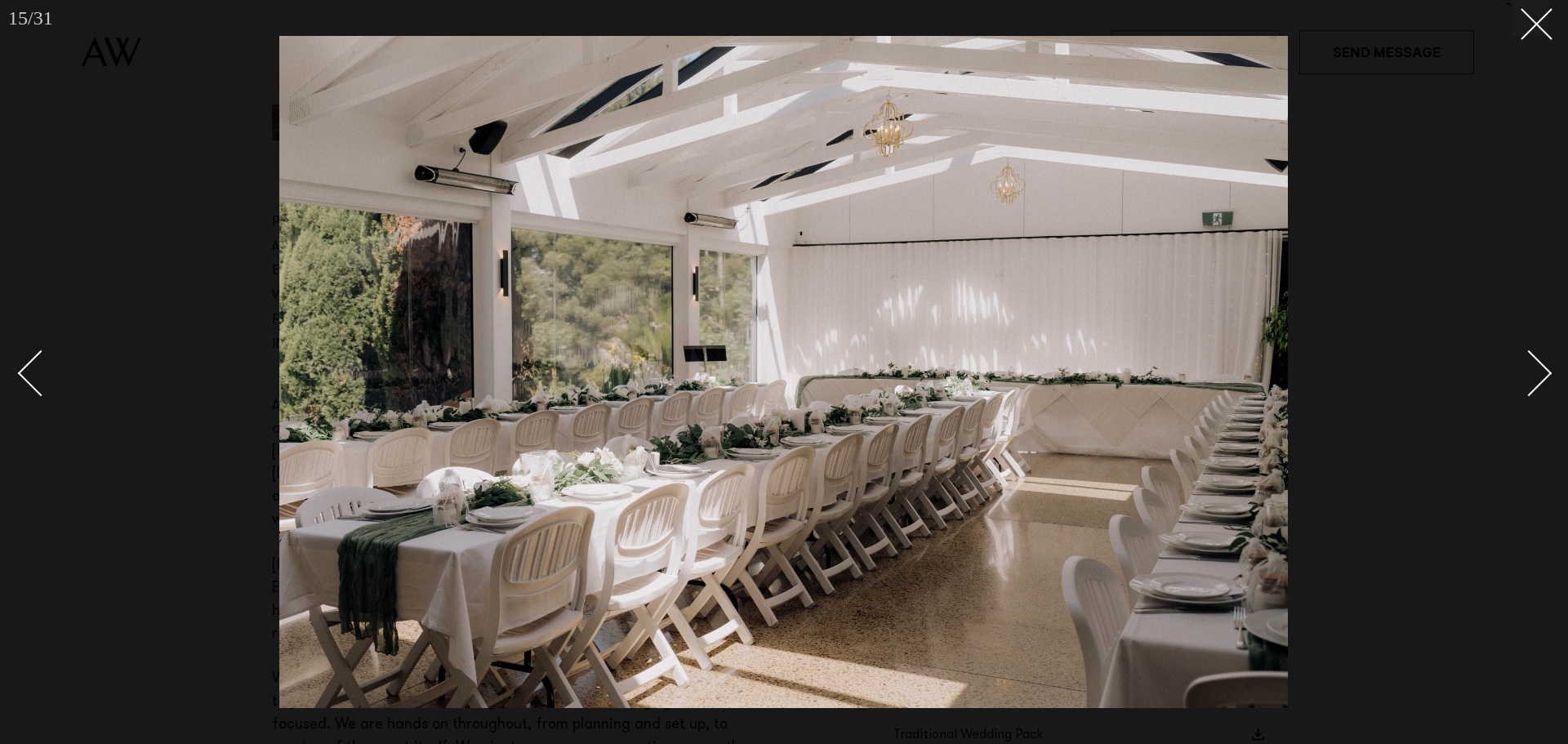
click at [1538, 381] on div "Next slide" at bounding box center [1528, 372] width 47 height 46
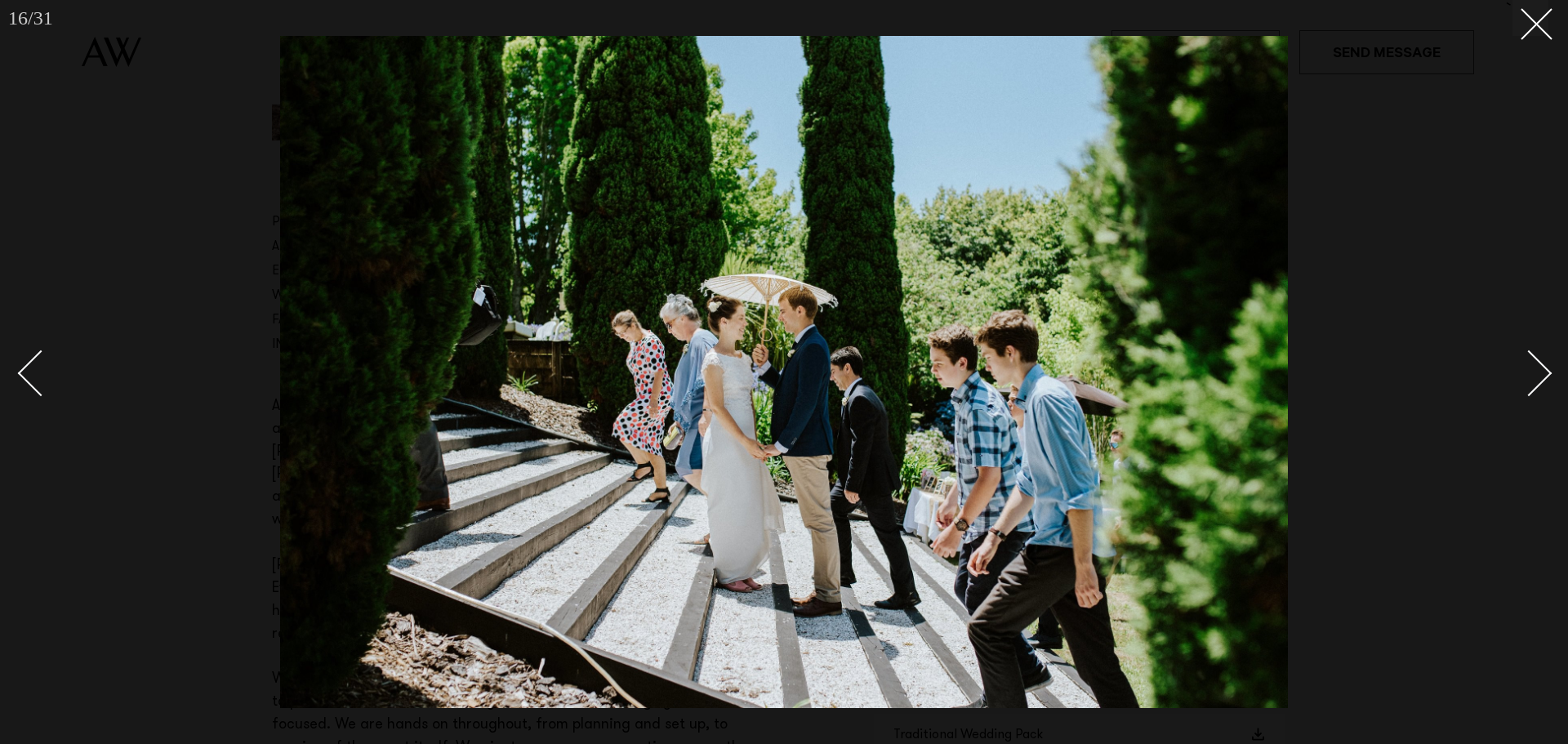
click at [1538, 381] on div "Next slide" at bounding box center [1528, 372] width 47 height 46
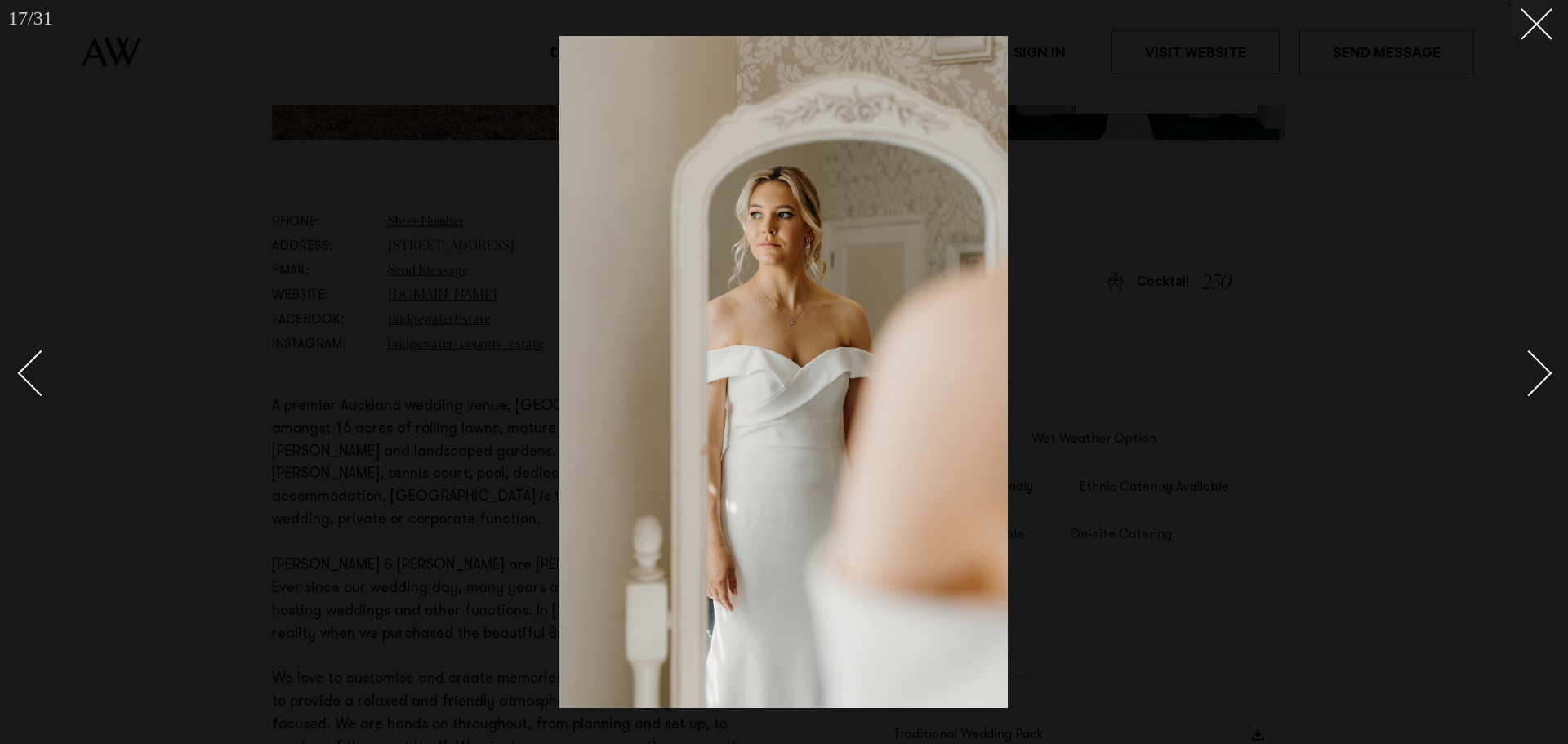
click at [1538, 381] on div "Next slide" at bounding box center [1528, 372] width 47 height 46
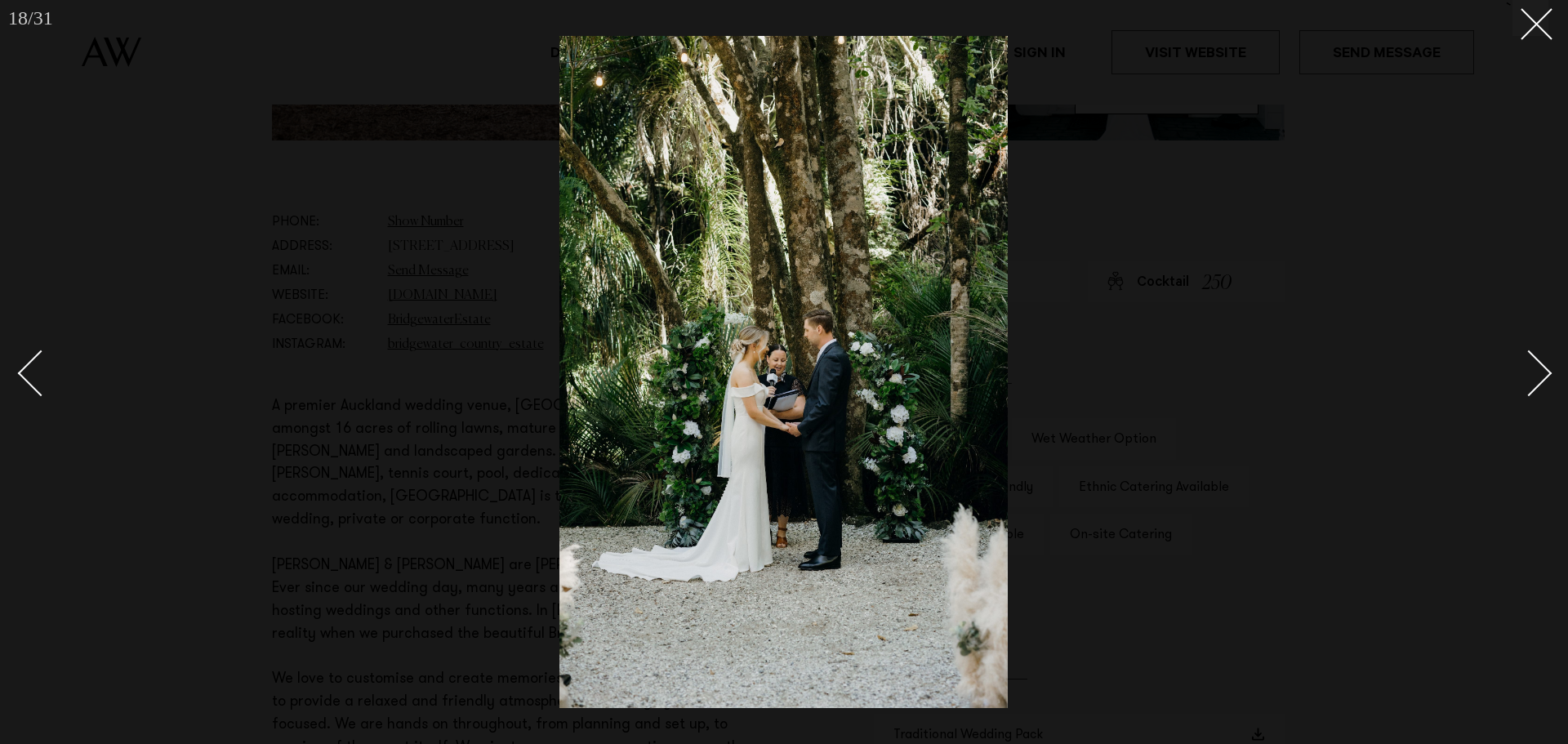
click at [1538, 381] on div "Next slide" at bounding box center [1528, 372] width 47 height 46
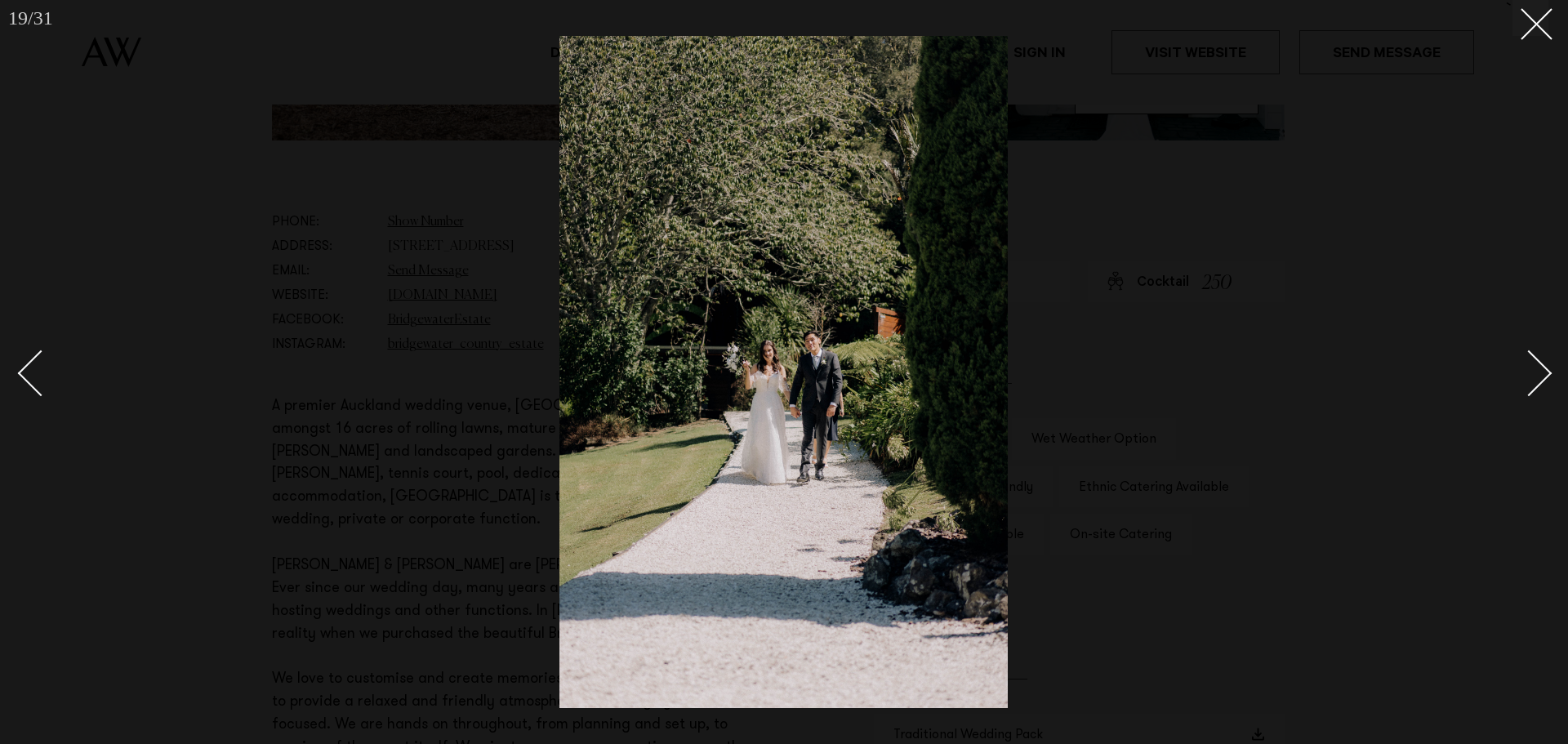
click at [1538, 381] on div "Next slide" at bounding box center [1528, 372] width 47 height 46
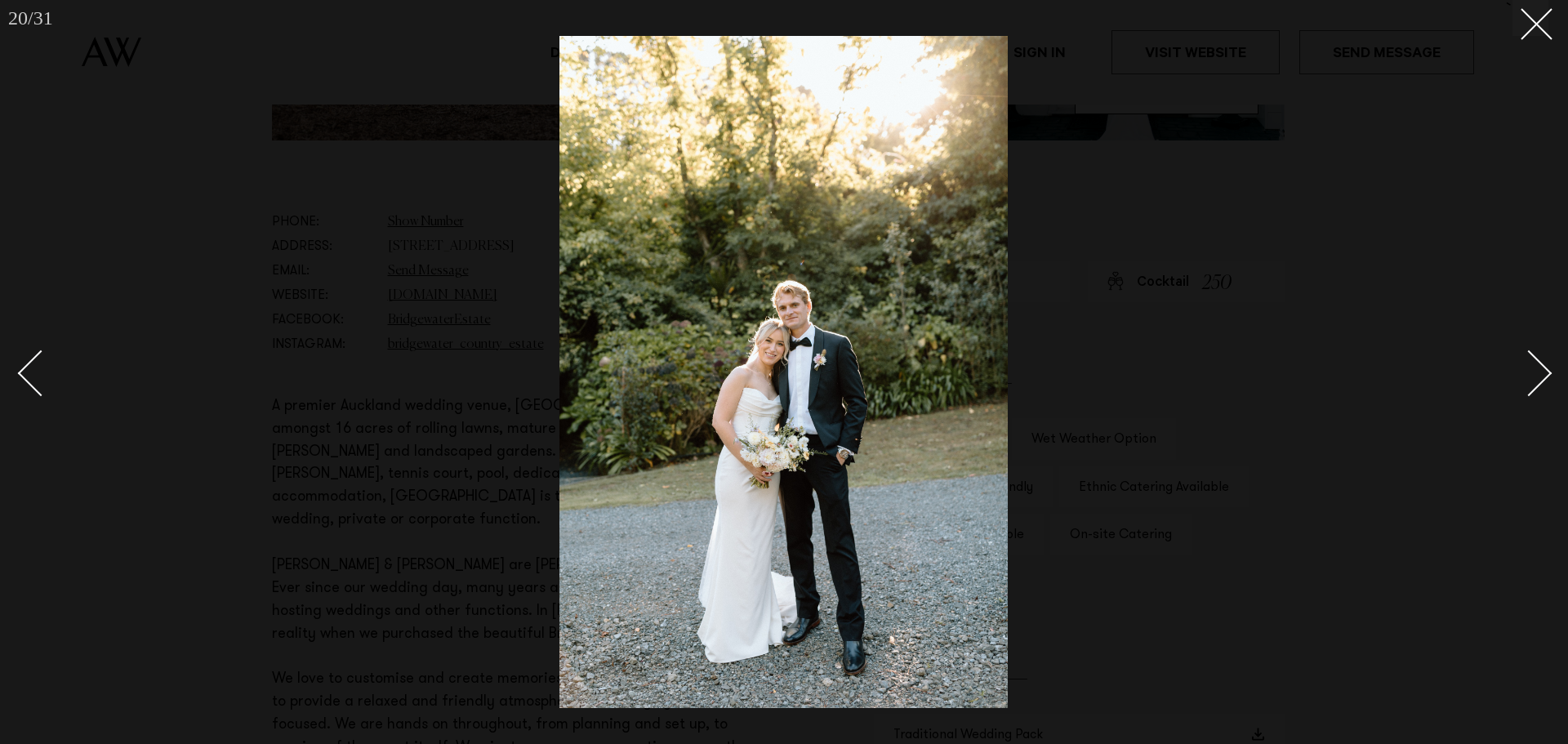
click at [1538, 381] on div "Next slide" at bounding box center [1528, 372] width 47 height 46
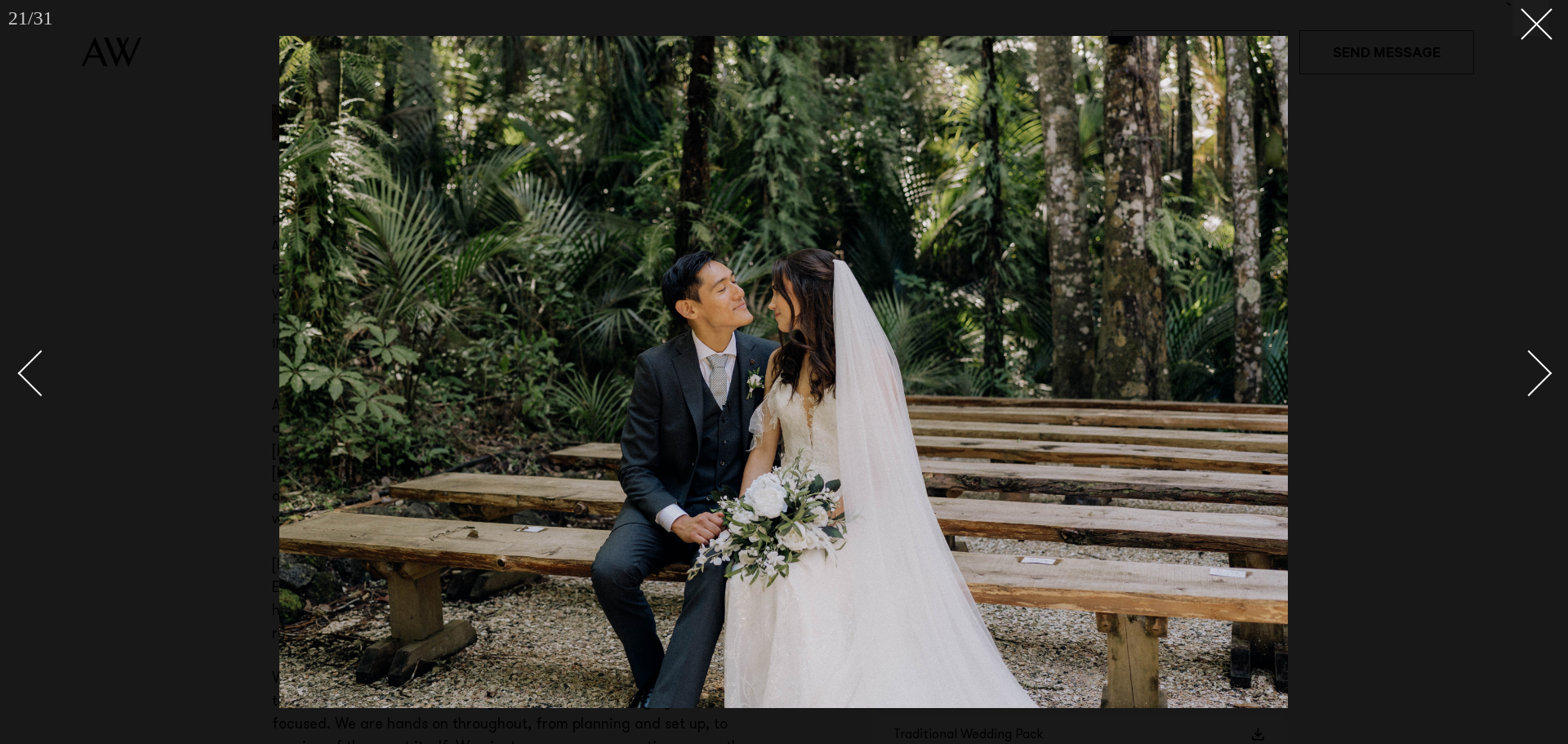
click at [1538, 381] on div "Next slide" at bounding box center [1528, 372] width 47 height 46
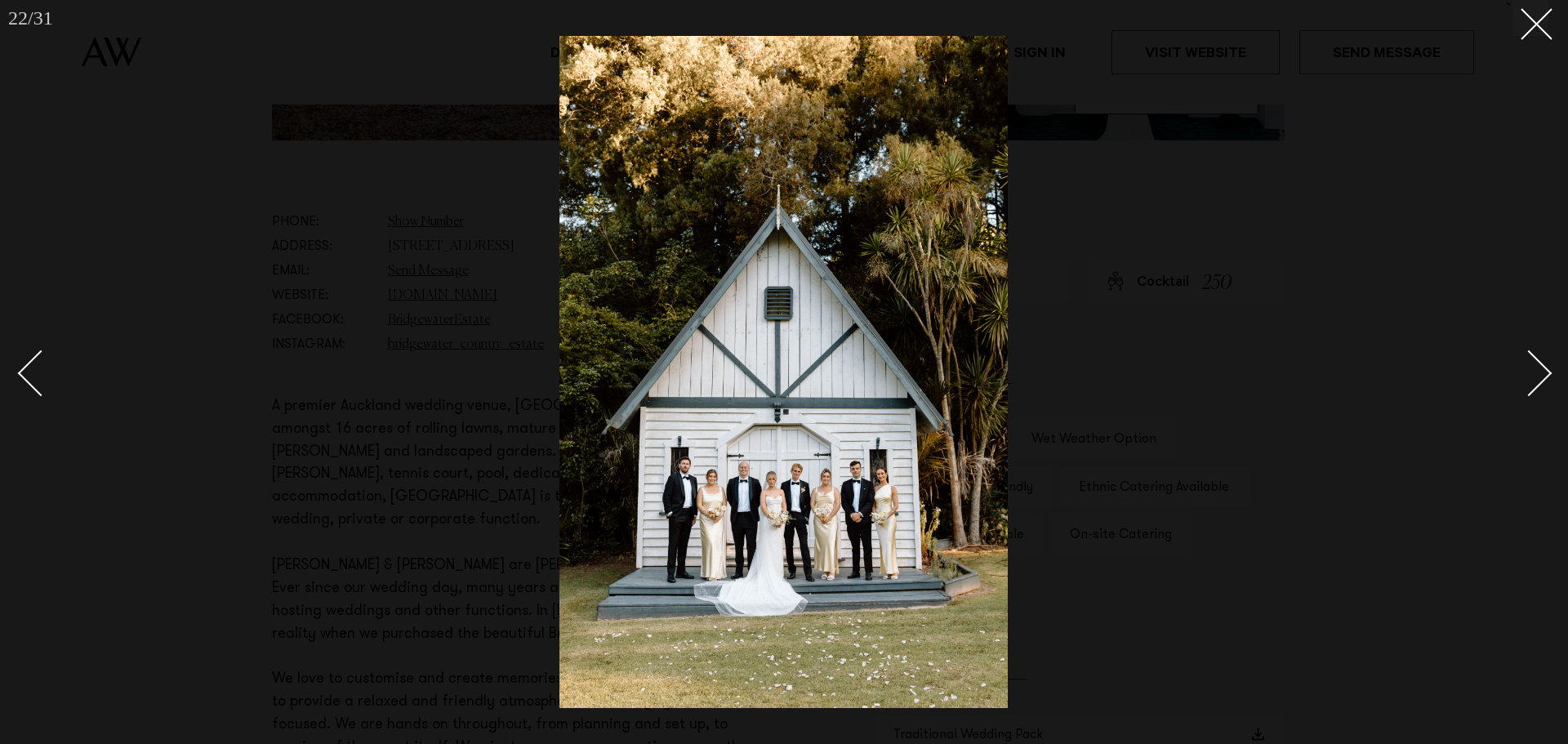
click at [1538, 381] on div "Next slide" at bounding box center [1528, 372] width 47 height 46
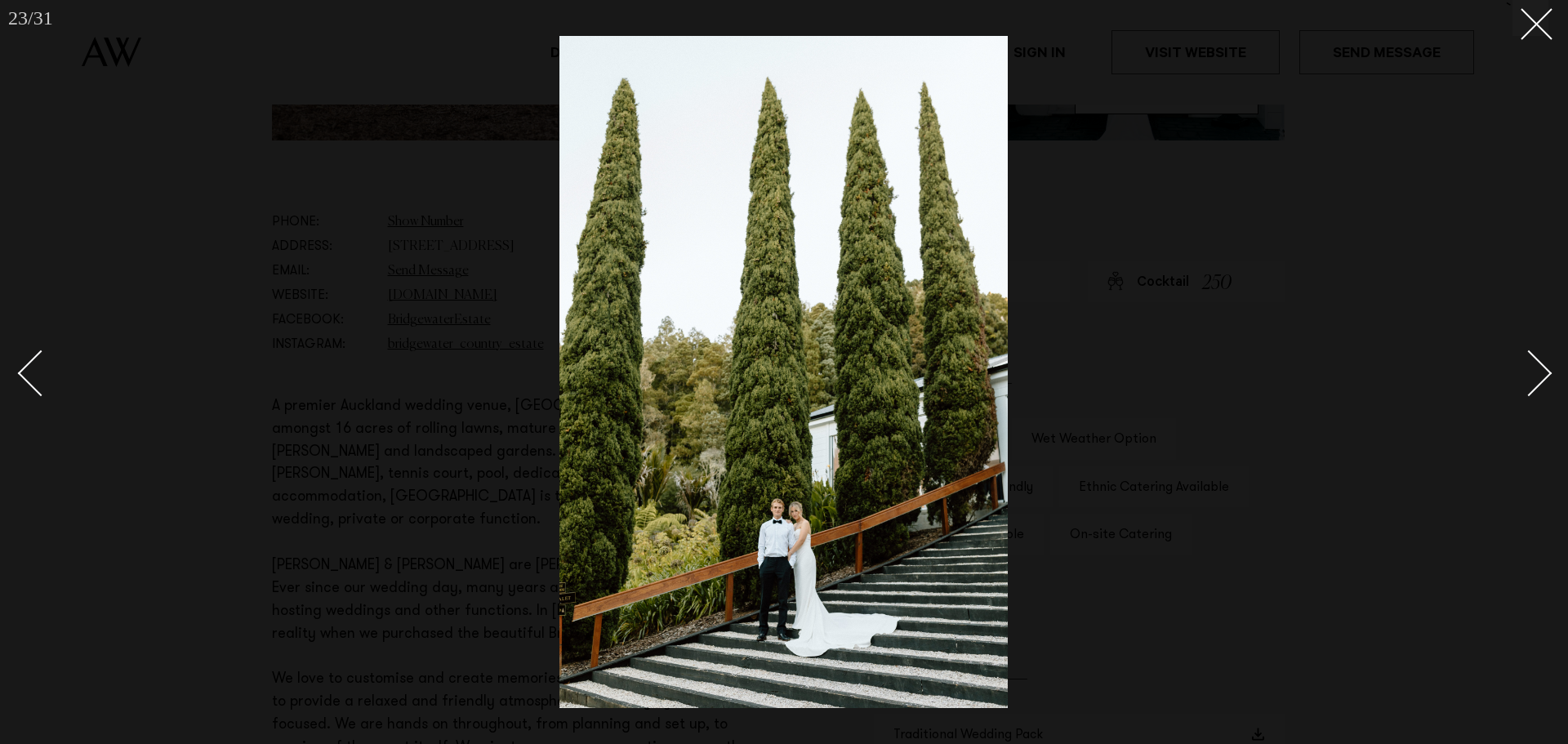
click at [1538, 381] on div "Next slide" at bounding box center [1528, 372] width 47 height 46
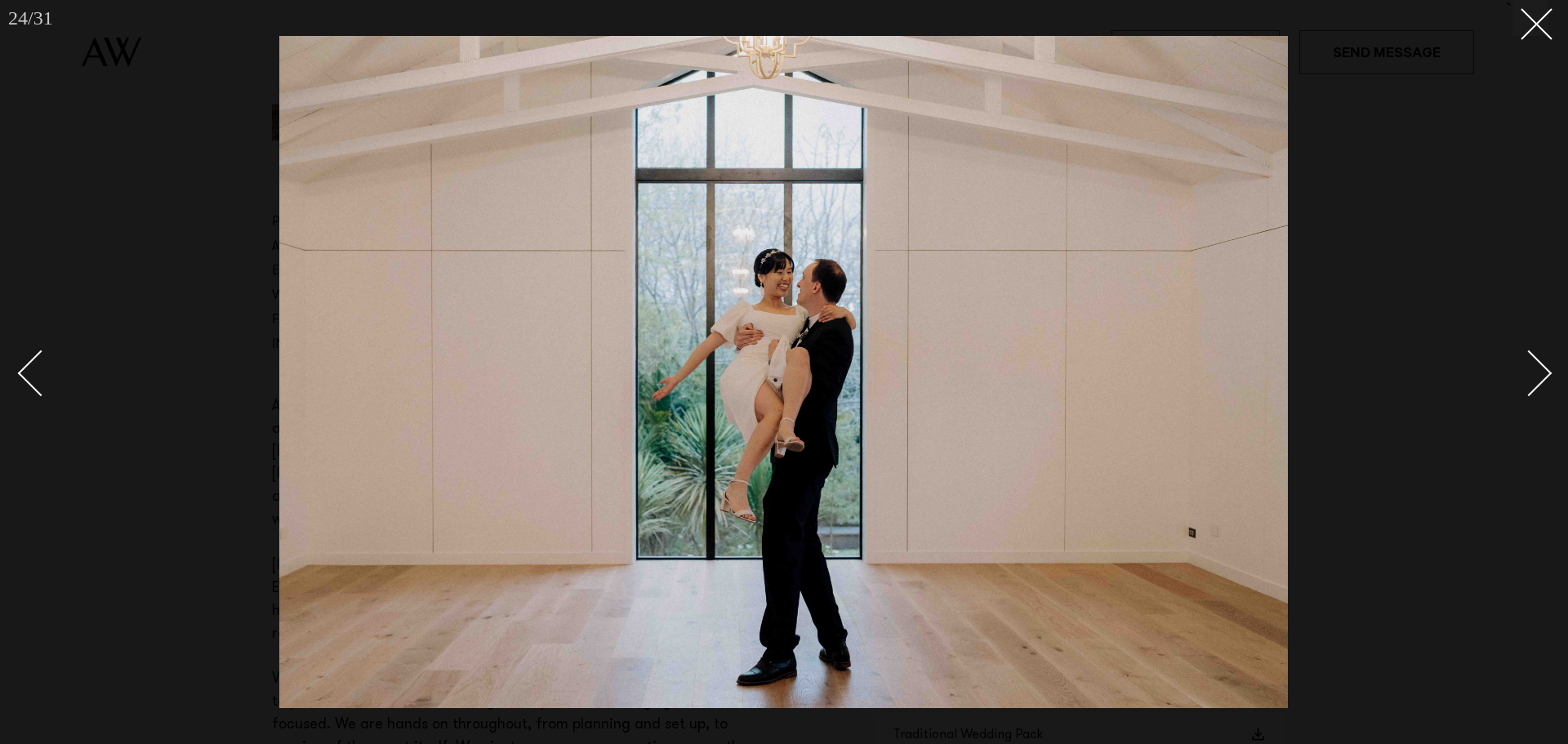
click at [1538, 381] on div "Next slide" at bounding box center [1528, 372] width 47 height 46
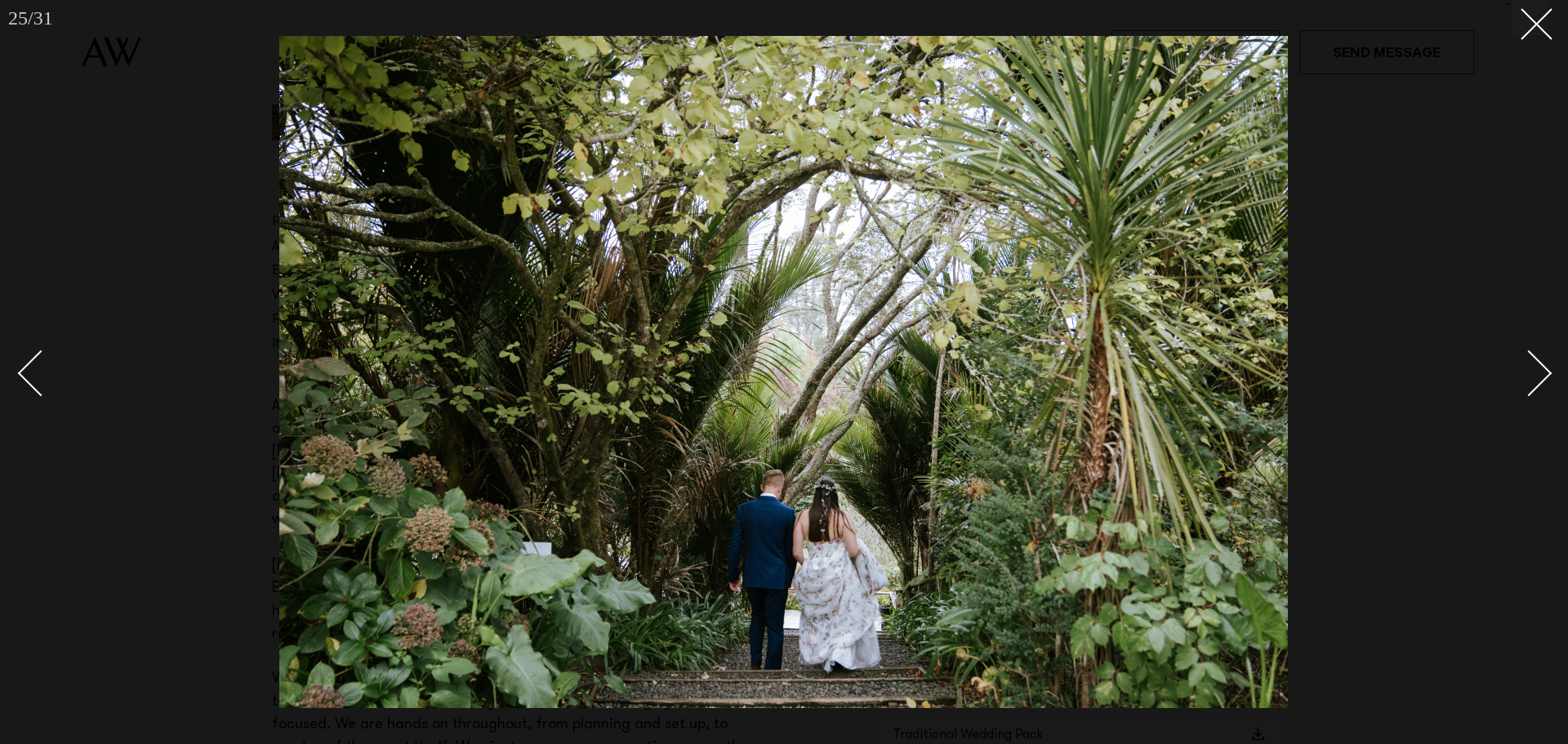
click at [1538, 381] on div "Next slide" at bounding box center [1528, 372] width 47 height 46
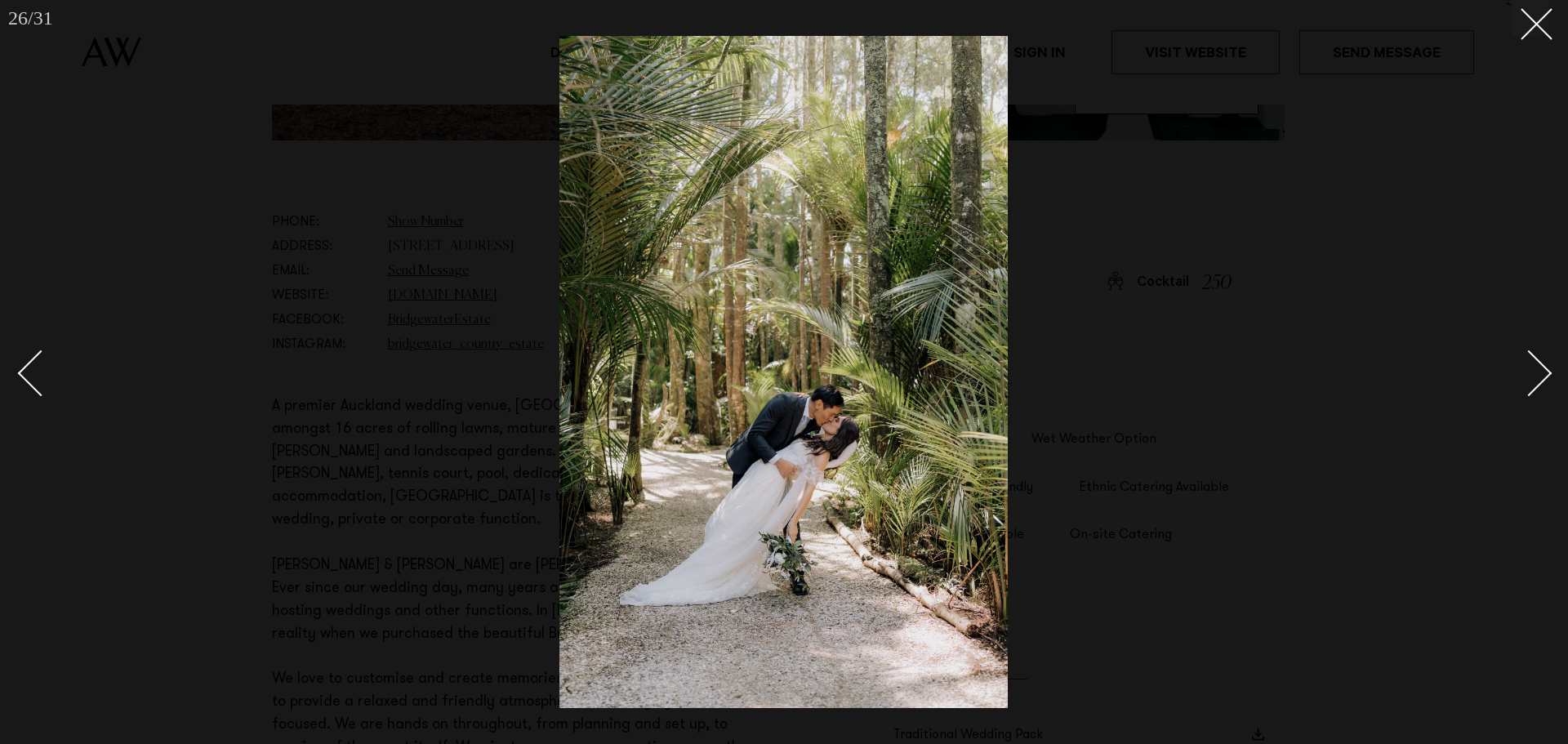
click at [1538, 381] on div "Next slide" at bounding box center [1528, 372] width 47 height 46
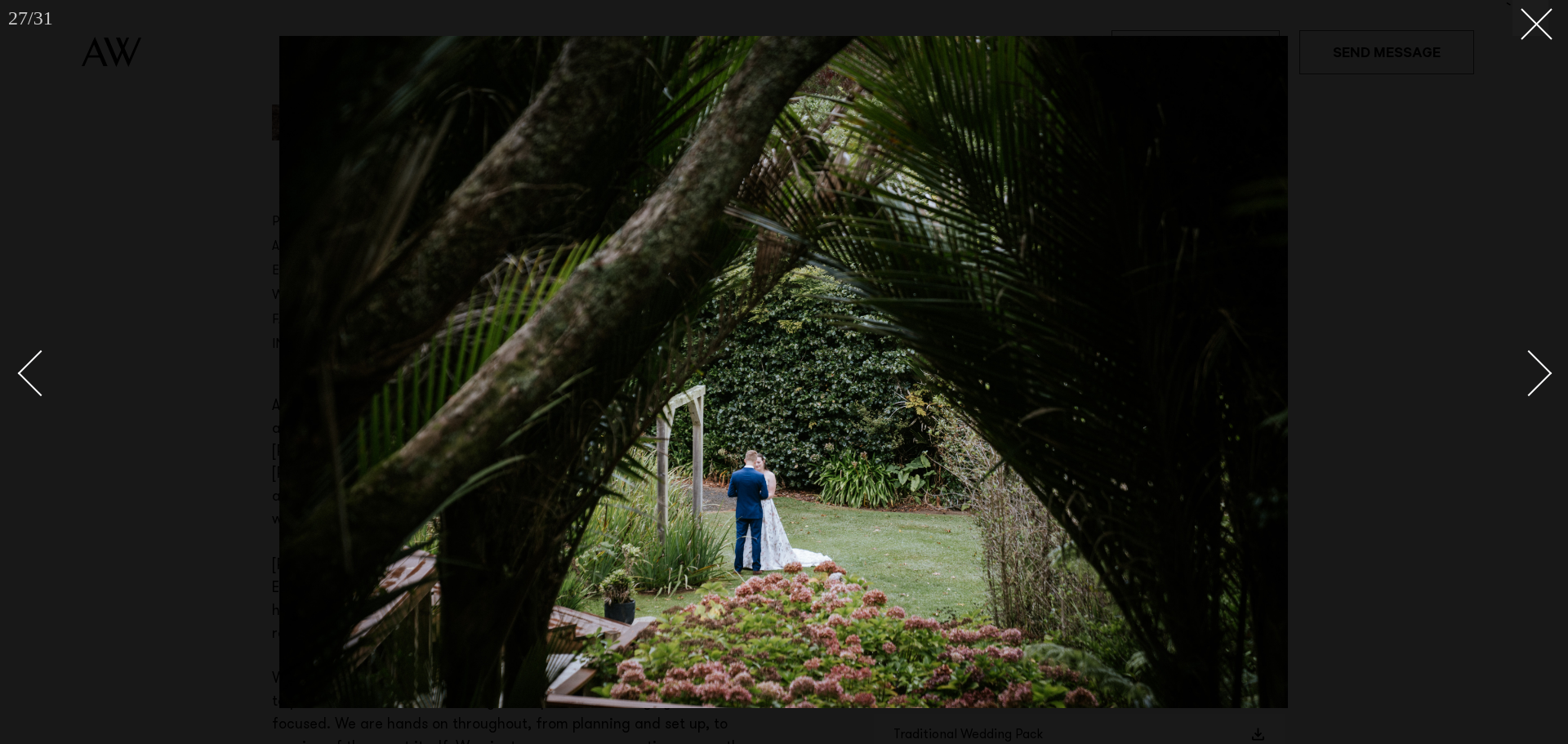
click at [1538, 381] on div "Next slide" at bounding box center [1528, 372] width 47 height 46
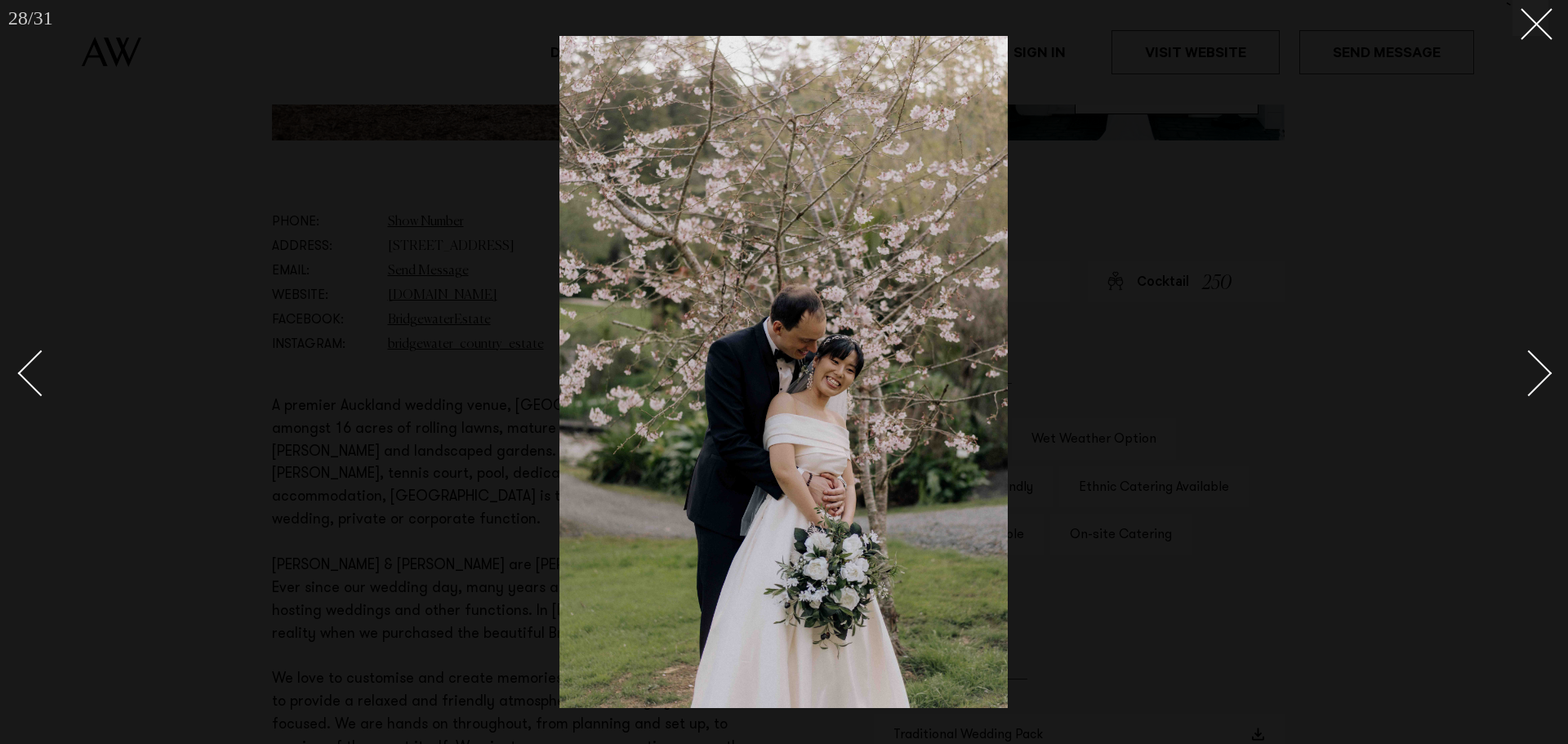
click at [1538, 381] on div "Next slide" at bounding box center [1528, 372] width 47 height 46
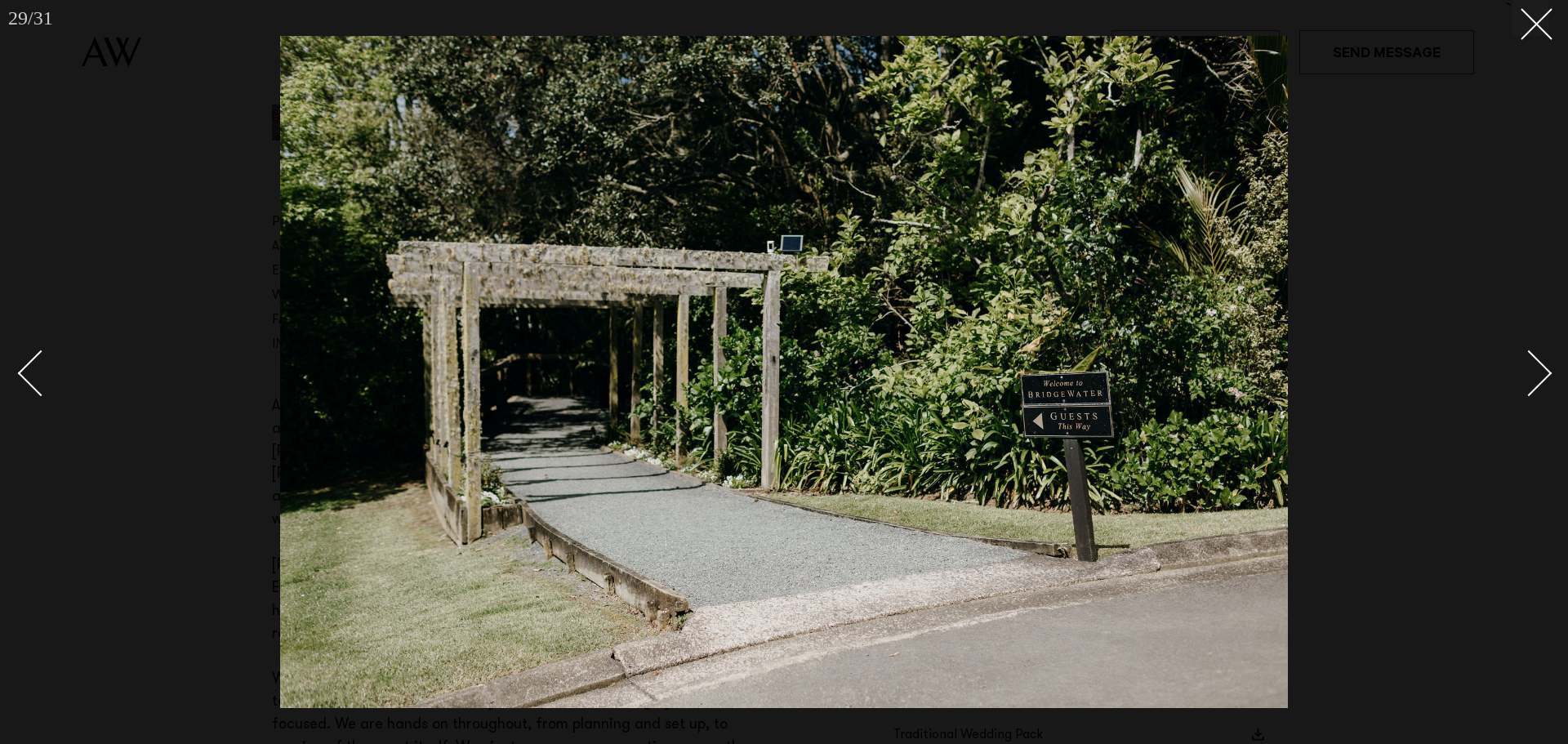
click at [1538, 381] on div "Next slide" at bounding box center [1528, 372] width 47 height 46
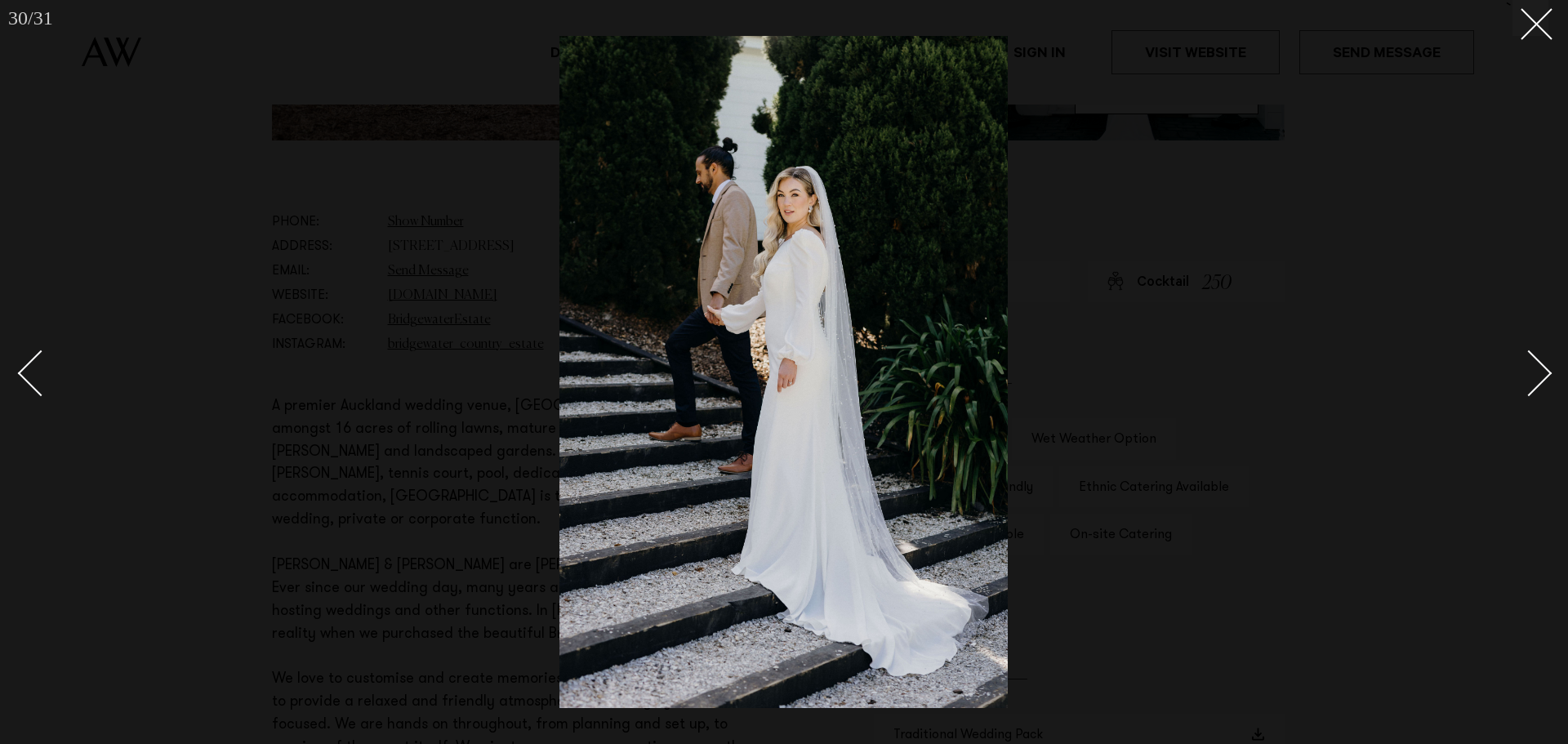
click at [1538, 381] on div "Next slide" at bounding box center [1528, 372] width 47 height 46
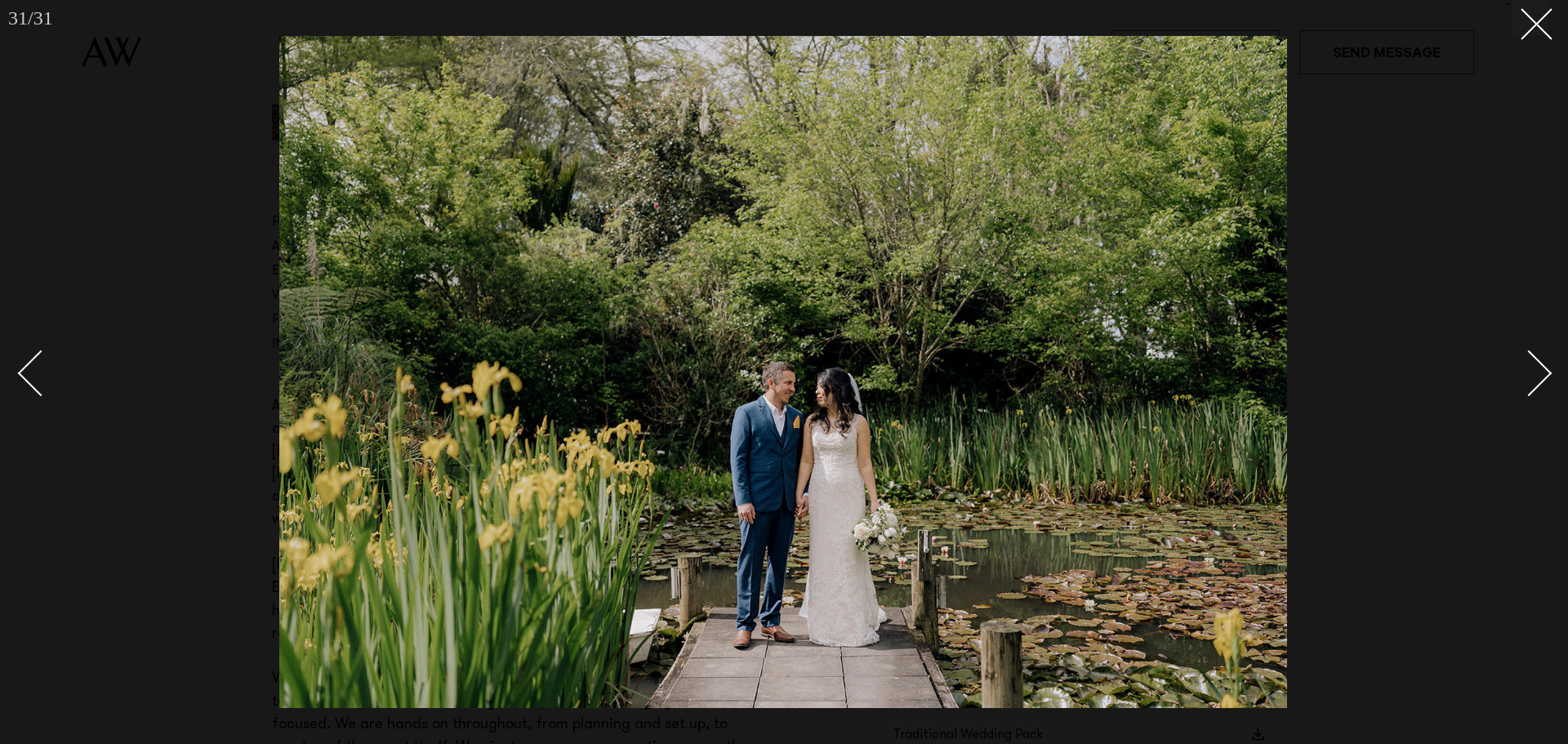
click at [1538, 381] on div "Next slide" at bounding box center [1528, 372] width 47 height 46
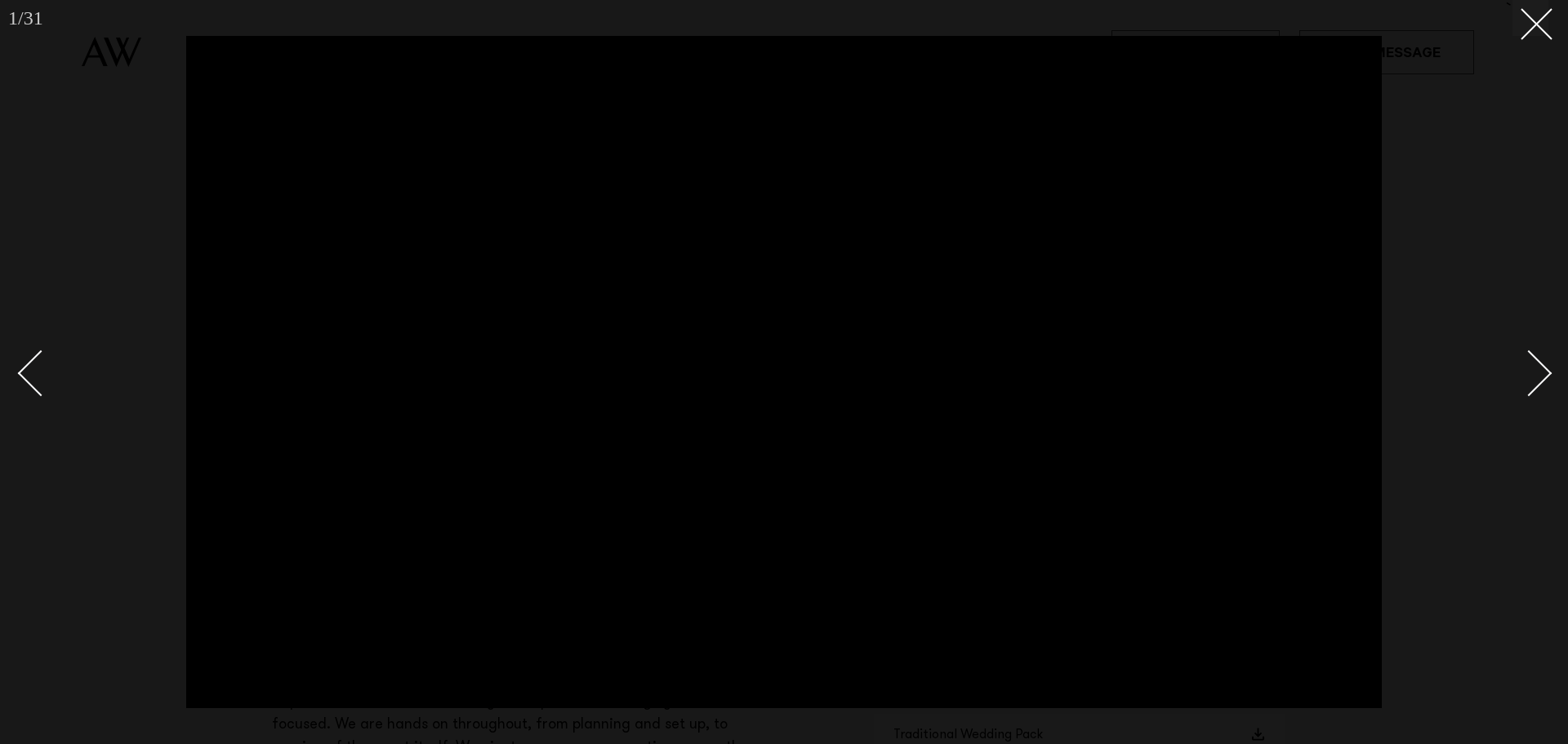
click at [1538, 381] on div "Next slide" at bounding box center [1528, 372] width 47 height 46
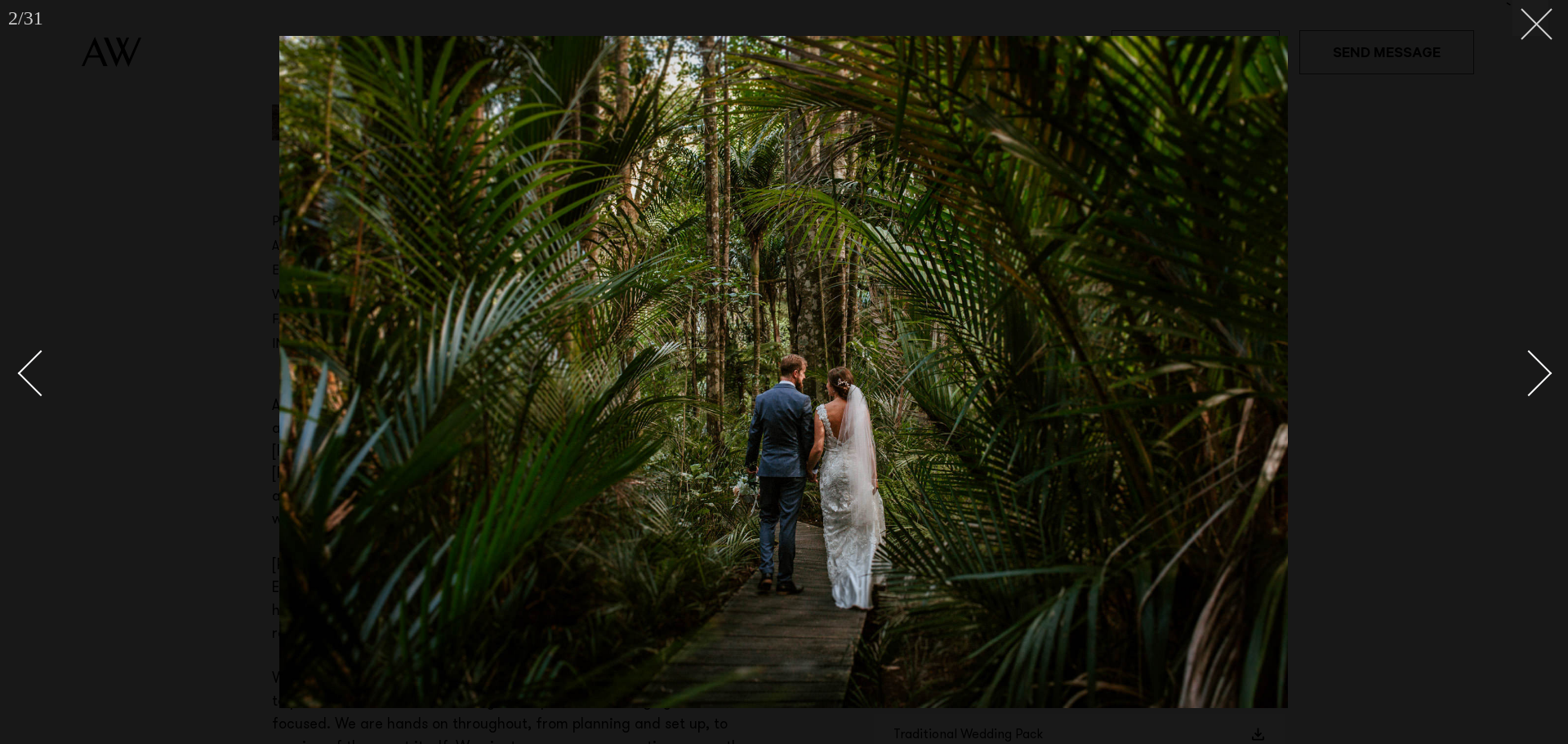
click at [1539, 24] on icon at bounding box center [1530, 18] width 20 height 20
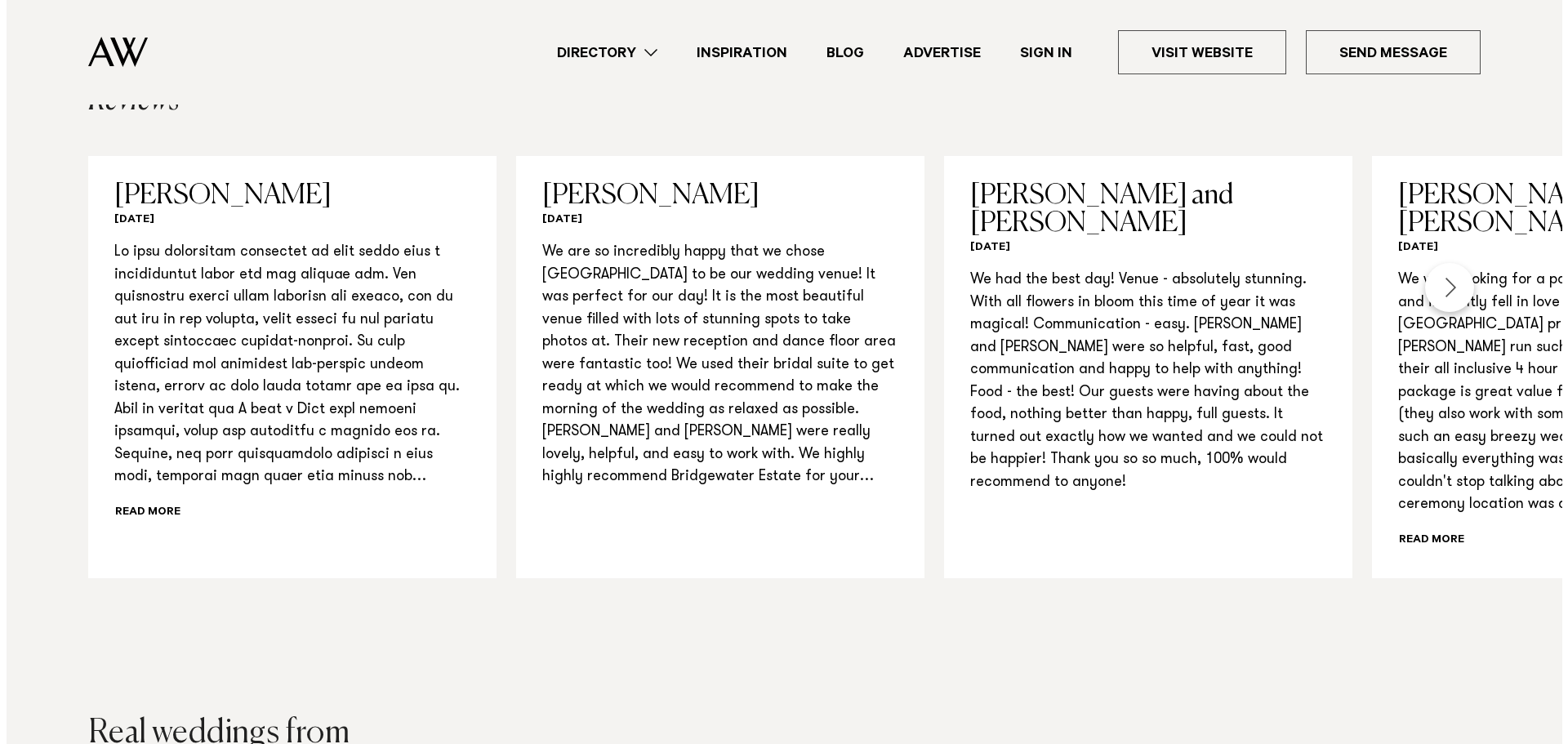
scroll to position [1715, 0]
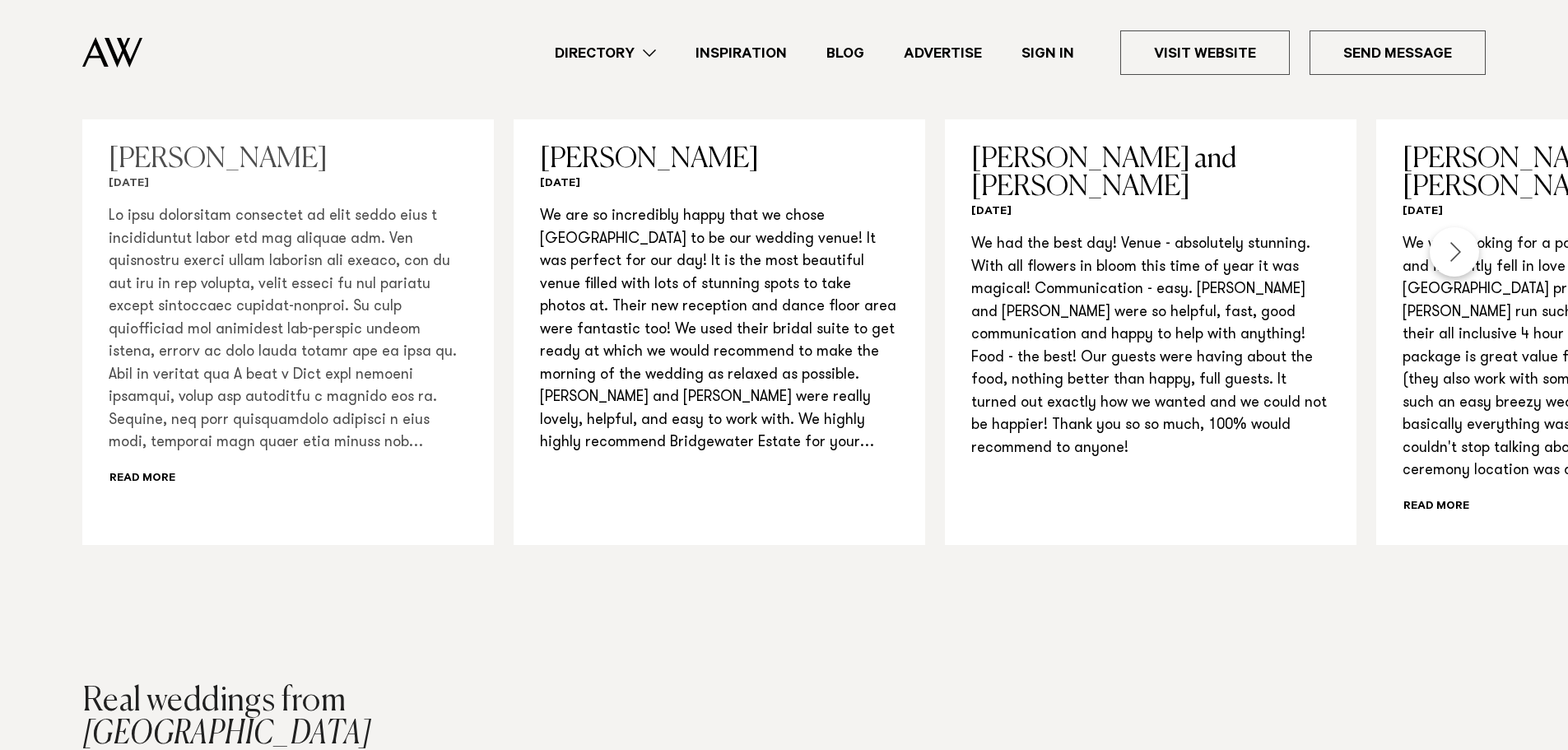
click at [129, 491] on div "Read more" at bounding box center [288, 348] width 359 height 285
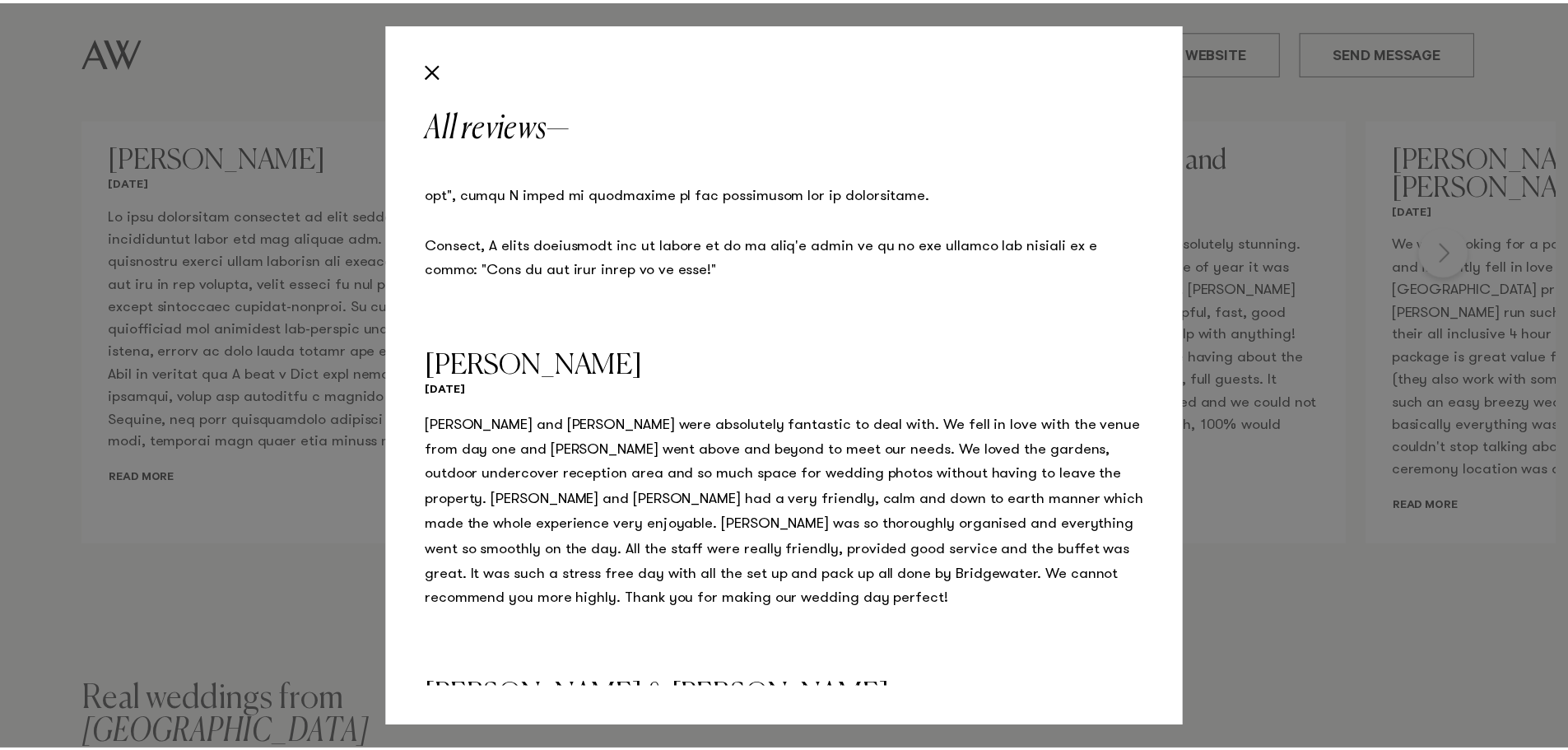
scroll to position [4785, 0]
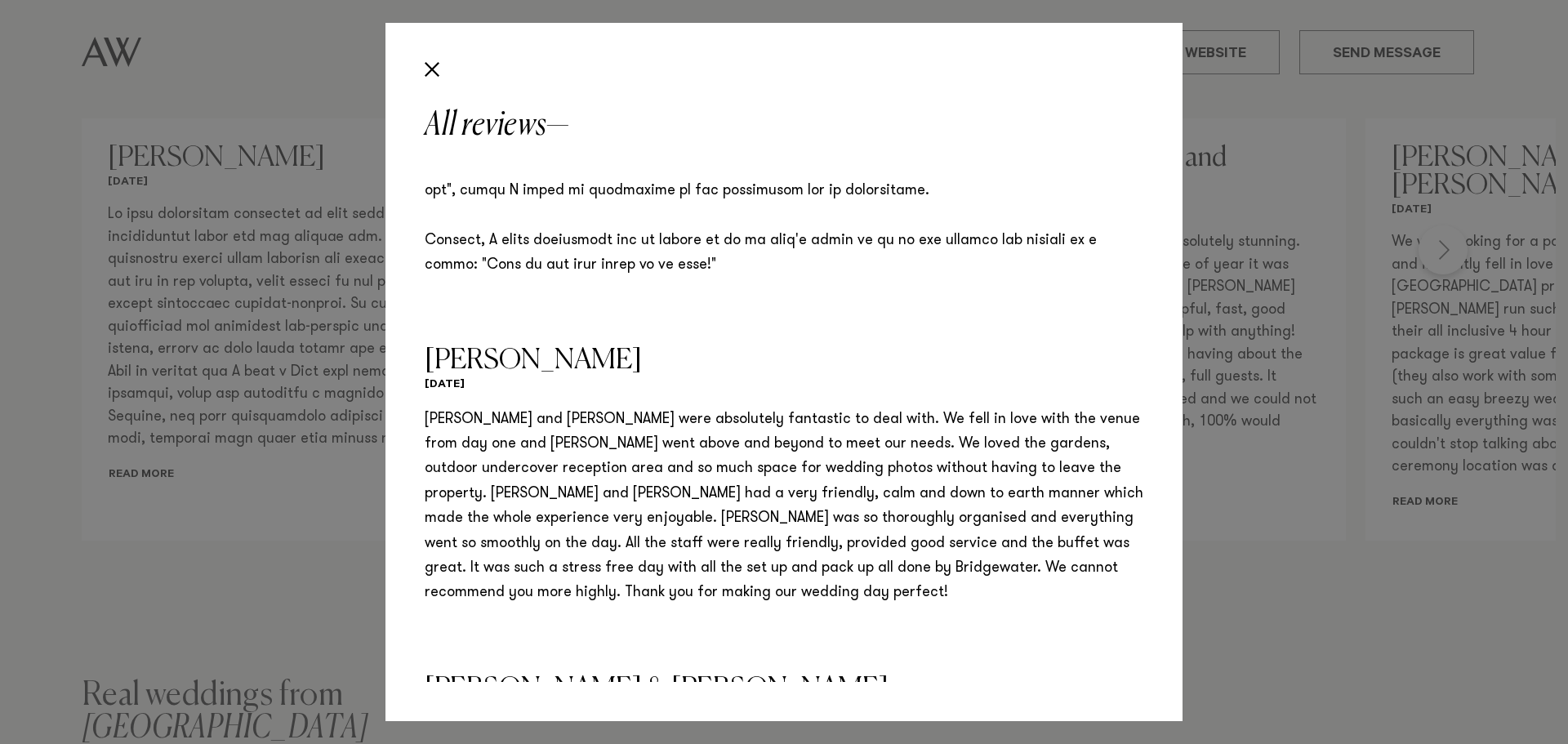
click at [1316, 566] on div "All reviews Sarah Lin March 2025 Emma Smirk February 2025 We are so incredibly …" at bounding box center [784, 372] width 1568 height 744
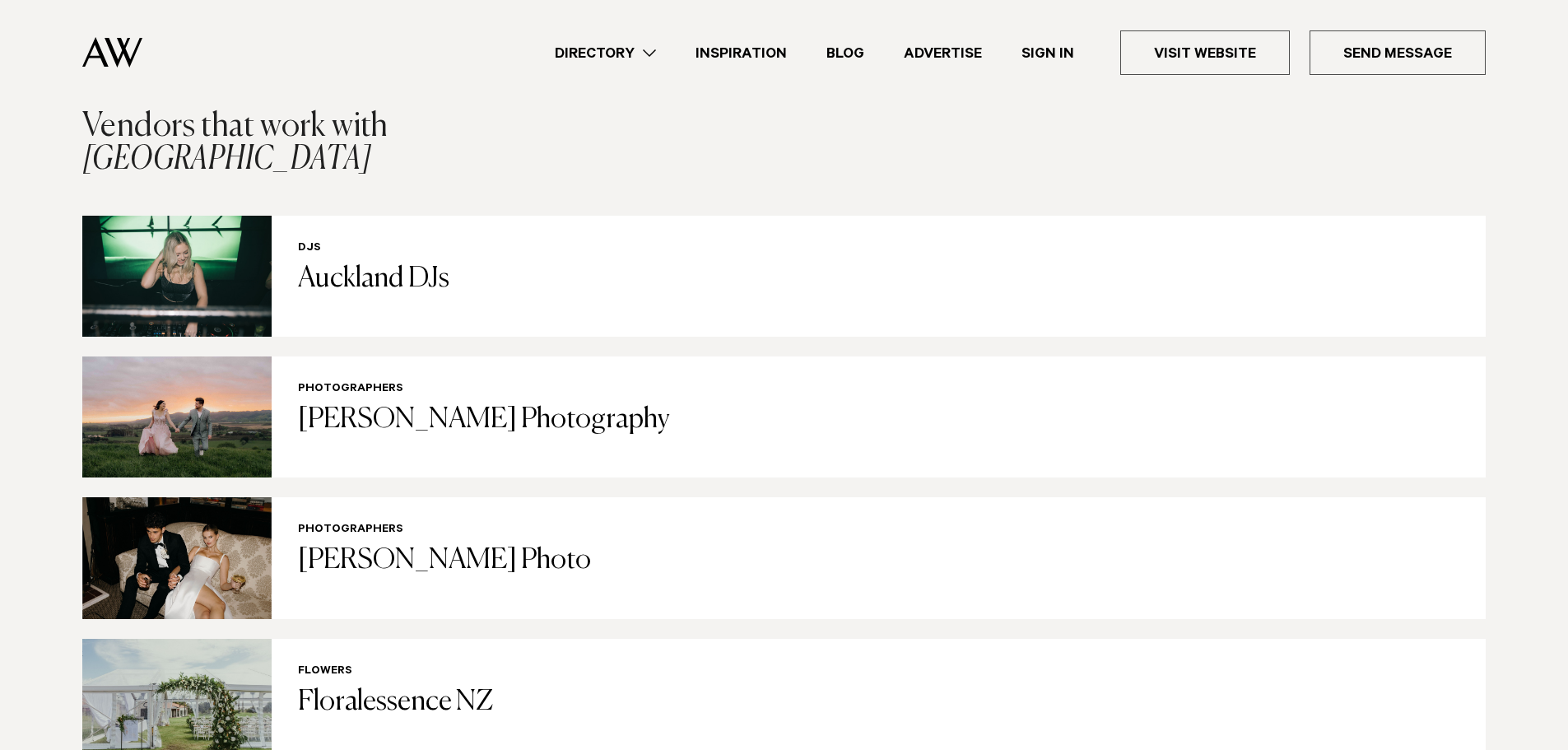
scroll to position [2963, 0]
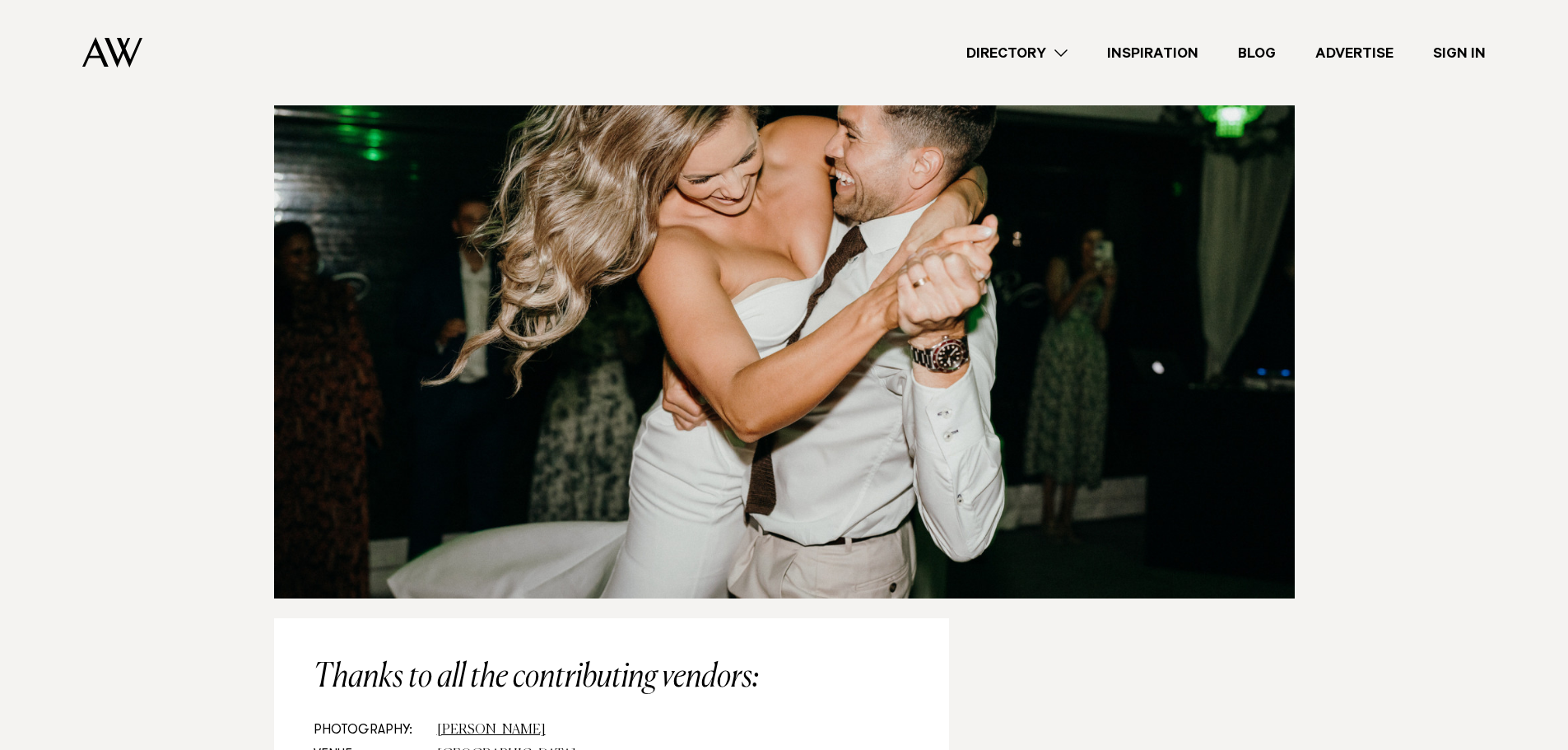
scroll to position [21316, 0]
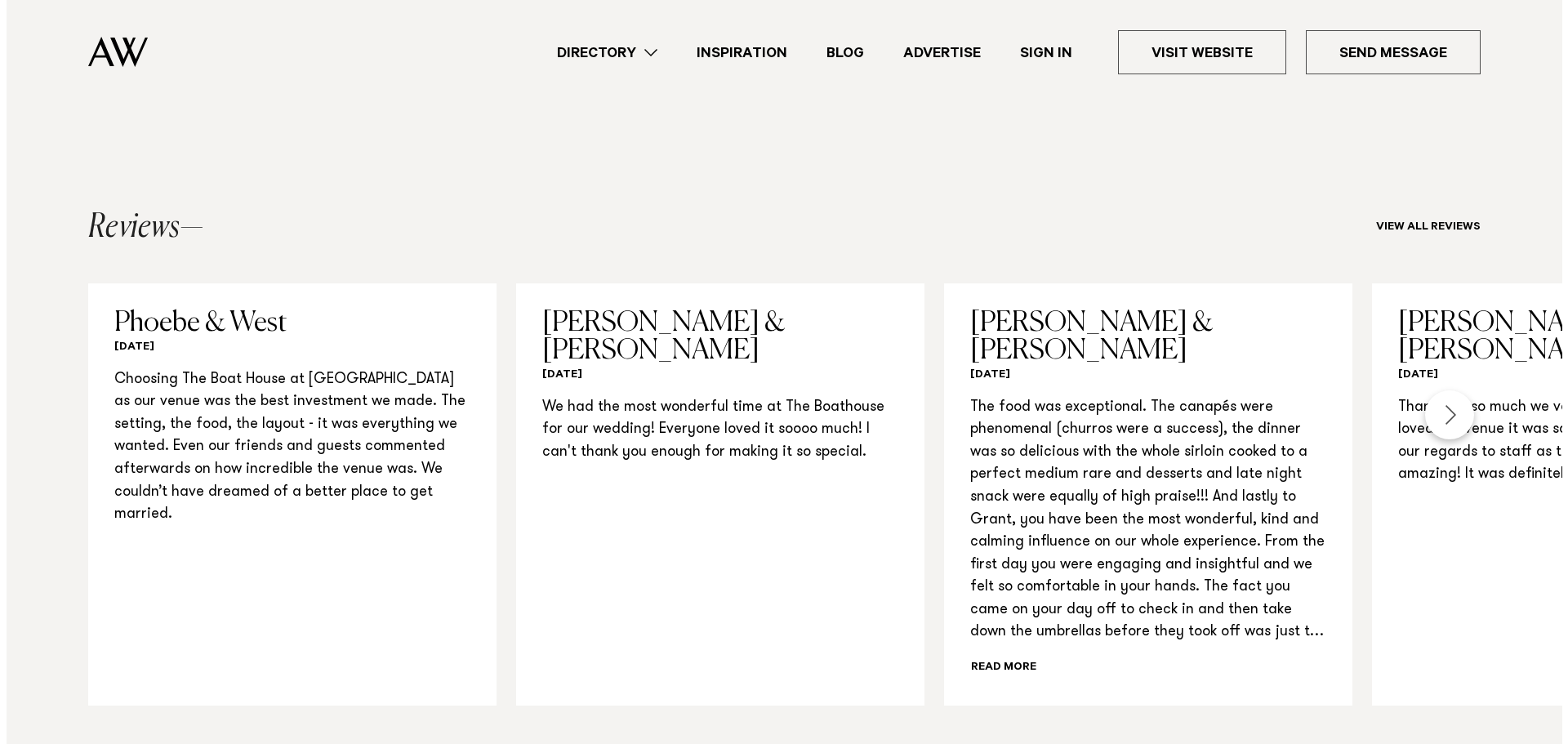
scroll to position [1715, 0]
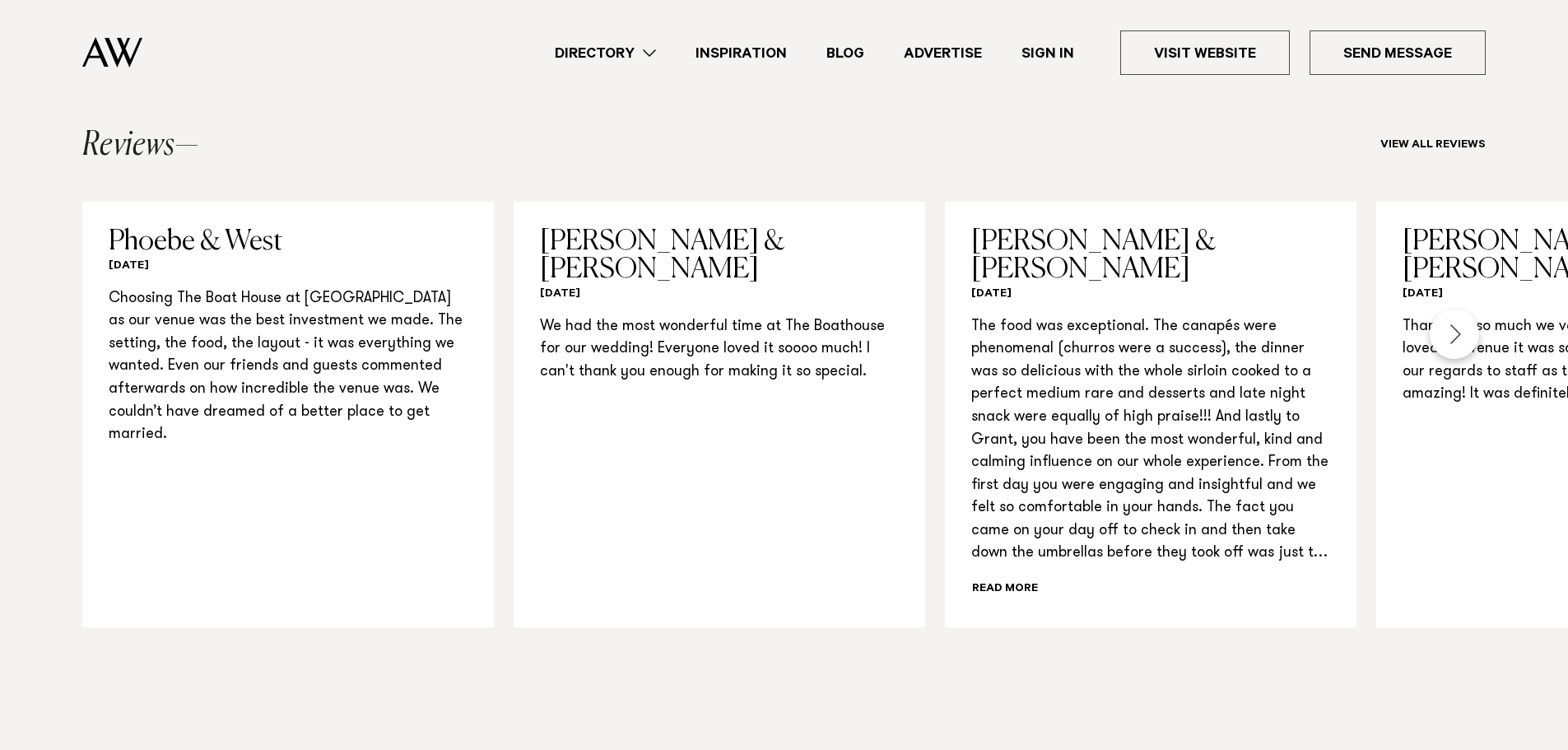
click at [1408, 139] on h6 "View all reviews" at bounding box center [1433, 145] width 105 height 14
click at [1407, 139] on link "View all reviews" at bounding box center [1433, 145] width 105 height 13
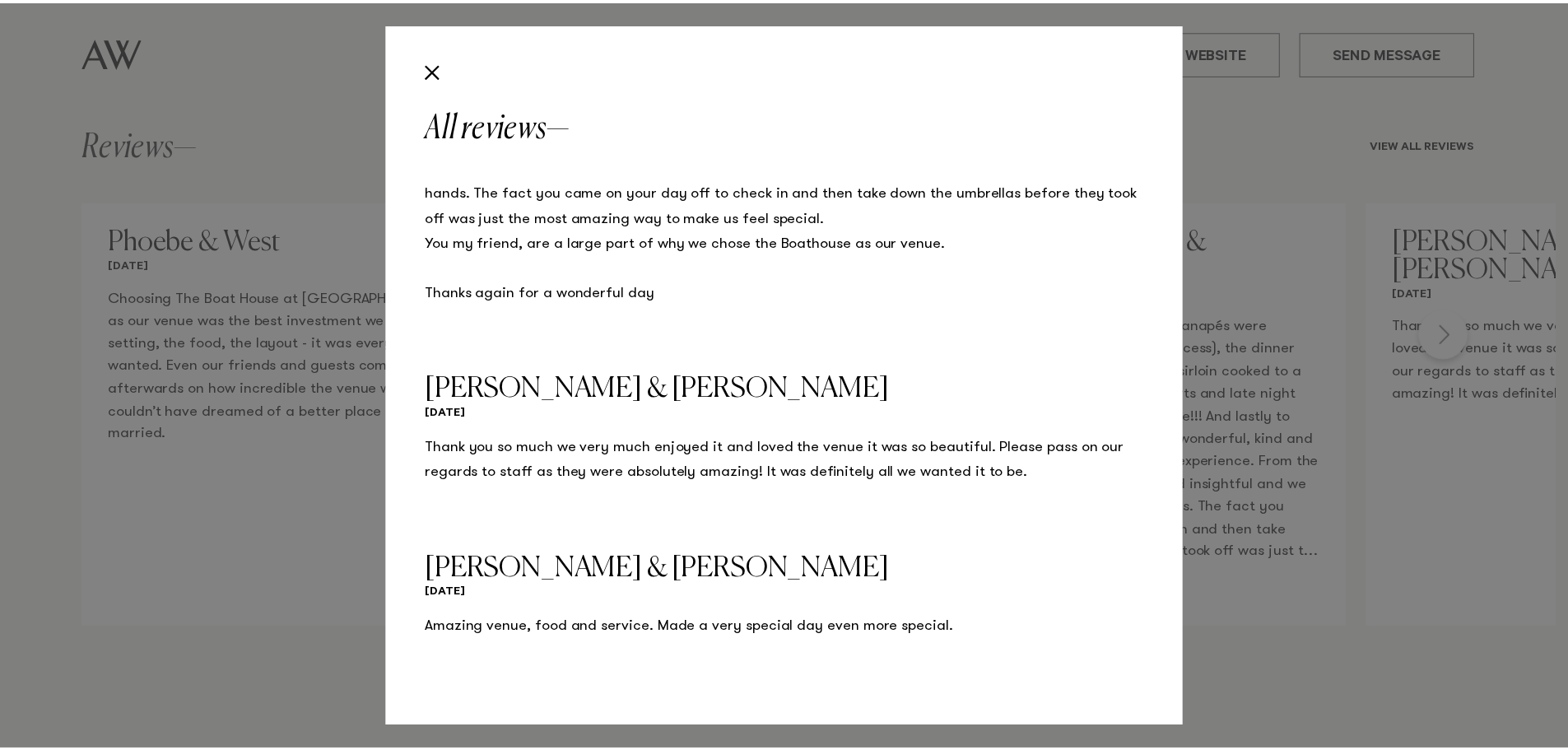
scroll to position [651, 0]
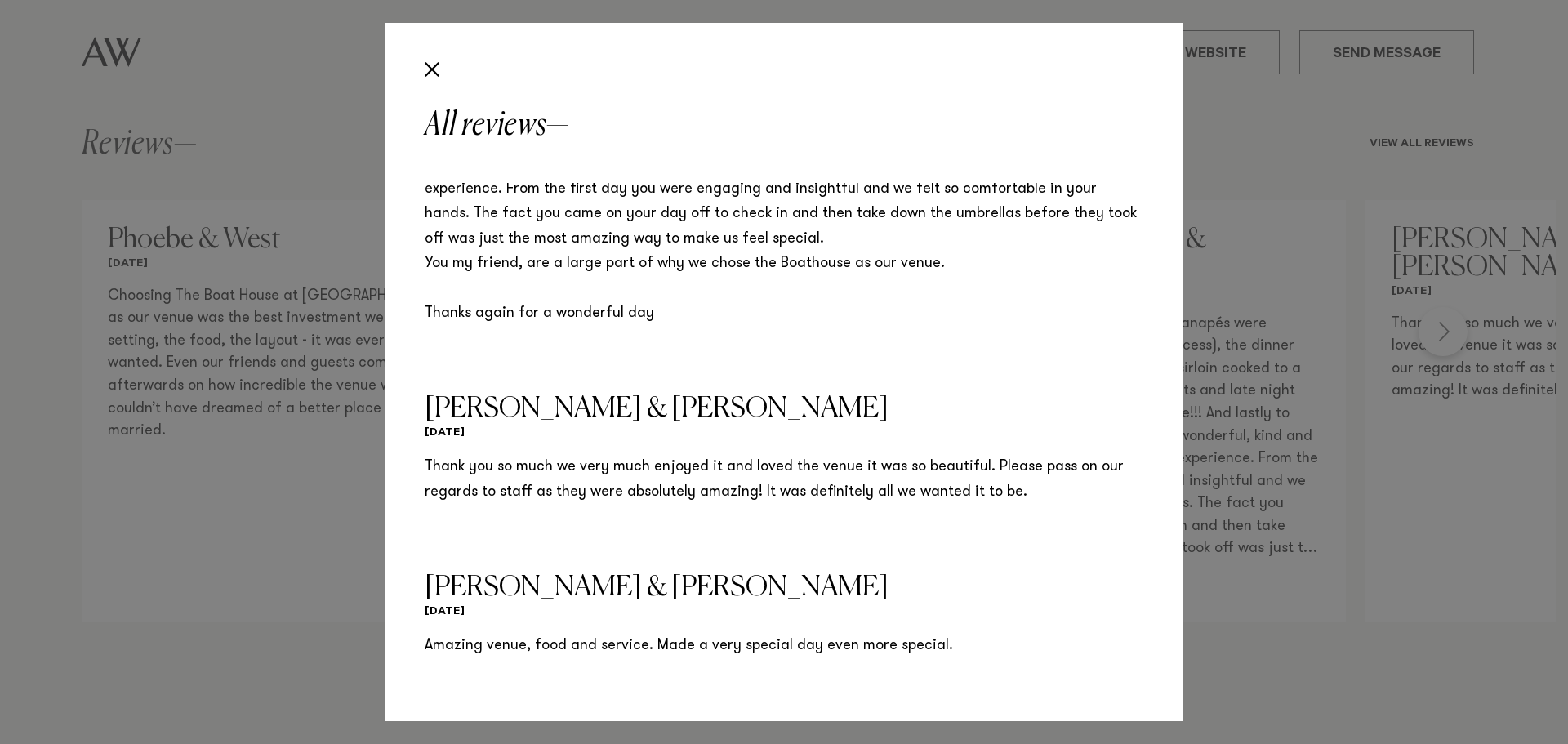
click at [1349, 91] on div "All reviews Phoebe & West [DATE] Choosing The Boat House at [GEOGRAPHIC_DATA] a…" at bounding box center [784, 372] width 1568 height 744
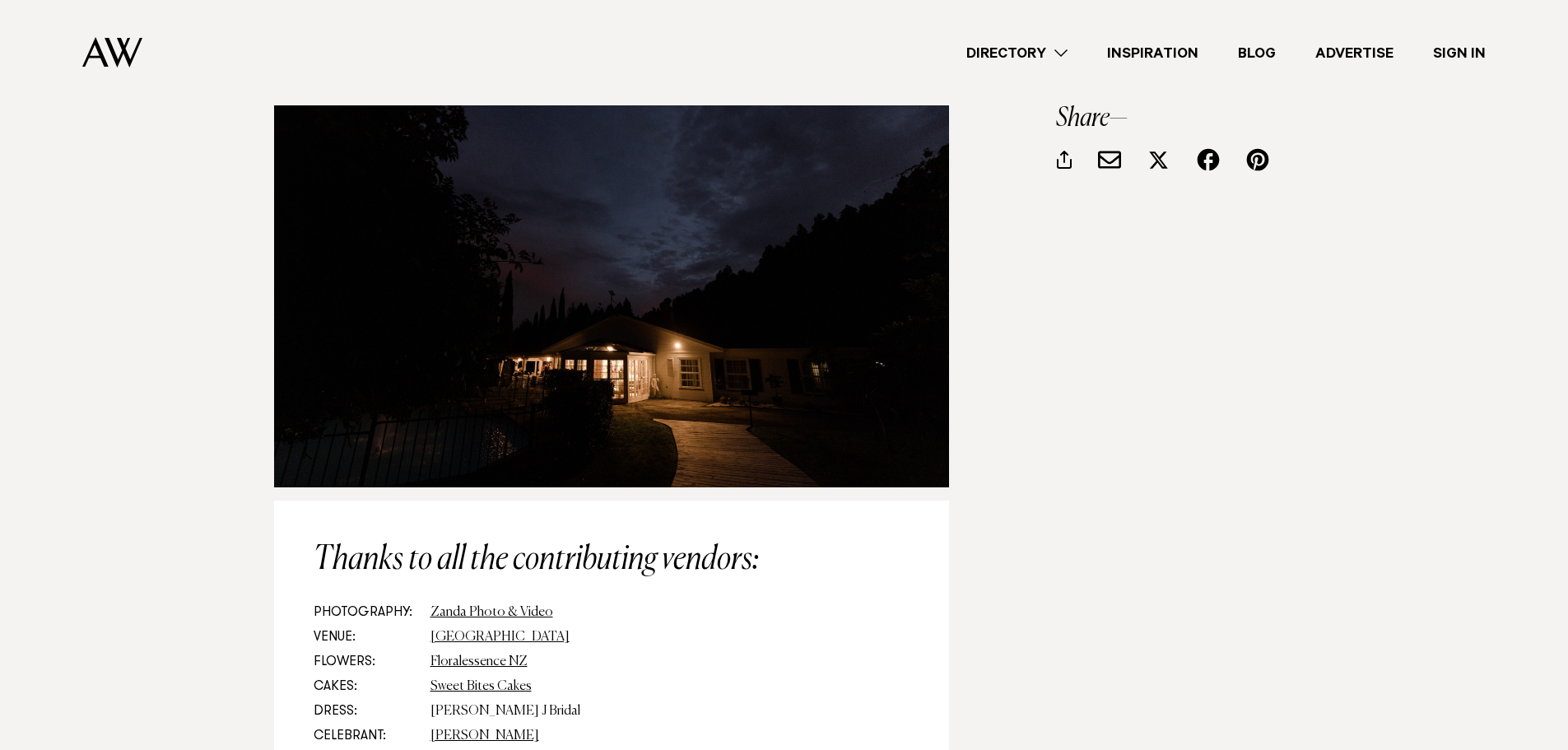
scroll to position [9053, 0]
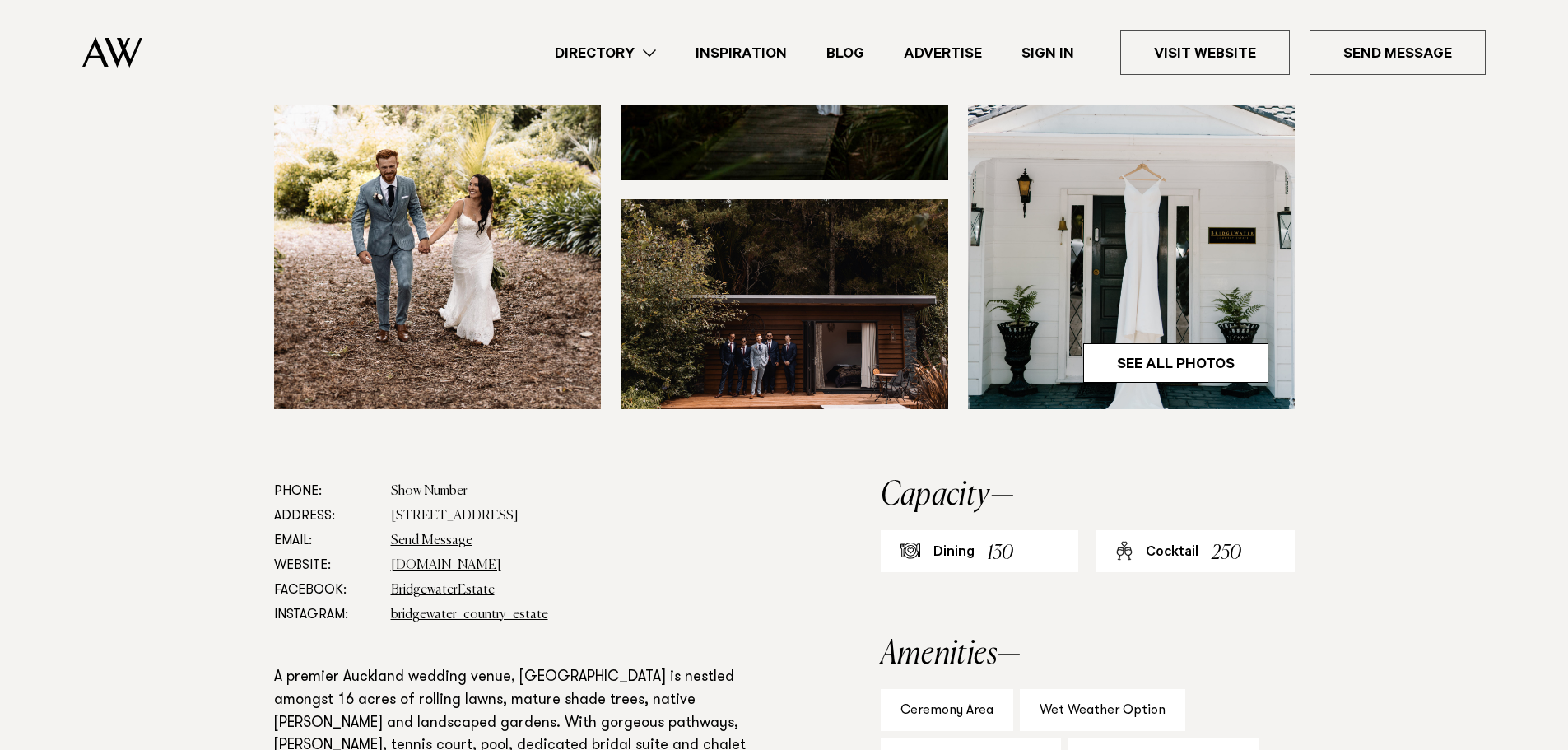
scroll to position [576, 0]
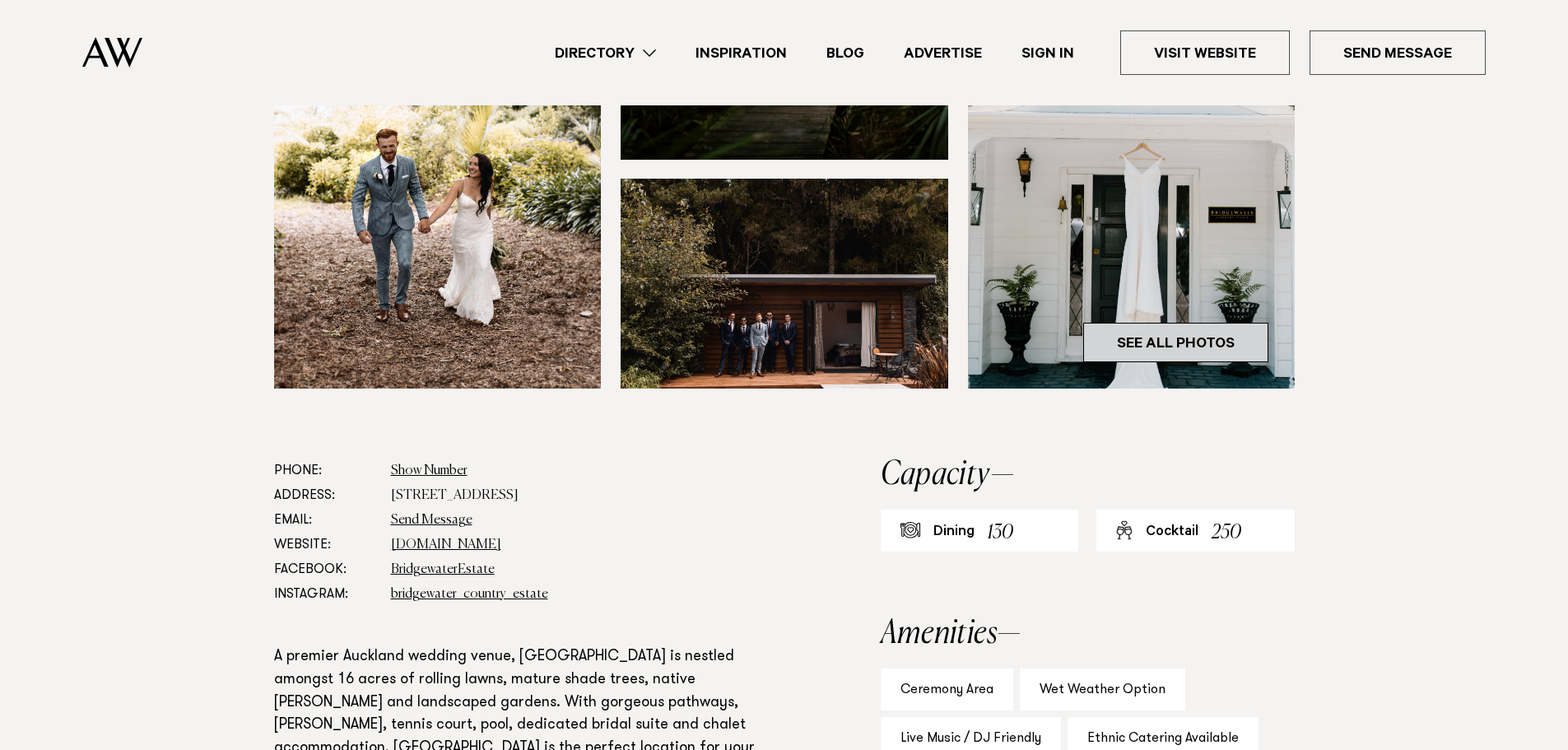
click at [1180, 363] on link "See All Photos" at bounding box center [1176, 342] width 186 height 39
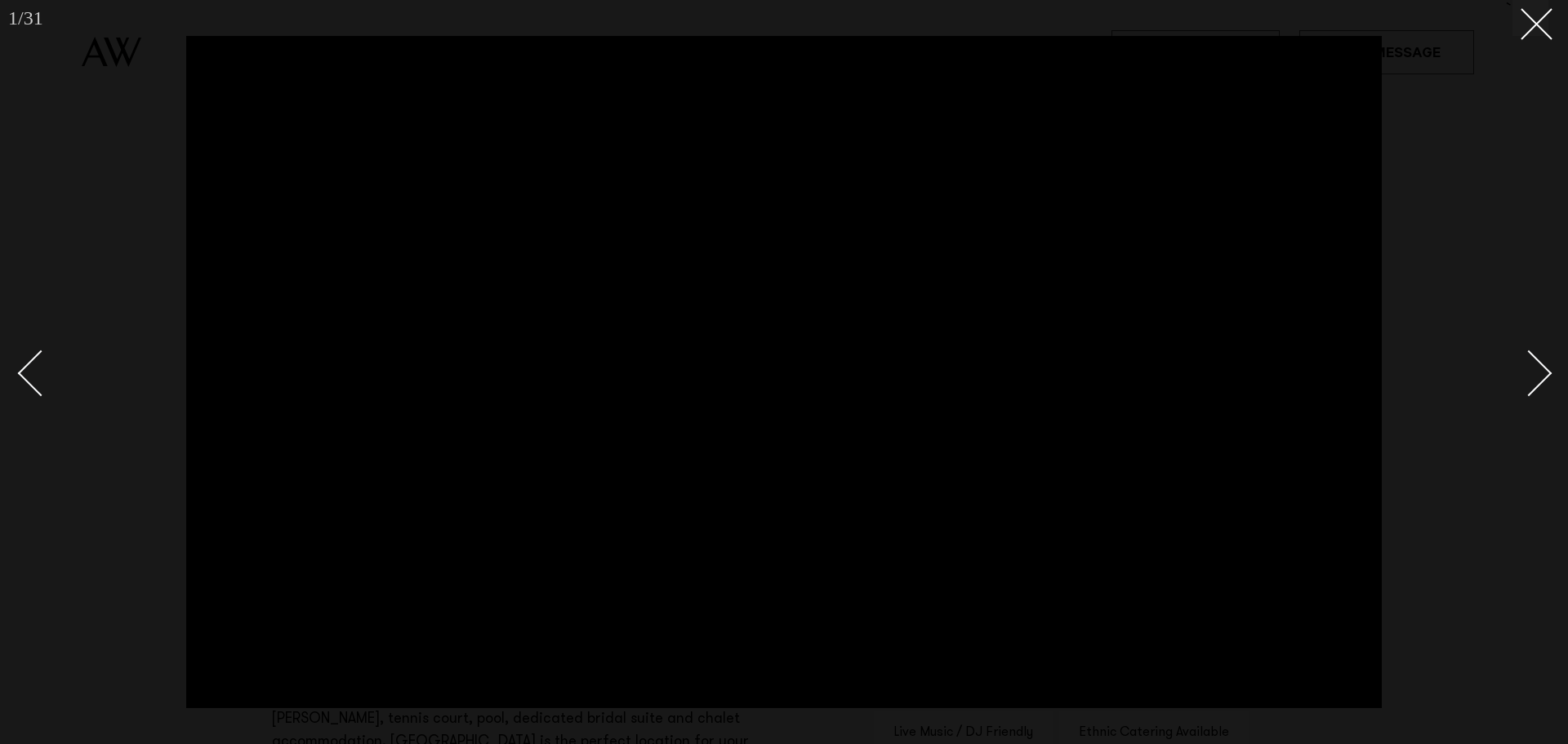
click at [1529, 362] on div "Next slide" at bounding box center [1528, 372] width 47 height 46
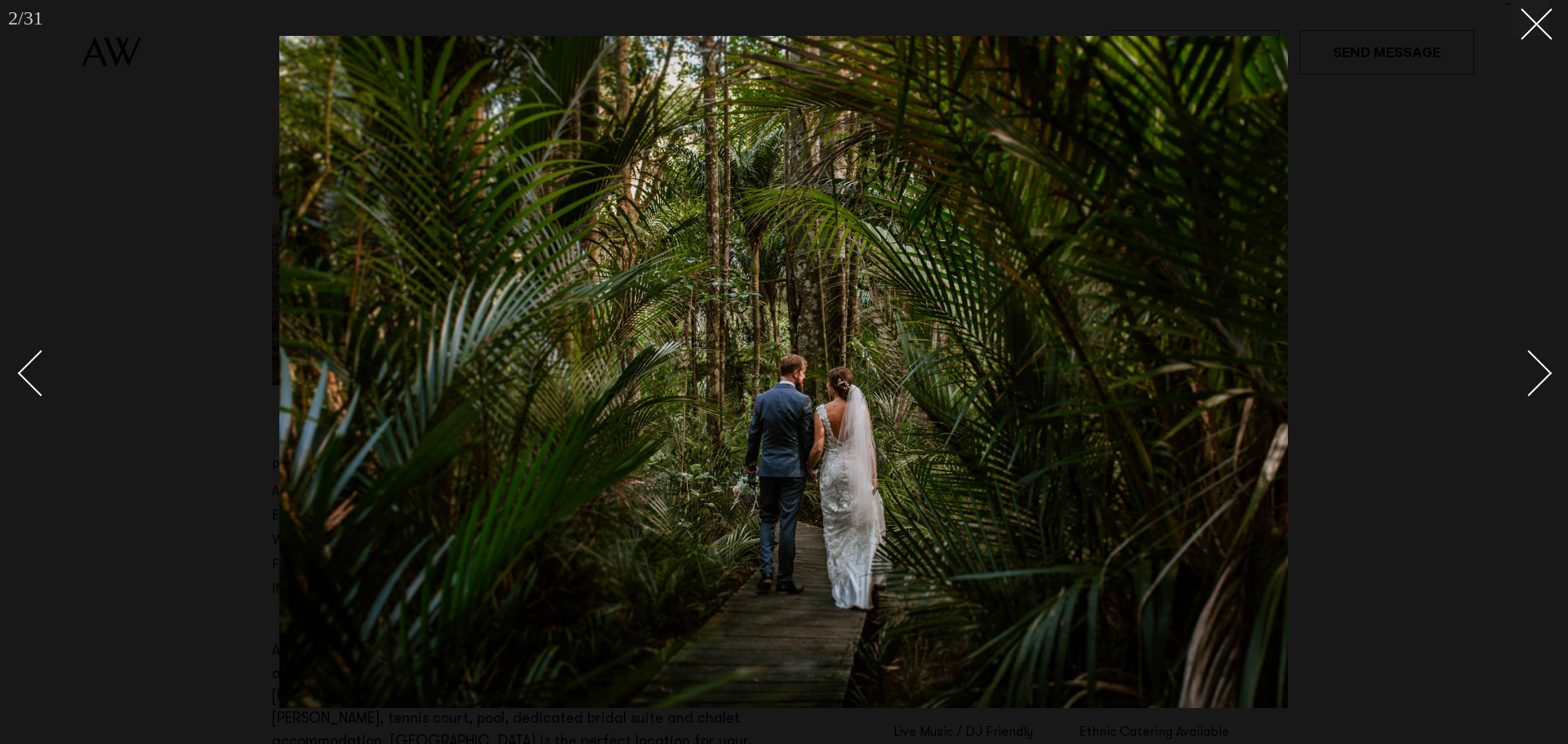
click at [1529, 362] on div "Next slide" at bounding box center [1528, 372] width 47 height 46
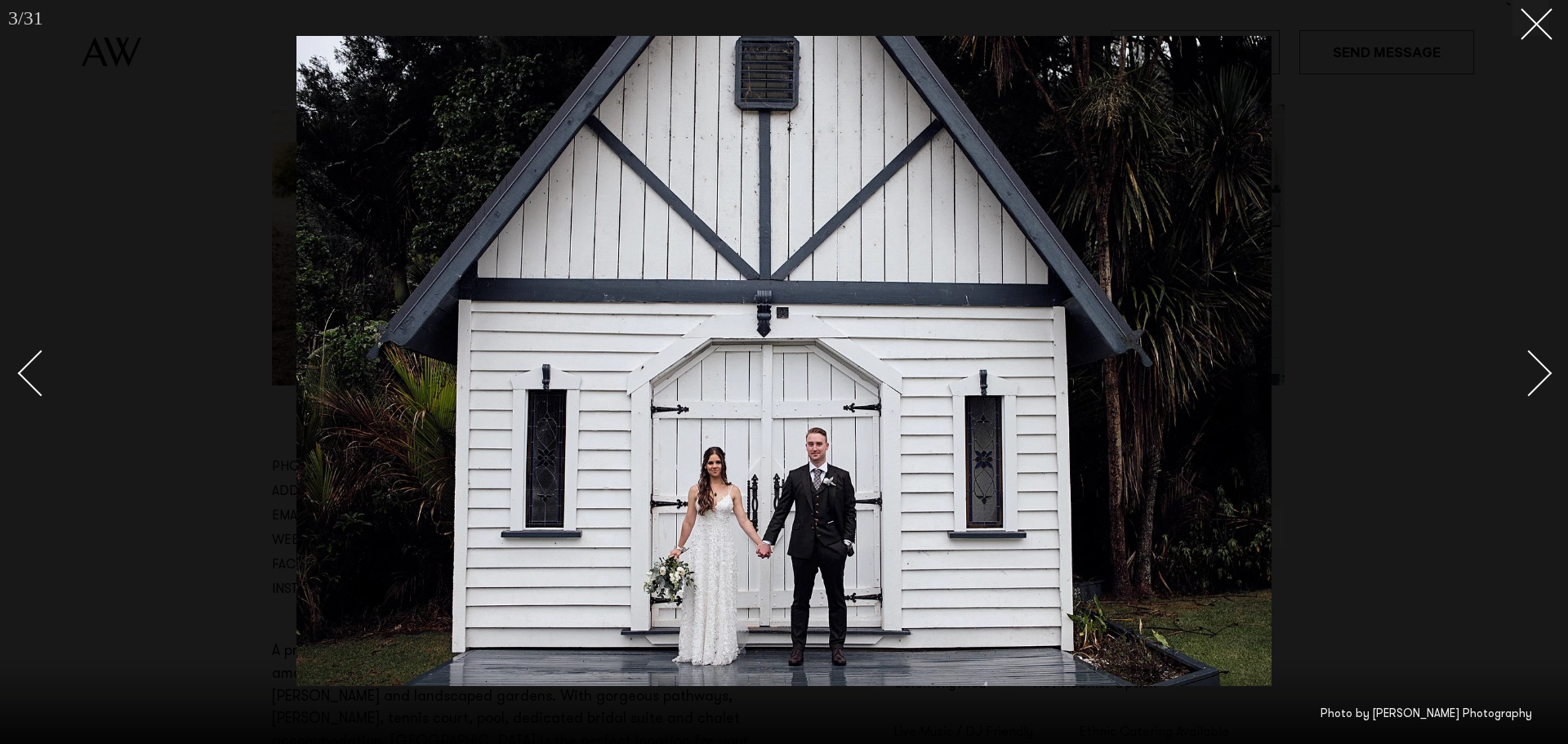
click at [1529, 362] on div "Next slide" at bounding box center [1528, 372] width 47 height 46
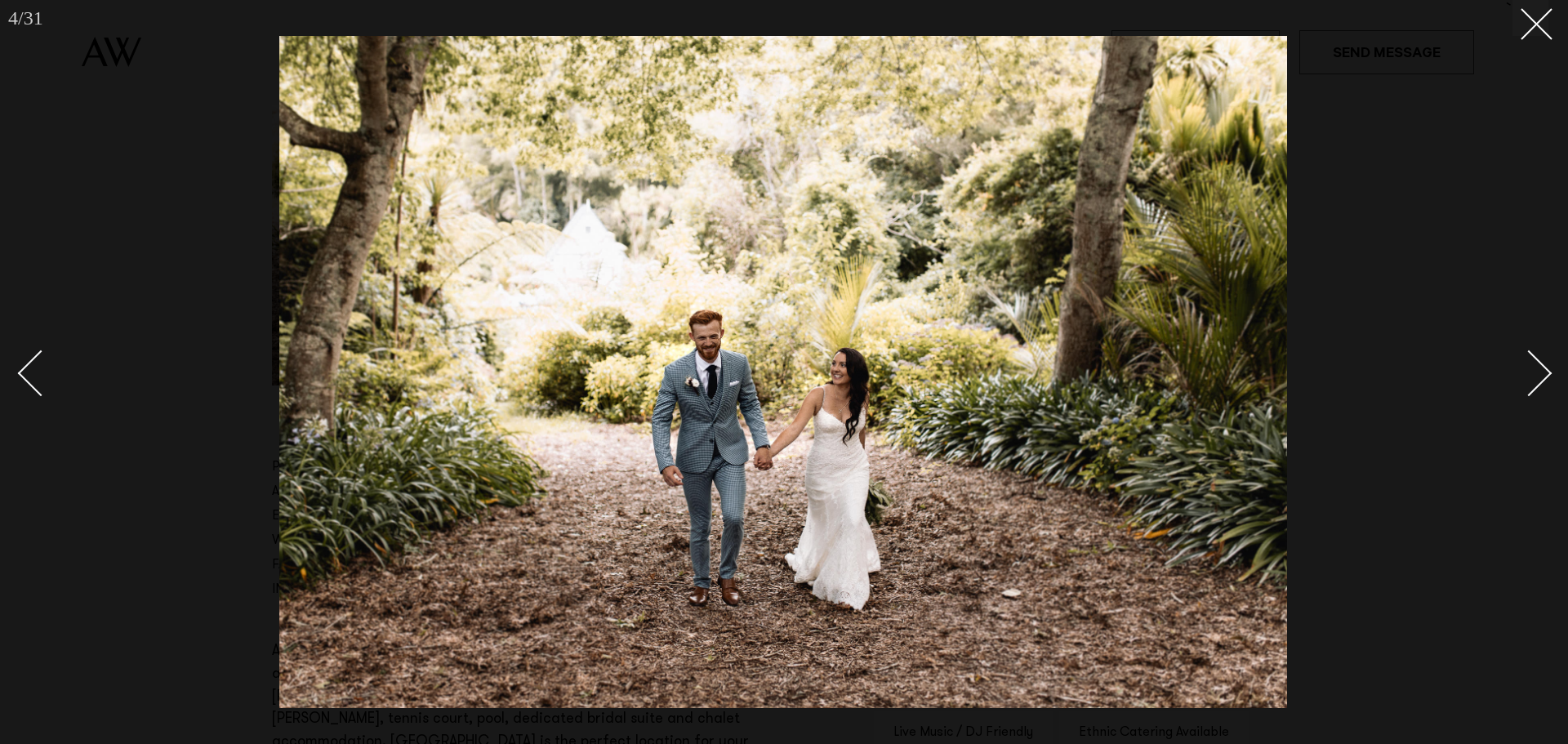
click at [1530, 362] on div "Next slide" at bounding box center [1528, 372] width 47 height 46
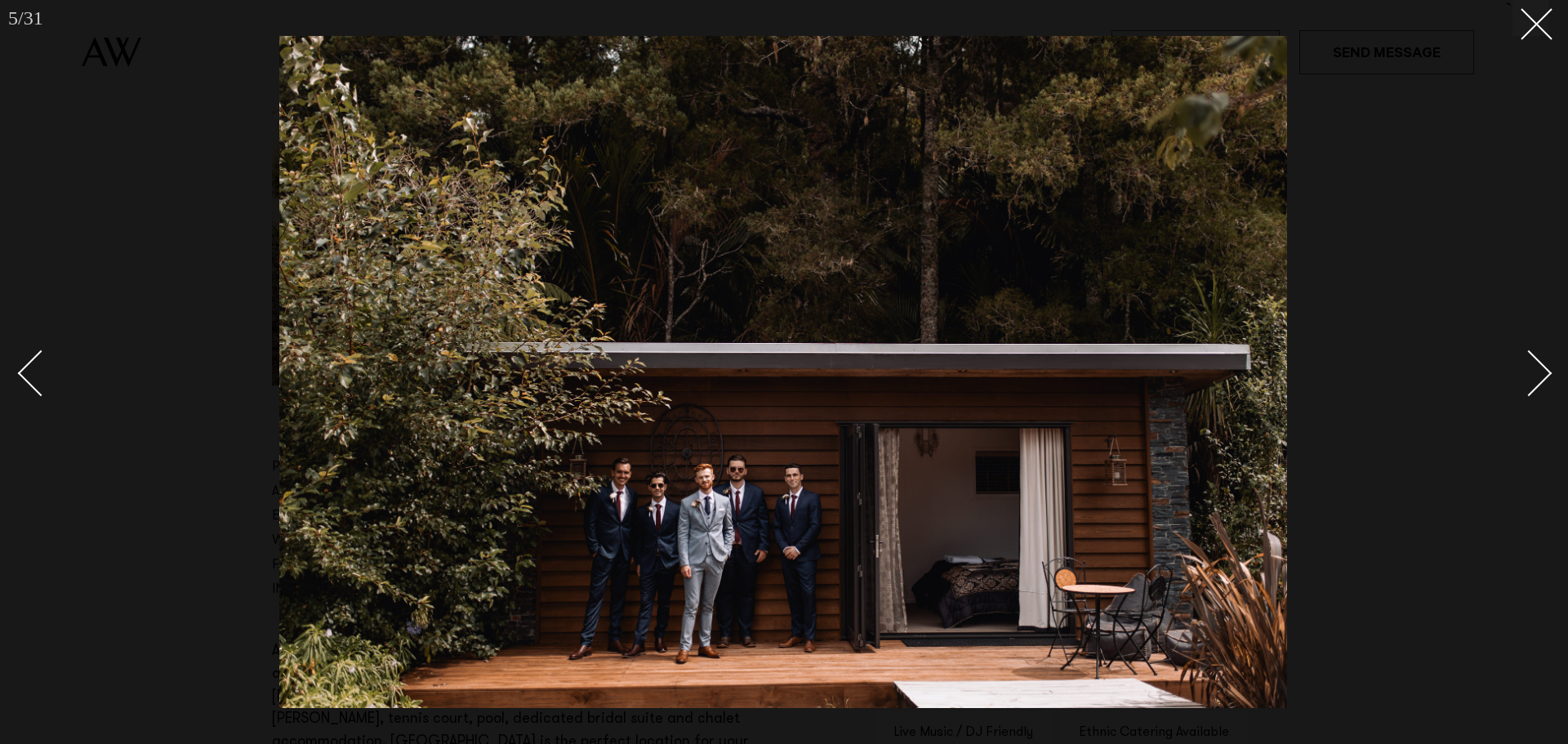
click at [1530, 362] on div "Next slide" at bounding box center [1528, 372] width 47 height 46
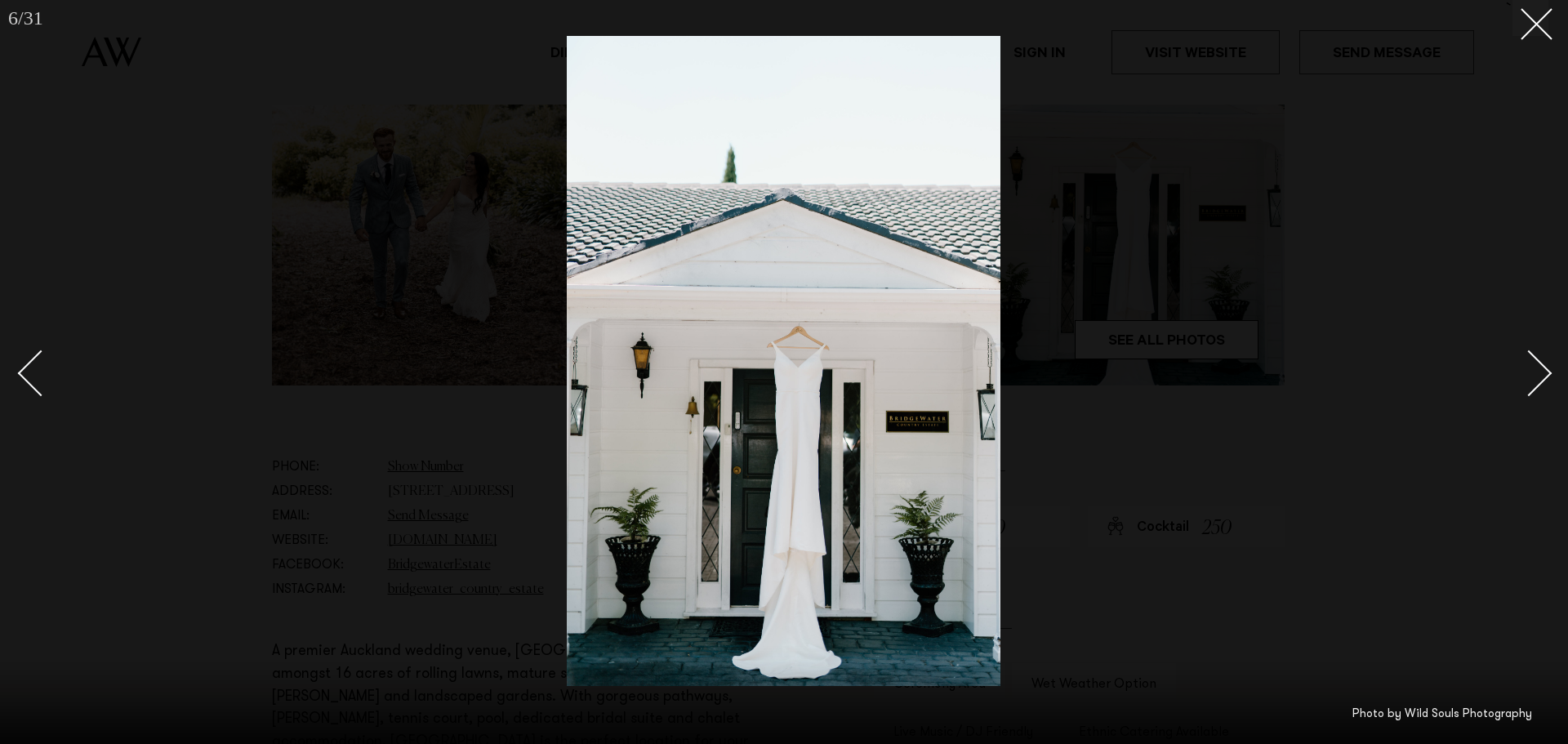
click at [1530, 362] on div "Next slide" at bounding box center [1528, 372] width 47 height 46
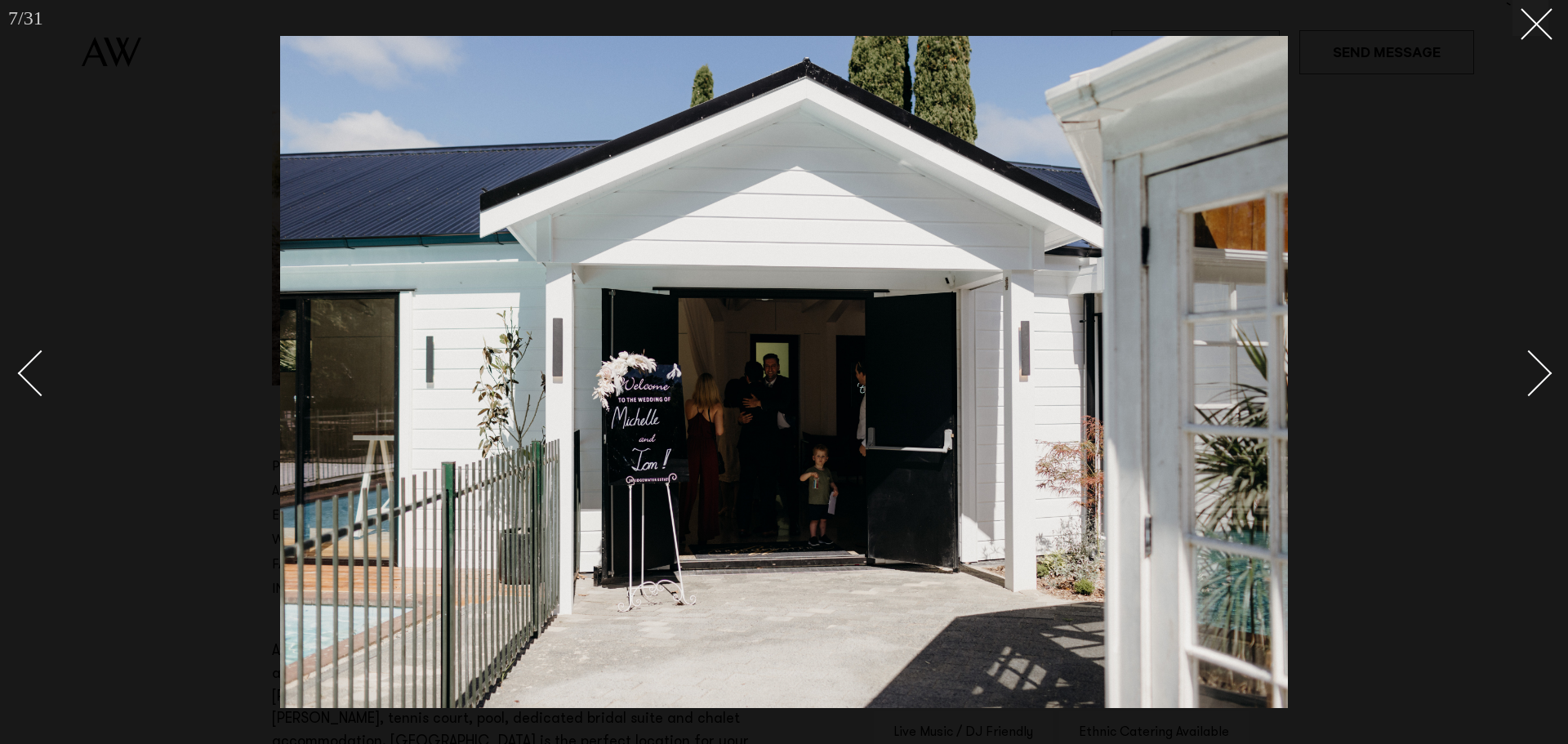
click at [1530, 362] on div "Next slide" at bounding box center [1528, 372] width 47 height 46
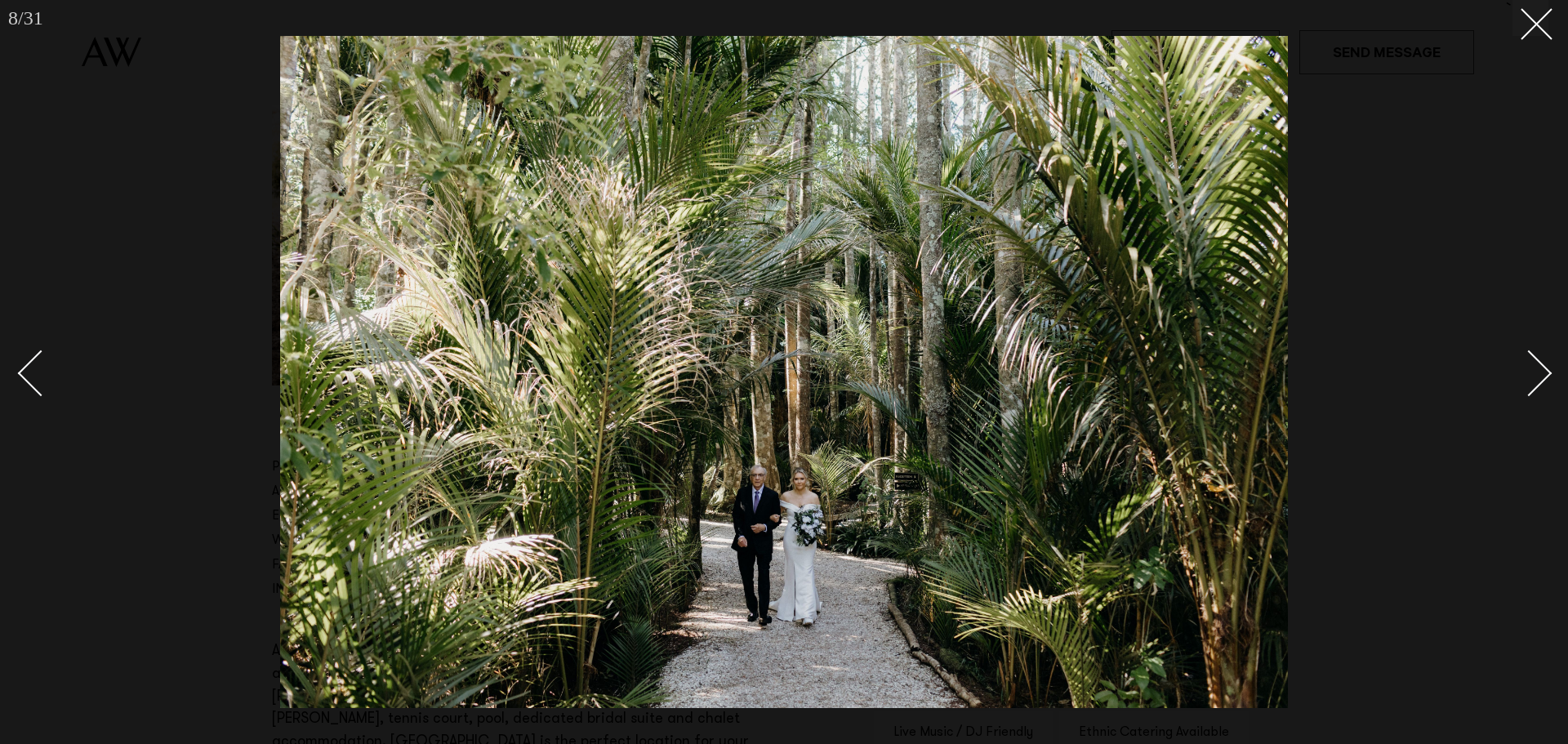
click at [1530, 362] on div "Next slide" at bounding box center [1528, 372] width 47 height 46
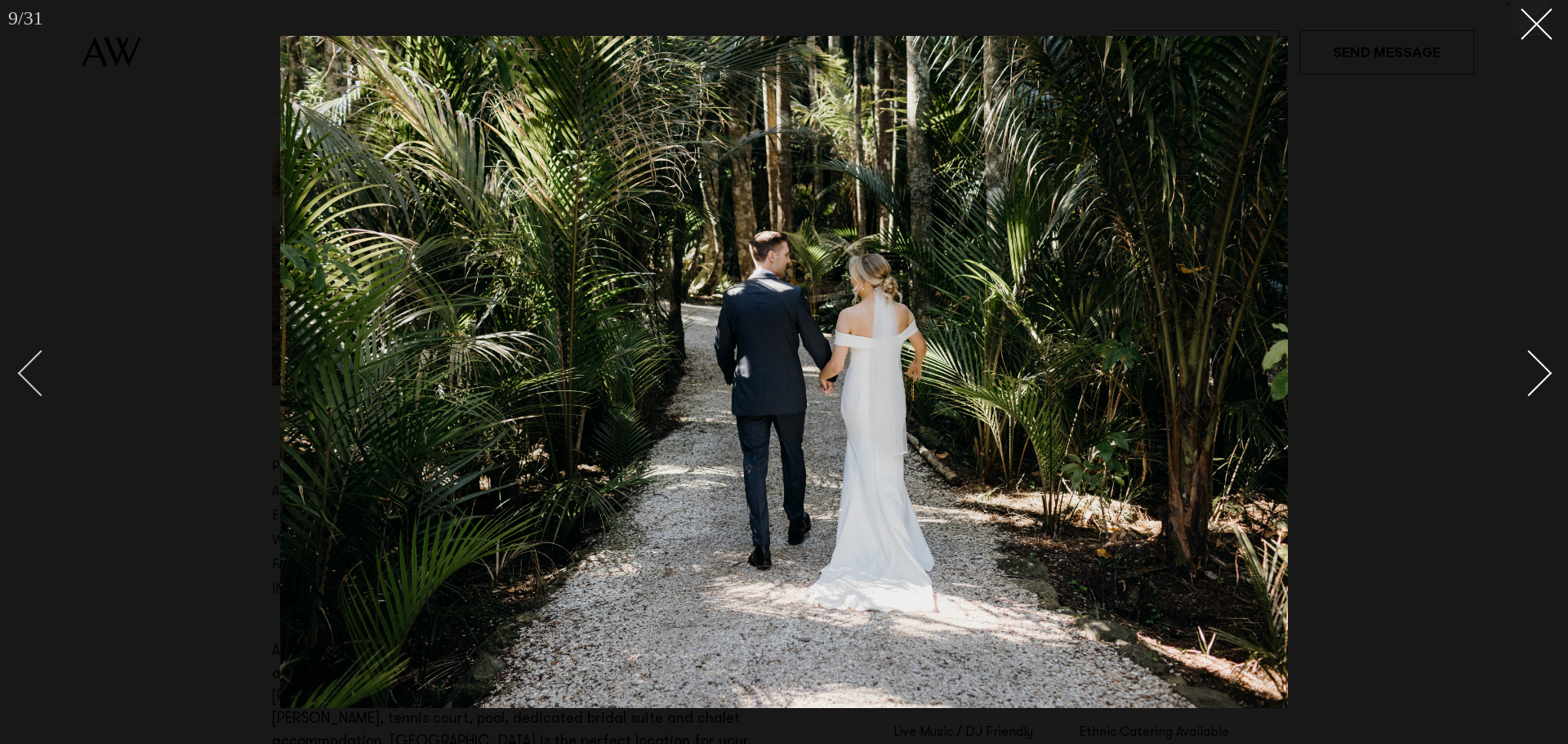
click at [34, 370] on div "Previous slide" at bounding box center [41, 372] width 47 height 46
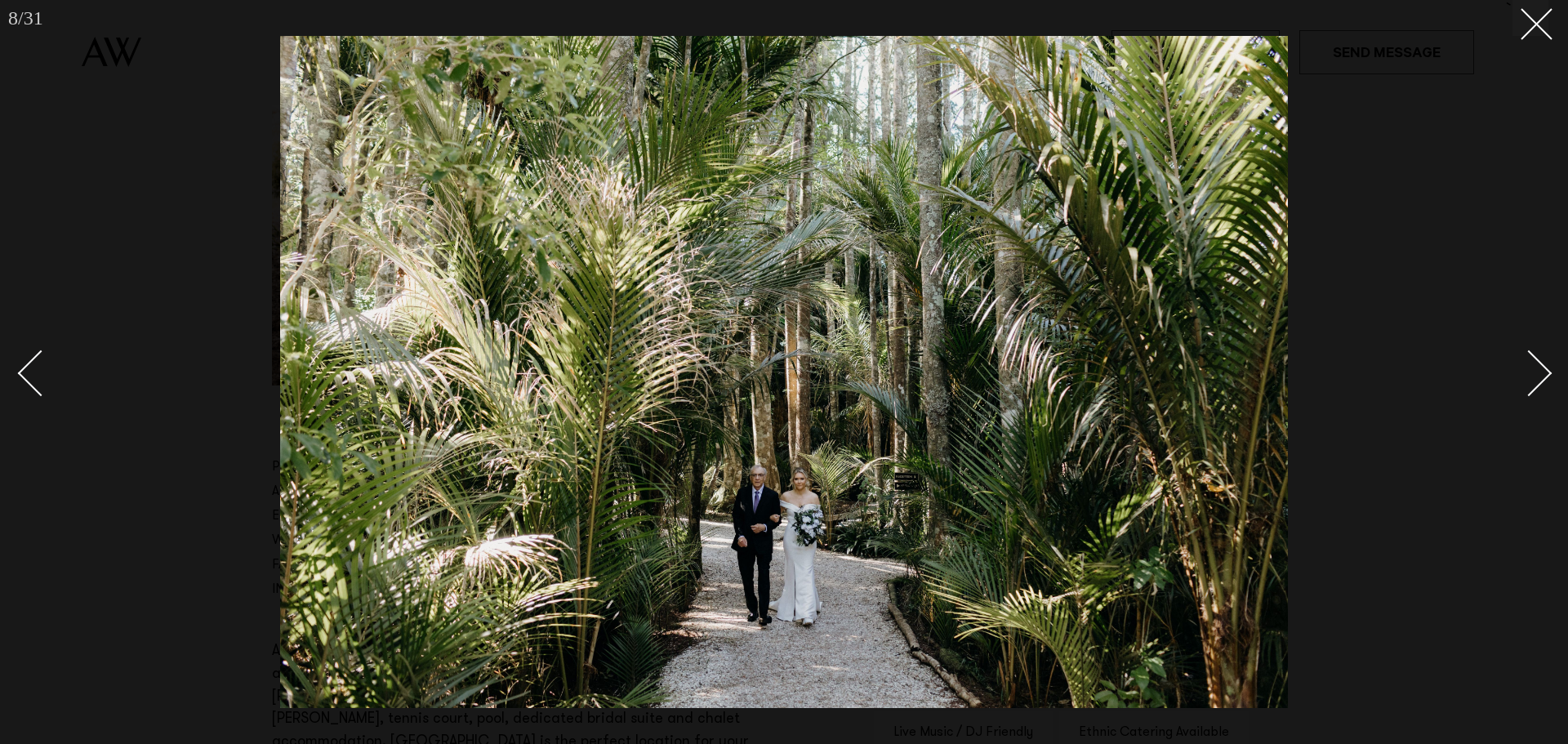
click at [1543, 365] on div "Next slide" at bounding box center [1528, 372] width 47 height 46
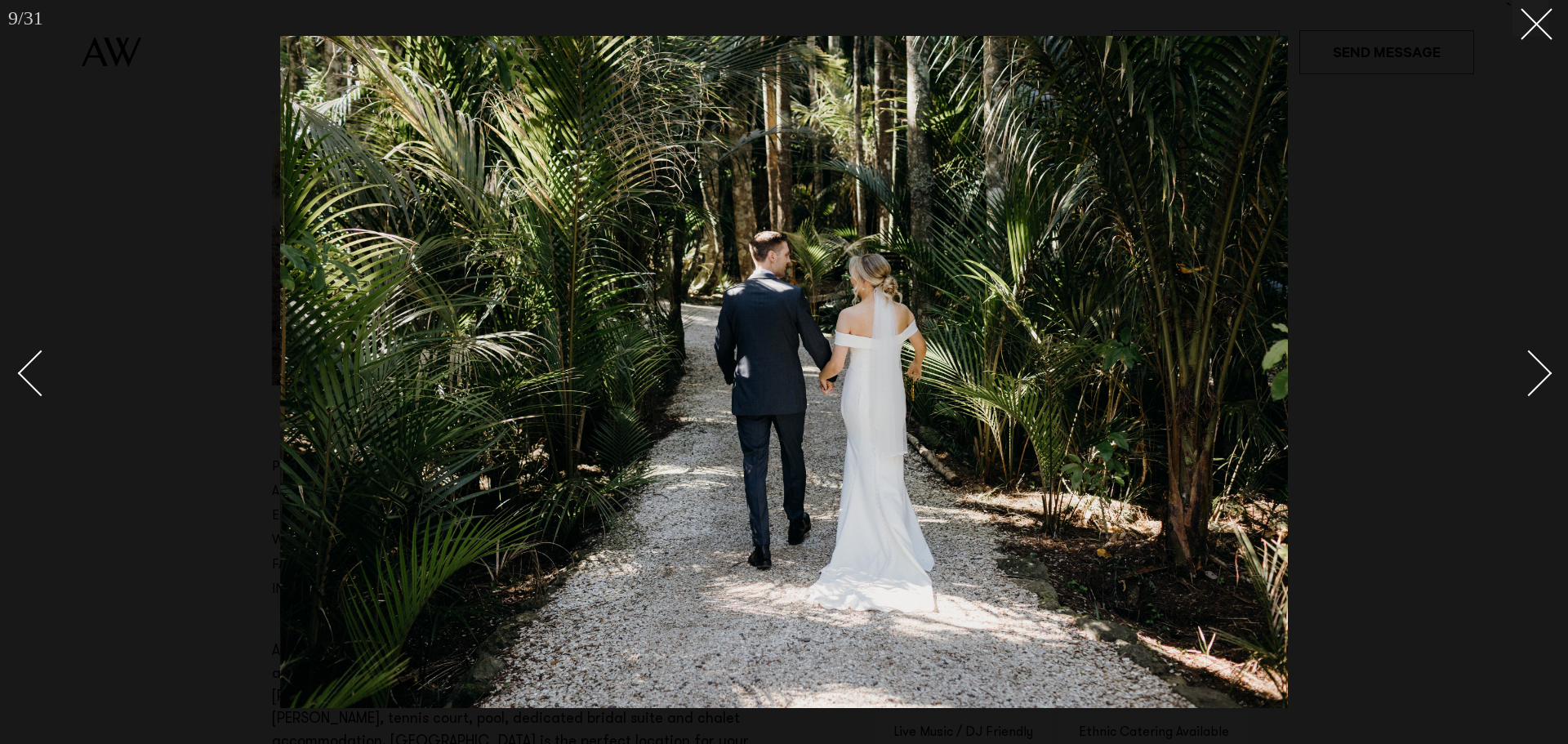
click at [1543, 365] on div "Next slide" at bounding box center [1528, 372] width 47 height 46
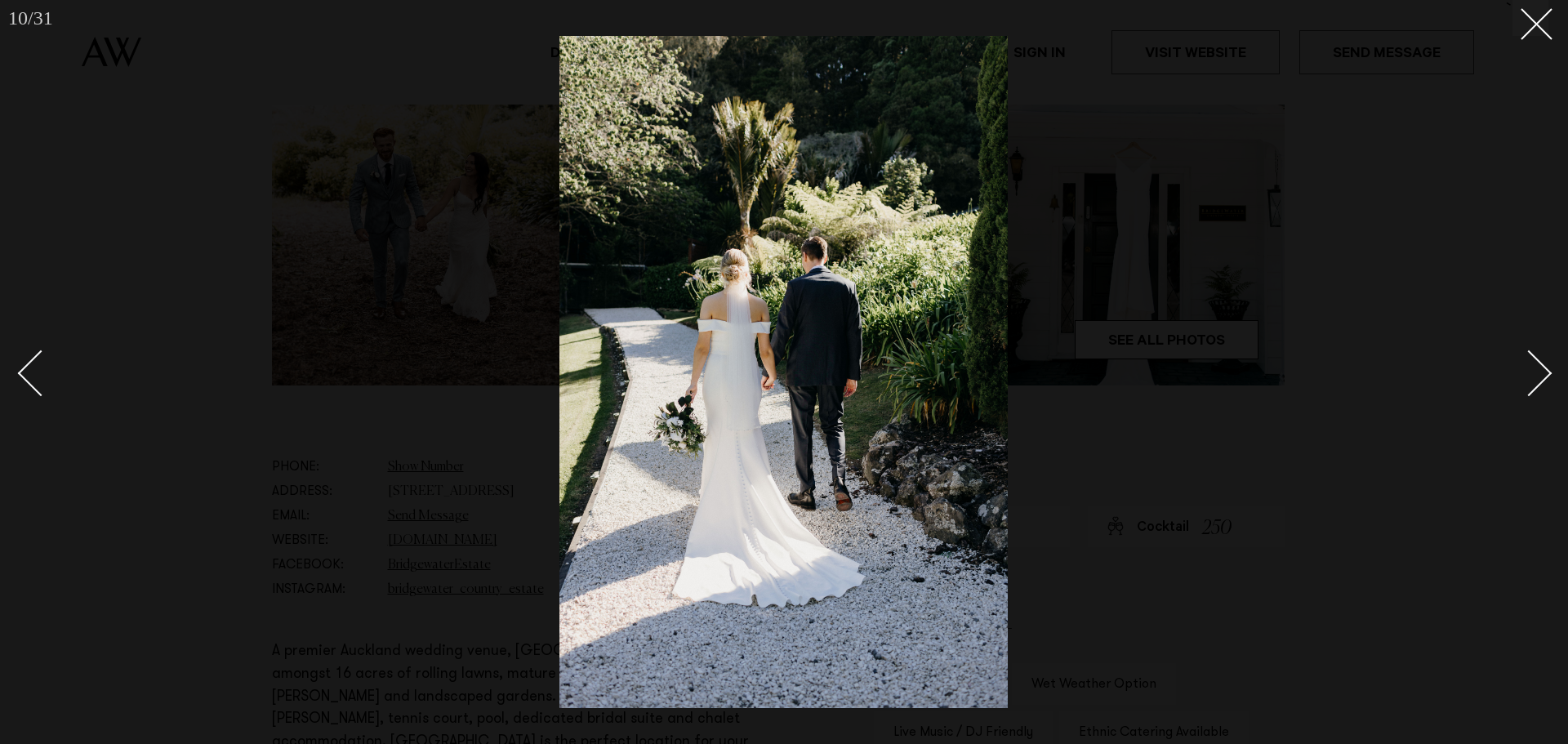
click at [1543, 365] on div "Next slide" at bounding box center [1528, 372] width 47 height 46
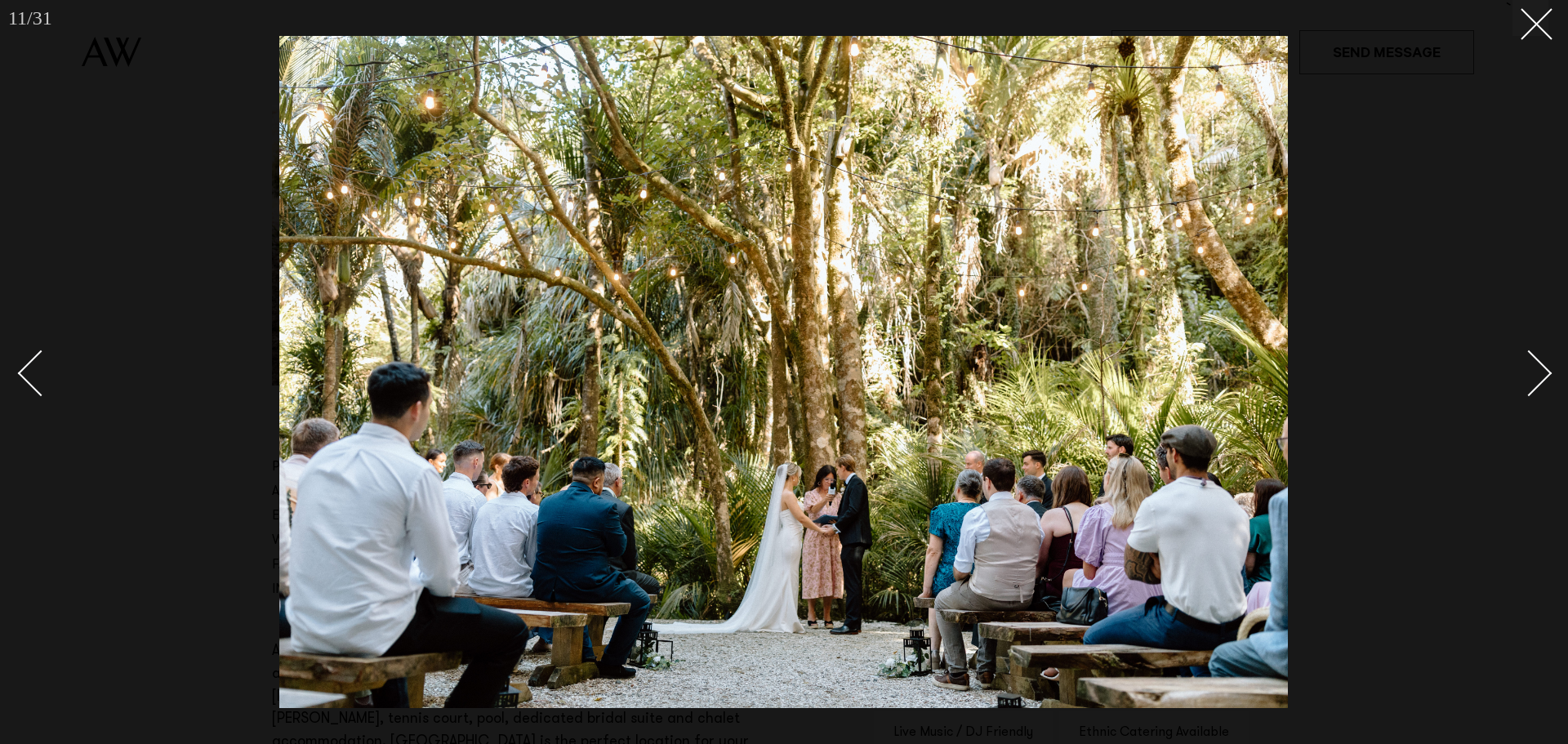
click at [1546, 382] on link at bounding box center [1520, 372] width 57 height 82
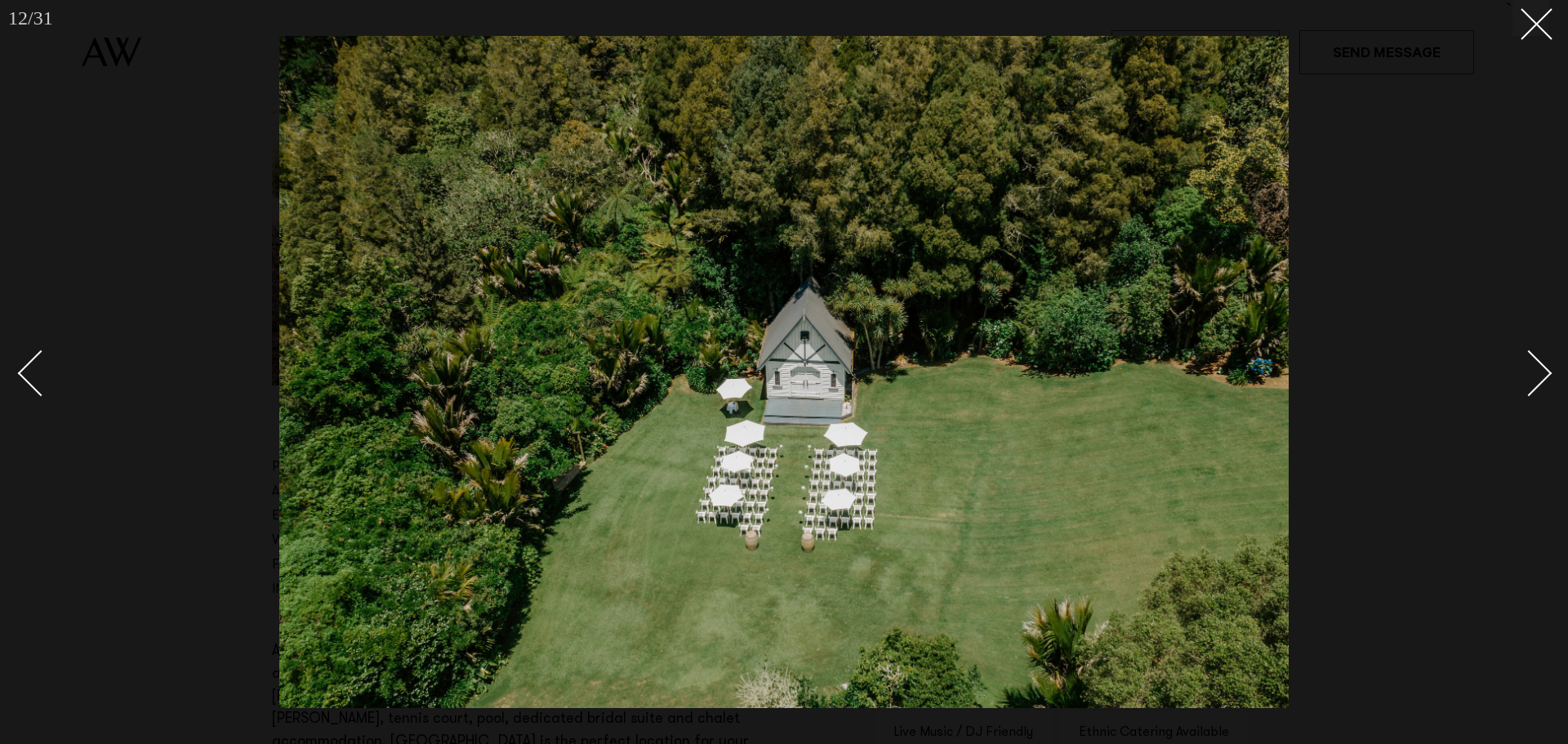
click at [1546, 382] on link at bounding box center [1520, 372] width 57 height 82
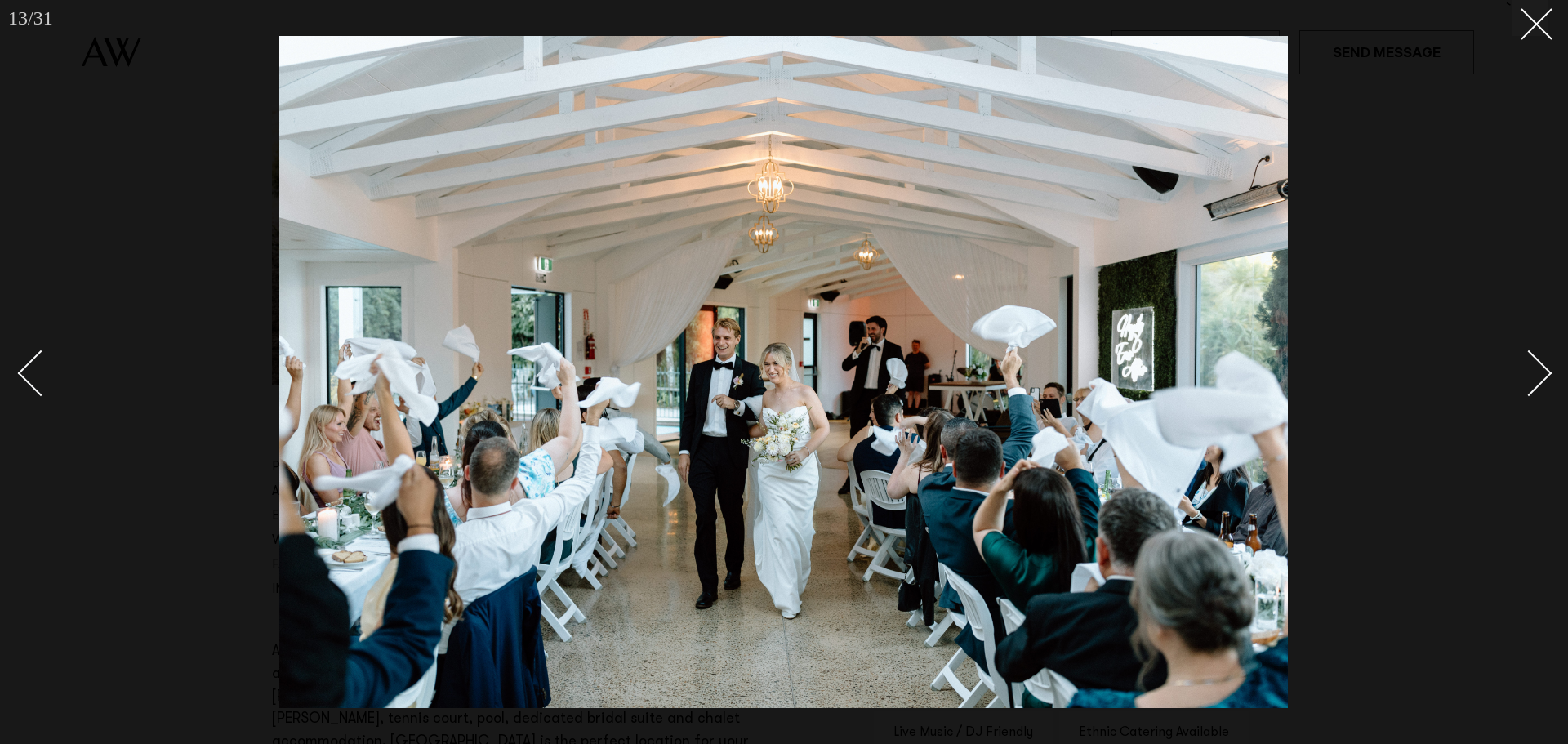
click at [1546, 382] on link at bounding box center [1520, 372] width 57 height 82
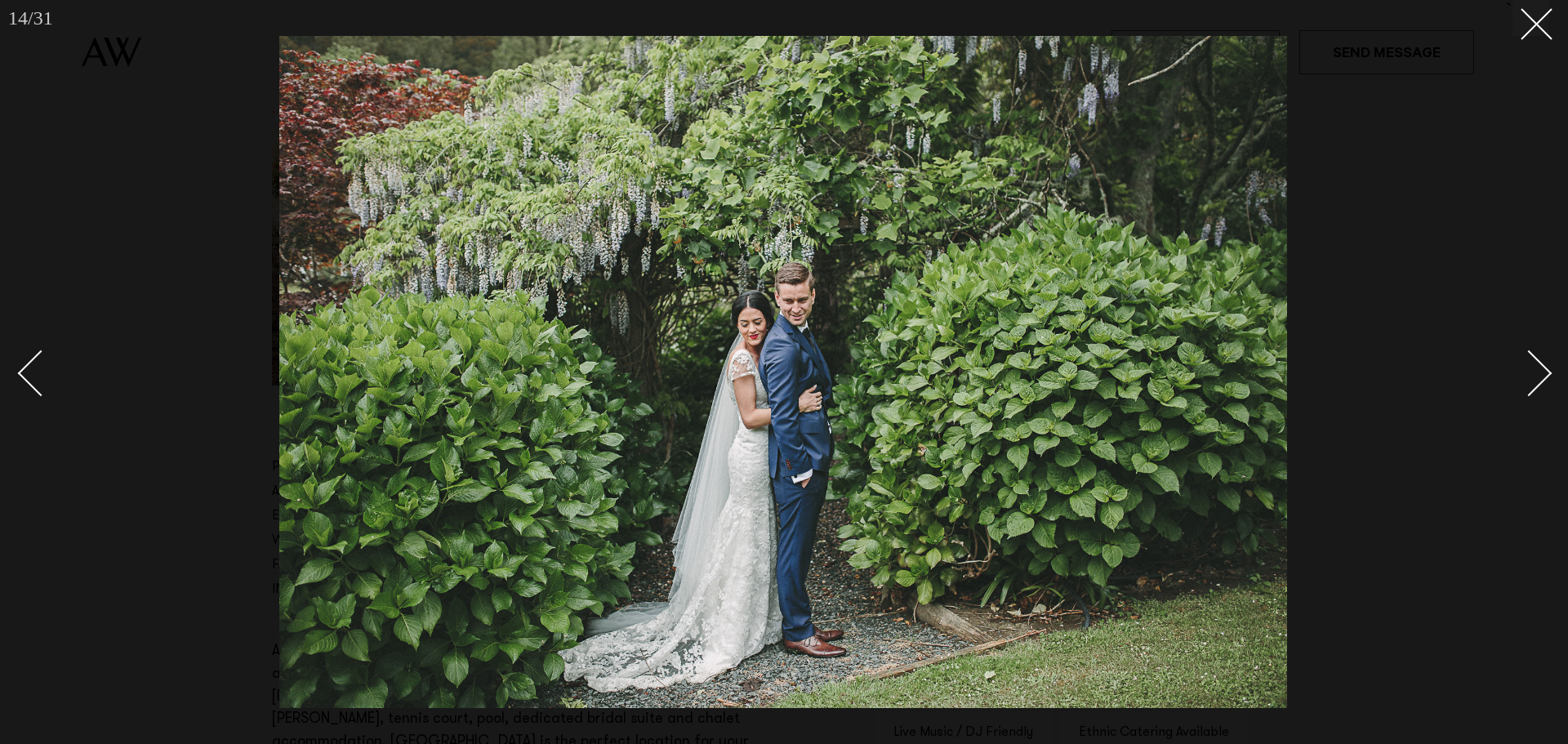
click at [1454, 201] on div at bounding box center [784, 372] width 1568 height 744
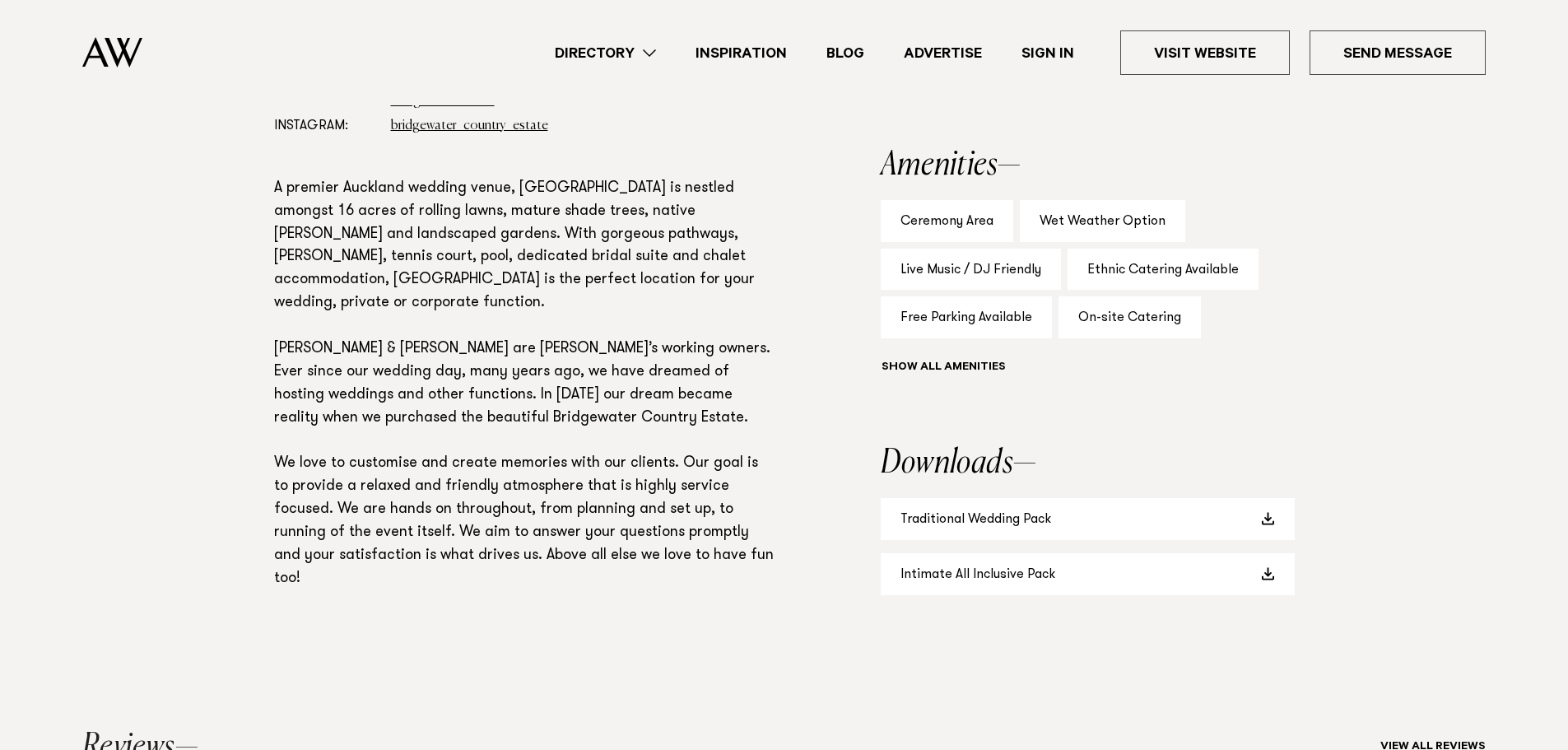
scroll to position [1070, 0]
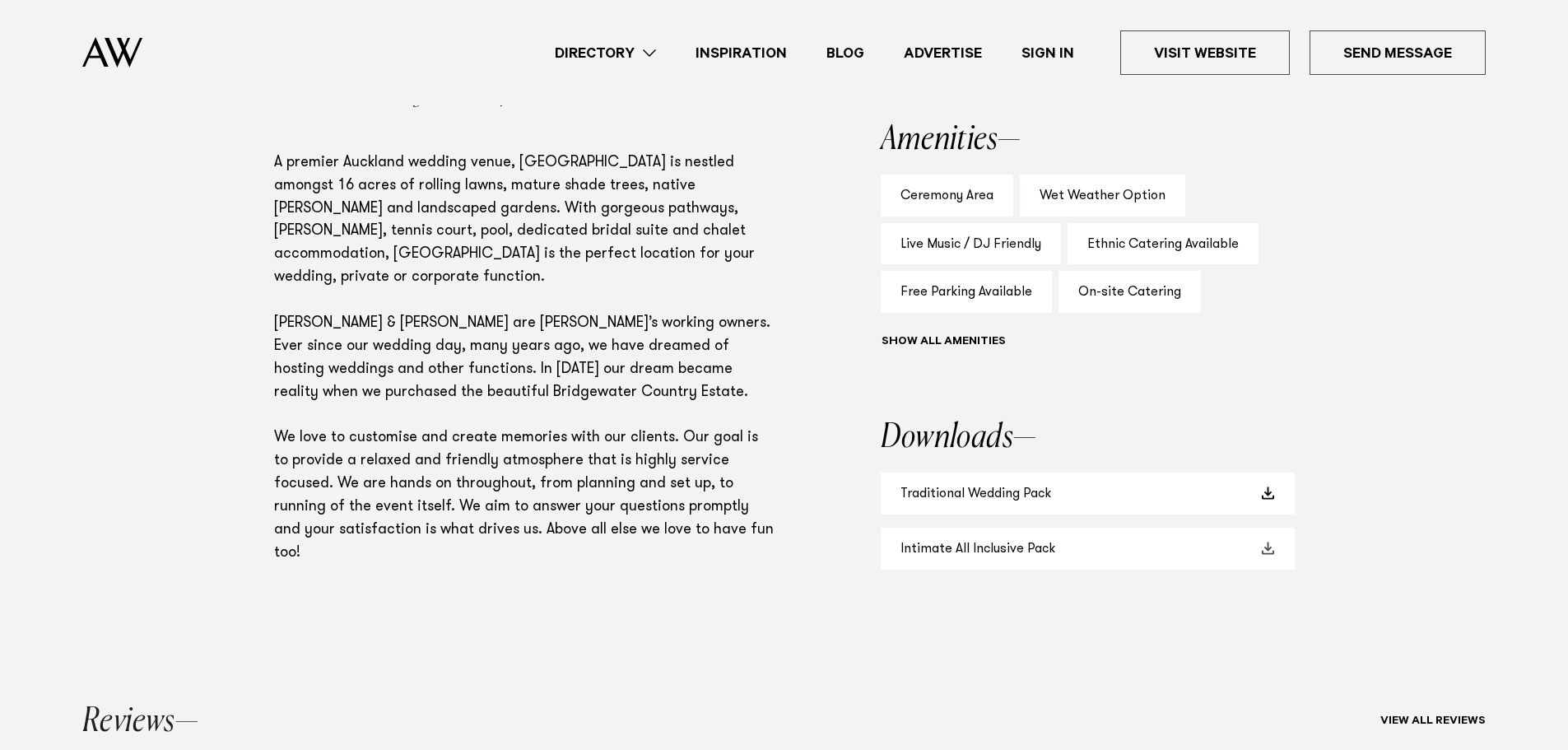
click at [986, 569] on link "Intimate All Inclusive Pack" at bounding box center [1088, 548] width 414 height 42
click at [1057, 515] on link "Traditional Wedding Pack" at bounding box center [1088, 494] width 414 height 42
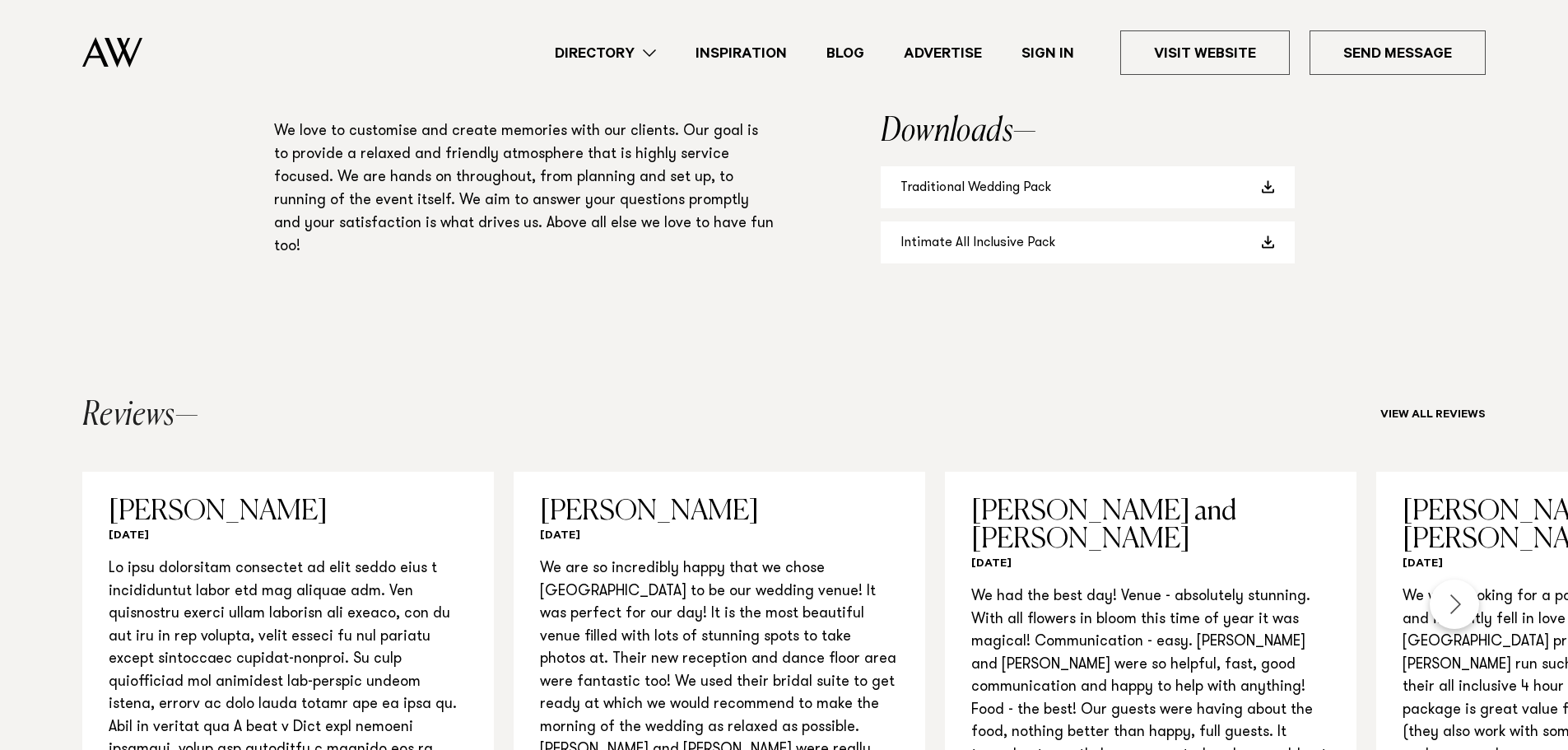
scroll to position [1482, 0]
